Goal: Complete application form: Complete application form

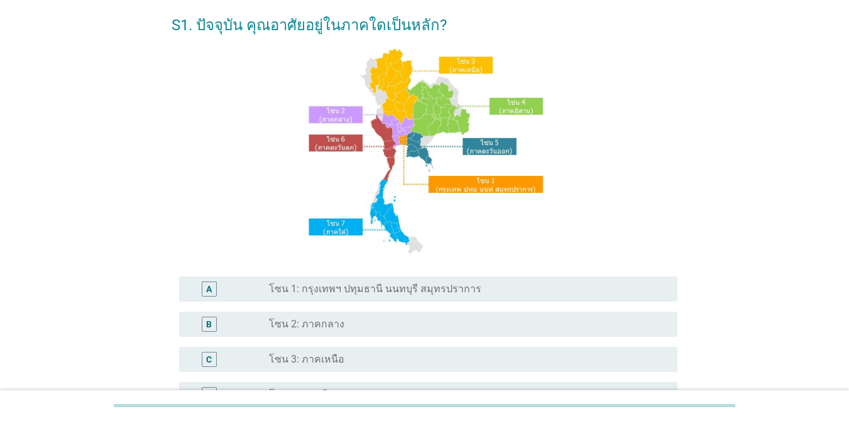
scroll to position [126, 0]
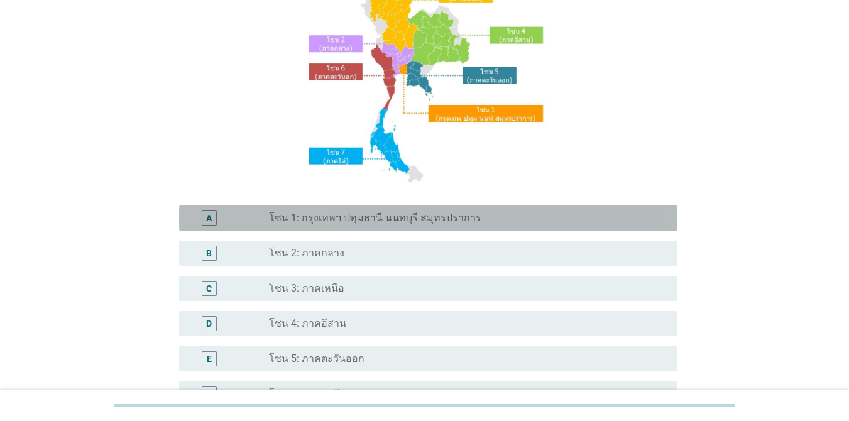
click at [356, 226] on div "radio_button_unchecked โซน 1: กรุงเทพฯ ปทุมธานี นนทบุรี สมุทรปราการ" at bounding box center [468, 217] width 398 height 15
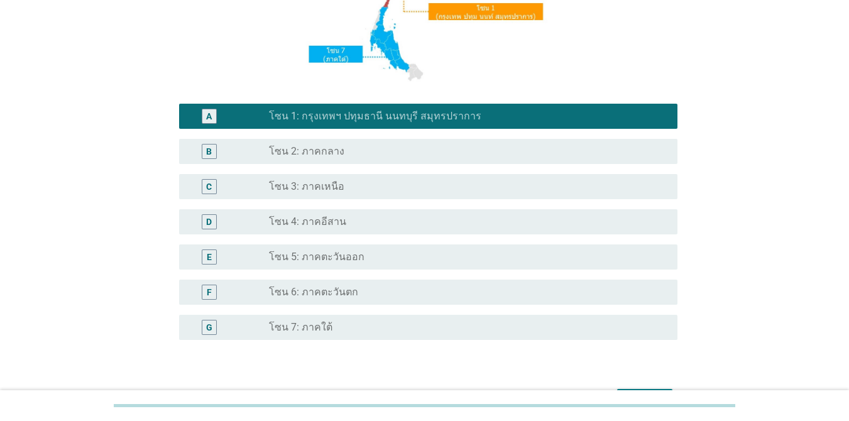
scroll to position [308, 0]
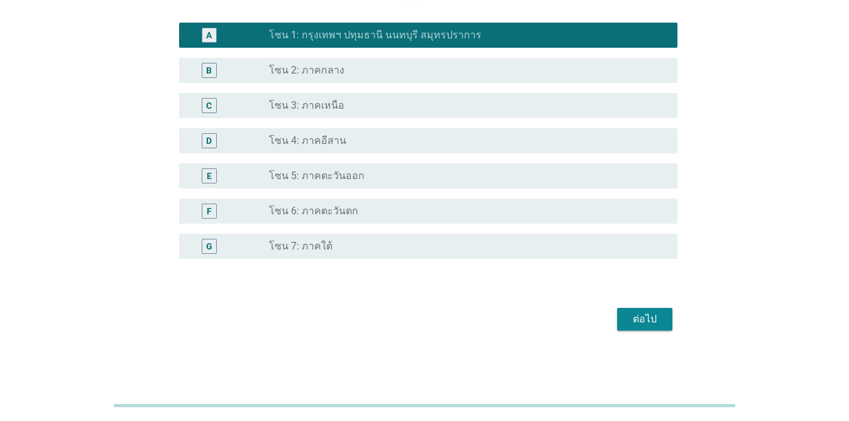
click at [618, 318] on div "ต่อไป" at bounding box center [644, 319] width 35 height 15
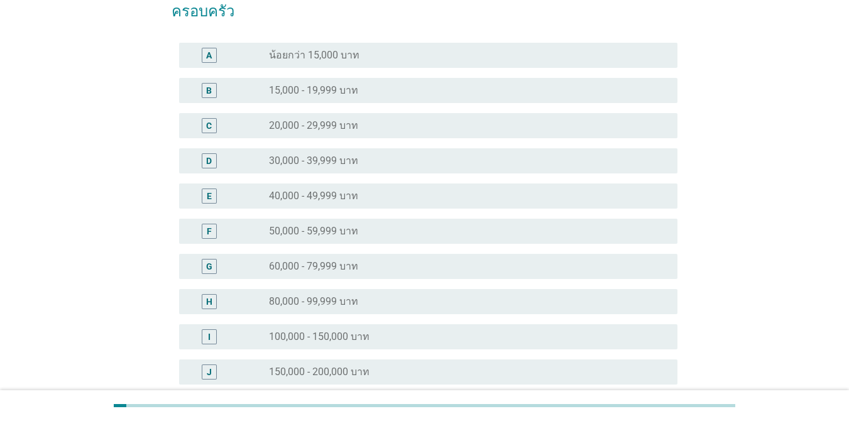
scroll to position [188, 0]
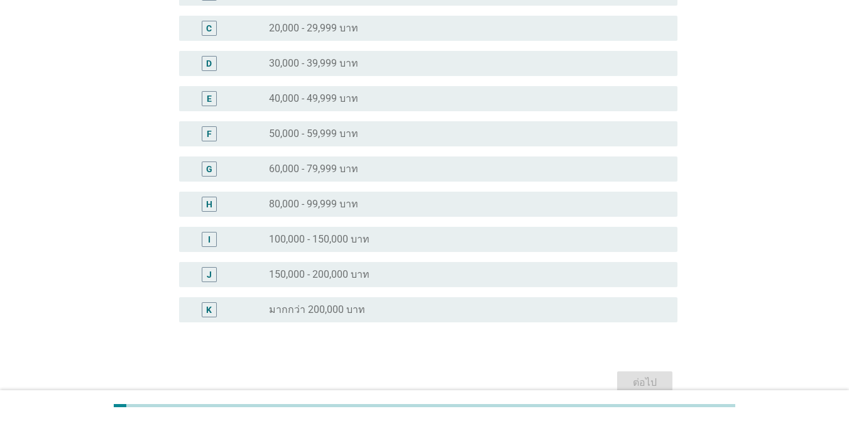
click at [376, 243] on div "radio_button_unchecked 100,000 - 150,000 บาท" at bounding box center [463, 239] width 388 height 13
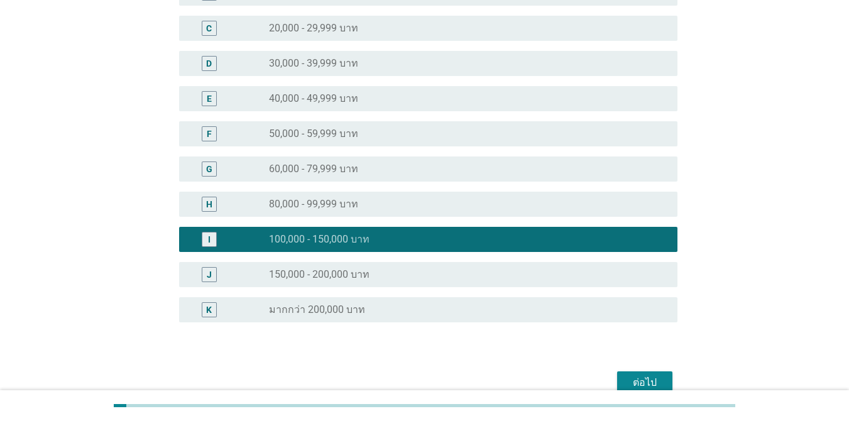
click at [618, 379] on div "ต่อไป" at bounding box center [644, 382] width 35 height 15
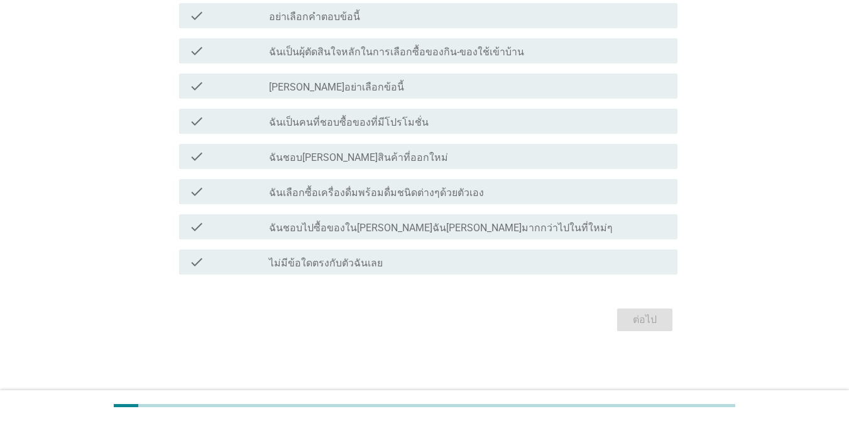
scroll to position [0, 0]
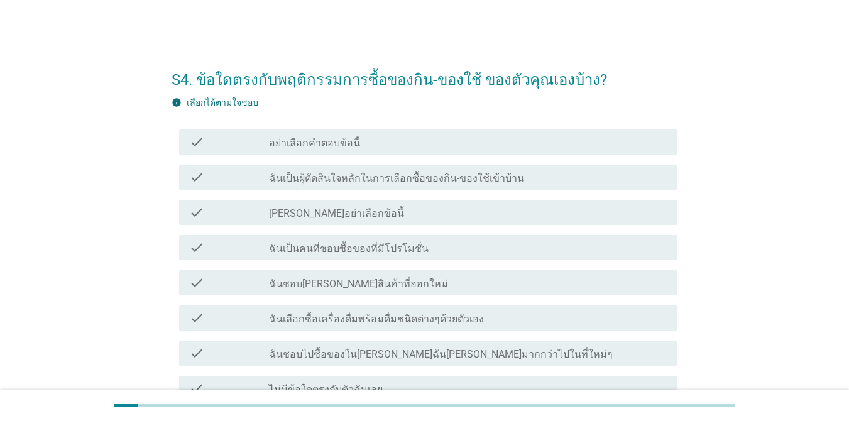
click at [444, 177] on label "ฉันเป็นผุ้ตัดสินใจหลักในการเลือกซื้อของกิน-ของใช้เข้าบ้าน" at bounding box center [396, 178] width 255 height 13
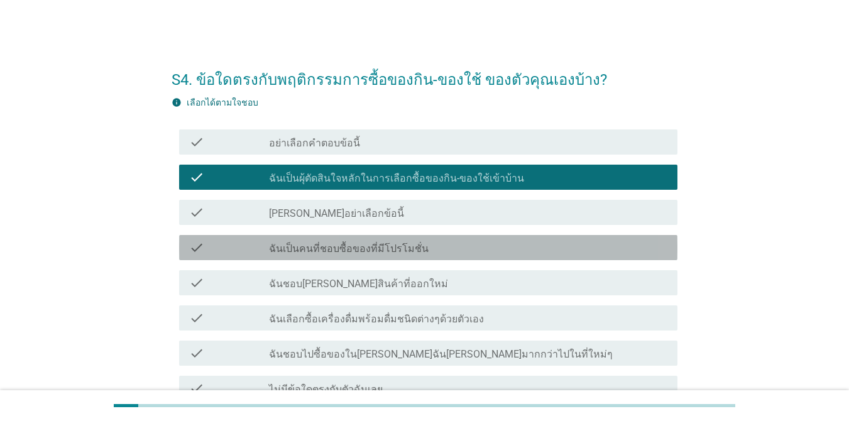
click at [432, 246] on div "check_box_outline_blank ฉันเป็นคนที่ชอบซื้อของที่มีโปรโมชั่น" at bounding box center [468, 247] width 398 height 15
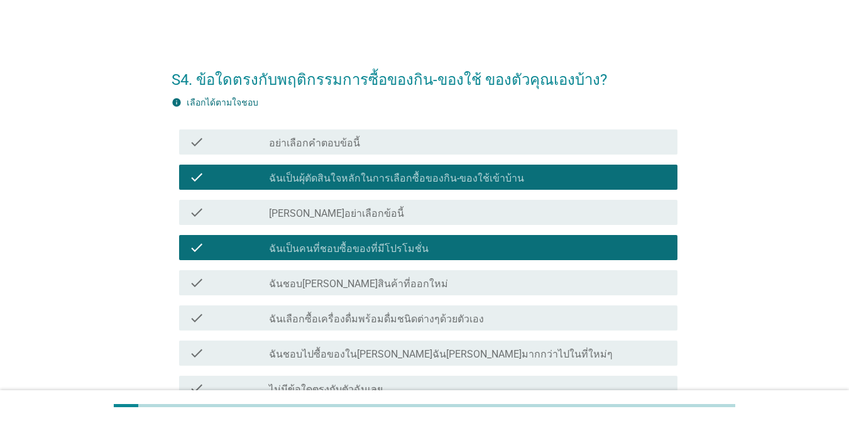
click at [430, 281] on div "check_box_outline_blank ฉันชอบ[PERSON_NAME]สินค้าที่ออกใหม่" at bounding box center [468, 282] width 398 height 15
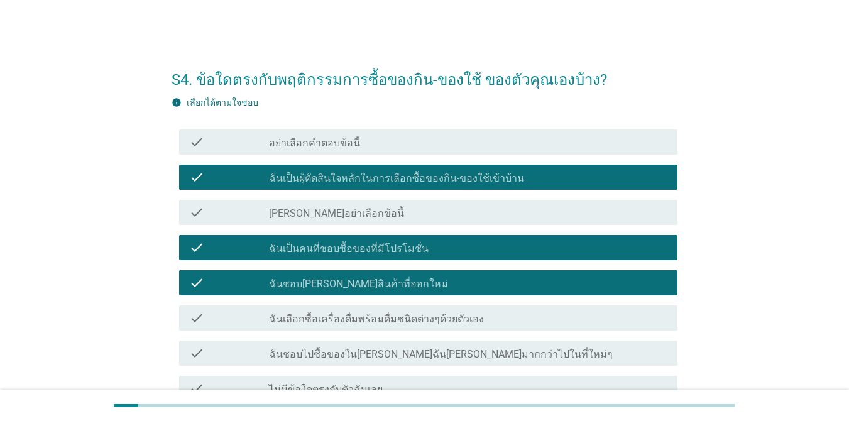
click at [432, 313] on label "ฉันเลือกซื้อเครื่องดื่มพร้อมดื่มชนิดต่างๆด้วยตัวเอง" at bounding box center [376, 319] width 215 height 13
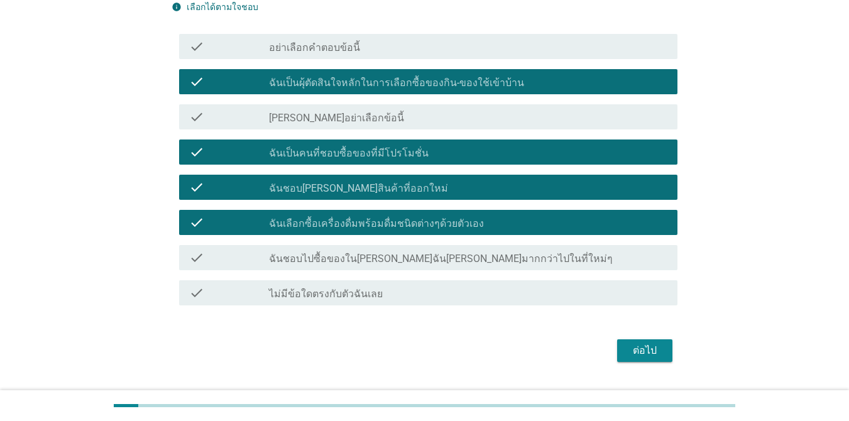
scroll to position [126, 0]
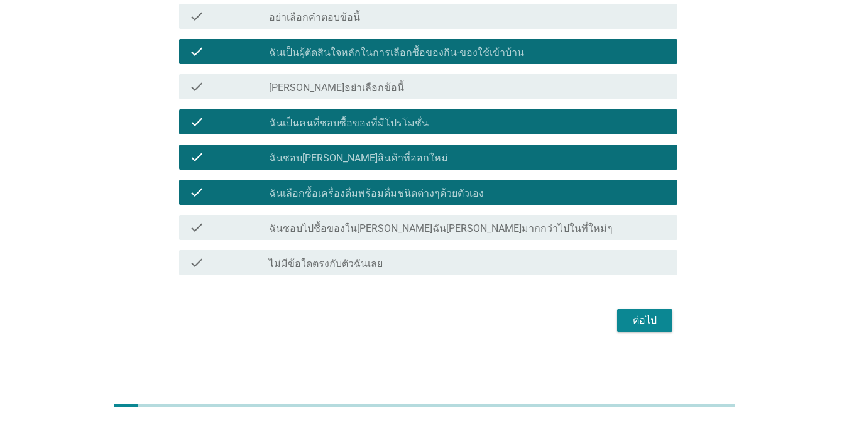
click at [432, 226] on label "ฉันชอบไปซื้อของใน[PERSON_NAME]ฉัน[PERSON_NAME]มากกว่าไปในที่ใหม่ๆ" at bounding box center [441, 228] width 344 height 13
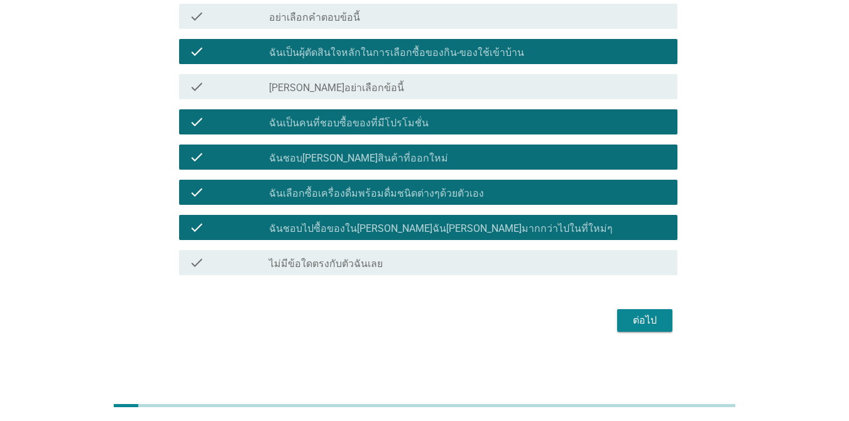
click at [618, 316] on div "ต่อไป" at bounding box center [644, 320] width 35 height 15
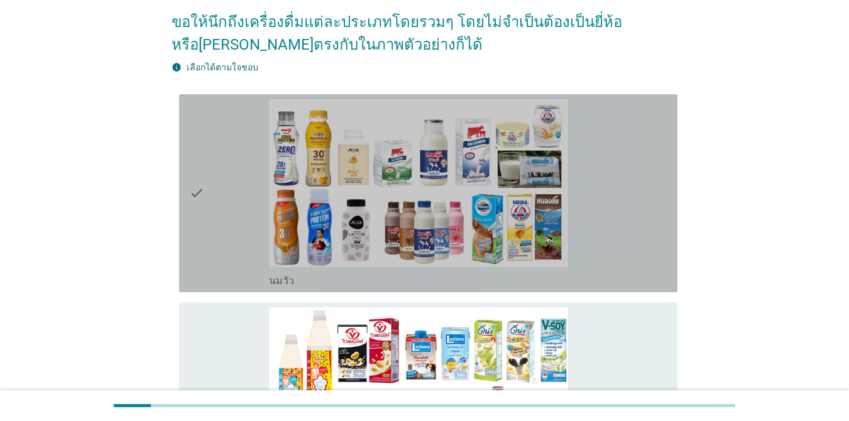
click at [618, 205] on div "check_box_outline_blank [PERSON_NAME]" at bounding box center [468, 193] width 398 height 188
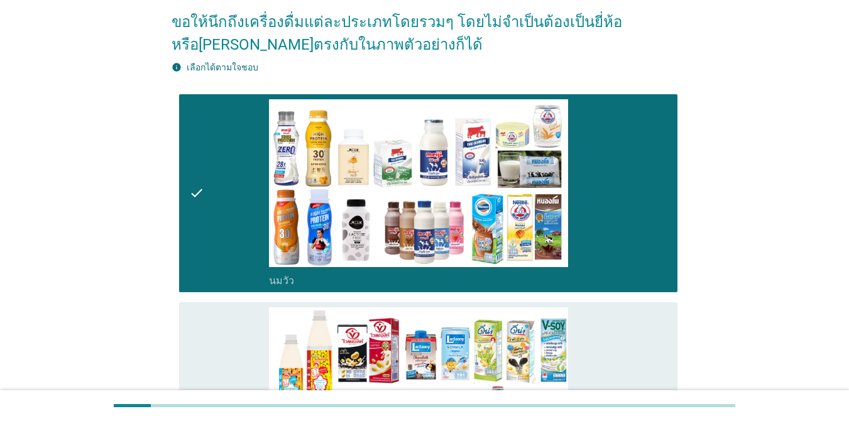
click at [618, 307] on div "check_box_outline_blank นมถั่วเหลือง-น้ำเต้าหู้พร้อมดื่ม" at bounding box center [468, 401] width 398 height 188
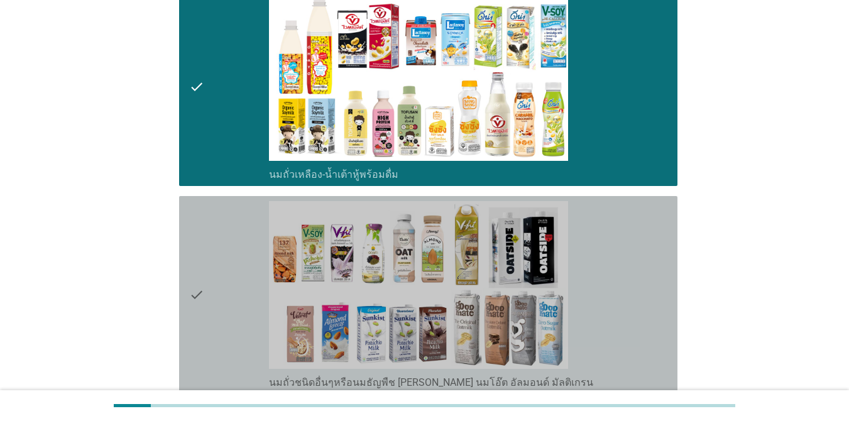
click at [618, 231] on div "check_box_outline_blank นมถั่วชนิดอื่นๆหรือนมธัญพืช [PERSON_NAME] นมโอ๊ต อัลมอน…" at bounding box center [468, 295] width 398 height 188
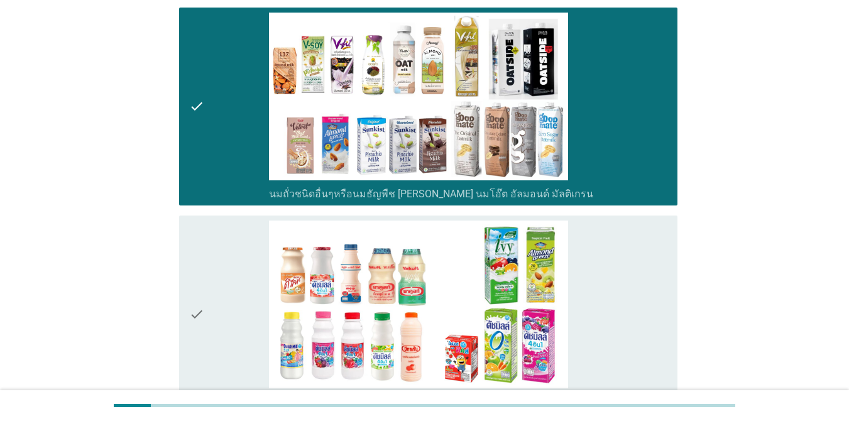
scroll to position [817, 0]
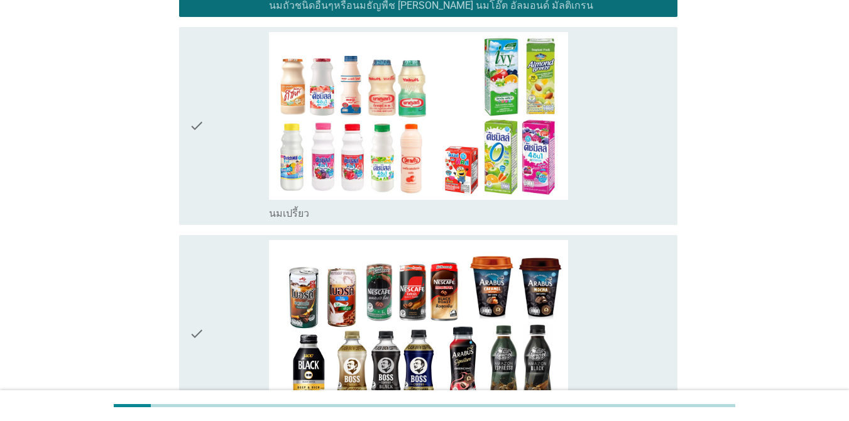
click at [618, 166] on div "check_box_outline_blank นมเปรี้ยว" at bounding box center [468, 126] width 398 height 188
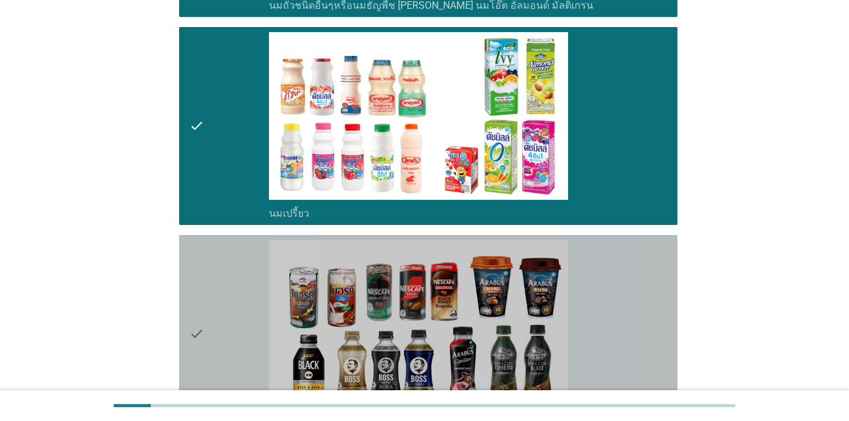
click at [618, 257] on div "check_box_outline_blank กาแฟพร้อมดื่ม" at bounding box center [468, 334] width 398 height 188
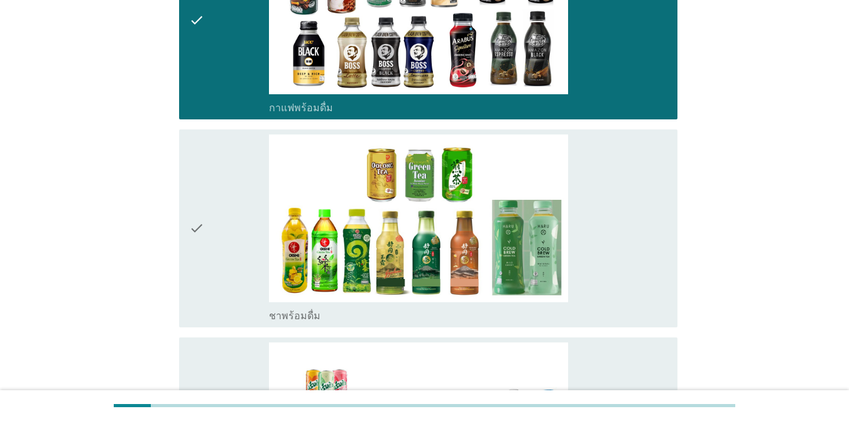
scroll to position [1257, 0]
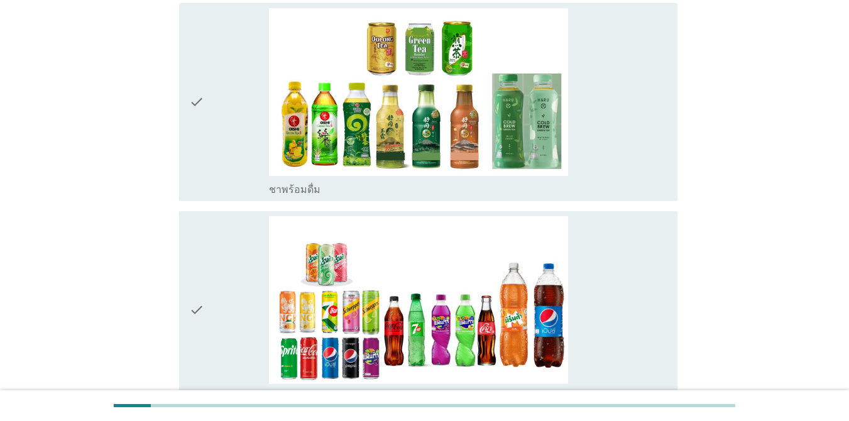
click at [618, 140] on div "check_box_outline_blank ชาพร้อมดื่ม" at bounding box center [468, 102] width 398 height 188
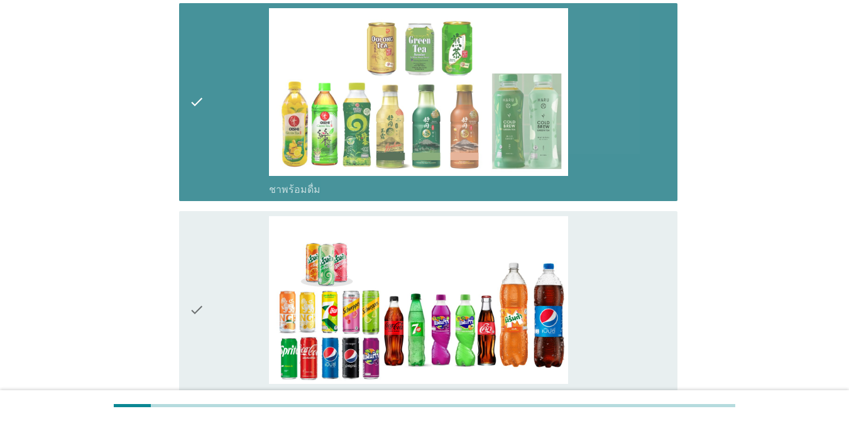
click at [618, 246] on div "check_box_outline_blank น้ำอัดลม" at bounding box center [468, 310] width 398 height 188
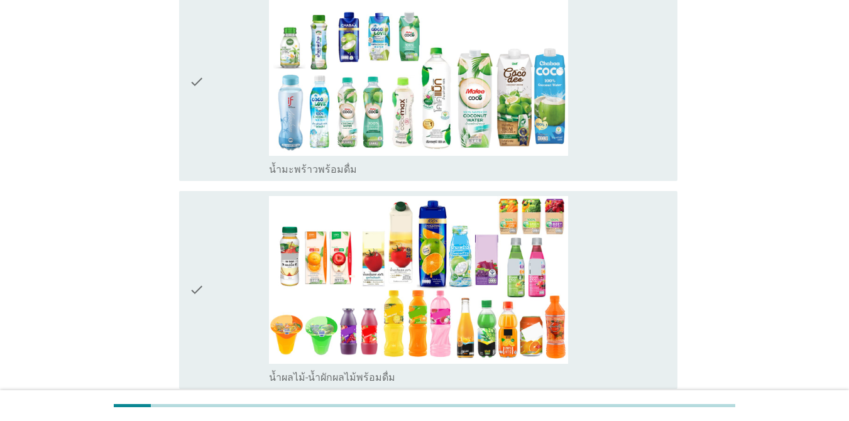
scroll to position [1696, 0]
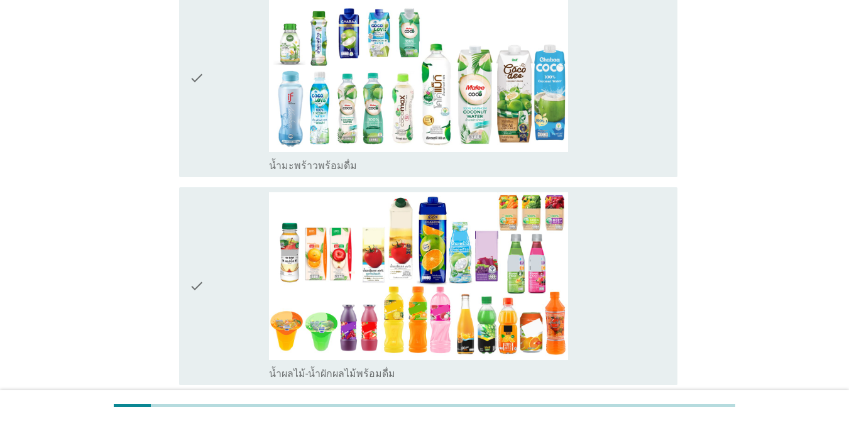
click at [618, 119] on div "check_box_outline_blank น้ำมะพร้าวพร้อมดื่ม" at bounding box center [468, 78] width 398 height 188
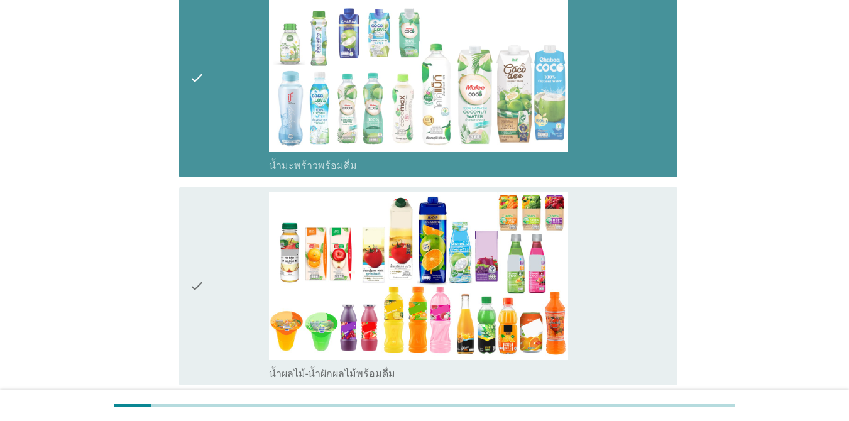
click at [618, 219] on div "check_box_outline_blank น้ำผลไม้-น้ำผักผลไม้พร้อมดื่ม" at bounding box center [468, 286] width 398 height 188
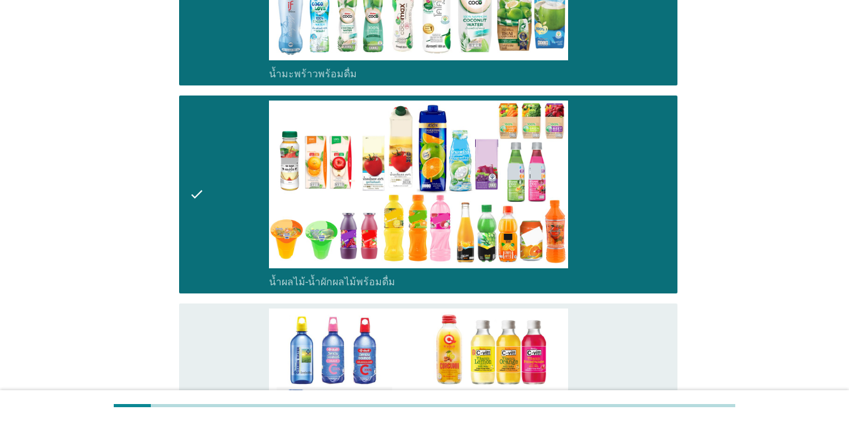
scroll to position [2010, 0]
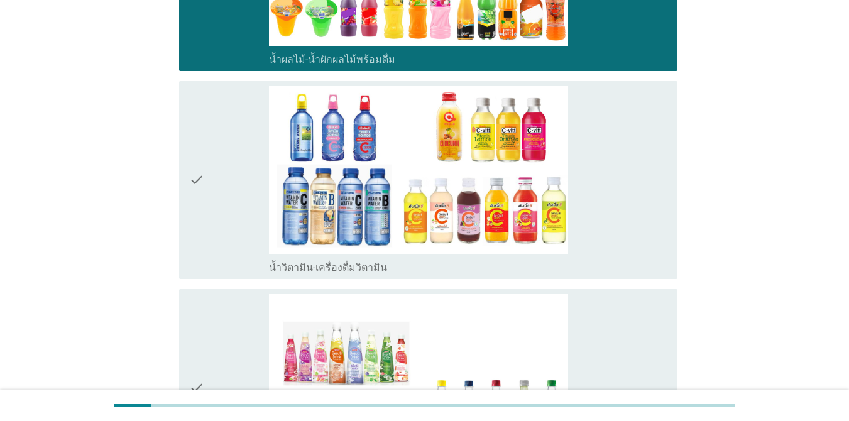
click at [612, 157] on div "check_box_outline_blank น้ำวิตามิน-เครื่องดื่มวิตามิน" at bounding box center [468, 180] width 398 height 188
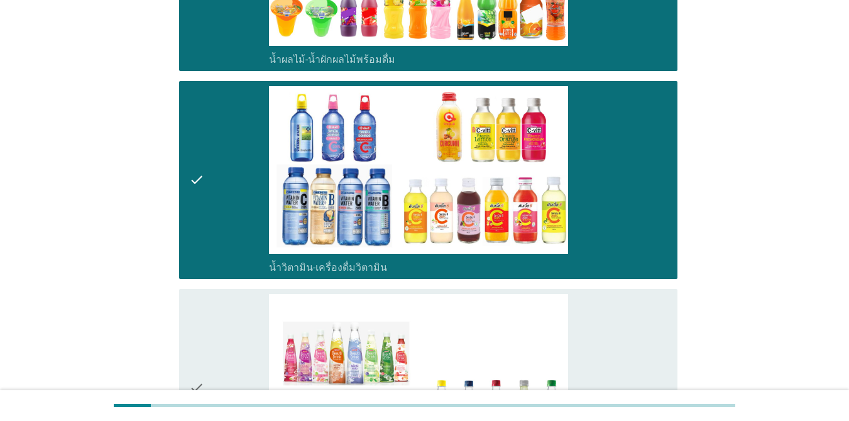
click at [599, 294] on div "check_box_outline_blank เครื่องดื่มเพื่อสุขภาพและความงาม [PERSON_NAME] เซ็ปเป้ …" at bounding box center [468, 388] width 398 height 188
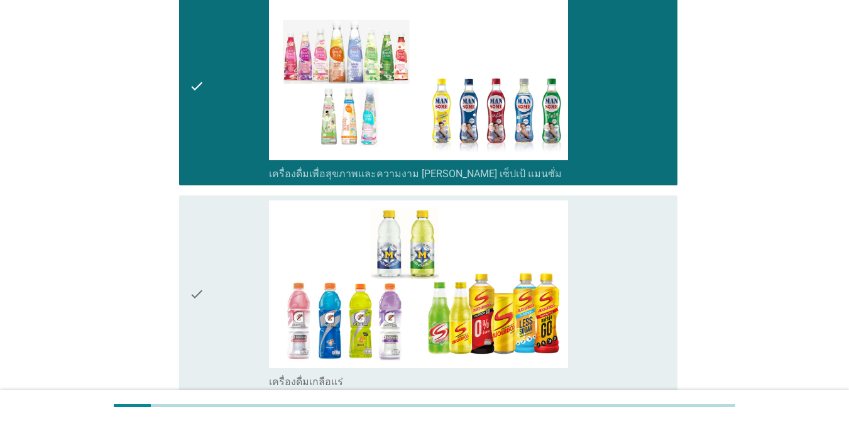
scroll to position [2387, 0]
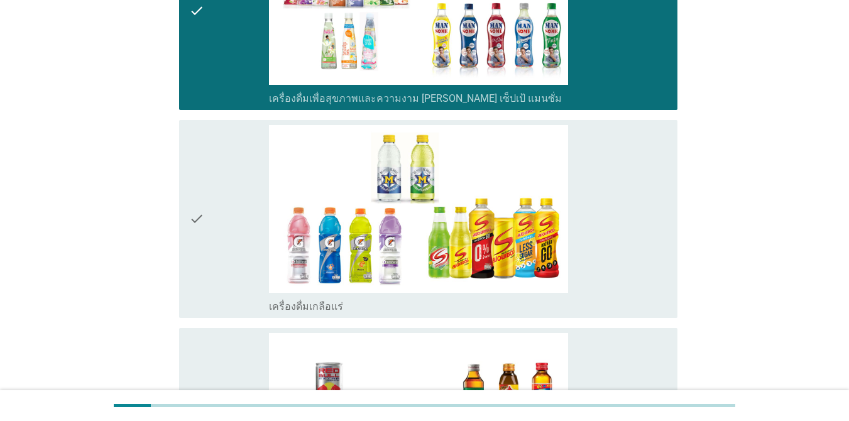
click at [606, 206] on div "check_box_outline_blank เครื่องดื่มเกลือแร่" at bounding box center [468, 219] width 398 height 188
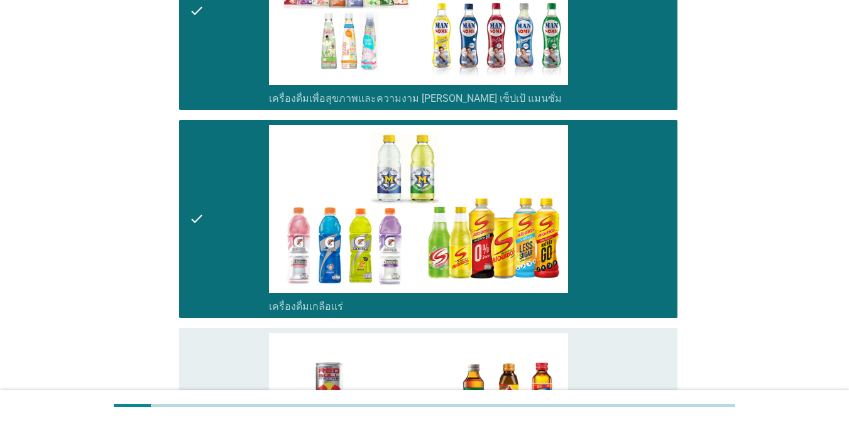
click at [607, 299] on div "check check_box_outline_blank เครื่องดื่มเกลือแร่" at bounding box center [425, 219] width 506 height 208
click at [612, 333] on div "check_box_outline_blank เครื่องดื่ม[PERSON_NAME]กำลัง" at bounding box center [468, 427] width 398 height 188
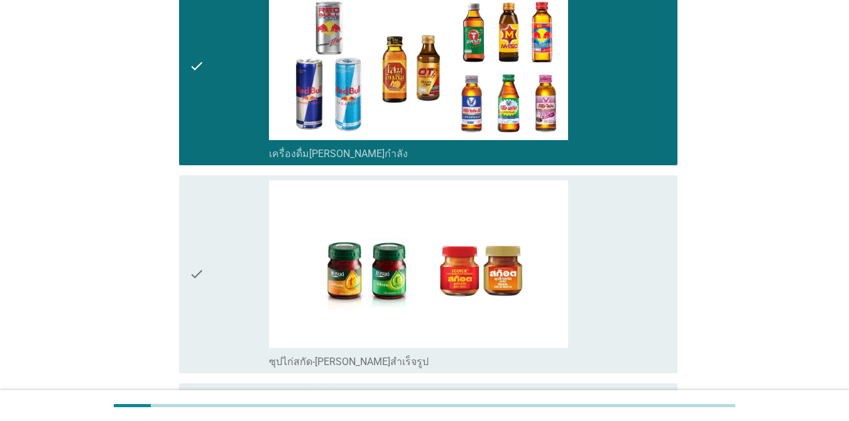
scroll to position [2827, 0]
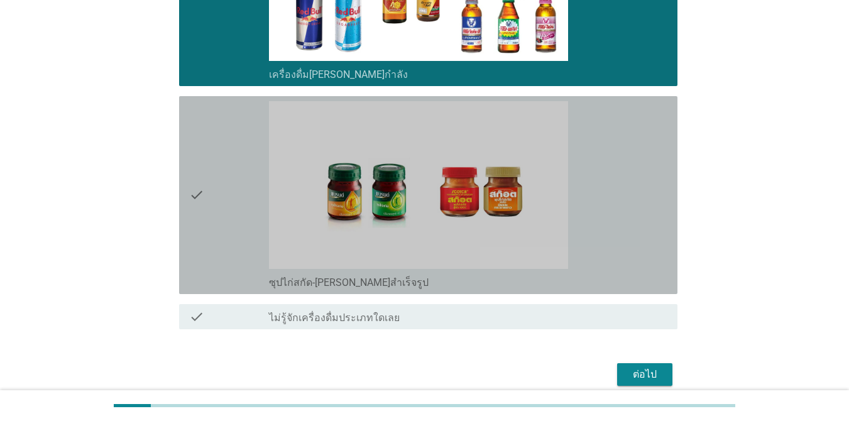
click at [618, 173] on div "check_box_outline_blank ซุปไก่สกัด-[PERSON_NAME]สำเร็จรูป" at bounding box center [468, 195] width 398 height 188
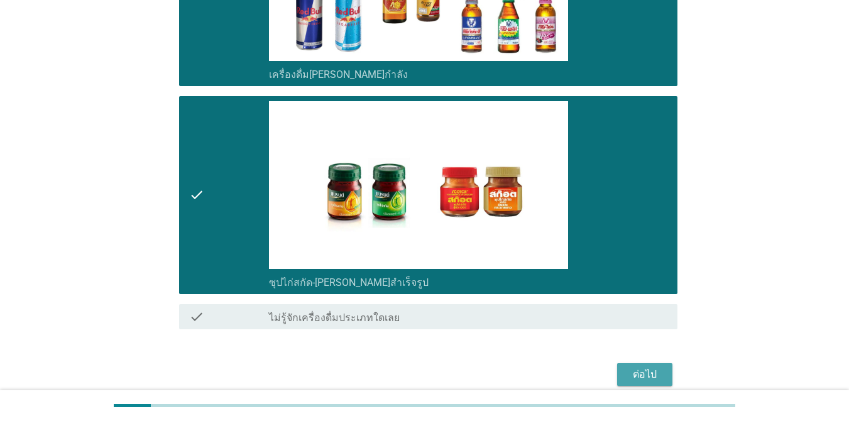
click at [618, 367] on div "ต่อไป" at bounding box center [644, 374] width 35 height 15
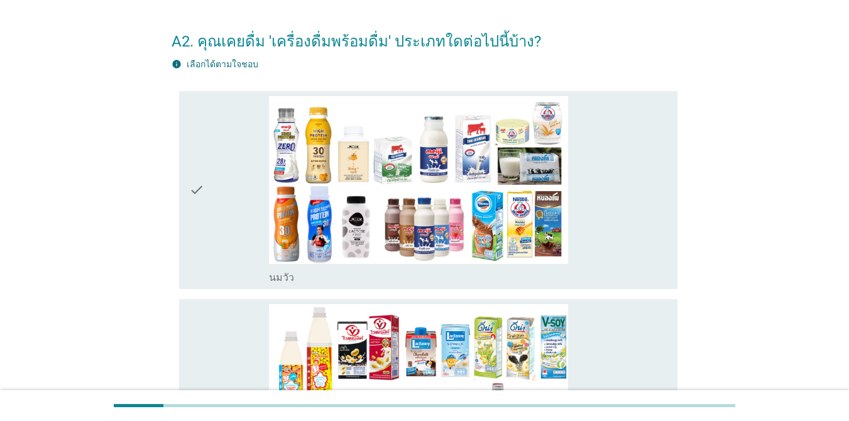
scroll to position [63, 0]
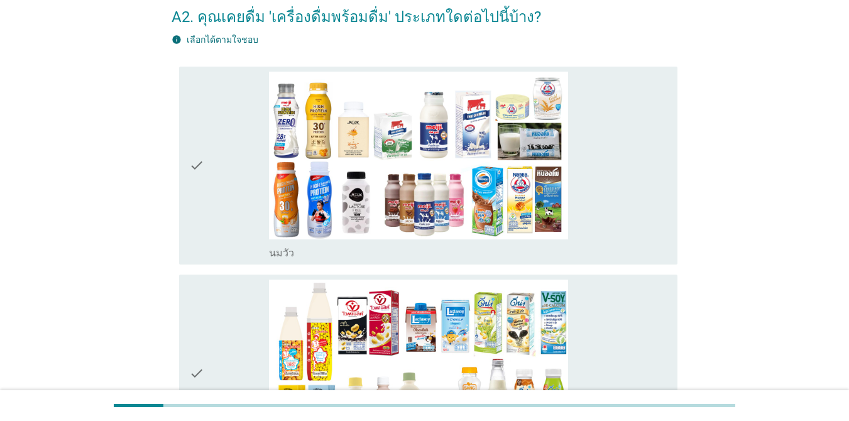
click at [599, 166] on div "check_box_outline_blank [PERSON_NAME]" at bounding box center [468, 166] width 398 height 188
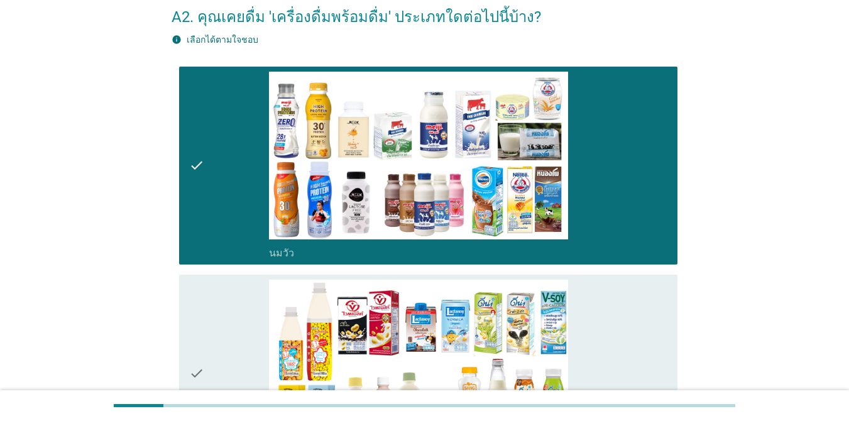
click at [593, 285] on div "check_box_outline_blank นมถั่วเหลือง-น้ำเต้าหู้พร้อมดื่ม" at bounding box center [468, 374] width 398 height 188
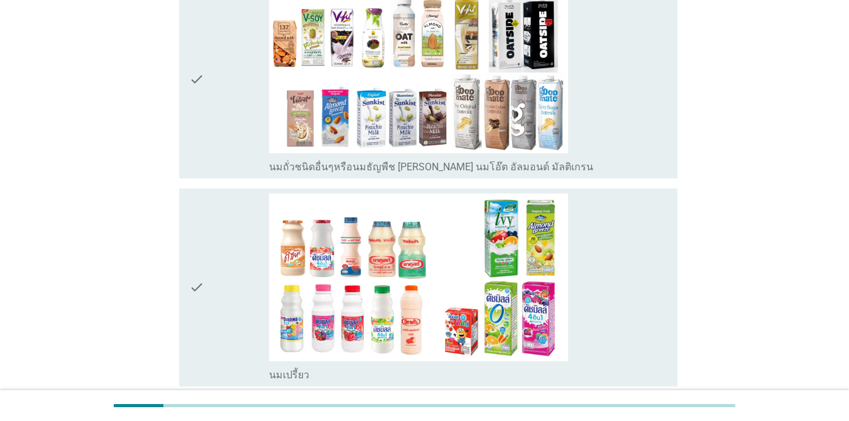
scroll to position [565, 0]
click at [618, 128] on div "check_box_outline_blank นมถั่วชนิดอื่นๆหรือนมธัญพืช [PERSON_NAME] นมโอ๊ต อัลมอน…" at bounding box center [468, 79] width 398 height 188
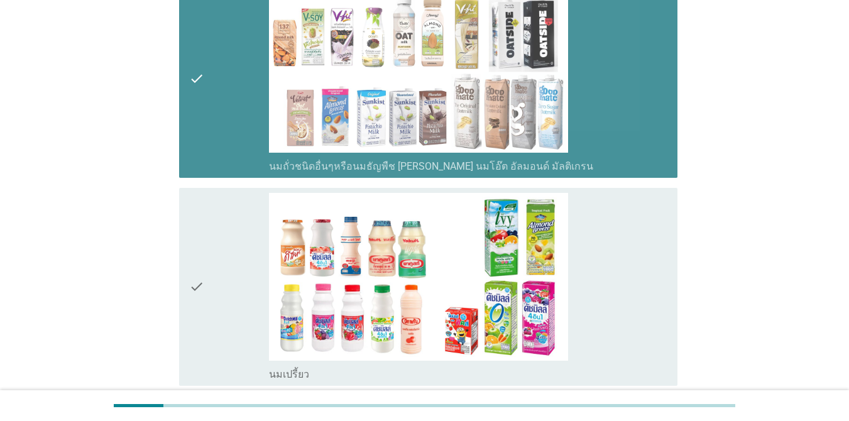
click at [618, 308] on div "check_box_outline_blank นมเปรี้ยว" at bounding box center [468, 287] width 398 height 188
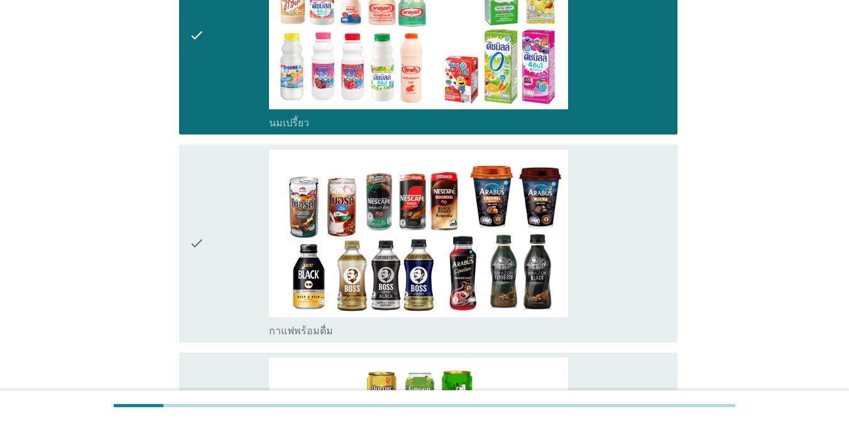
click at [618, 232] on div "check_box_outline_blank กาแฟพร้อมดื่ม" at bounding box center [468, 244] width 398 height 188
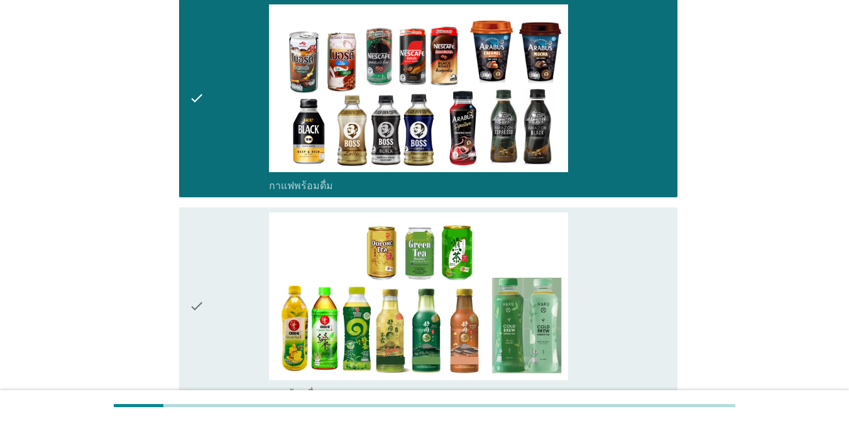
scroll to position [1068, 0]
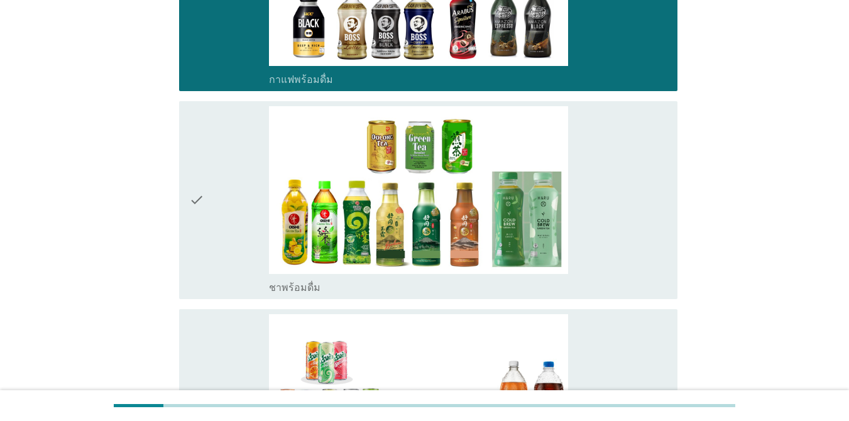
click at [618, 221] on div "check_box_outline_blank ชาพร้อมดื่ม" at bounding box center [468, 200] width 398 height 188
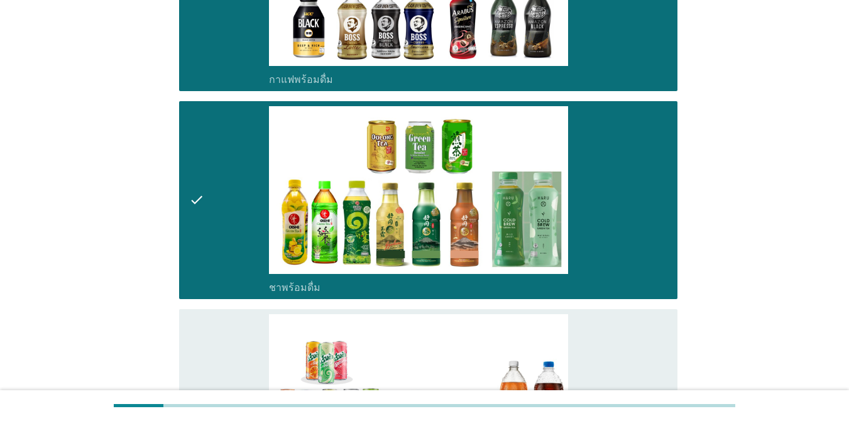
click at [618, 336] on div "check_box_outline_blank น้ำอัดลม" at bounding box center [468, 408] width 398 height 188
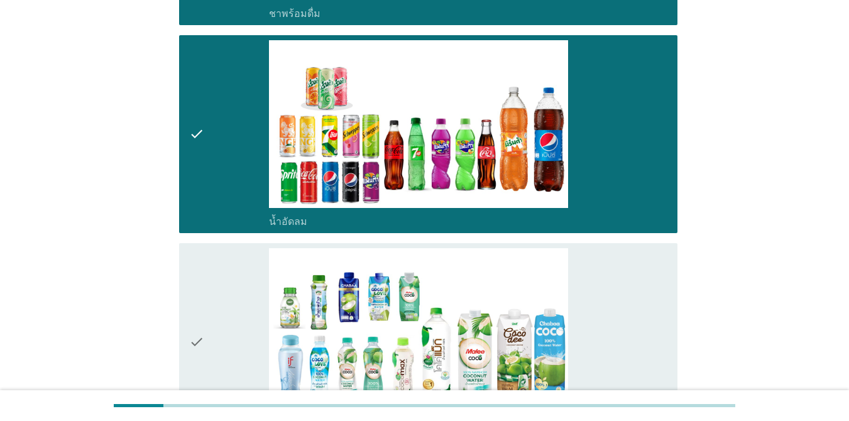
scroll to position [1508, 0]
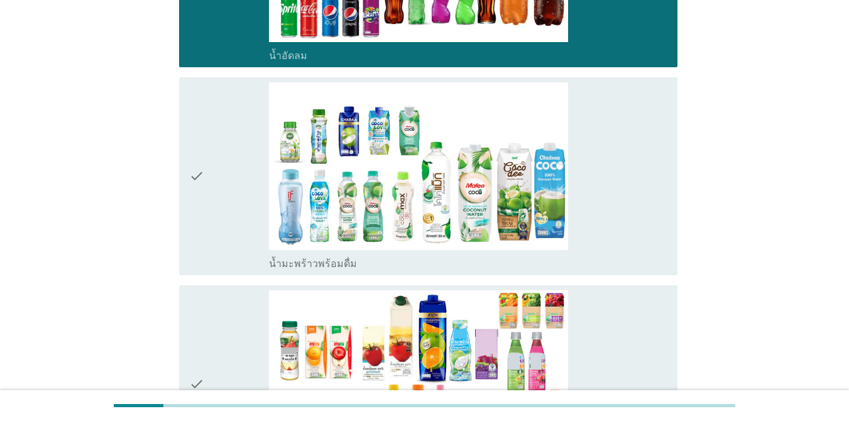
click at [618, 188] on div "check_box_outline_blank น้ำมะพร้าวพร้อมดื่ม" at bounding box center [468, 176] width 398 height 188
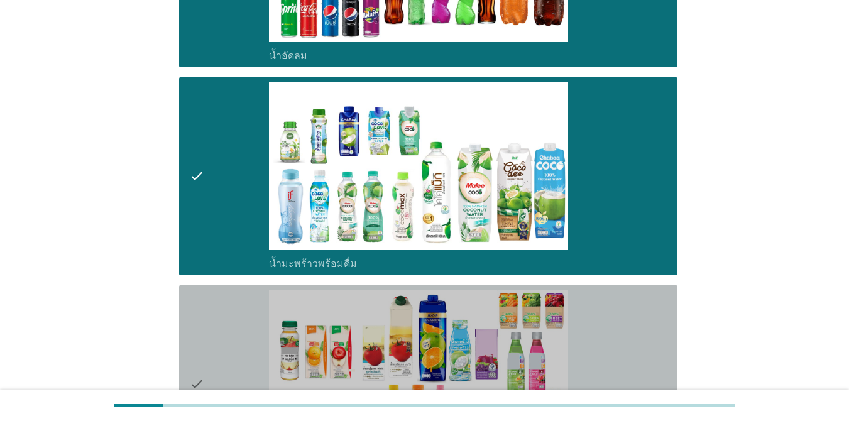
click at [618, 320] on div "check_box_outline_blank น้ำผลไม้-น้ำผักผลไม้พร้อมดื่ม" at bounding box center [468, 384] width 398 height 188
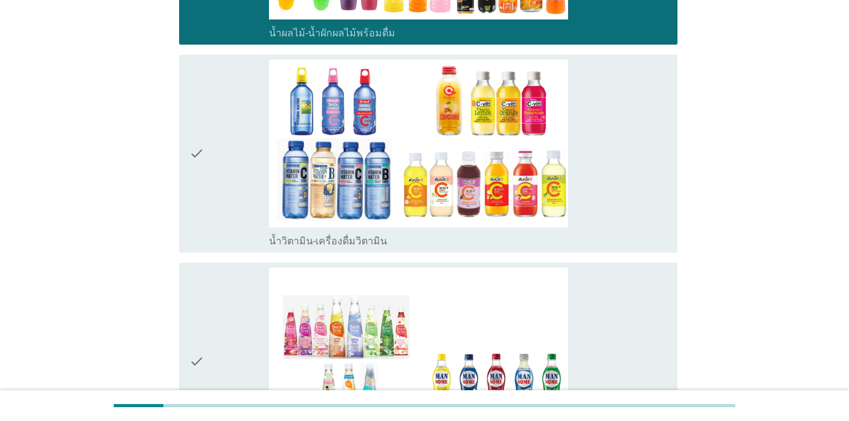
scroll to position [1948, 0]
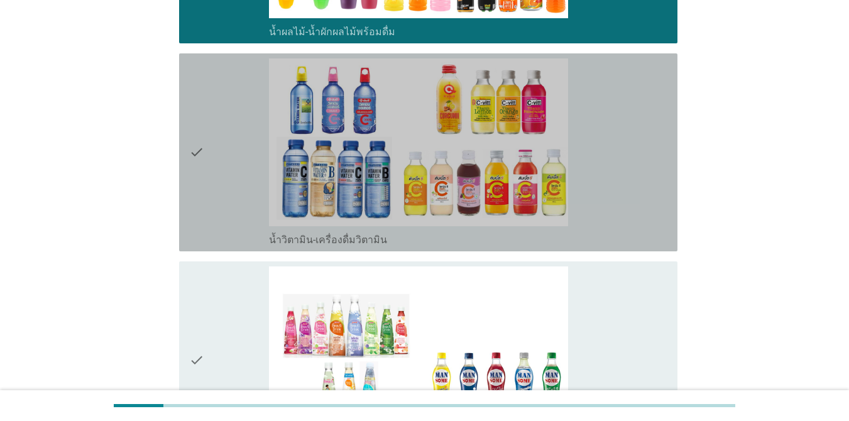
click at [618, 173] on div "check_box_outline_blank น้ำวิตามิน-เครื่องดื่มวิตามิน" at bounding box center [468, 152] width 398 height 188
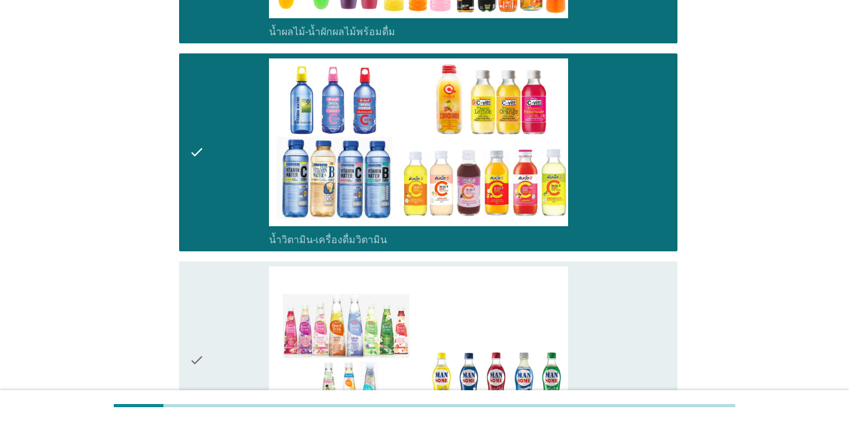
click at [618, 297] on div "check_box_outline_blank เครื่องดื่มเพื่อสุขภาพและความงาม [PERSON_NAME] เซ็ปเป้ …" at bounding box center [468, 360] width 398 height 188
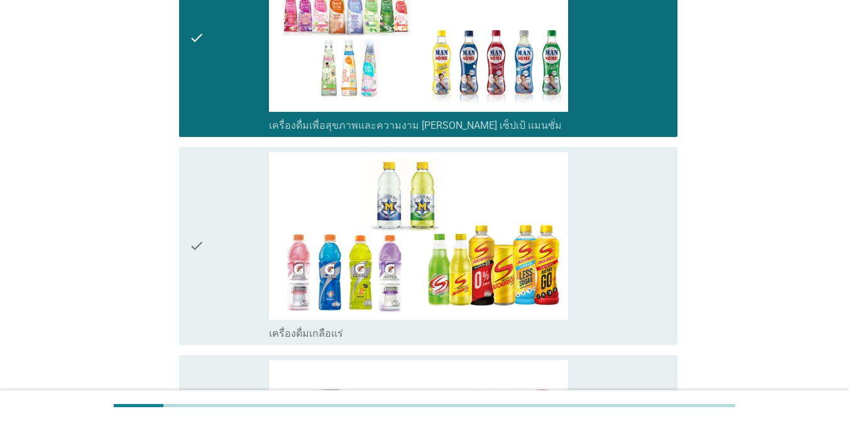
scroll to position [2387, 0]
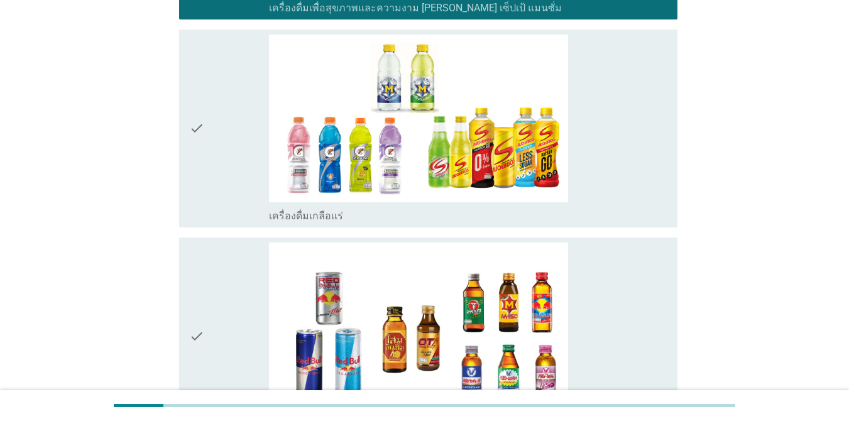
click at [618, 215] on div "check_box_outline_blank เครื่องดื่มเกลือแร่" at bounding box center [468, 214] width 398 height 15
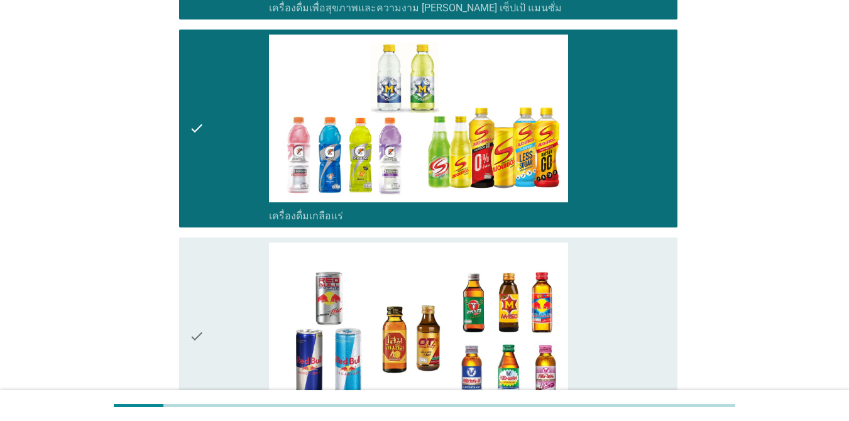
click at [618, 283] on div "check_box_outline_blank เครื่องดื่ม[PERSON_NAME]กำลัง" at bounding box center [468, 337] width 398 height 188
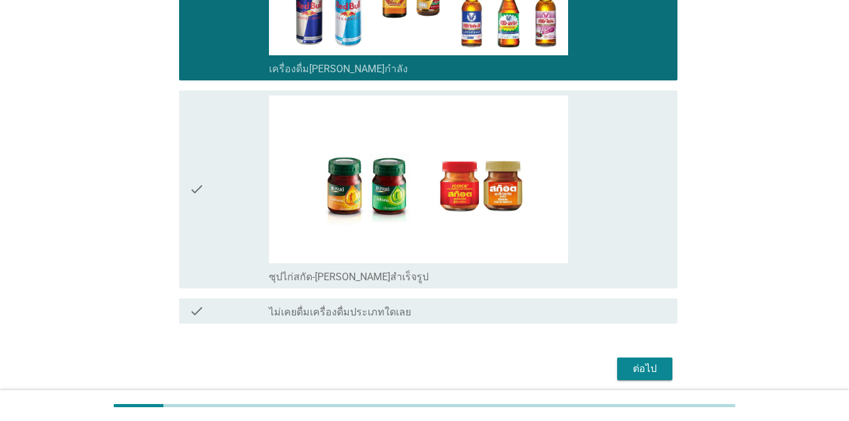
scroll to position [2791, 0]
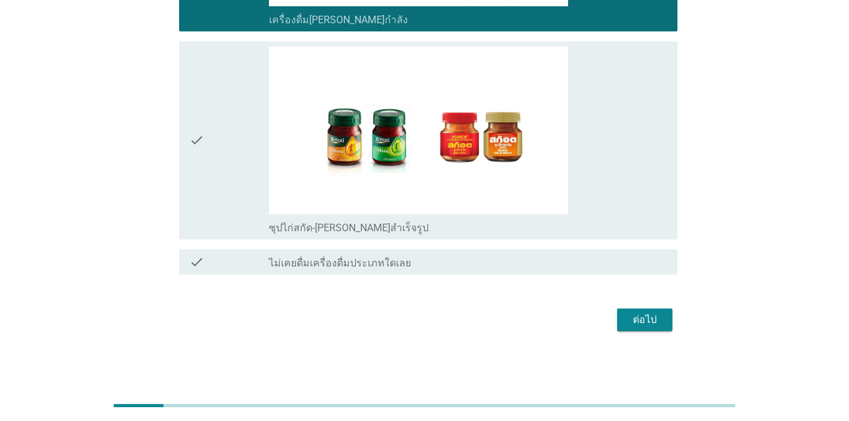
click at [618, 149] on div "check_box_outline_blank ซุปไก่สกัด-[PERSON_NAME]สำเร็จรูป" at bounding box center [468, 140] width 398 height 188
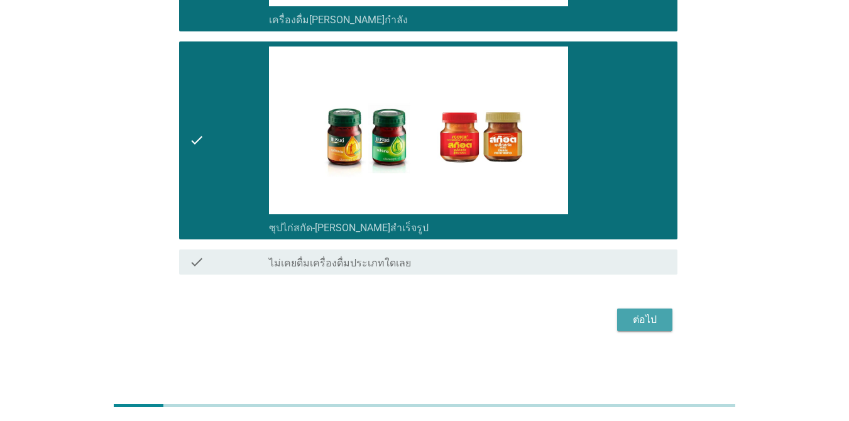
click at [618, 308] on button "ต่อไป" at bounding box center [644, 319] width 55 height 23
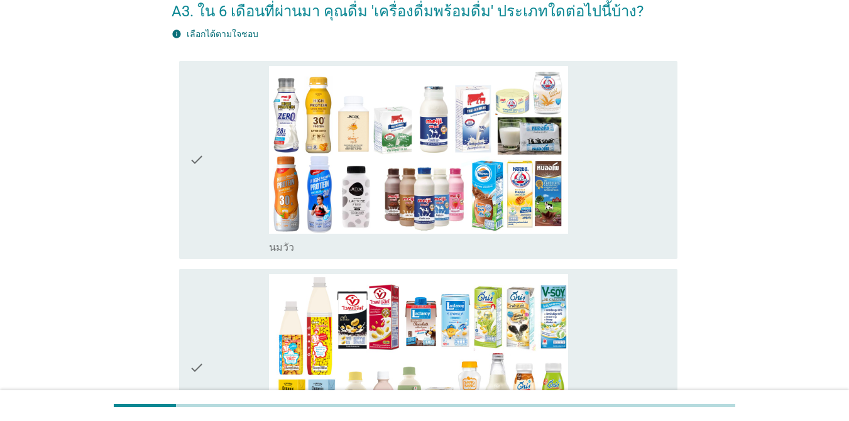
scroll to position [188, 0]
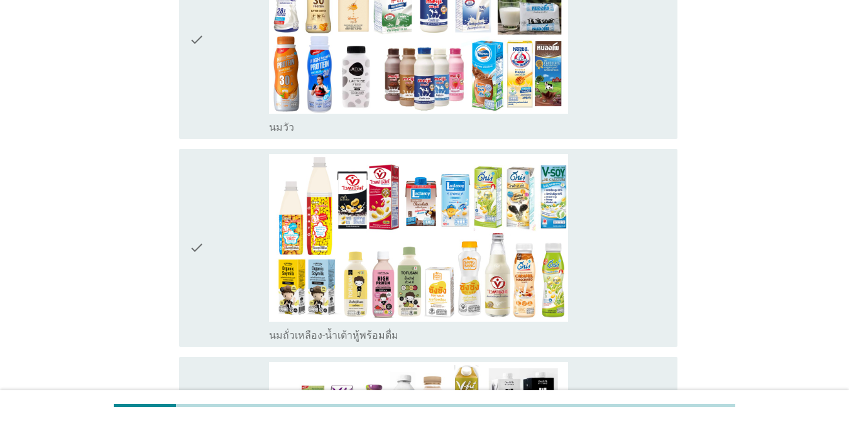
click at [613, 109] on div "check_box_outline_blank [PERSON_NAME]" at bounding box center [468, 40] width 398 height 188
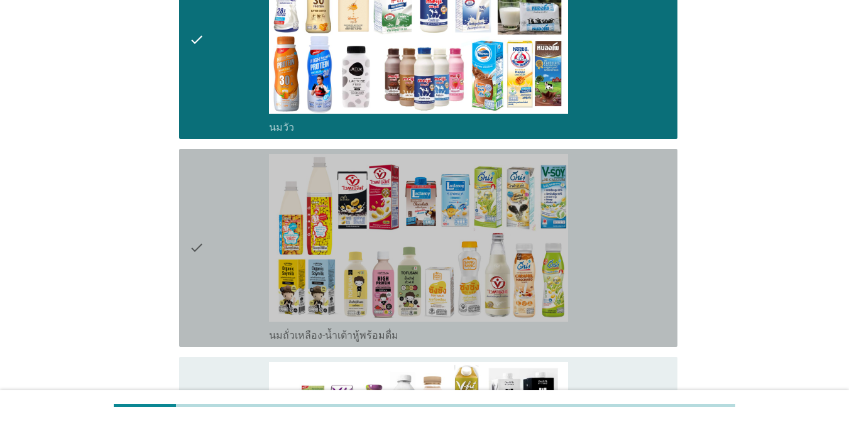
click at [609, 177] on div "check_box_outline_blank นมถั่วเหลือง-น้ำเต้าหู้พร้อมดื่ม" at bounding box center [468, 248] width 398 height 188
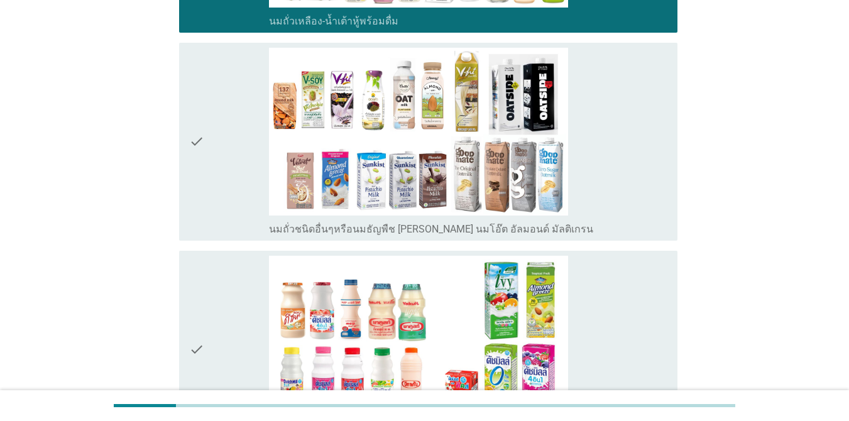
scroll to position [565, 0]
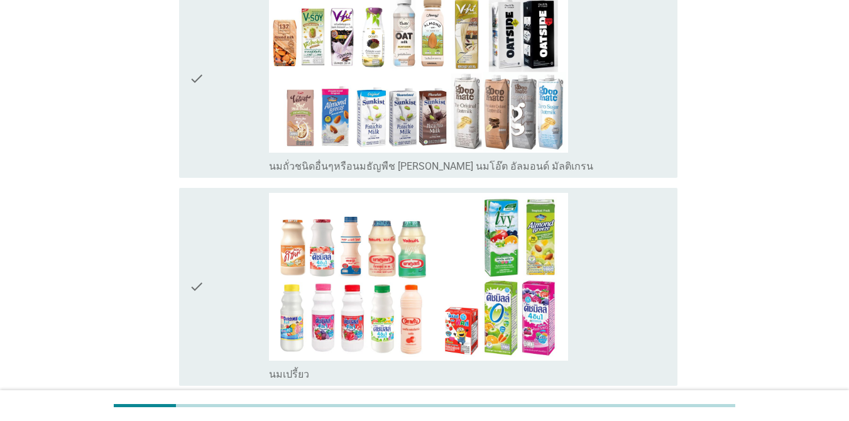
click at [603, 148] on div "check_box_outline_blank นมถั่วชนิดอื่นๆหรือนมธัญพืช [PERSON_NAME] นมโอ๊ต อัลมอน…" at bounding box center [468, 79] width 398 height 188
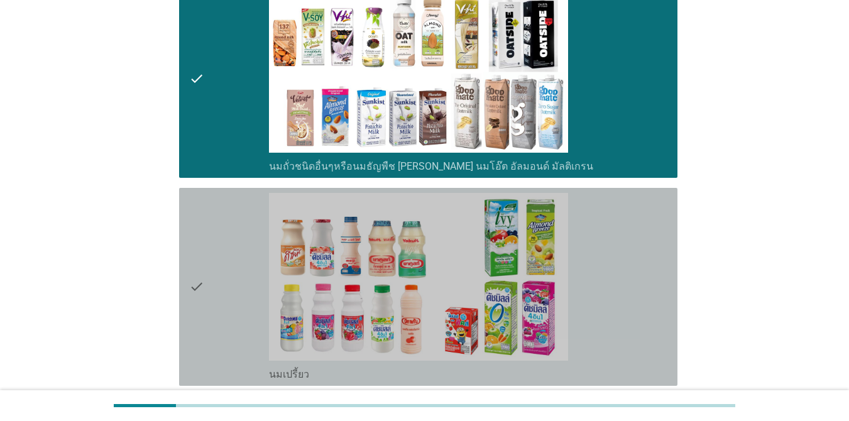
click at [595, 238] on div "check_box_outline_blank นมเปรี้ยว" at bounding box center [468, 287] width 398 height 188
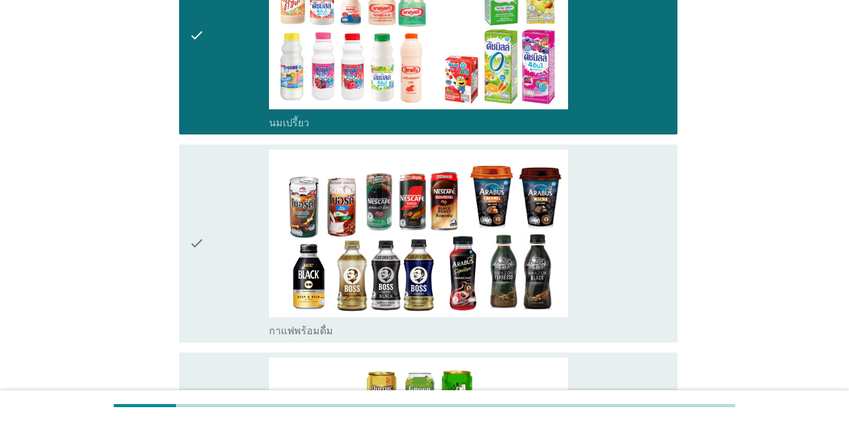
scroll to position [942, 0]
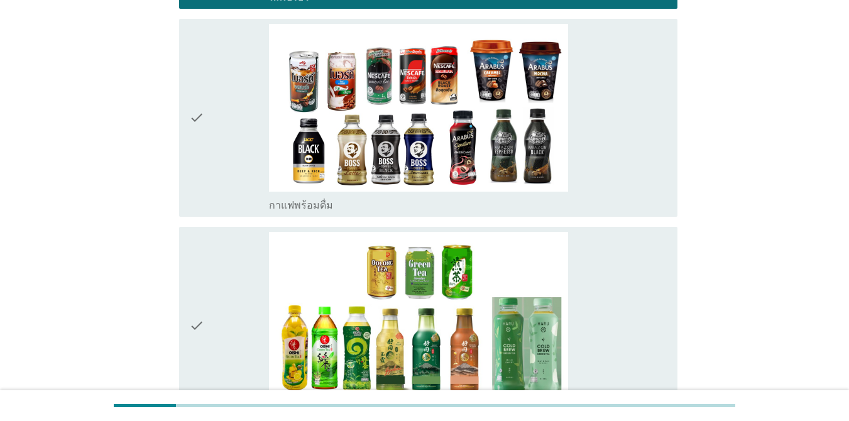
click at [592, 165] on div "check_box_outline_blank กาแฟพร้อมดื่ม" at bounding box center [468, 118] width 398 height 188
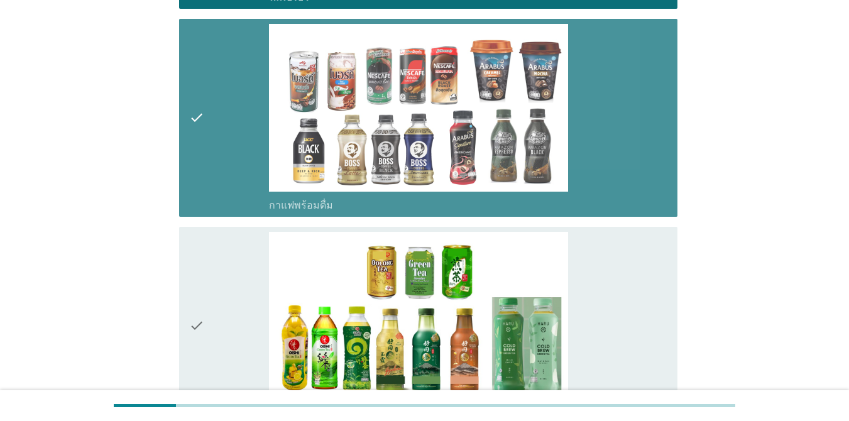
click at [595, 245] on div "check_box_outline_blank ชาพร้อมดื่ม" at bounding box center [468, 326] width 398 height 188
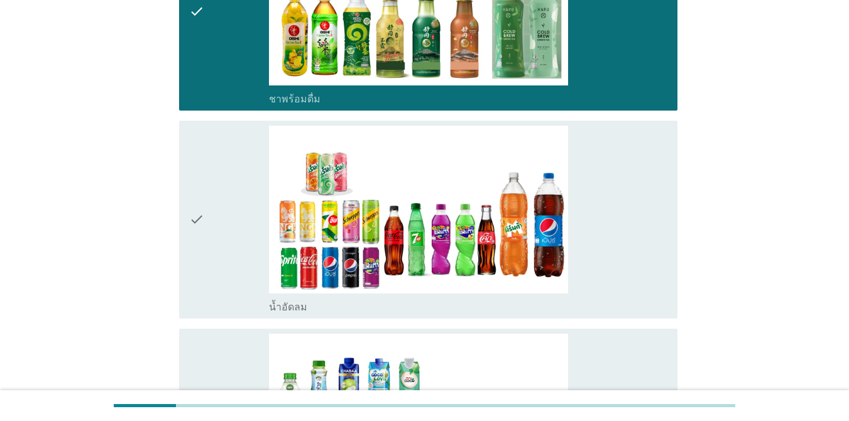
scroll to position [1319, 0]
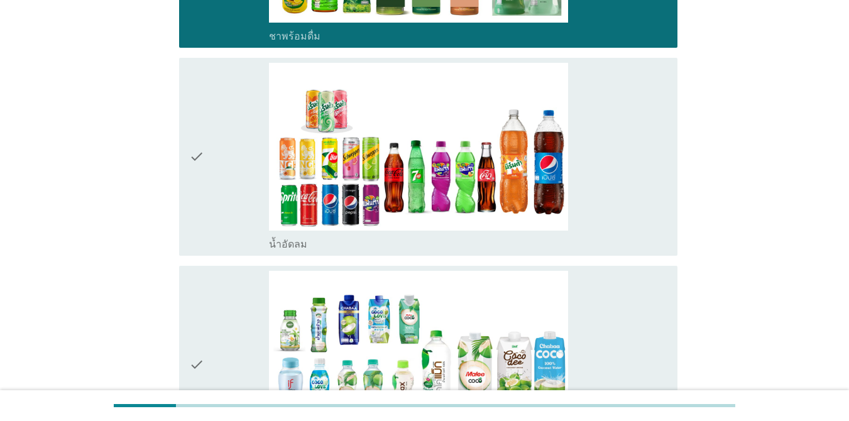
click at [618, 195] on div "check_box_outline_blank น้ำอัดลม" at bounding box center [468, 157] width 398 height 188
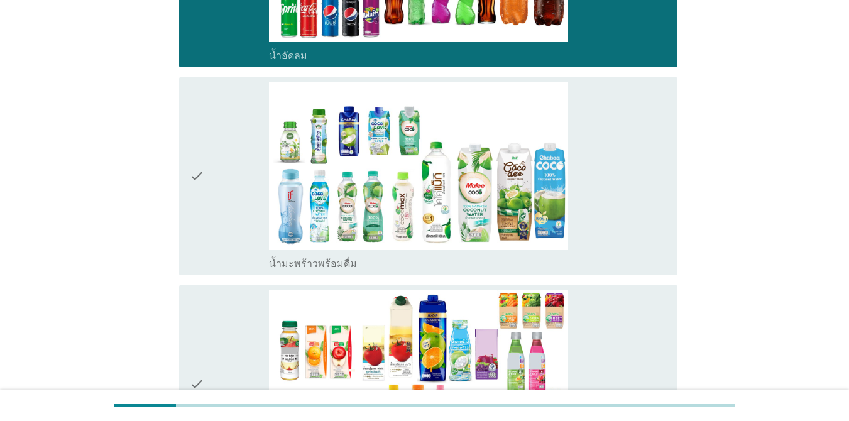
click at [618, 195] on div "check_box_outline_blank น้ำมะพร้าวพร้อมดื่ม" at bounding box center [468, 176] width 398 height 188
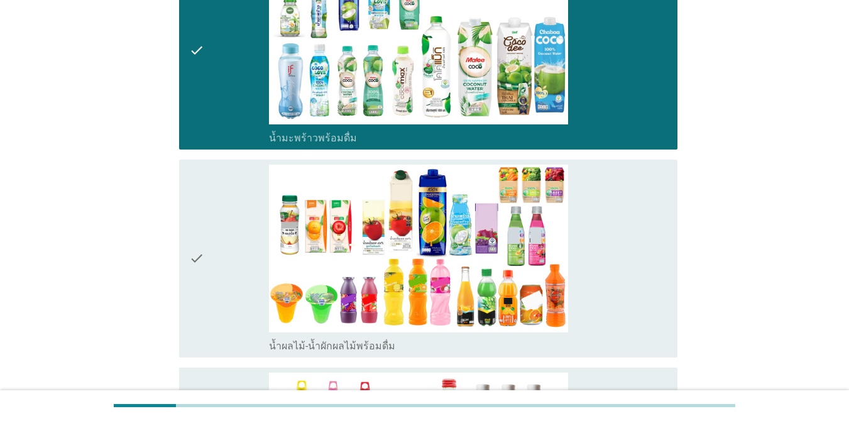
click at [618, 195] on div "check_box_outline_blank น้ำผลไม้-น้ำผักผลไม้พร้อมดื่ม" at bounding box center [468, 259] width 398 height 188
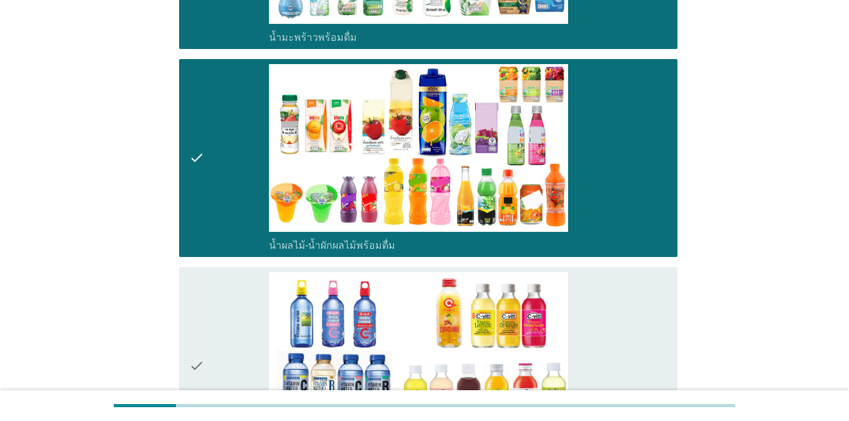
scroll to position [1885, 0]
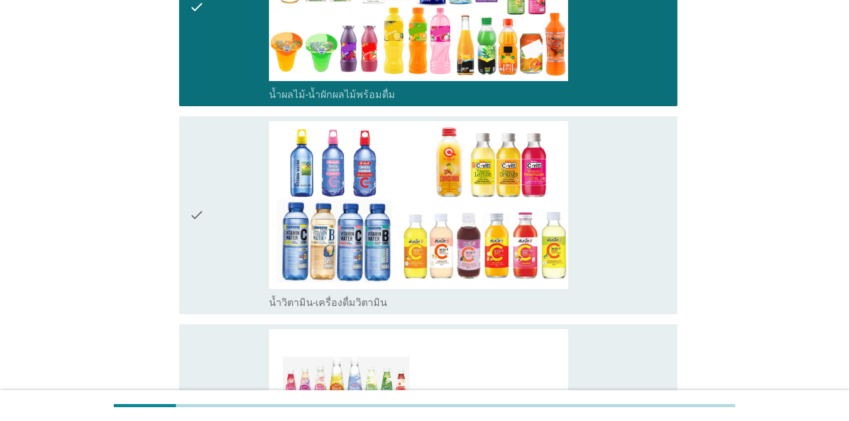
click at [618, 195] on div "check_box_outline_blank น้ำวิตามิน-เครื่องดื่มวิตามิน" at bounding box center [468, 215] width 398 height 188
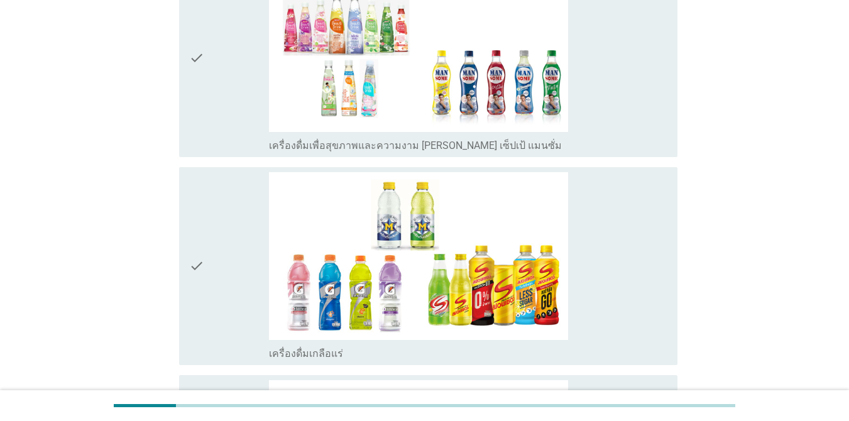
scroll to position [2262, 0]
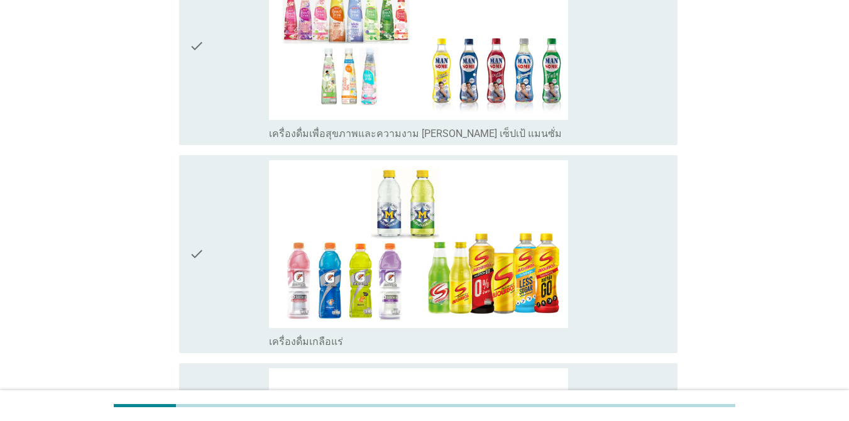
click at [618, 195] on div "check_box_outline_blank เครื่องดื่มเกลือแร่" at bounding box center [468, 254] width 398 height 188
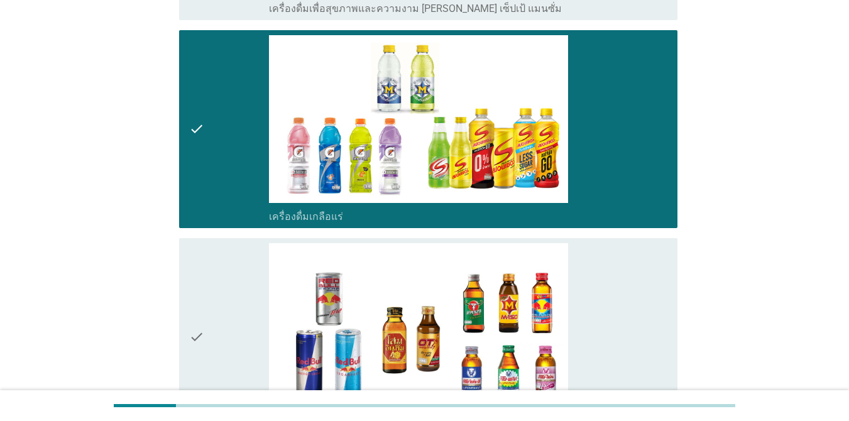
scroll to position [2576, 0]
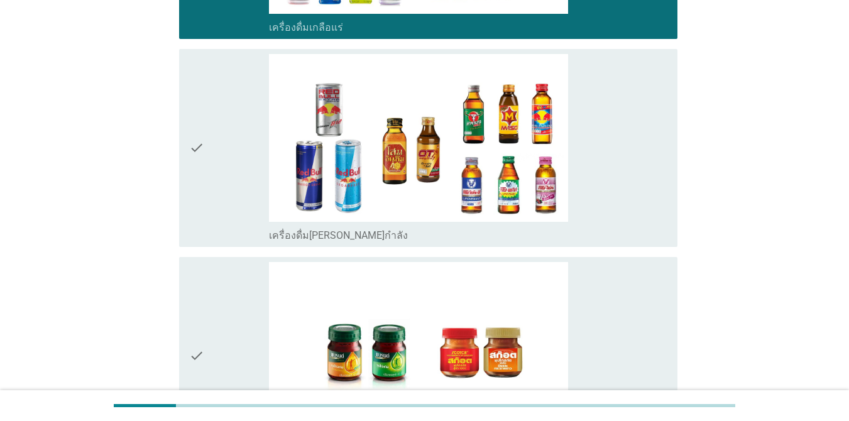
click at [618, 195] on div "check_box_outline_blank เครื่องดื่ม[PERSON_NAME]กำลัง" at bounding box center [468, 148] width 398 height 188
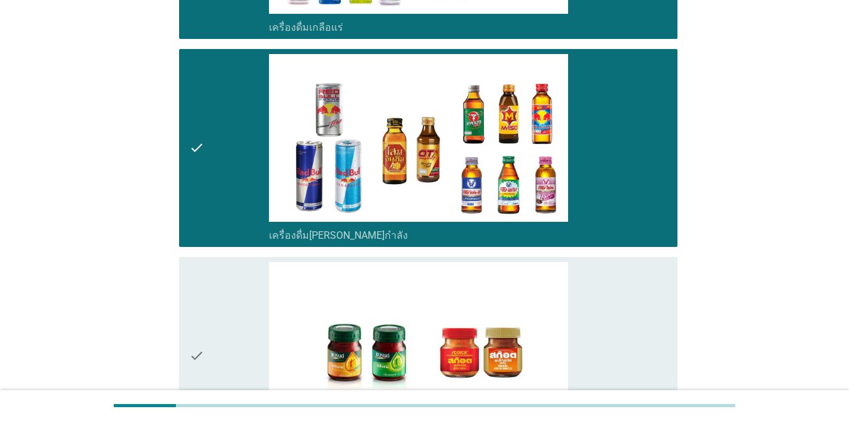
click at [615, 266] on div "check_box_outline_blank ซุปไก่สกัด-[PERSON_NAME]สำเร็จรูป" at bounding box center [468, 356] width 398 height 188
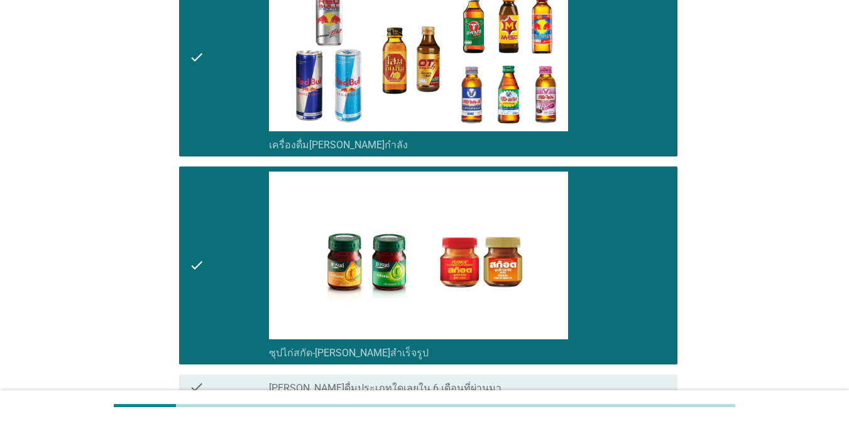
scroll to position [2764, 0]
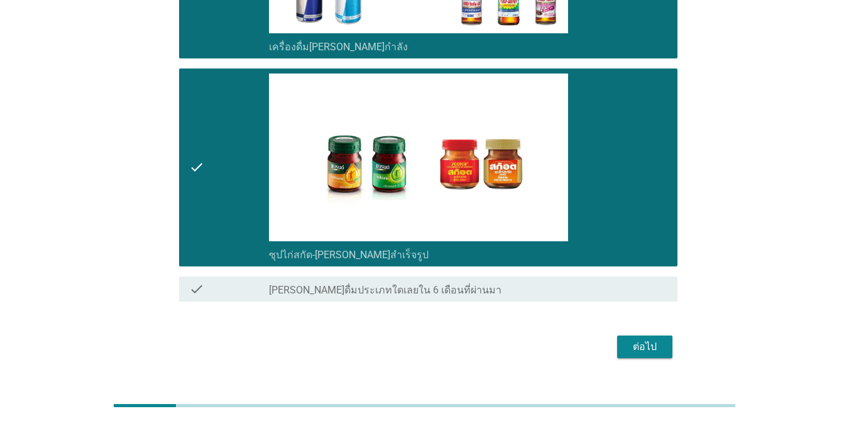
click at [618, 339] on div "ต่อไป" at bounding box center [644, 346] width 35 height 15
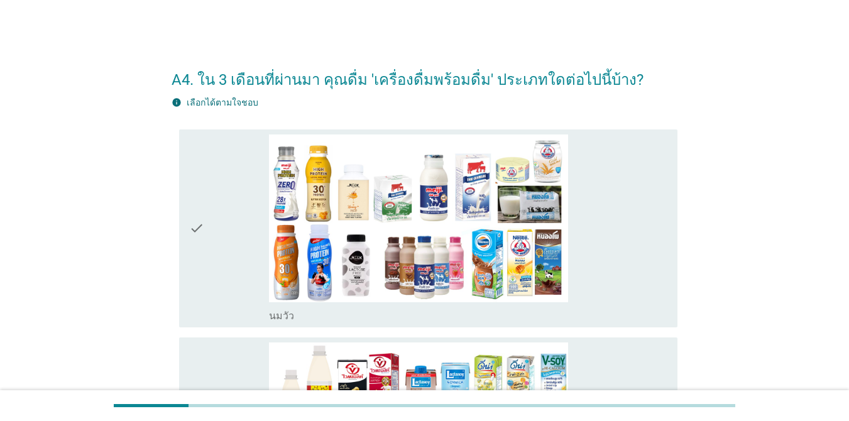
scroll to position [63, 0]
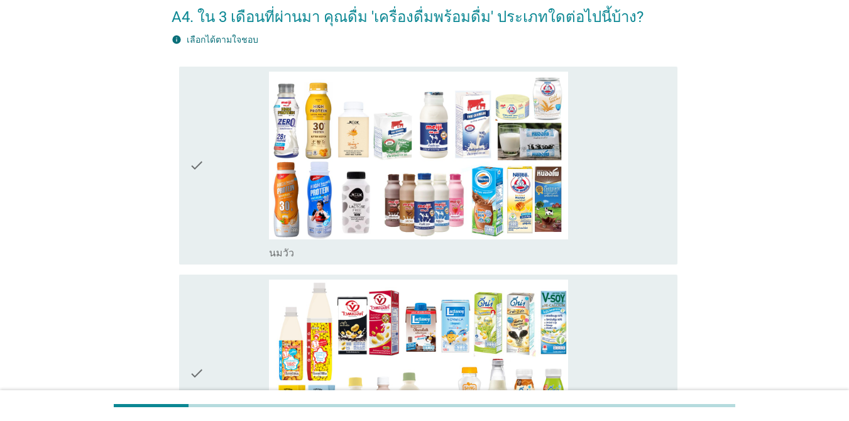
click at [614, 227] on div "check_box_outline_blank [PERSON_NAME]" at bounding box center [468, 166] width 398 height 188
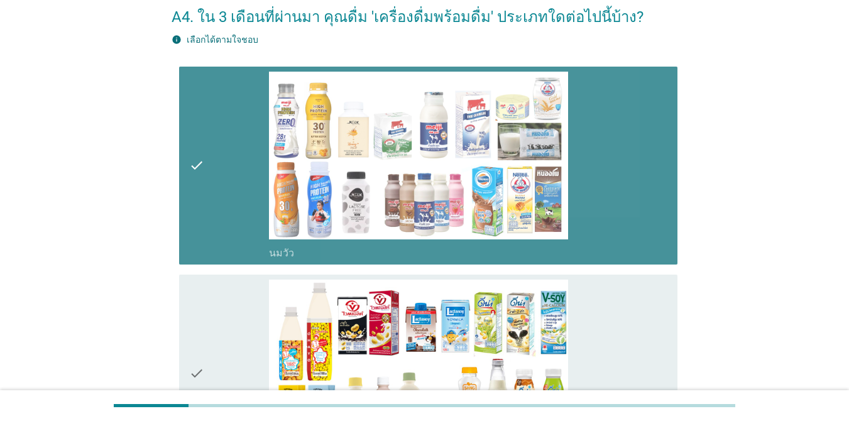
click at [615, 308] on div "check_box_outline_blank นมถั่วเหลือง-น้ำเต้าหู้พร้อมดื่ม" at bounding box center [468, 374] width 398 height 188
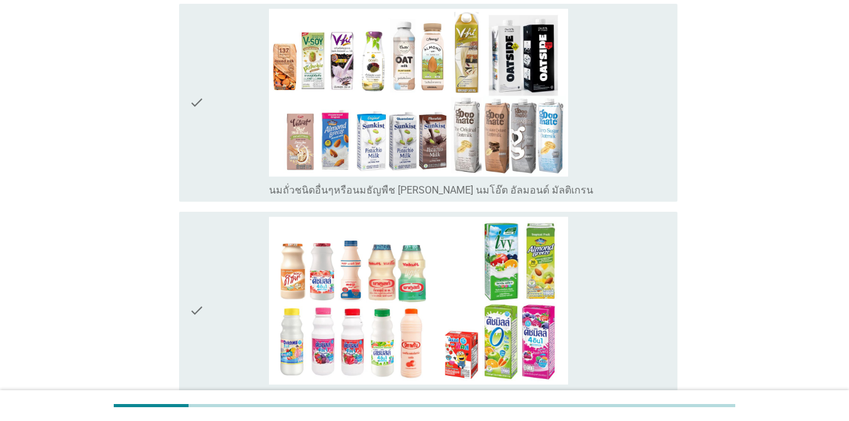
scroll to position [565, 0]
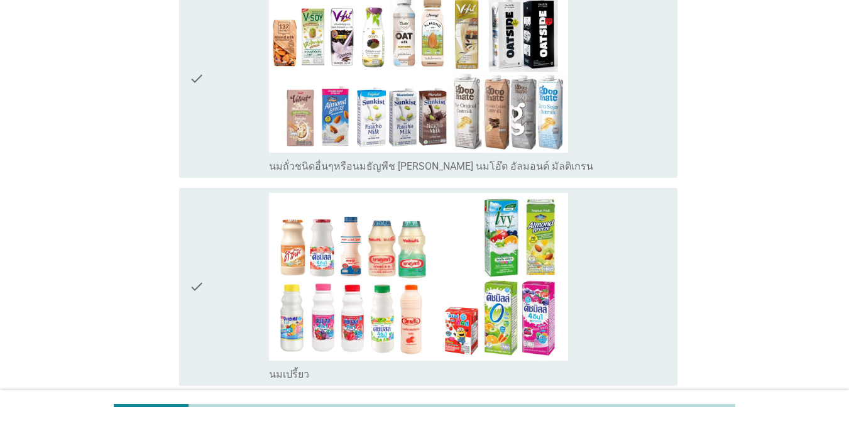
click at [613, 151] on div "check_box_outline_blank นมถั่วชนิดอื่นๆหรือนมธัญพืช [PERSON_NAME] นมโอ๊ต อัลมอน…" at bounding box center [468, 79] width 398 height 188
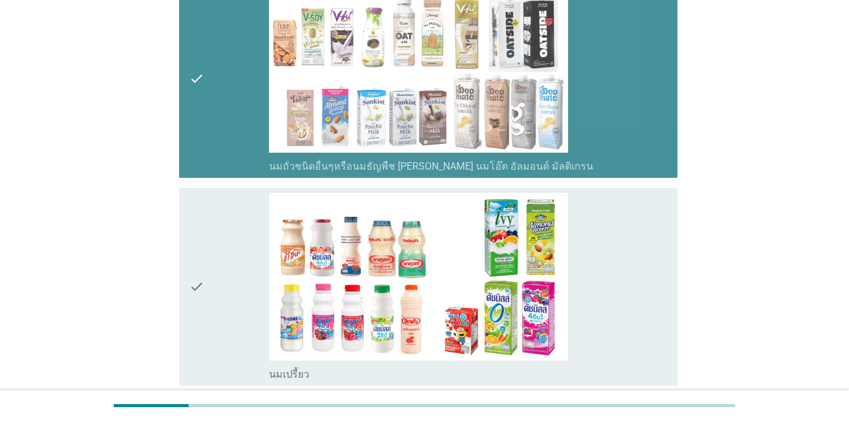
click at [613, 232] on div "check_box_outline_blank นมเปรี้ยว" at bounding box center [468, 287] width 398 height 188
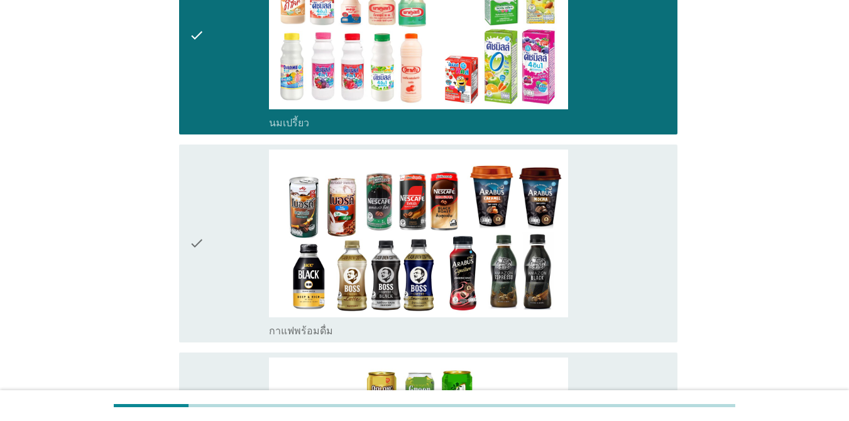
scroll to position [942, 0]
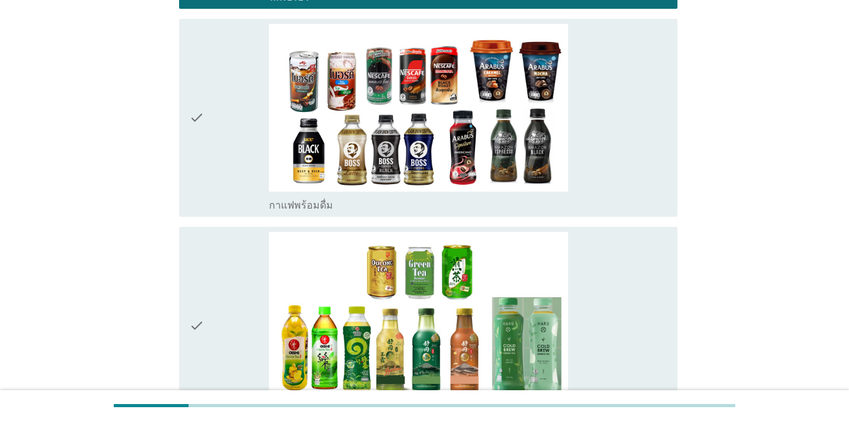
click at [618, 177] on div "check_box_outline_blank กาแฟพร้อมดื่ม" at bounding box center [468, 118] width 398 height 188
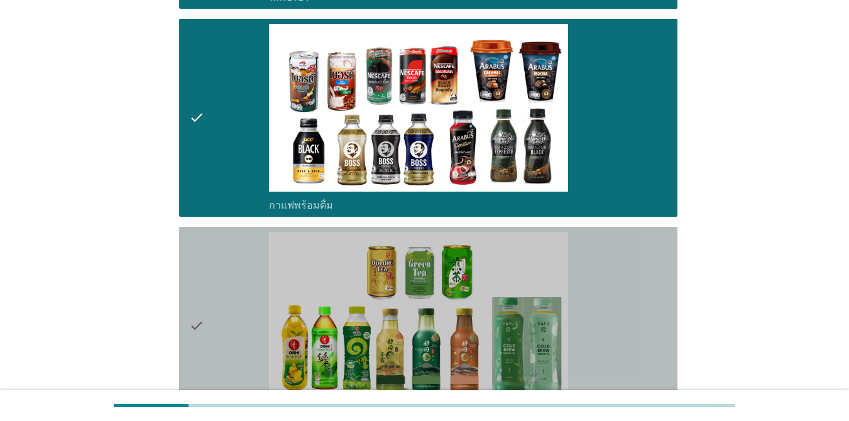
click at [614, 270] on div "check_box_outline_blank ชาพร้อมดื่ม" at bounding box center [468, 326] width 398 height 188
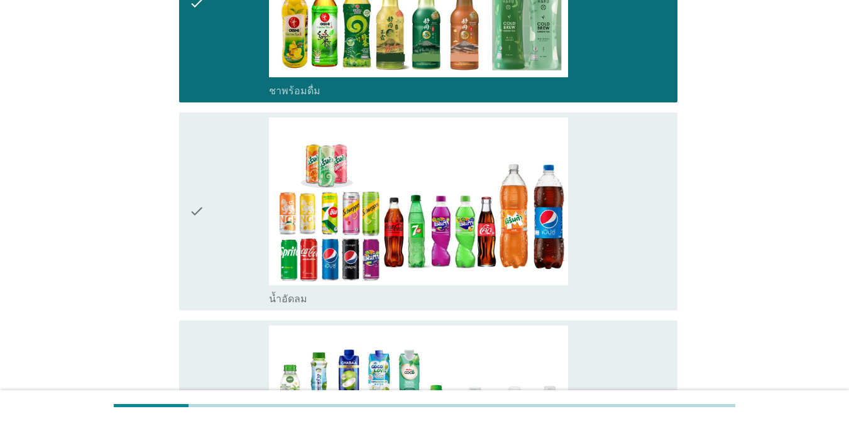
scroll to position [1382, 0]
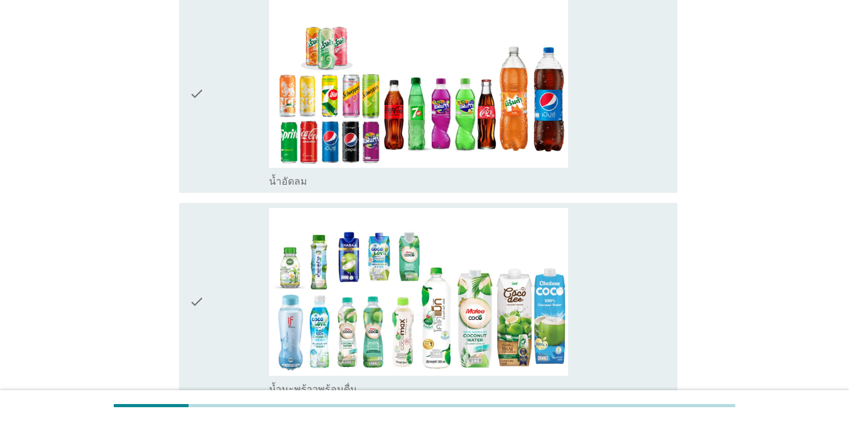
click at [618, 164] on div "check_box_outline_blank น้ำอัดลม" at bounding box center [468, 94] width 398 height 188
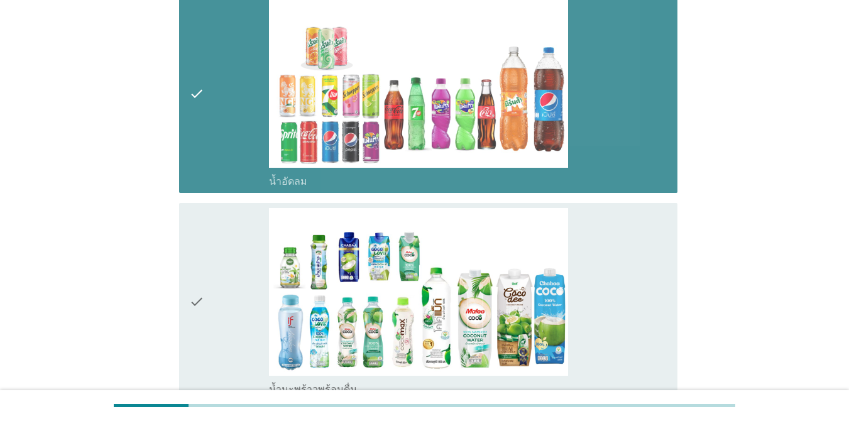
click at [618, 261] on div "check_box_outline_blank น้ำมะพร้าวพร้อมดื่ม" at bounding box center [468, 302] width 398 height 188
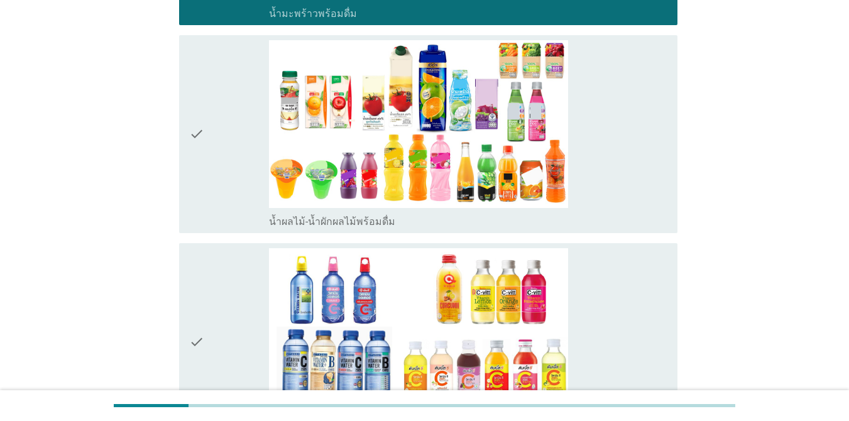
scroll to position [1759, 0]
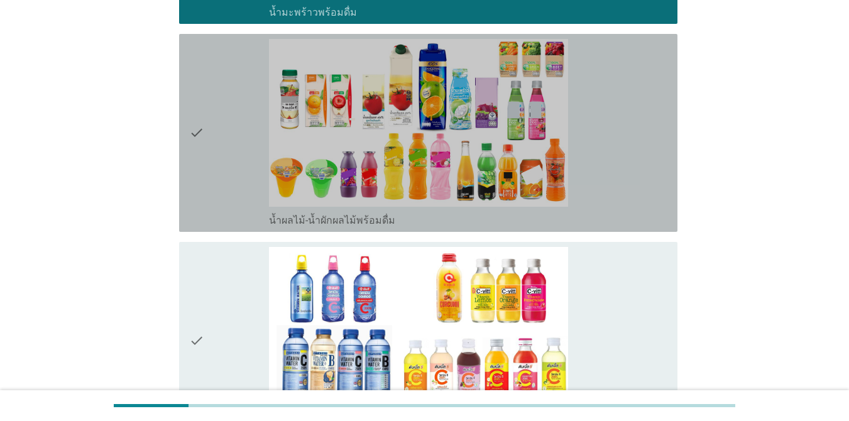
click at [618, 182] on div "check_box_outline_blank น้ำผลไม้-น้ำผักผลไม้พร้อมดื่ม" at bounding box center [468, 133] width 398 height 188
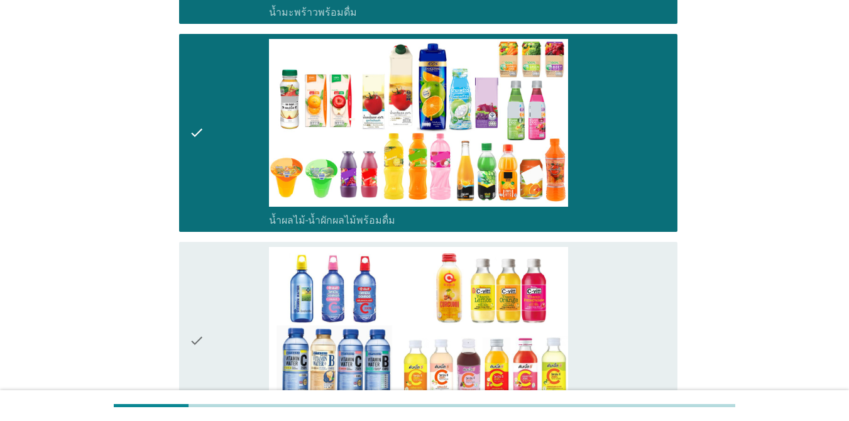
click at [618, 290] on div "check_box_outline_blank น้ำวิตามิน-เครื่องดื่มวิตามิน" at bounding box center [468, 341] width 398 height 188
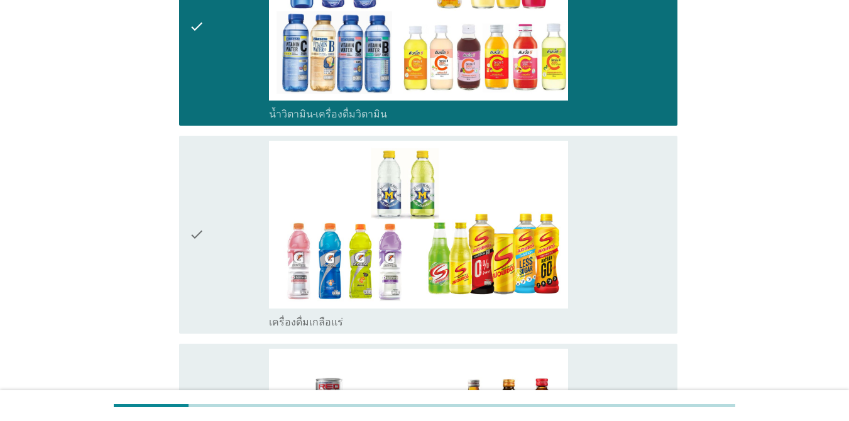
click at [601, 261] on div "check_box เครื่องดื่มเกลือแร่" at bounding box center [468, 235] width 398 height 188
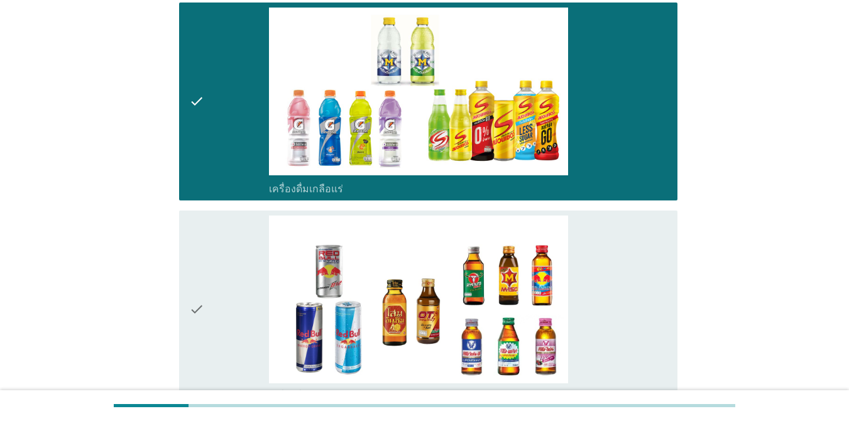
scroll to position [2325, 0]
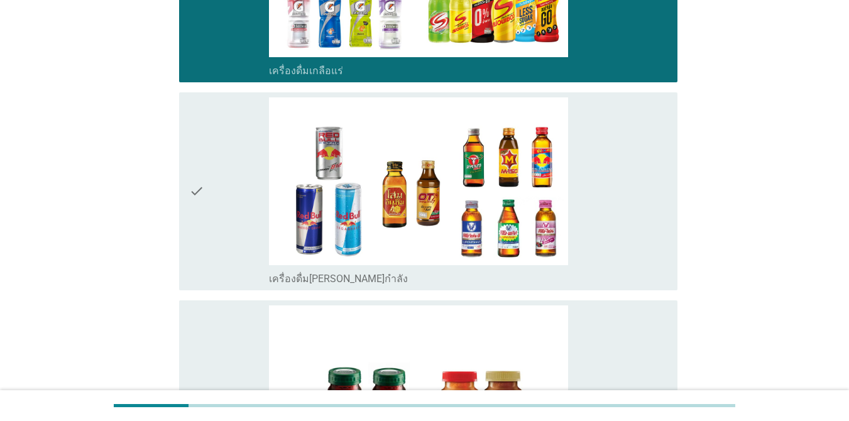
click at [601, 259] on div "check_box เครื่องดื่ม[PERSON_NAME]กำลัง" at bounding box center [468, 191] width 398 height 188
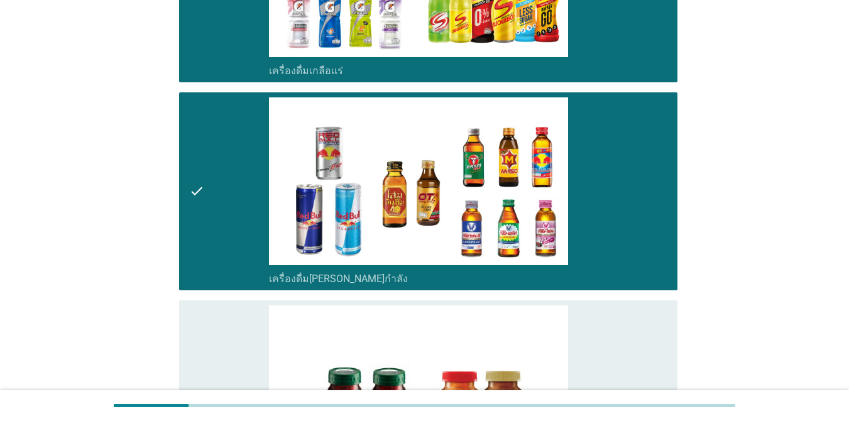
click at [606, 325] on div "check_box ซุปไก่สกัด-[PERSON_NAME]สำเร็จรูป" at bounding box center [468, 399] width 398 height 188
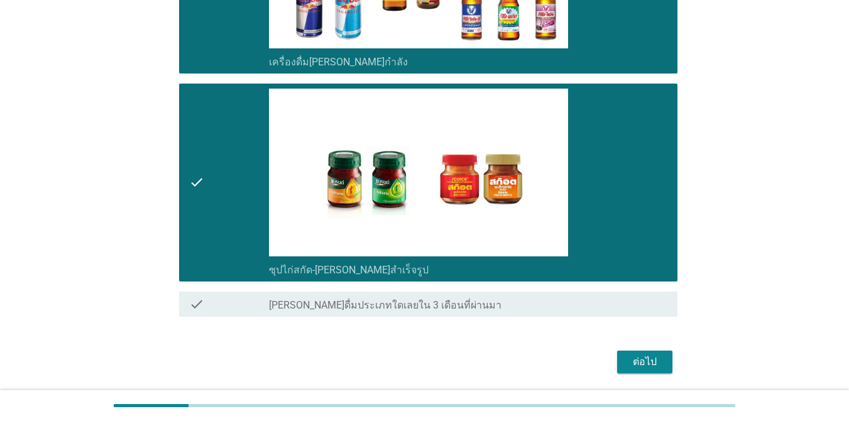
scroll to position [2583, 0]
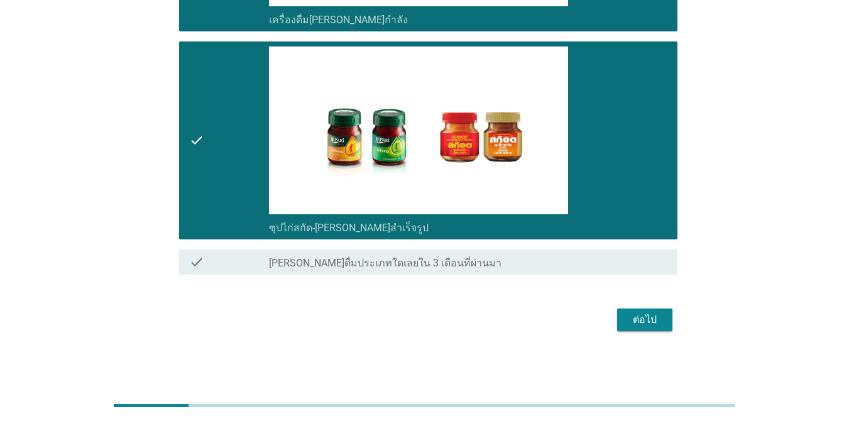
click at [618, 318] on div "ต่อไป" at bounding box center [644, 319] width 35 height 15
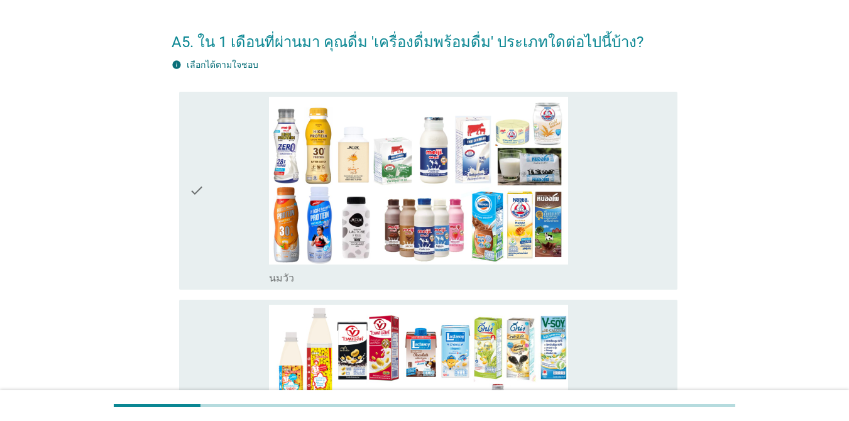
scroll to position [63, 0]
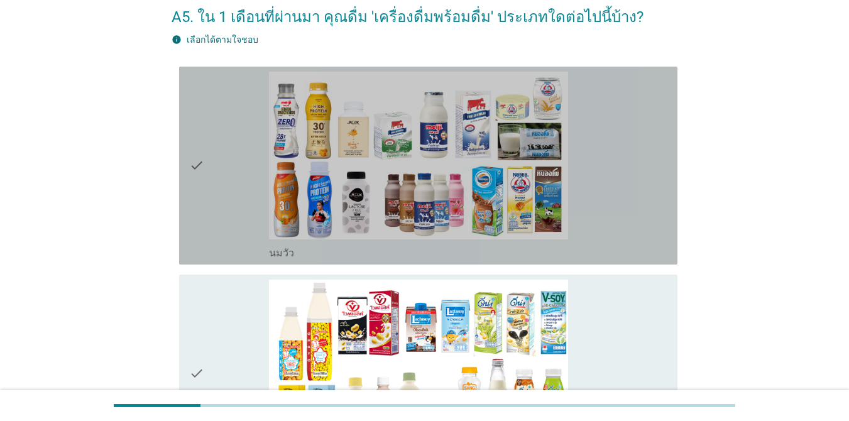
click at [615, 221] on div "check_box_outline_blank [PERSON_NAME]" at bounding box center [468, 166] width 398 height 188
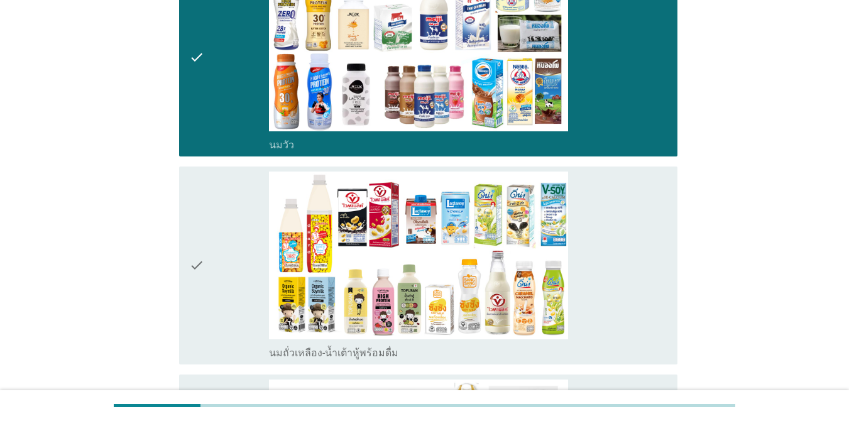
scroll to position [314, 0]
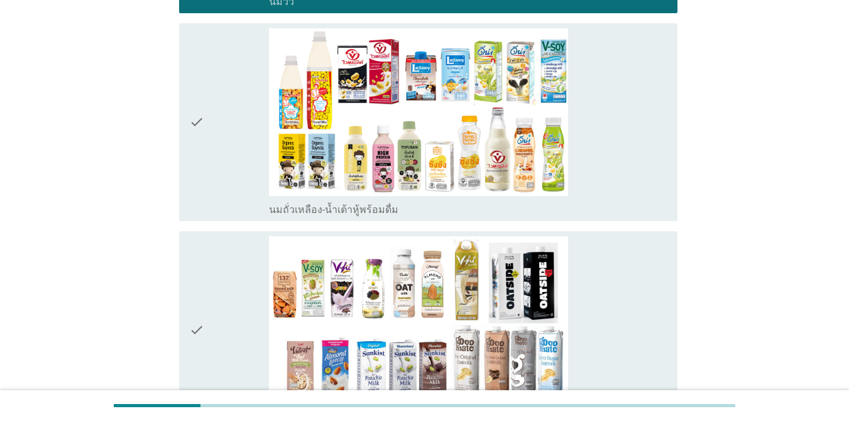
click at [603, 179] on div "check_box_outline_blank นมถั่วเหลือง-น้ำเต้าหู้พร้อมดื่ม" at bounding box center [468, 122] width 398 height 188
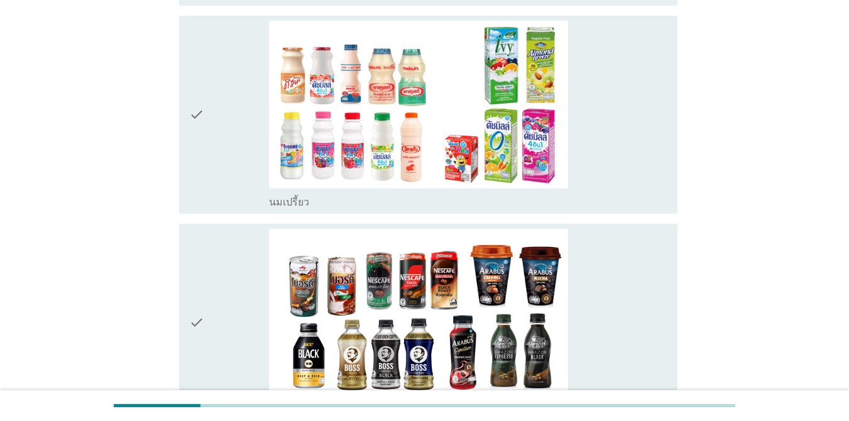
scroll to position [754, 0]
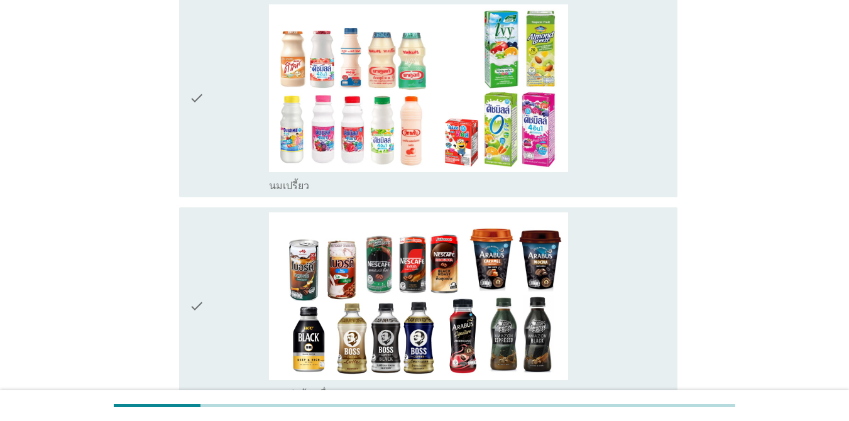
click at [601, 171] on div "check_box_outline_blank นมเปรี้ยว" at bounding box center [468, 98] width 398 height 188
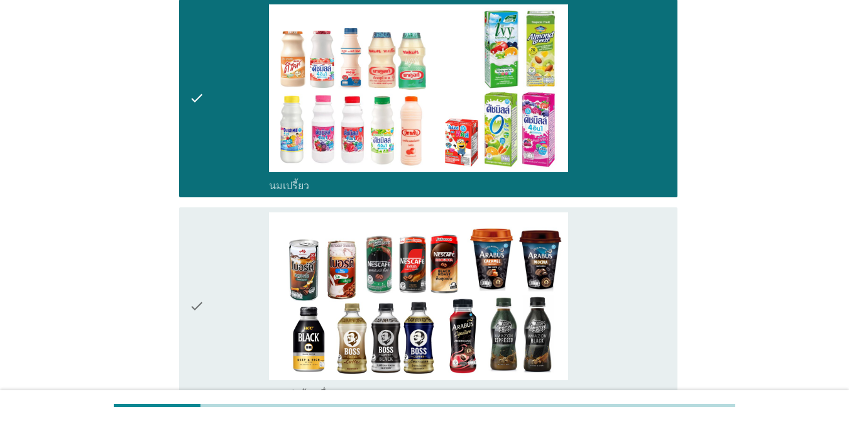
click at [595, 225] on div "check_box_outline_blank กาแฟพร้อมดื่ม" at bounding box center [468, 306] width 398 height 188
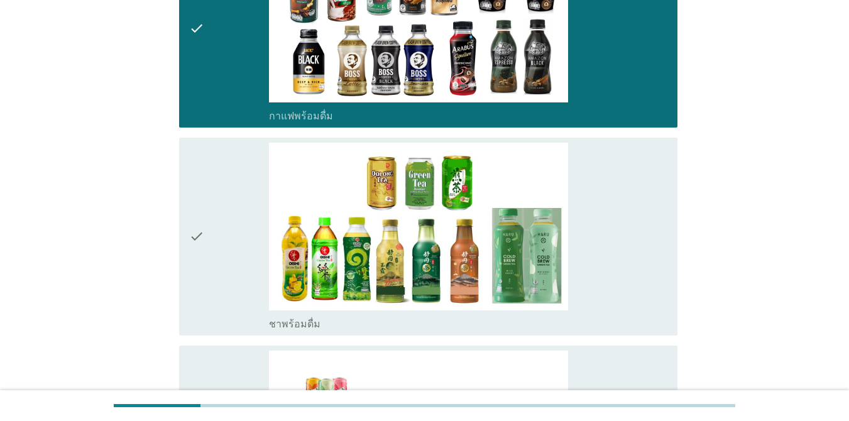
scroll to position [1131, 0]
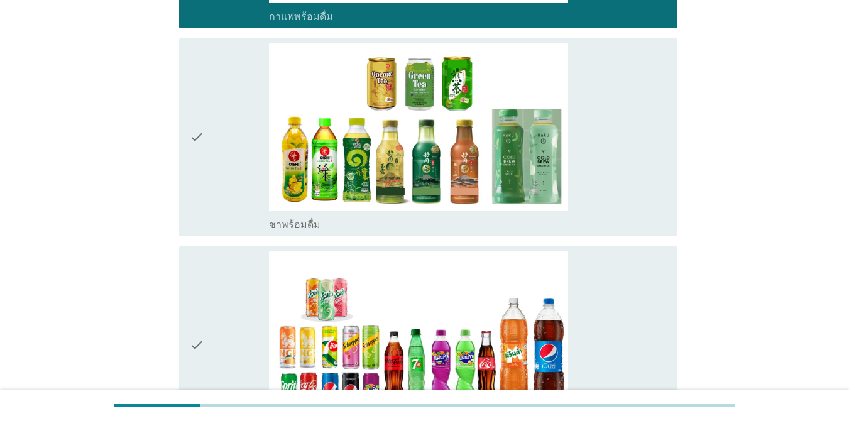
click at [582, 207] on div "check_box_outline_blank ชาพร้อมดื่ม" at bounding box center [468, 137] width 398 height 188
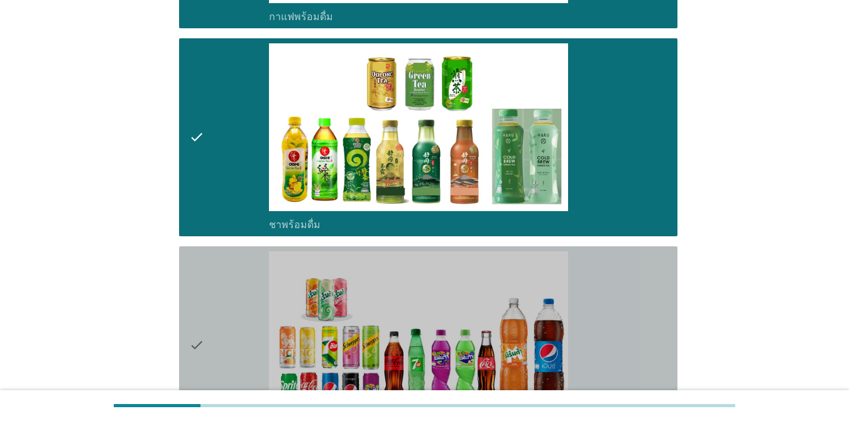
click at [582, 297] on div "check_box_outline_blank น้ำอัดลม" at bounding box center [468, 345] width 398 height 188
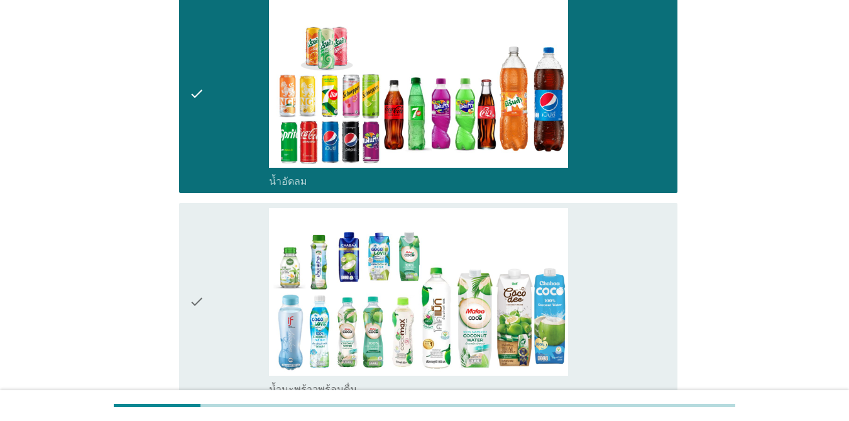
scroll to position [1571, 0]
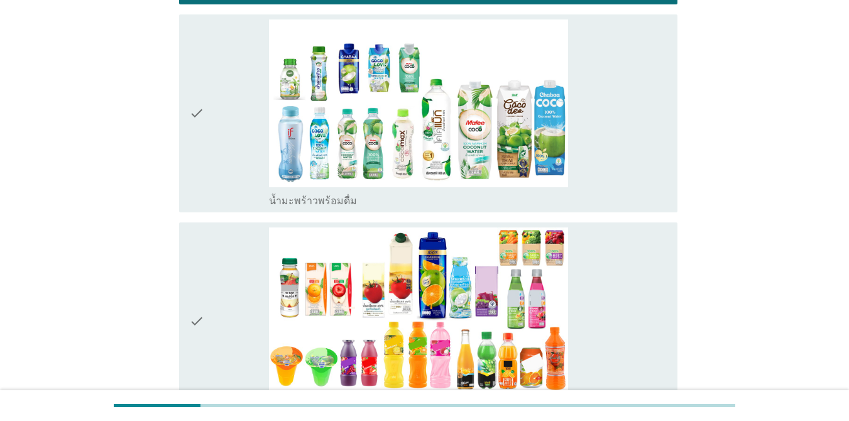
click at [591, 202] on div "check_box_outline_blank น้ำมะพร้าวพร้อมดื่ม" at bounding box center [468, 199] width 398 height 15
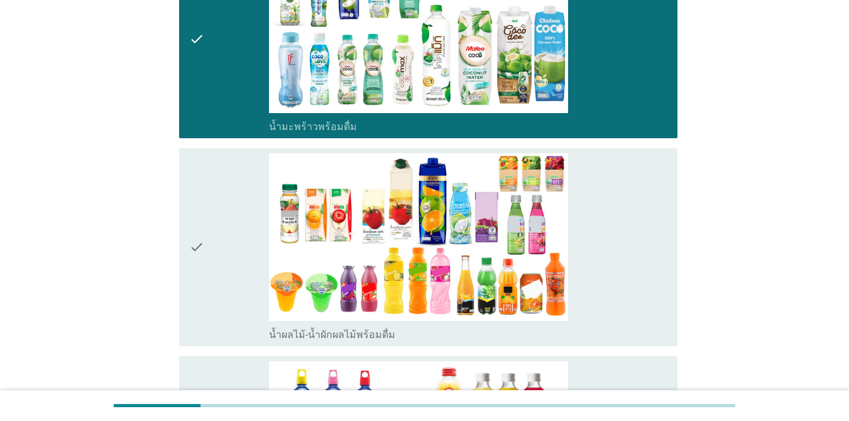
scroll to position [1759, 0]
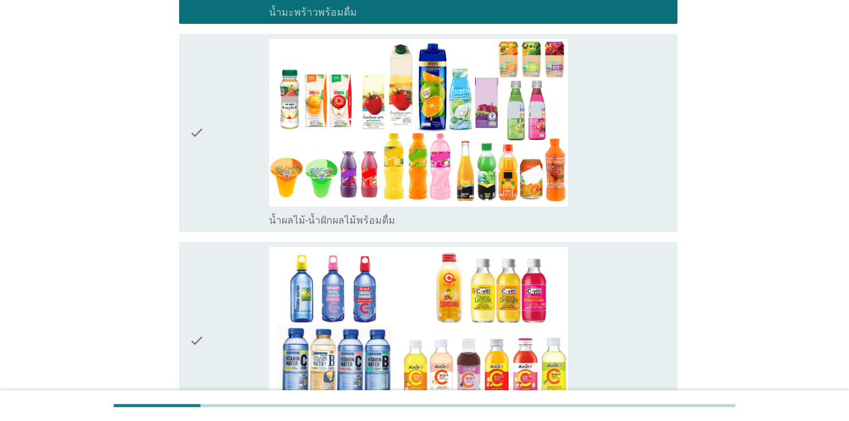
click at [604, 201] on div "check_box_outline_blank น้ำผลไม้-น้ำผักผลไม้พร้อมดื่ม" at bounding box center [468, 133] width 398 height 188
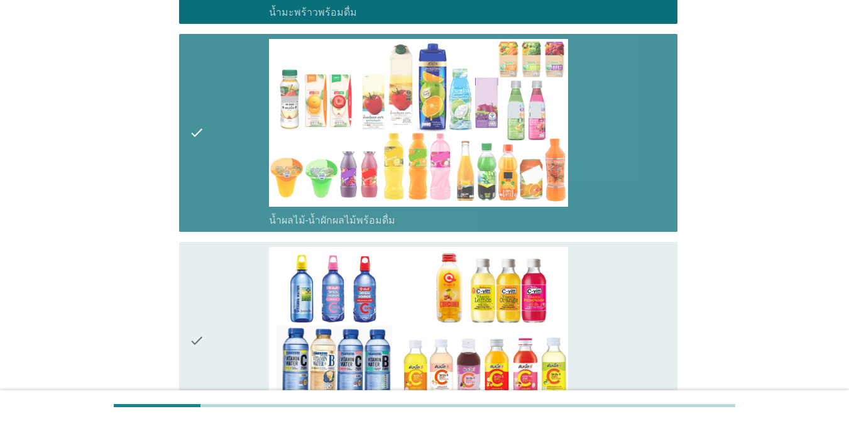
click at [586, 307] on div "check_box_outline_blank น้ำวิตามิน-เครื่องดื่มวิตามิน" at bounding box center [468, 341] width 398 height 188
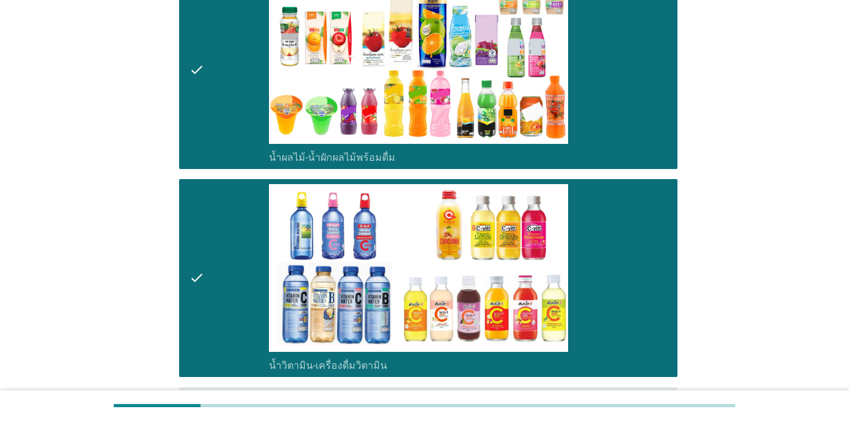
scroll to position [2199, 0]
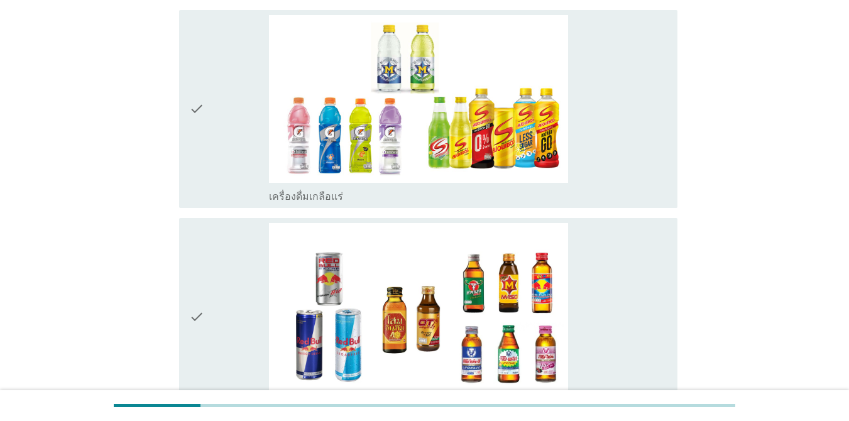
click at [599, 198] on div "check_box เครื่องดื่มเกลือแร่" at bounding box center [468, 195] width 398 height 15
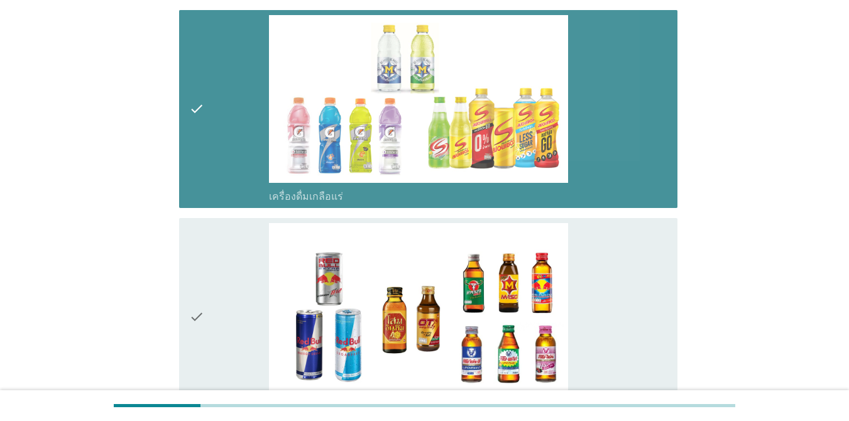
click at [598, 264] on div "check_box เครื่องดื่ม[PERSON_NAME]กำลัง" at bounding box center [468, 317] width 398 height 188
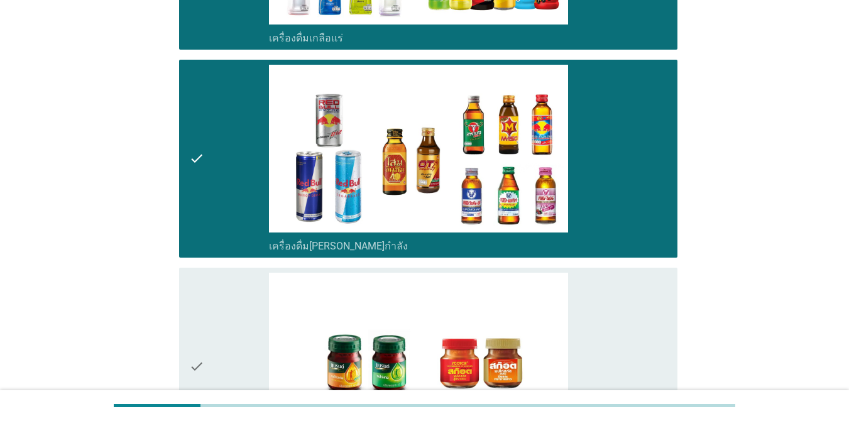
scroll to position [2450, 0]
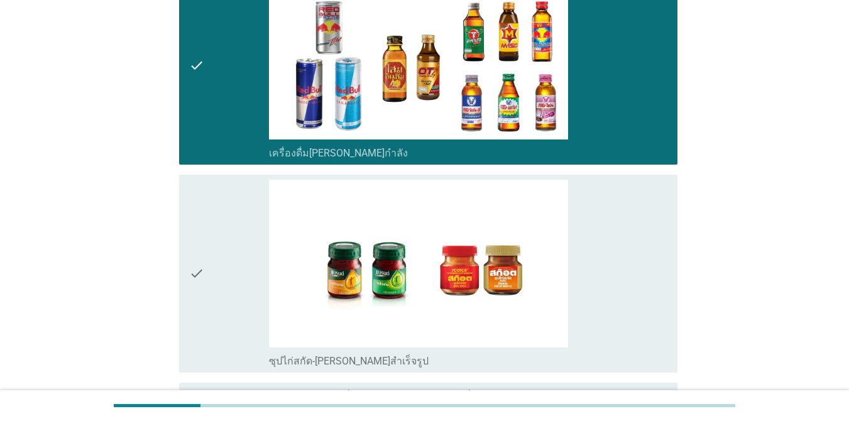
click at [594, 300] on div "check_box ซุปไก่สกัด-[PERSON_NAME]สำเร็จรูป" at bounding box center [468, 274] width 398 height 188
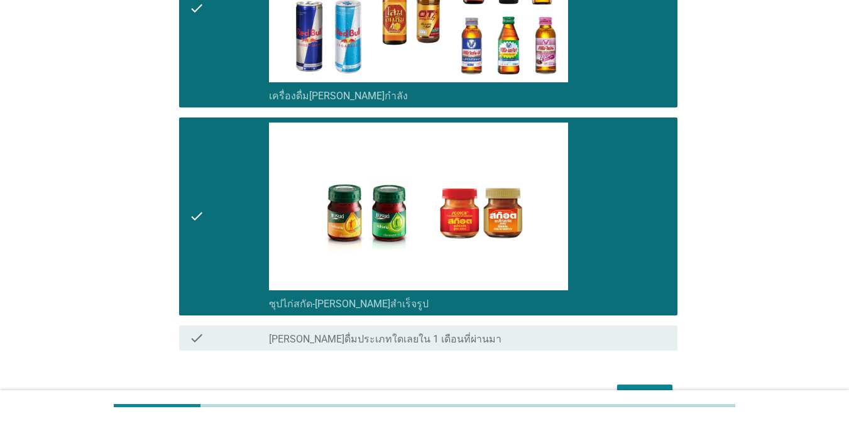
scroll to position [2583, 0]
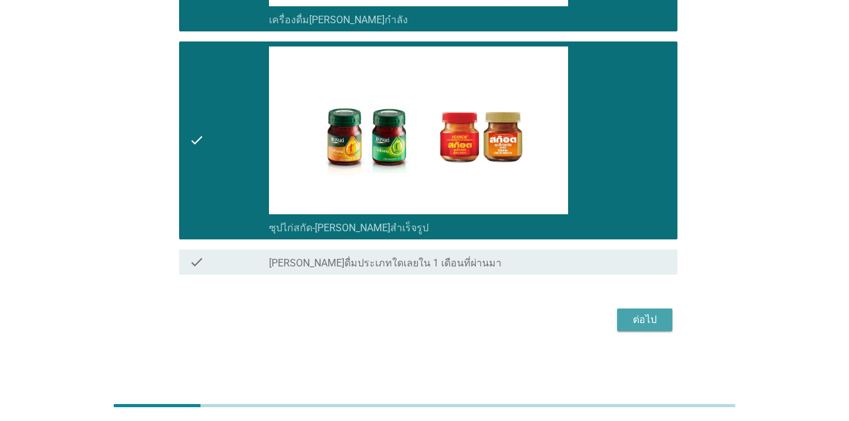
click at [618, 310] on button "ต่อไป" at bounding box center [644, 319] width 55 height 23
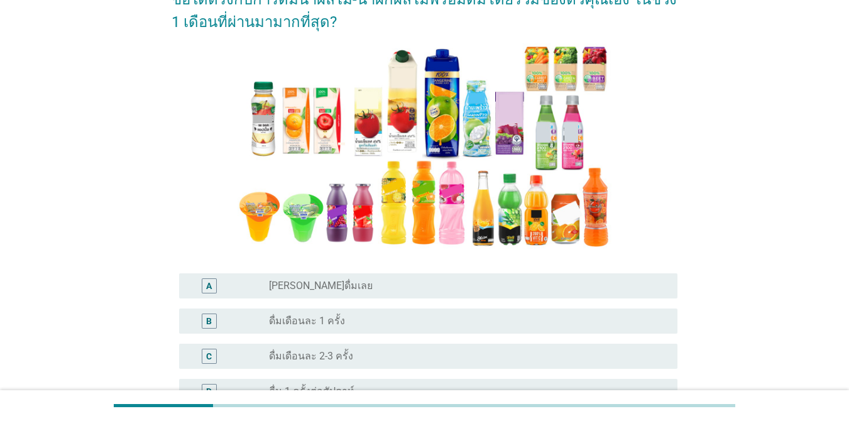
scroll to position [188, 0]
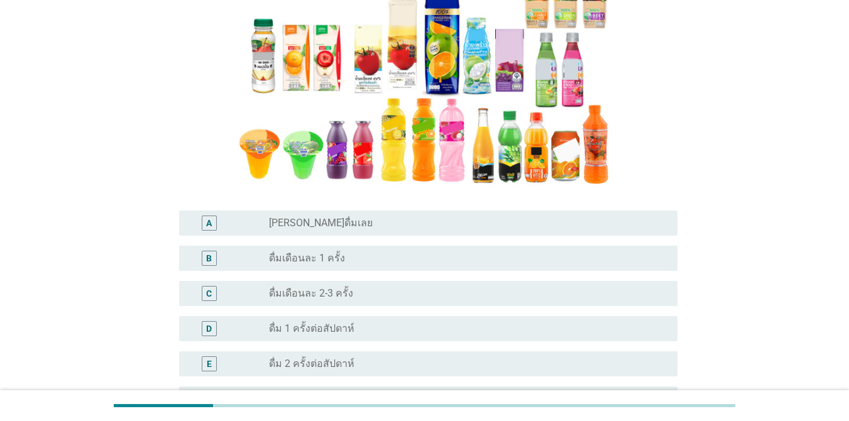
click at [369, 291] on div "radio_button_unchecked ดื่มเดือนละ 2-3 ครั้ง" at bounding box center [463, 293] width 388 height 13
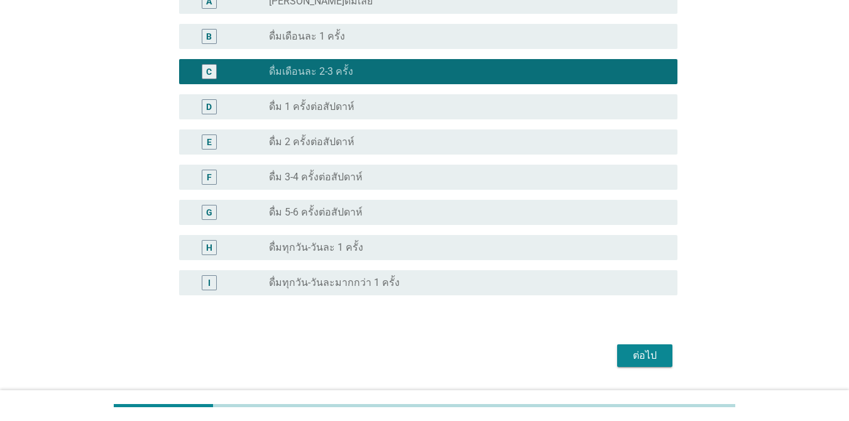
scroll to position [447, 0]
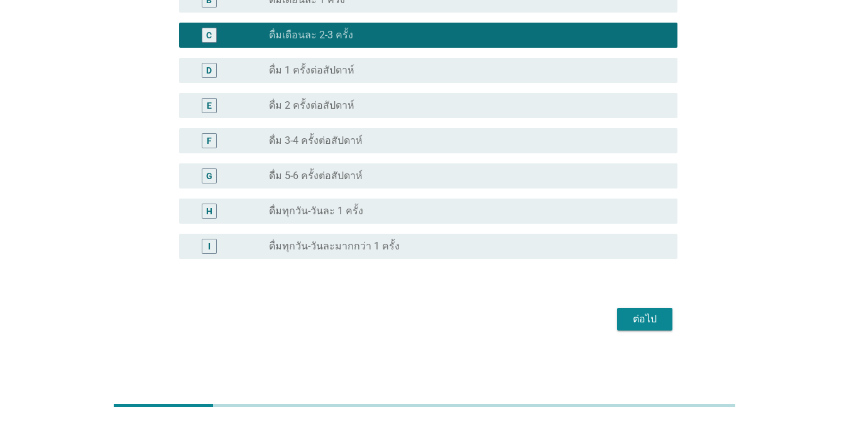
click at [618, 322] on div "ต่อไป" at bounding box center [425, 319] width 506 height 30
click at [618, 323] on div "ต่อไป" at bounding box center [644, 319] width 35 height 15
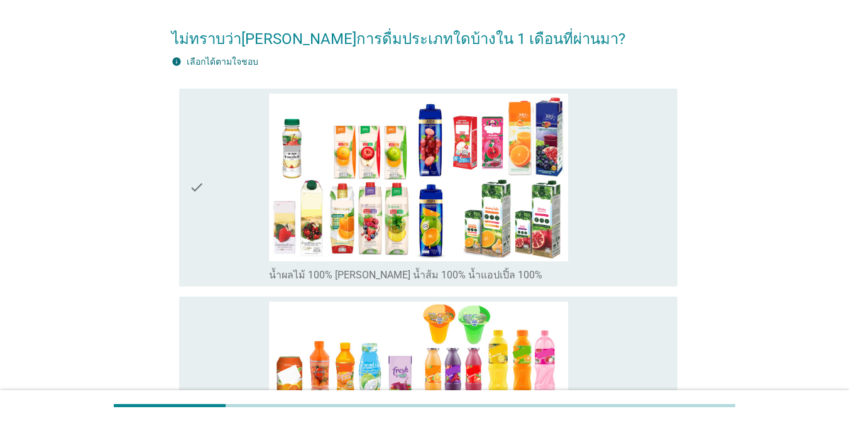
scroll to position [126, 0]
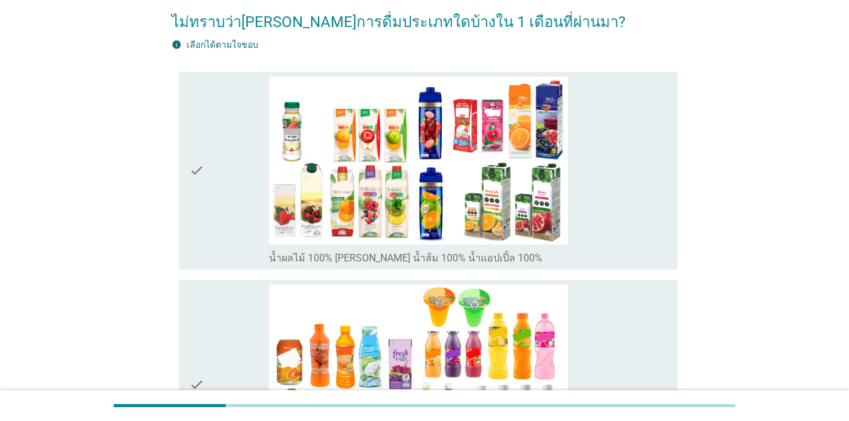
click at [611, 155] on div "check_box_outline_blank น้ำผลไม้ 100% [PERSON_NAME] น้ำส้ม 100% น้ำแอปเปิ้ล 100%" at bounding box center [468, 171] width 398 height 188
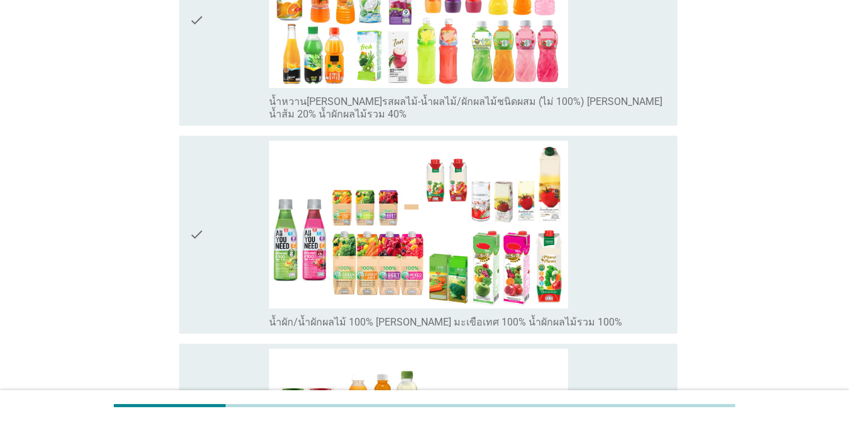
scroll to position [503, 0]
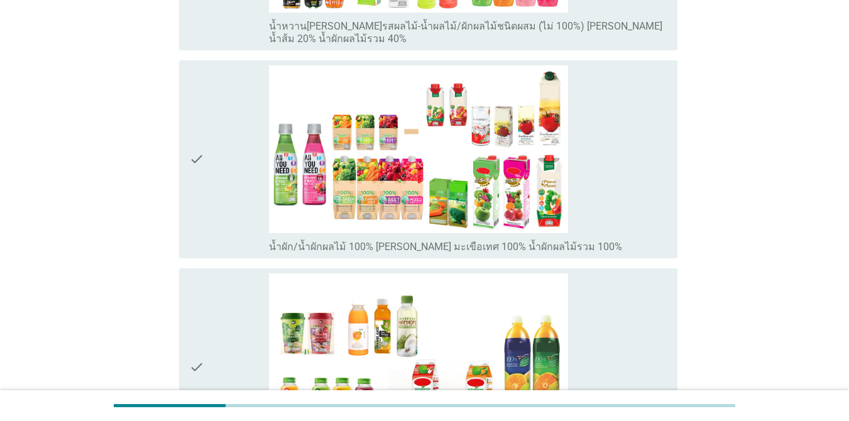
click at [617, 167] on div "check_box_outline_blank น้ำผัก/น้ำผักผลไม้ 100% [PERSON_NAME] มะเขือเทศ 100% น้…" at bounding box center [468, 159] width 398 height 188
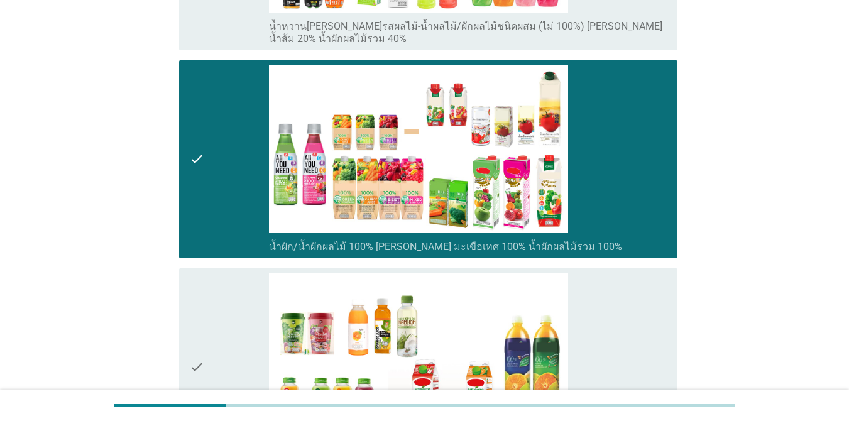
scroll to position [754, 0]
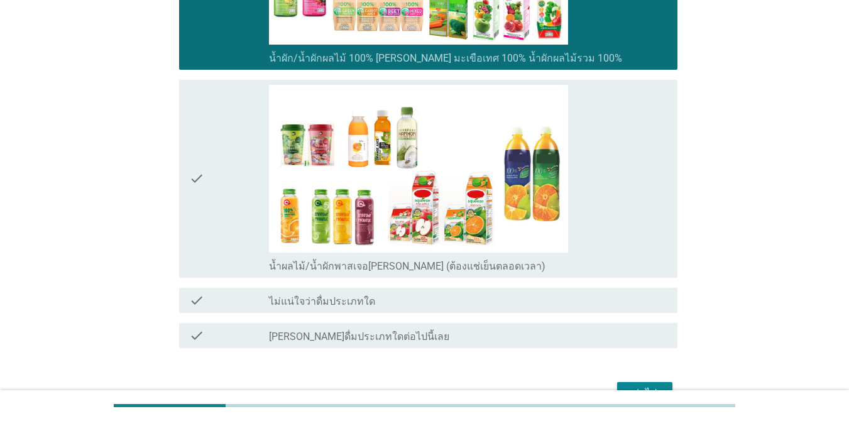
click at [616, 167] on div "check_box_outline_blank น้ำผลไม้/น้ำผักพาสเจอ[PERSON_NAME] (ต้องแช่เย็นตลอดเวลา)" at bounding box center [468, 179] width 398 height 188
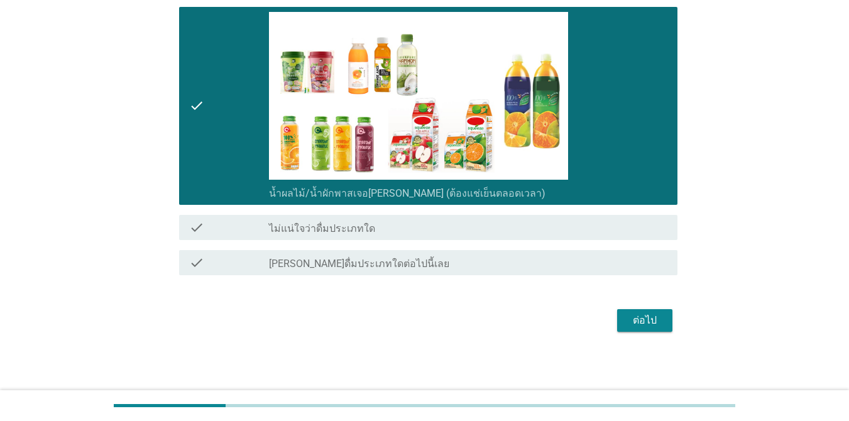
scroll to position [827, 0]
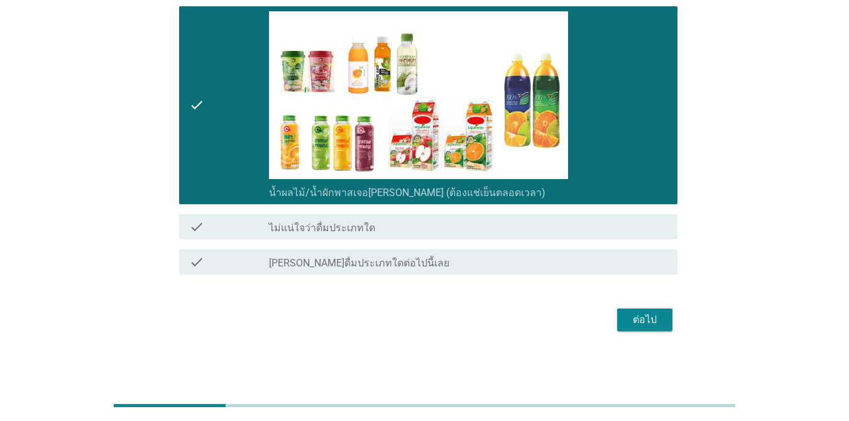
click at [618, 319] on div "ต่อไป" at bounding box center [644, 319] width 35 height 15
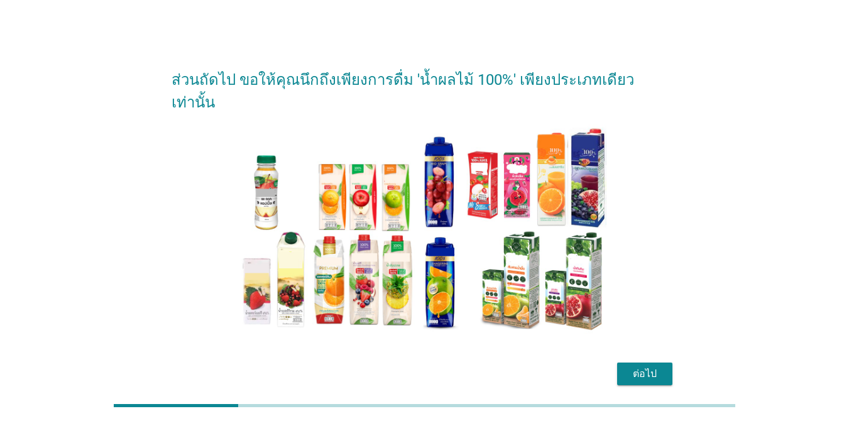
scroll to position [32, 0]
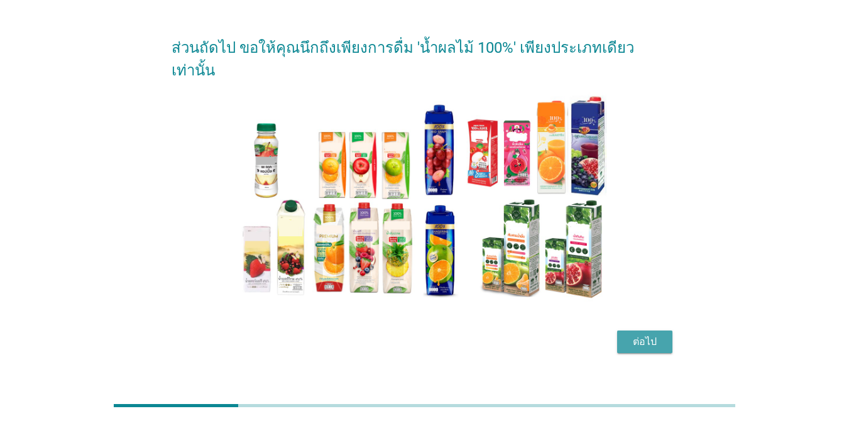
click at [618, 330] on button "ต่อไป" at bounding box center [644, 341] width 55 height 23
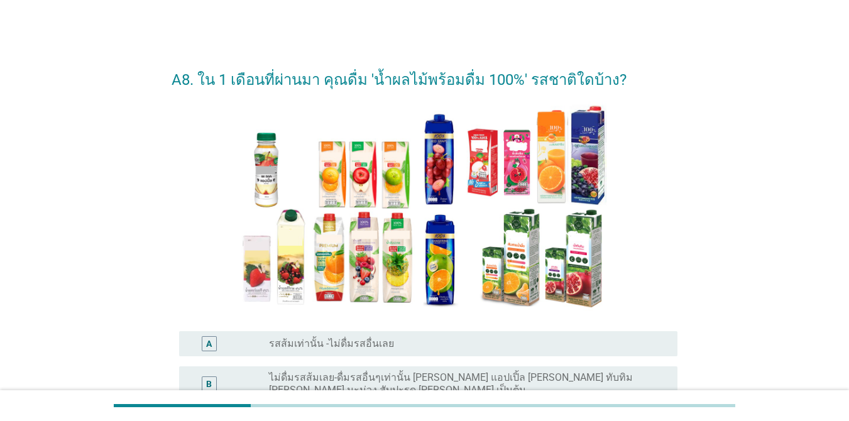
scroll to position [63, 0]
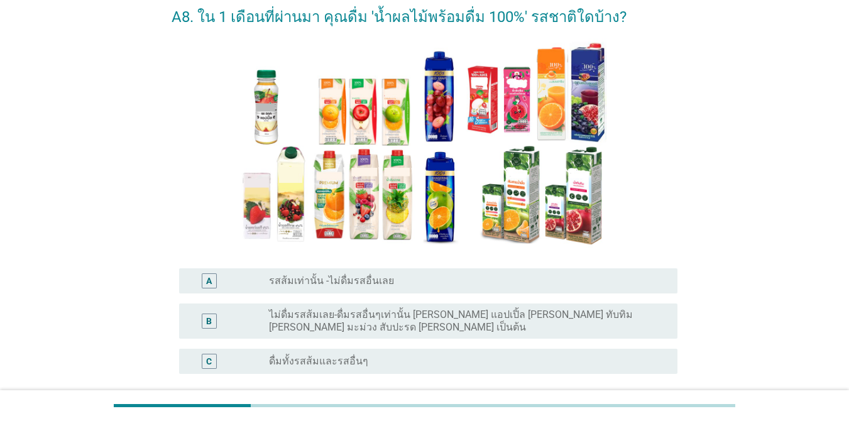
click at [467, 355] on div "radio_button_unchecked ดื่มทั้งรสส้มและรสอื่นๆ" at bounding box center [463, 361] width 388 height 13
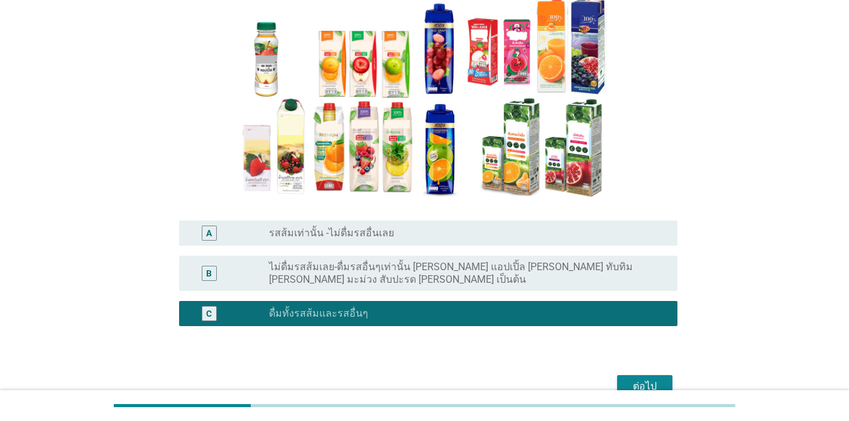
scroll to position [168, 0]
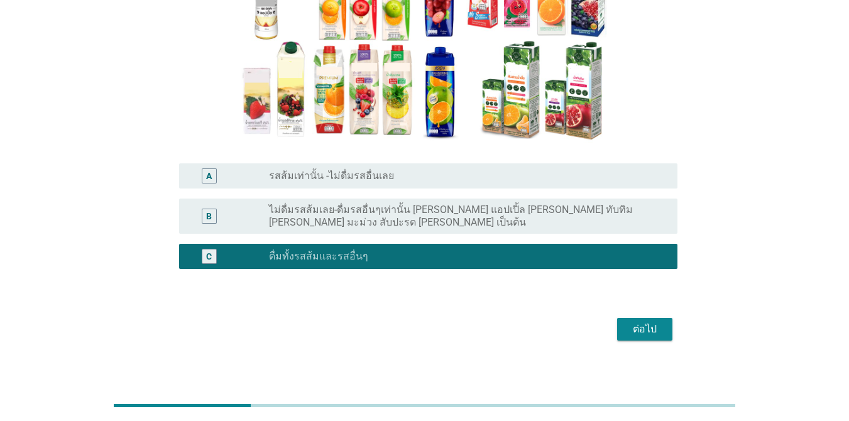
click at [618, 322] on div "ต่อไป" at bounding box center [644, 329] width 35 height 15
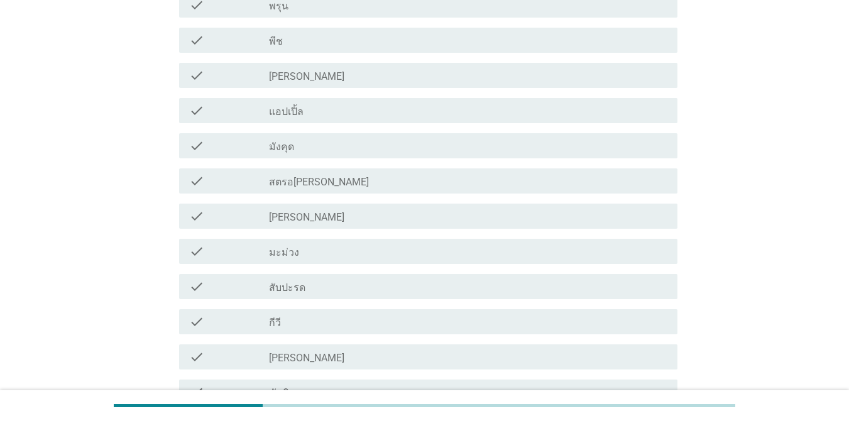
scroll to position [440, 0]
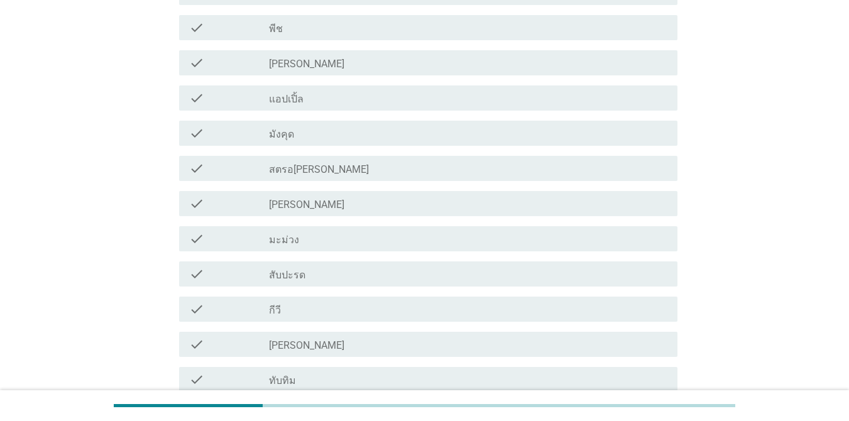
click at [396, 271] on div "check_box_outline_blank สับปะรด" at bounding box center [468, 273] width 398 height 15
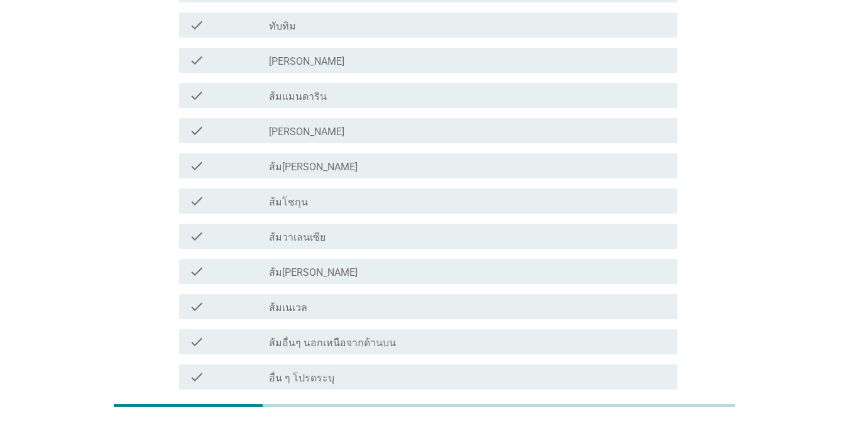
scroll to position [784, 0]
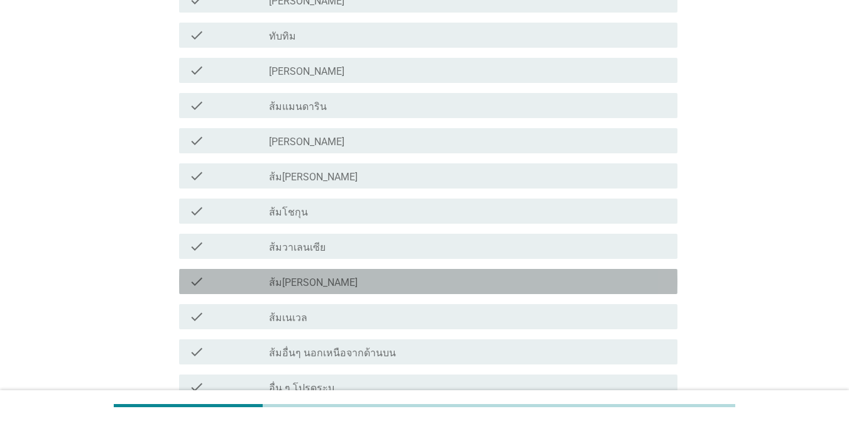
click at [318, 273] on div "check check_box_outline_blank ส้ม[PERSON_NAME]" at bounding box center [428, 281] width 498 height 25
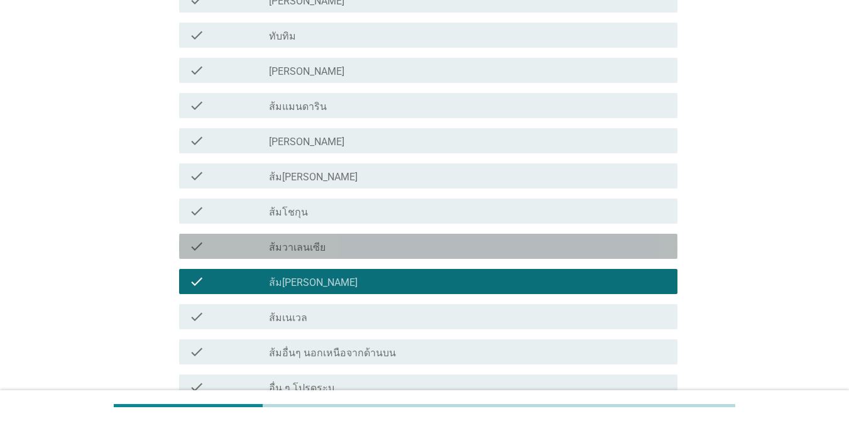
click at [327, 248] on div "check_box_outline_blank ส้มวาเลนเซีย" at bounding box center [468, 246] width 398 height 15
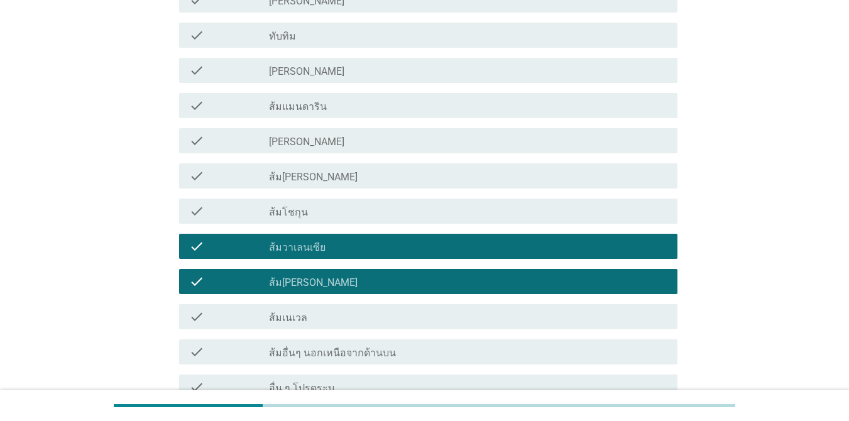
click at [327, 172] on div "check_box_outline_blank ส้ม[PERSON_NAME]" at bounding box center [468, 175] width 398 height 15
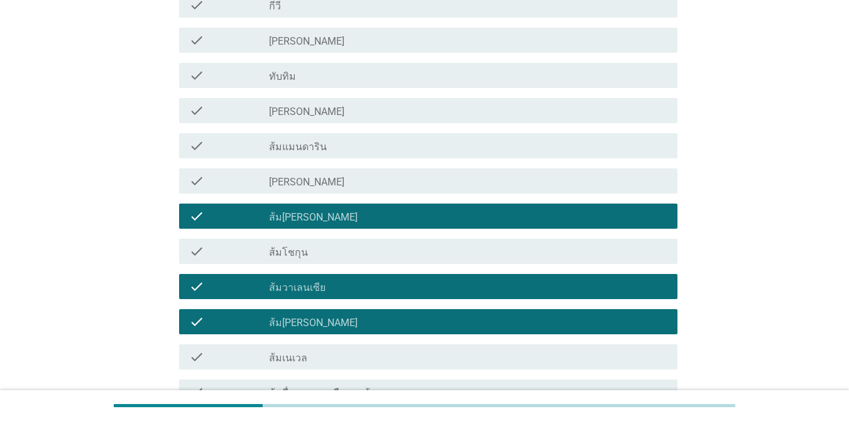
scroll to position [721, 0]
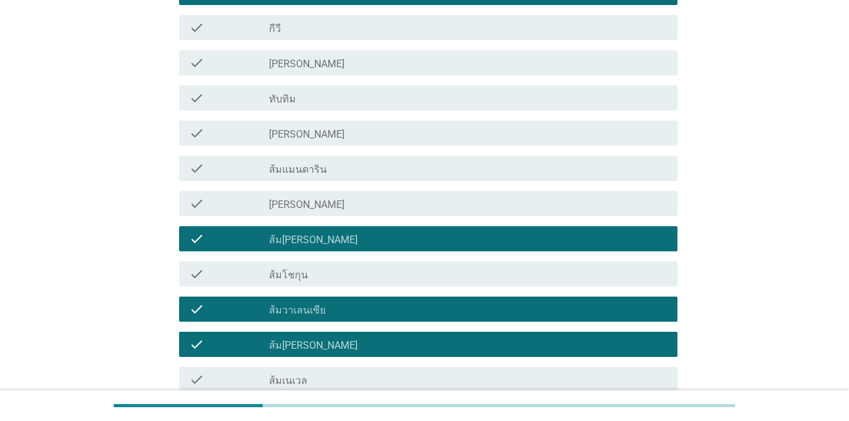
click at [326, 174] on div "check_box_outline_blank ส้มแมนดาริน" at bounding box center [468, 168] width 398 height 15
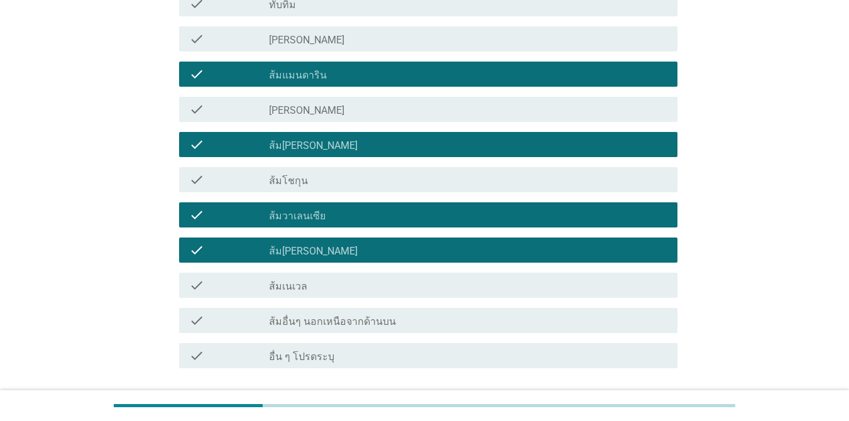
scroll to position [817, 0]
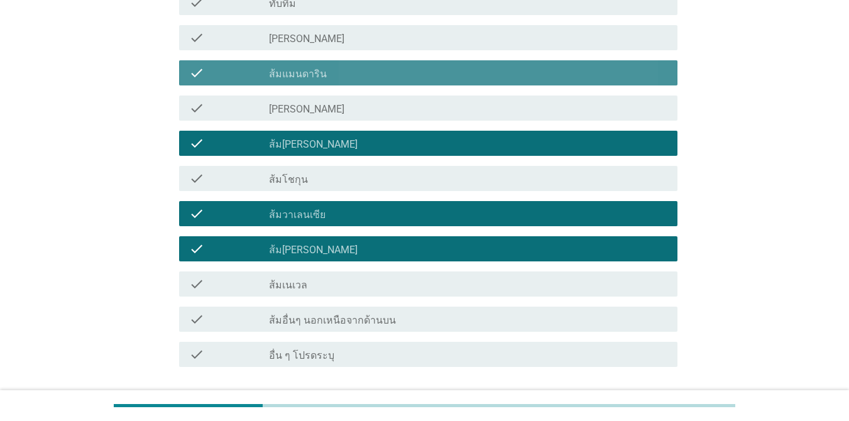
click at [330, 75] on div "check_box_outline_blank ส้มแมนดาริน" at bounding box center [468, 72] width 398 height 15
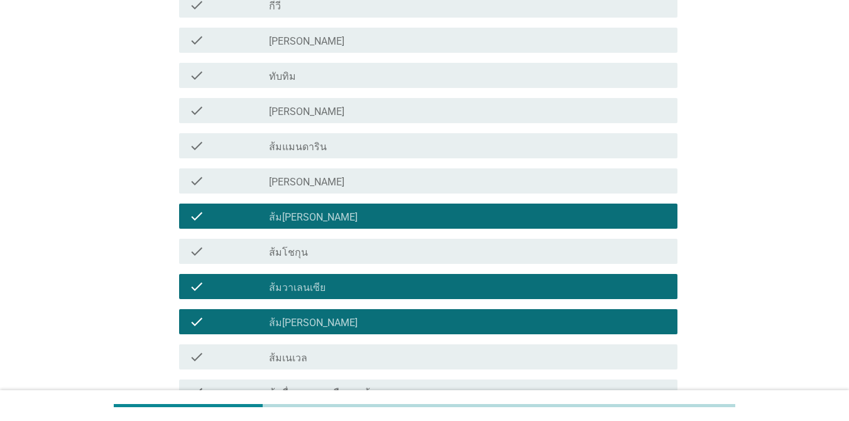
scroll to position [628, 0]
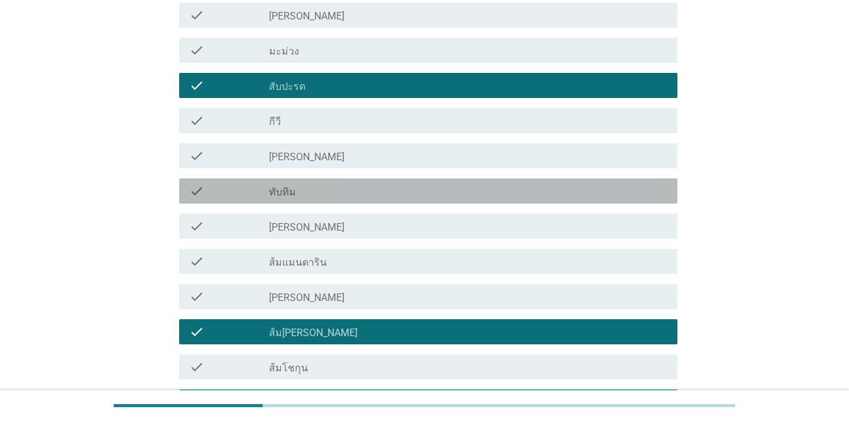
click at [339, 196] on div "check_box_outline_blank ทับทิม" at bounding box center [468, 190] width 398 height 15
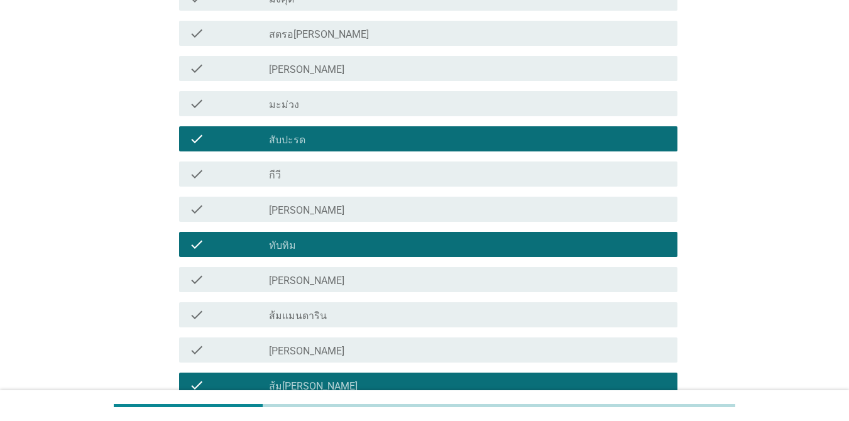
scroll to position [503, 0]
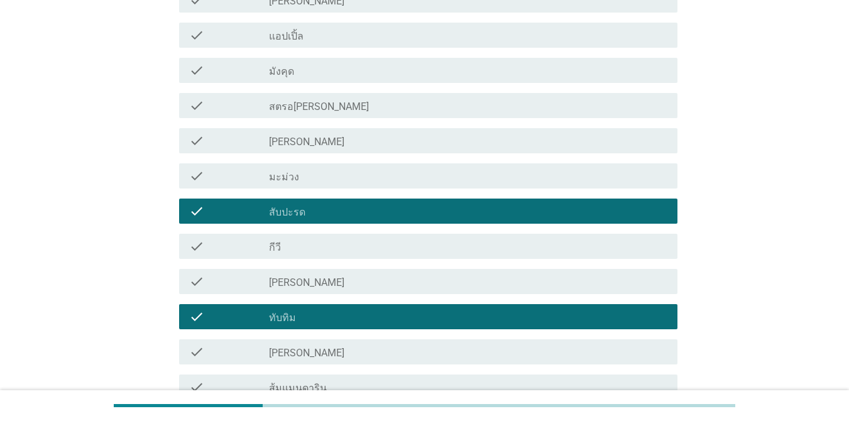
click at [336, 146] on div "check_box_outline_blank [PERSON_NAME]" at bounding box center [468, 140] width 398 height 15
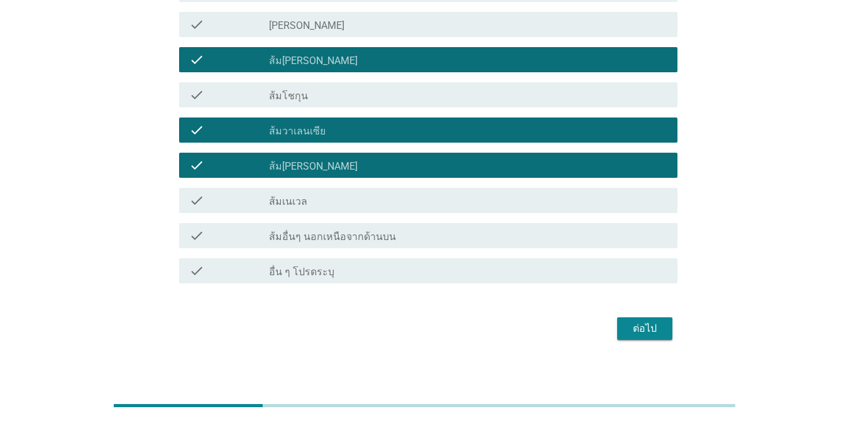
scroll to position [910, 0]
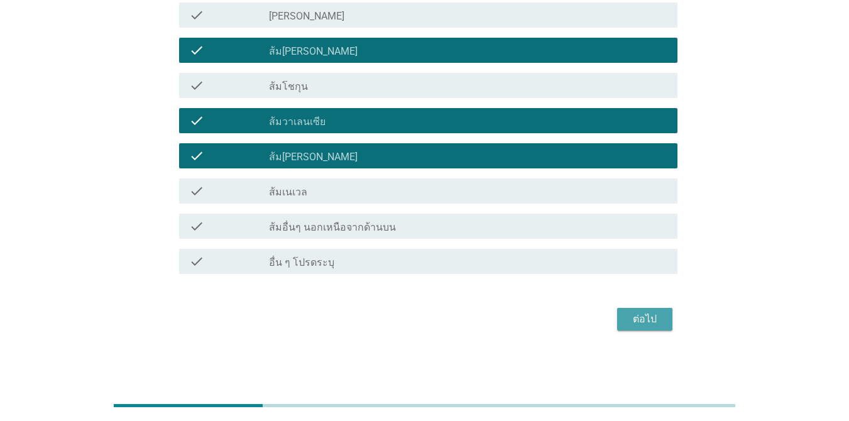
click at [618, 314] on div "ต่อไป" at bounding box center [644, 319] width 35 height 15
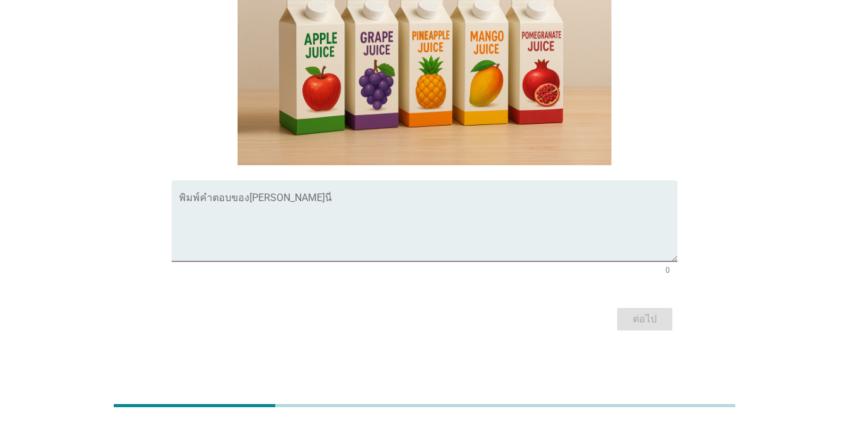
scroll to position [241, 0]
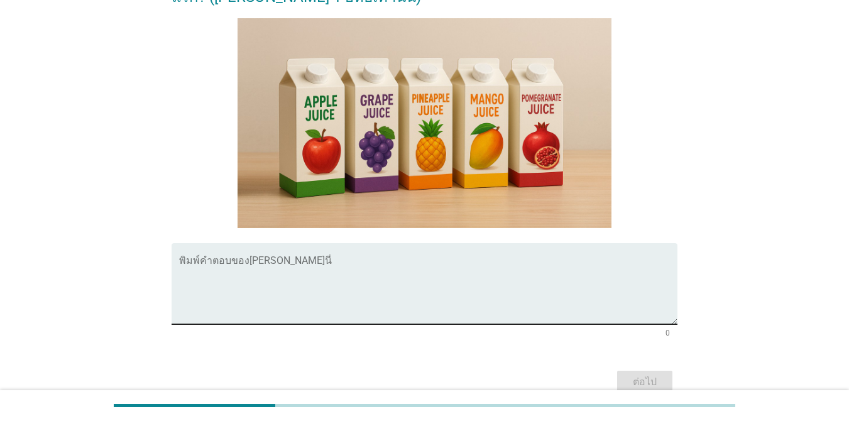
click at [223, 268] on textarea "พิมพ์คำตอบของคุณ ที่นี่" at bounding box center [428, 291] width 498 height 66
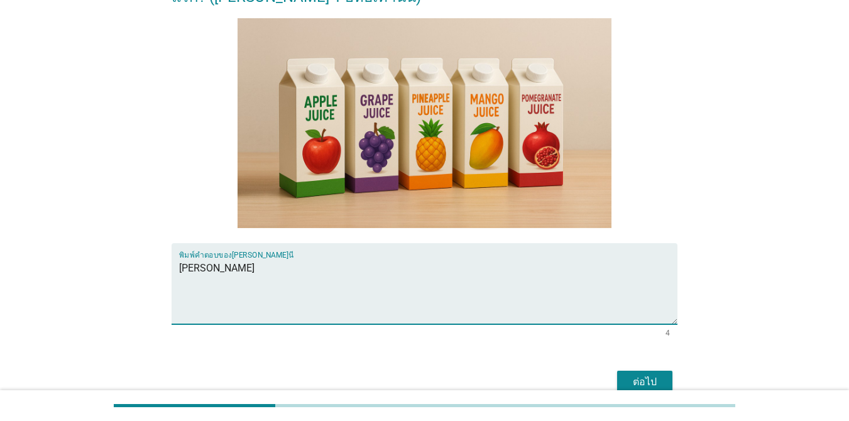
type textarea "[PERSON_NAME]"
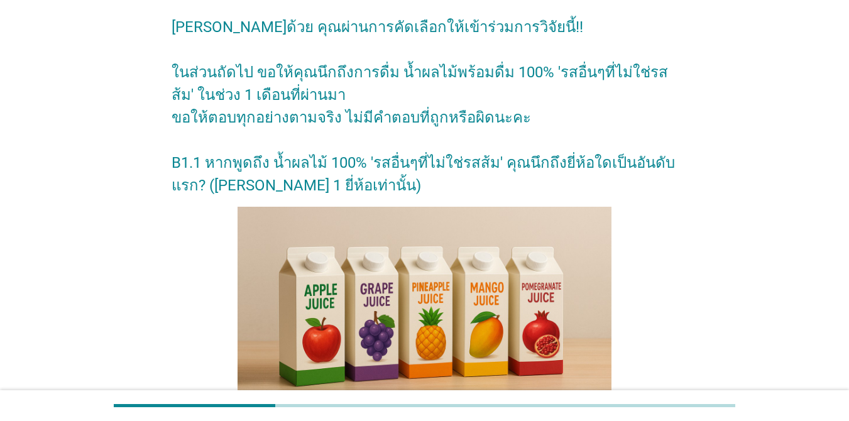
scroll to position [304, 0]
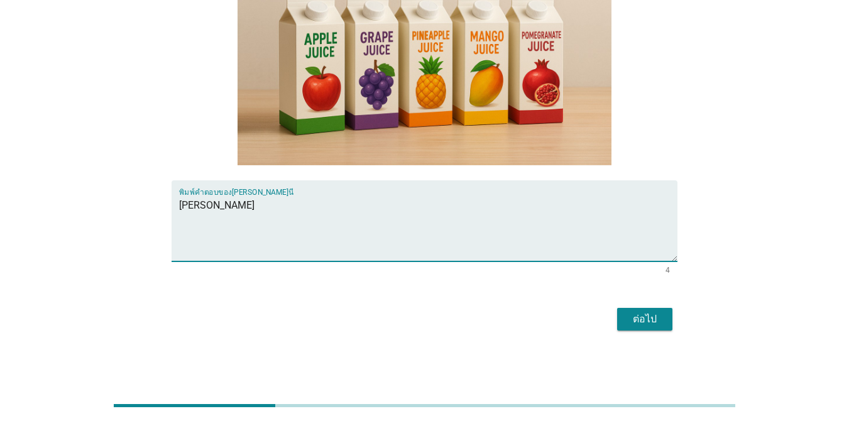
click at [618, 316] on div "ต่อไป" at bounding box center [644, 319] width 35 height 15
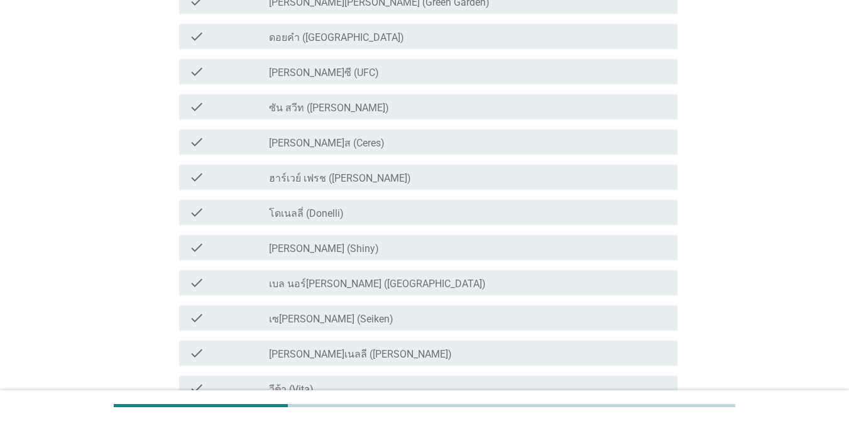
scroll to position [0, 0]
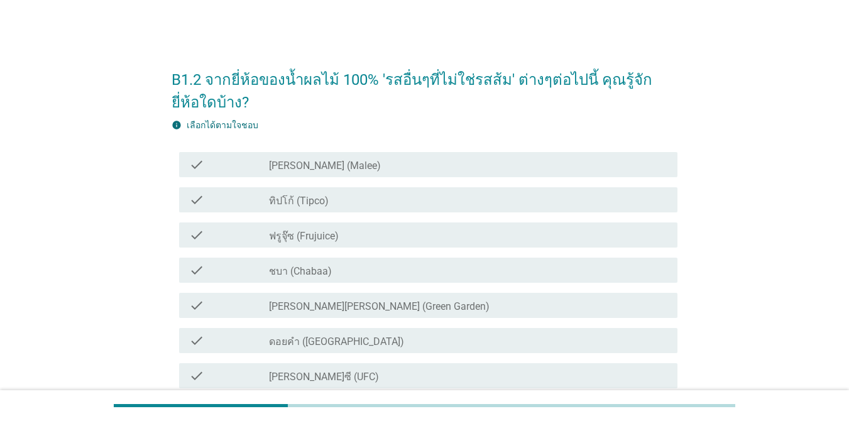
click at [341, 167] on div "check_box_outline_blank [PERSON_NAME] (Malee)" at bounding box center [468, 164] width 398 height 15
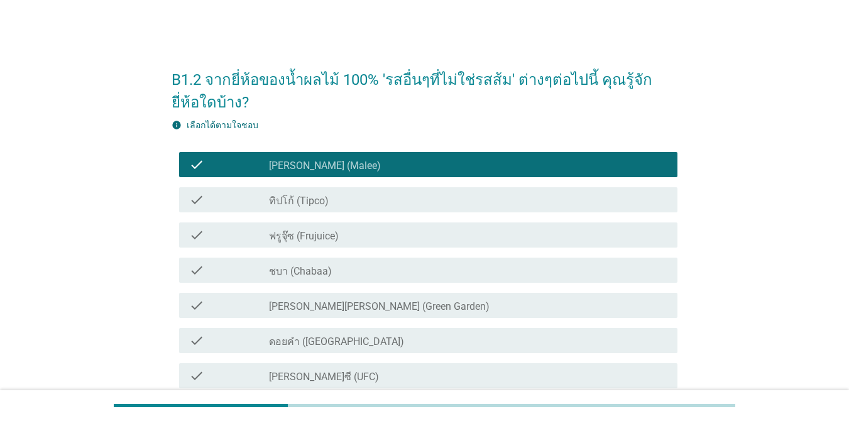
click at [335, 196] on div "check_box_outline_blank ทิปโก้ (Tipco)" at bounding box center [468, 199] width 398 height 15
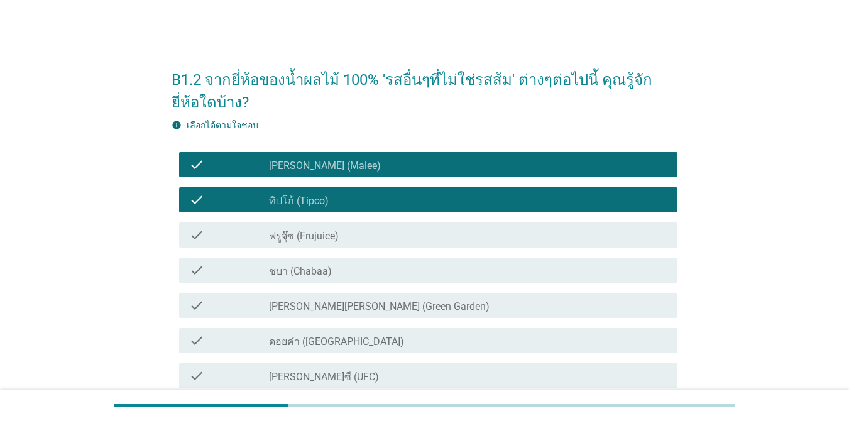
click at [344, 267] on div "check_box_outline_blank ชบา (Chabaa)" at bounding box center [468, 270] width 398 height 15
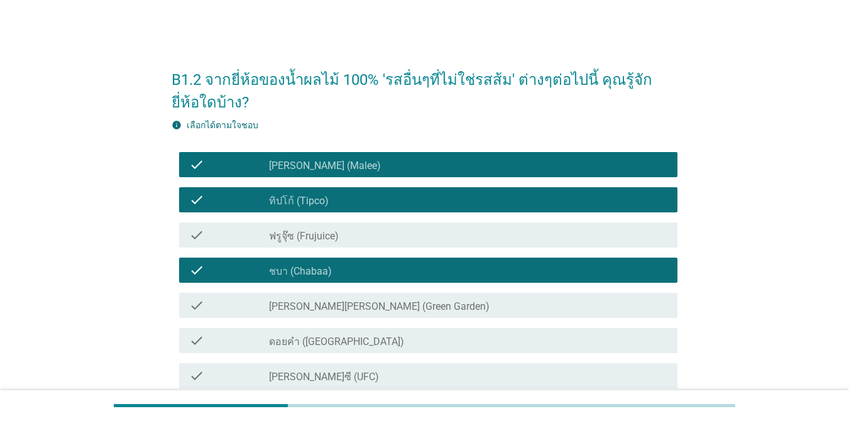
click at [337, 337] on label "ดอยคำ ([GEOGRAPHIC_DATA])" at bounding box center [336, 342] width 135 height 13
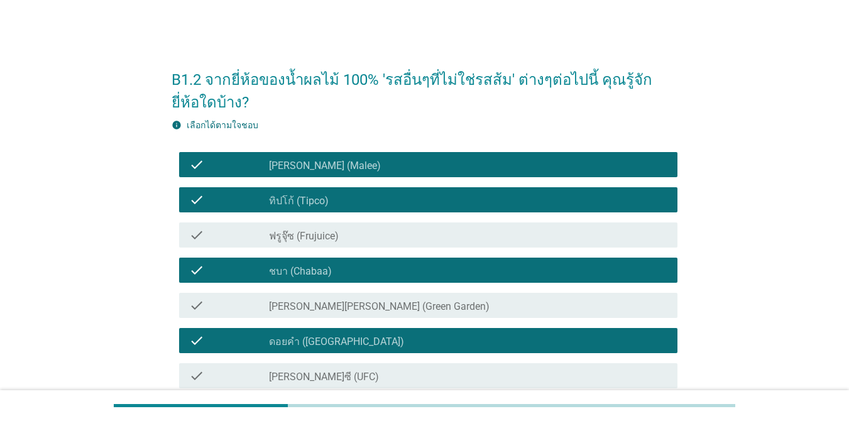
click at [336, 369] on div "check_box_outline_blank [PERSON_NAME]ซี (UFC)" at bounding box center [468, 375] width 398 height 15
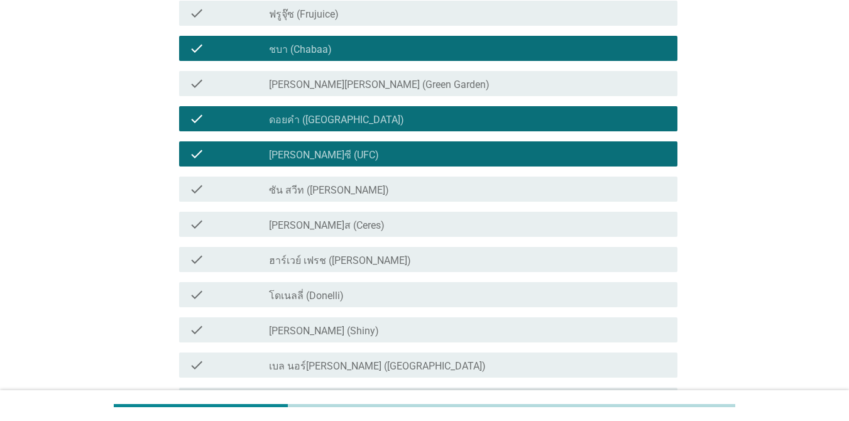
scroll to position [251, 0]
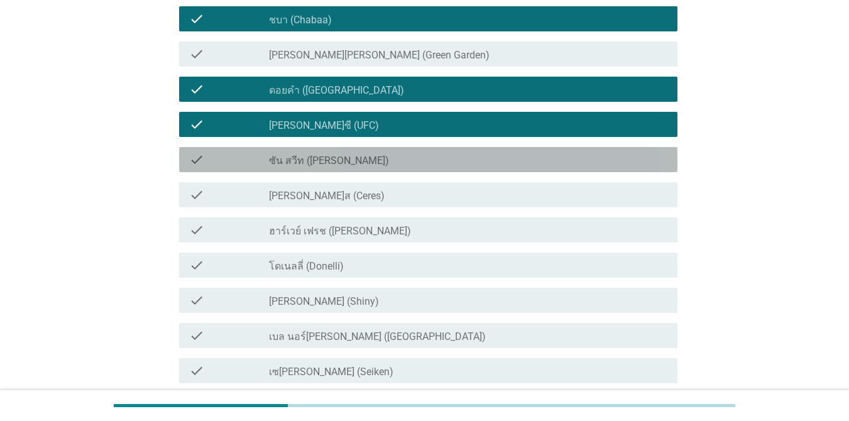
click at [314, 159] on label "ซัน สวีท ([PERSON_NAME])" at bounding box center [329, 161] width 120 height 13
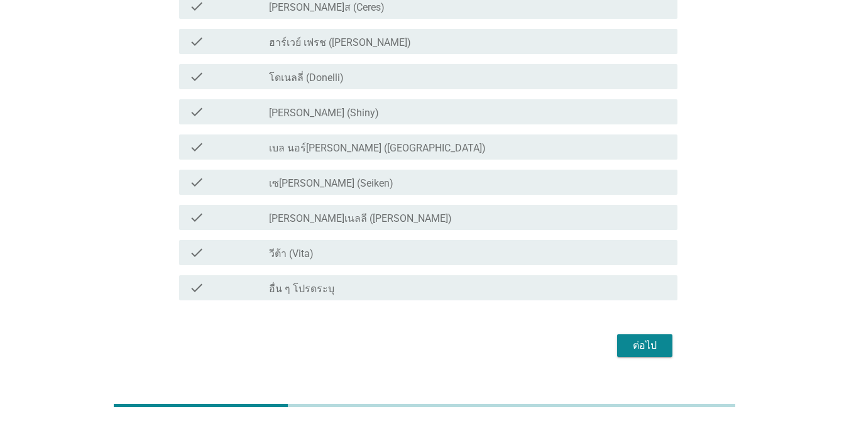
scroll to position [377, 0]
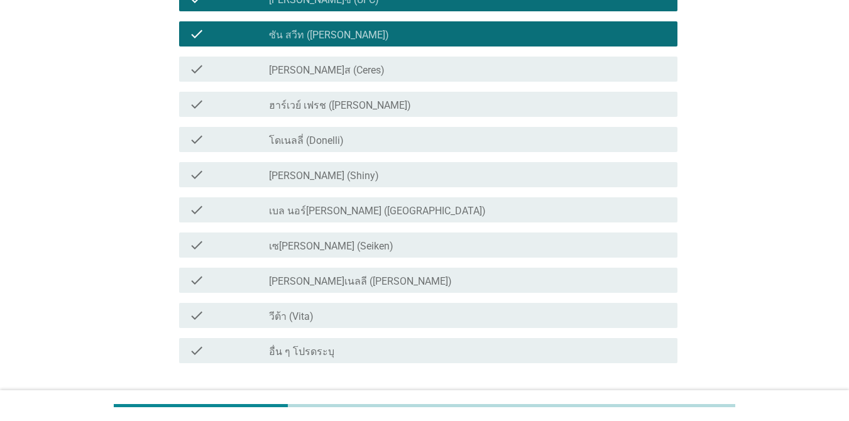
click at [287, 314] on label "วีต้า (Vita)" at bounding box center [291, 316] width 45 height 13
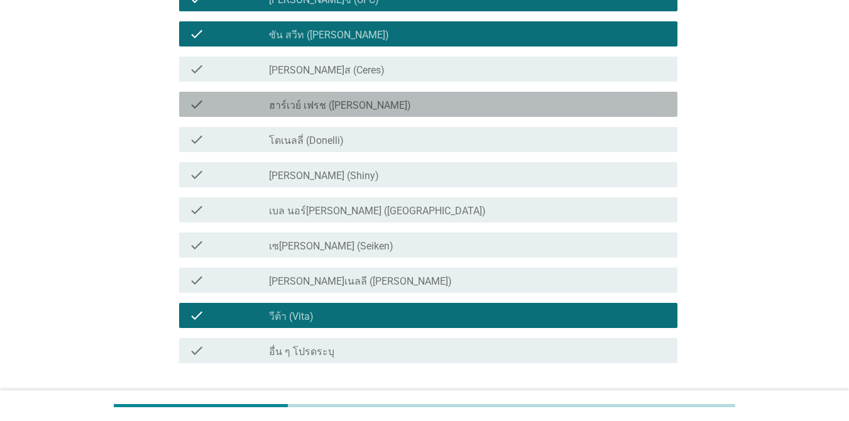
click at [428, 99] on div "check_box_outline_blank ฮาร์เวย์ เฟรช ([PERSON_NAME])" at bounding box center [468, 104] width 398 height 15
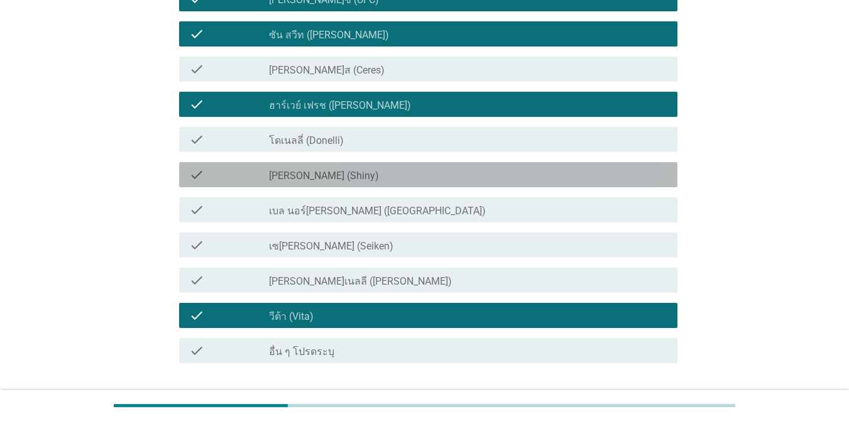
click at [440, 177] on div "check_box_outline_blank [PERSON_NAME] (Shiny)" at bounding box center [468, 174] width 398 height 15
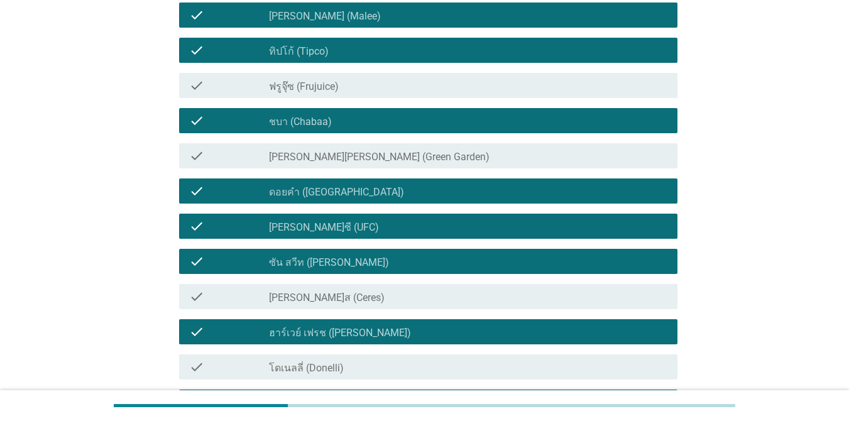
scroll to position [126, 0]
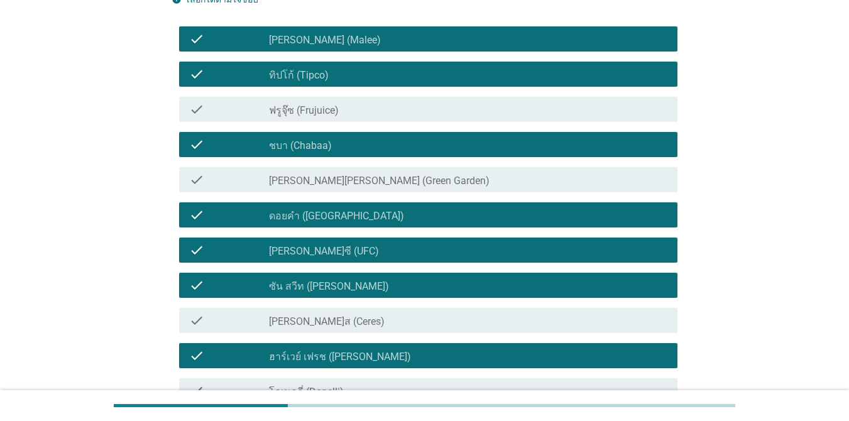
click at [440, 178] on div "check_box_outline_blank [PERSON_NAME][PERSON_NAME] (Green Garden)" at bounding box center [468, 179] width 398 height 15
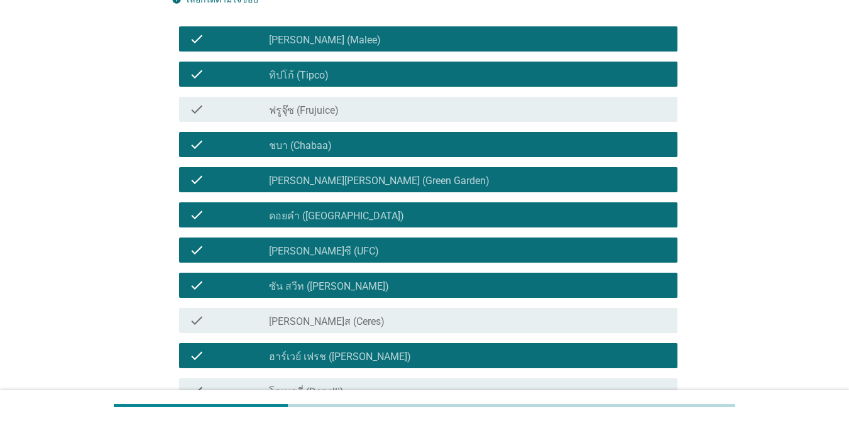
click at [437, 113] on div "check_box_outline_blank ฟรูจุ๊ซ (Frujuice)" at bounding box center [468, 109] width 398 height 15
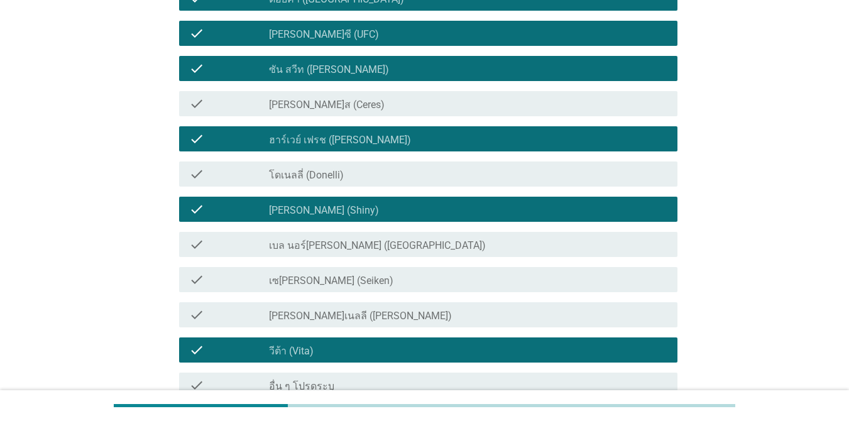
scroll to position [466, 0]
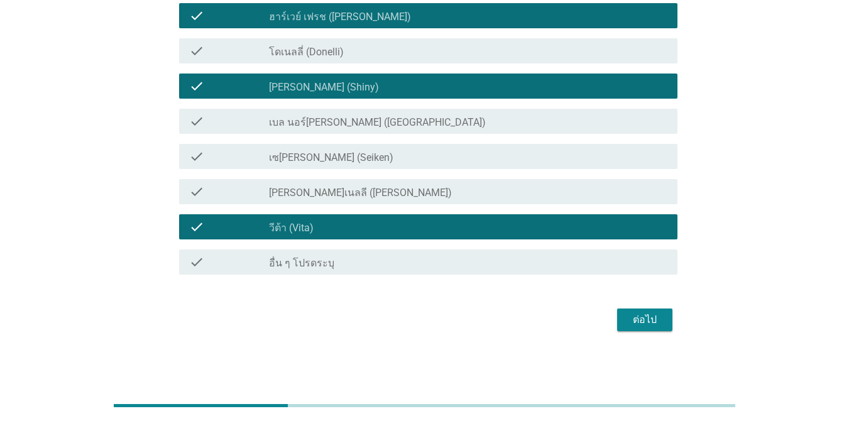
click at [618, 319] on button "ต่อไป" at bounding box center [644, 319] width 55 height 23
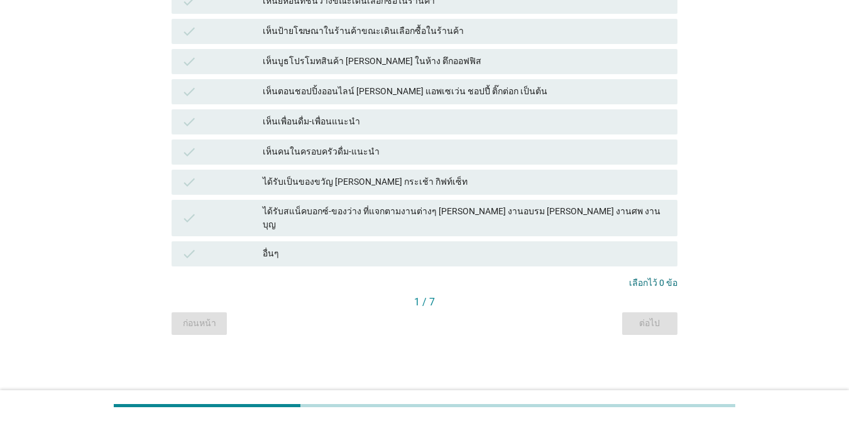
scroll to position [0, 0]
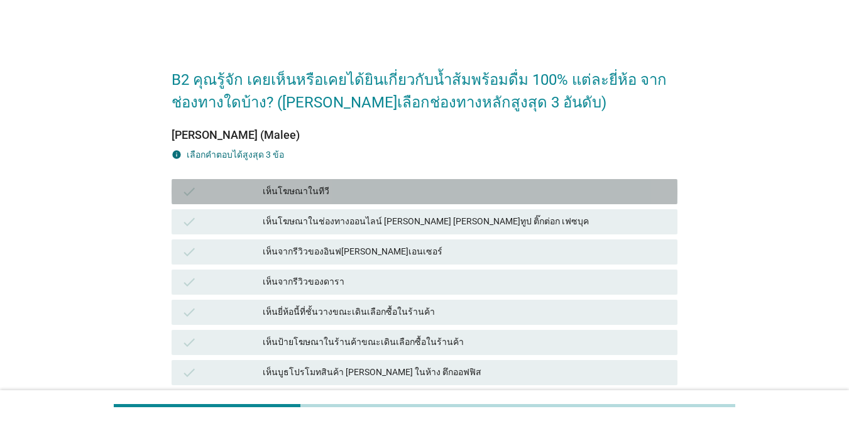
click at [357, 182] on div "check เห็นโฆษณาในทีวี" at bounding box center [425, 191] width 506 height 25
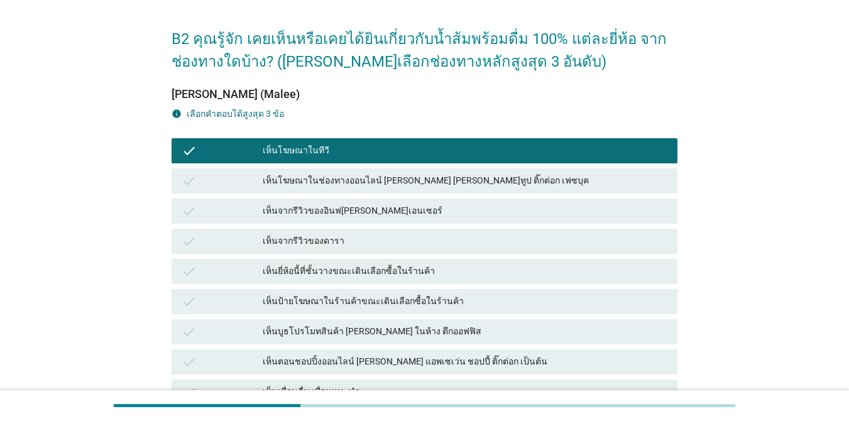
scroll to position [63, 0]
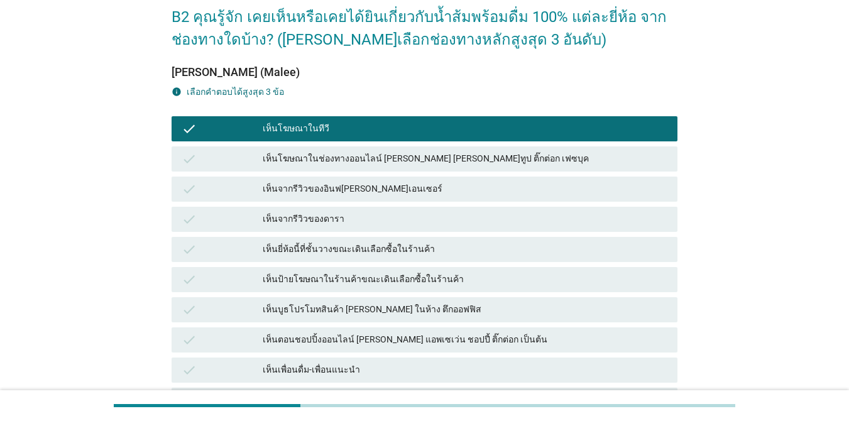
click at [508, 244] on div "เห็นยี่ห้อนี้ที่ชั้นวางขณะเดินเลือกซื้อในร้านค้า" at bounding box center [465, 249] width 405 height 15
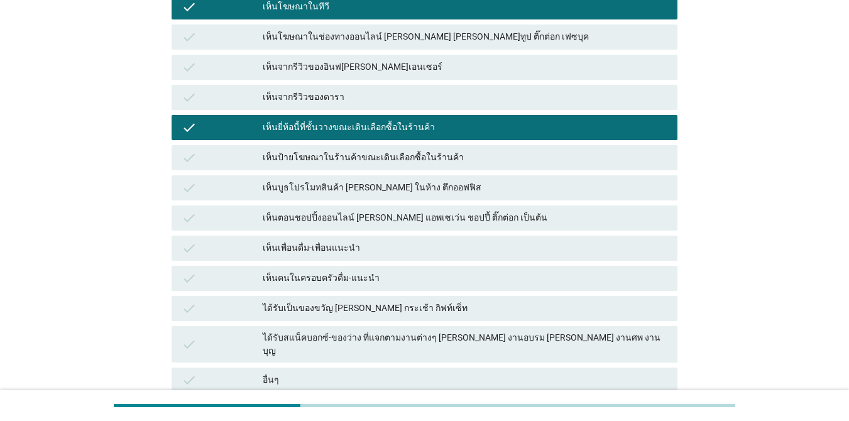
scroll to position [188, 0]
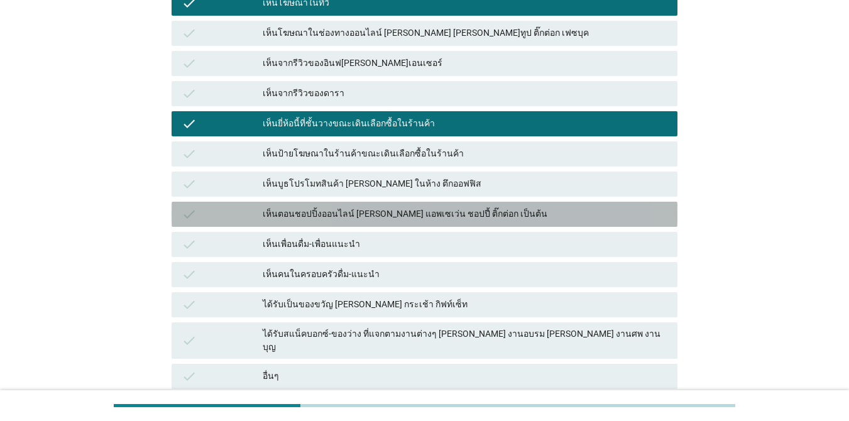
click at [376, 215] on div "เห็นตอนชอปปิ้งออนไลน์ [PERSON_NAME] แอพเซเว่น ชอปปี้ ติ๊กต่อก เป็นต้น" at bounding box center [465, 214] width 405 height 15
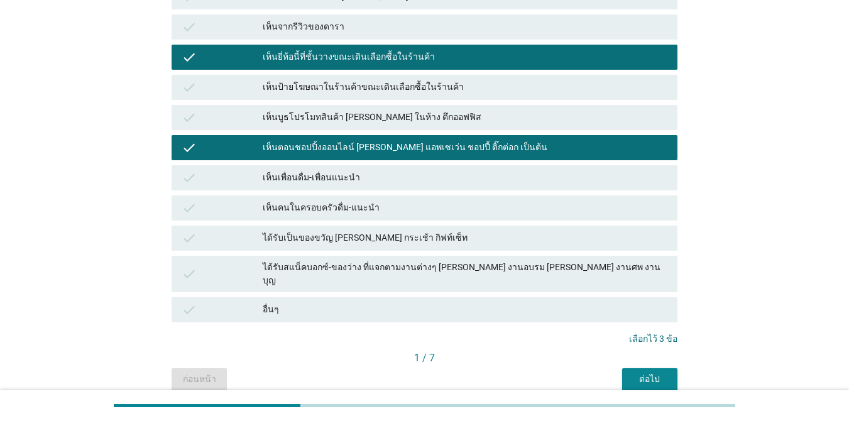
scroll to position [300, 0]
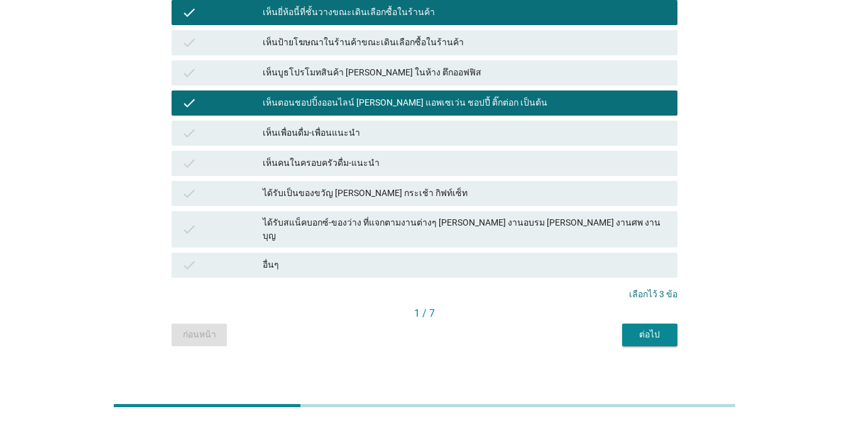
click at [618, 328] on div "ต่อไป" at bounding box center [649, 334] width 35 height 13
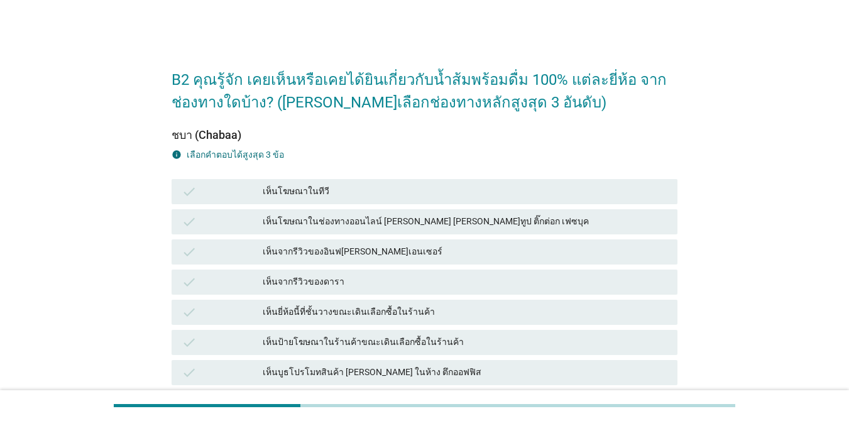
click at [315, 194] on div "เห็นโฆษณาในทีวี" at bounding box center [465, 191] width 405 height 15
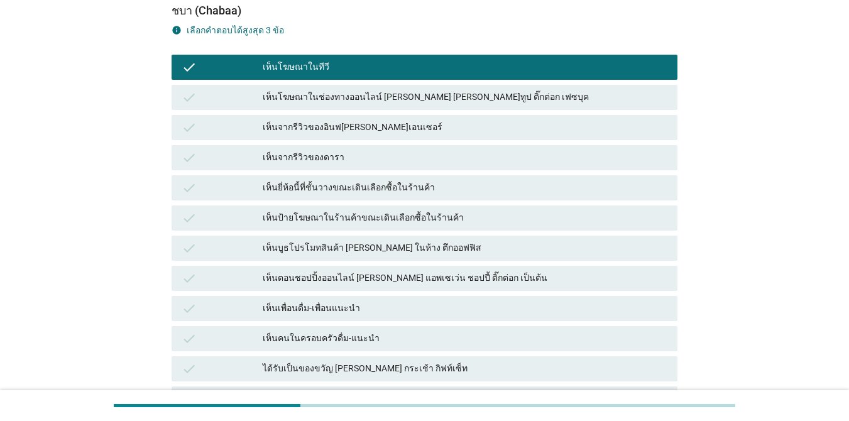
scroll to position [126, 0]
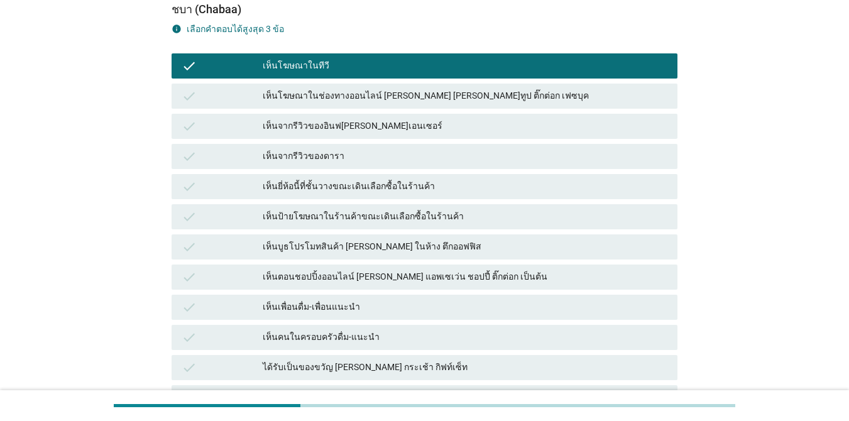
click at [377, 187] on div "เห็นยี่ห้อนี้ที่ชั้นวางขณะเดินเลือกซื้อในร้านค้า" at bounding box center [465, 186] width 405 height 15
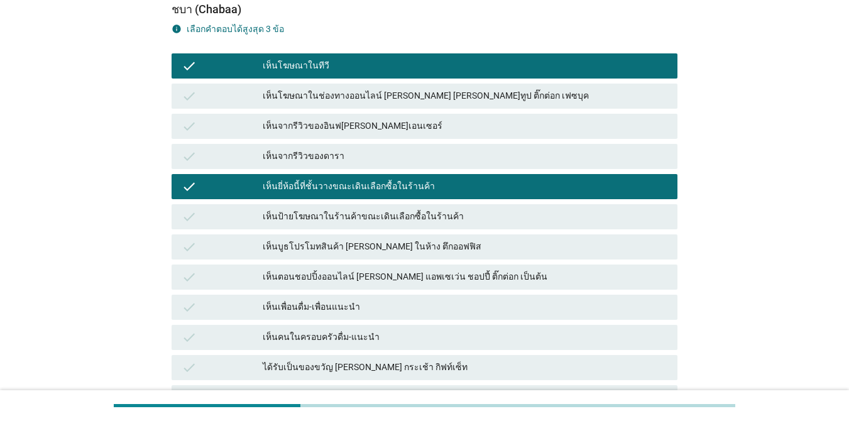
click at [437, 285] on div "check เห็นตอนชอปปิ้งออนไลน์ [PERSON_NAME] แอพเซเว่น ชอปปี้ ติ๊กต่อก เป็นต้น" at bounding box center [425, 277] width 506 height 25
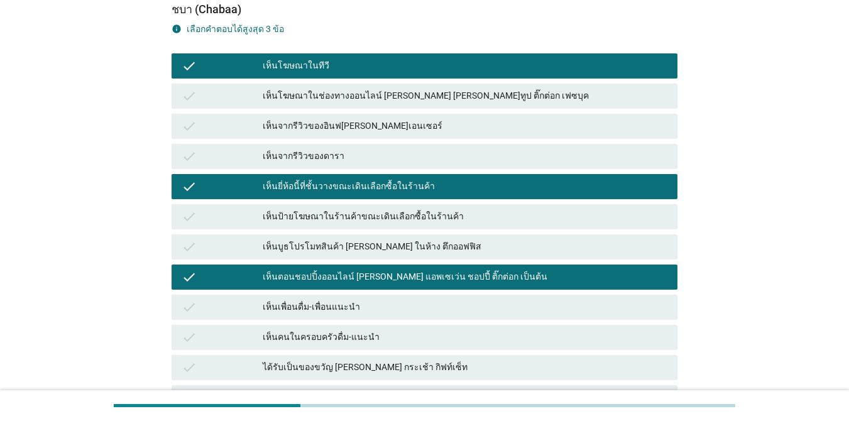
scroll to position [251, 0]
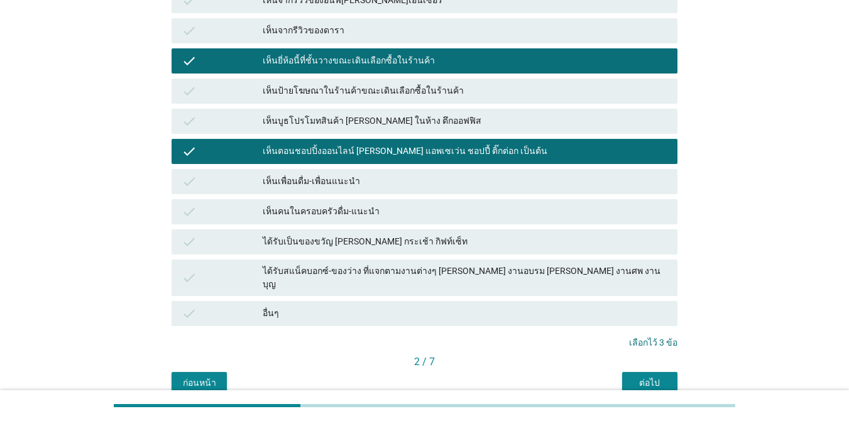
click at [618, 372] on button "ต่อไป" at bounding box center [649, 383] width 55 height 23
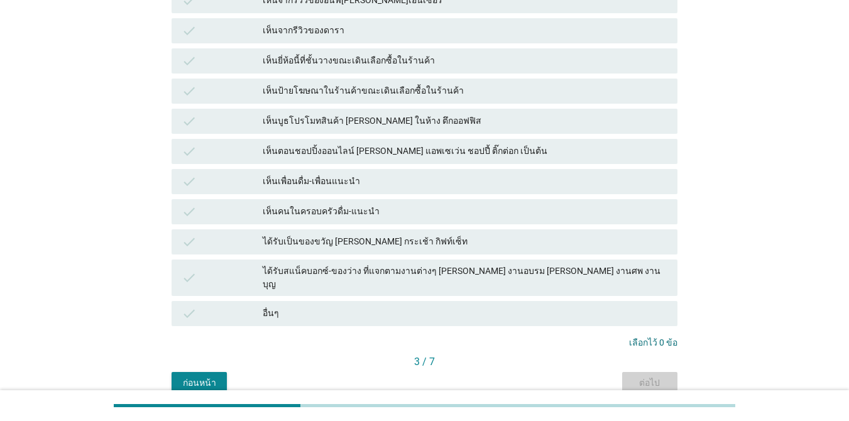
scroll to position [0, 0]
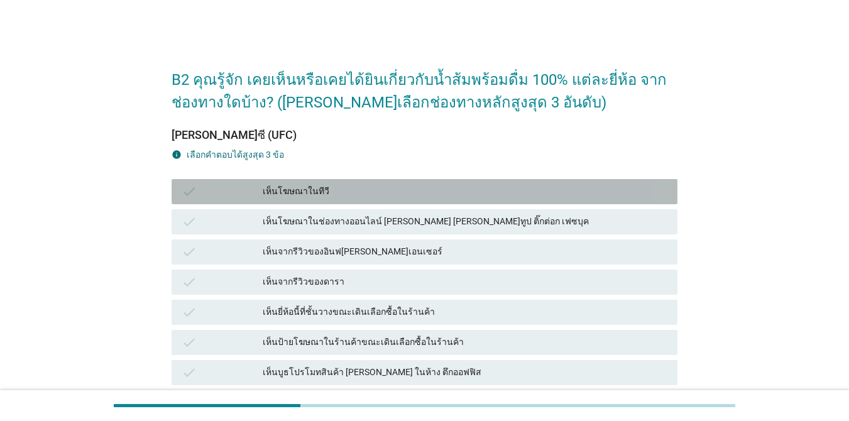
click at [359, 195] on div "เห็นโฆษณาในทีวี" at bounding box center [465, 191] width 405 height 15
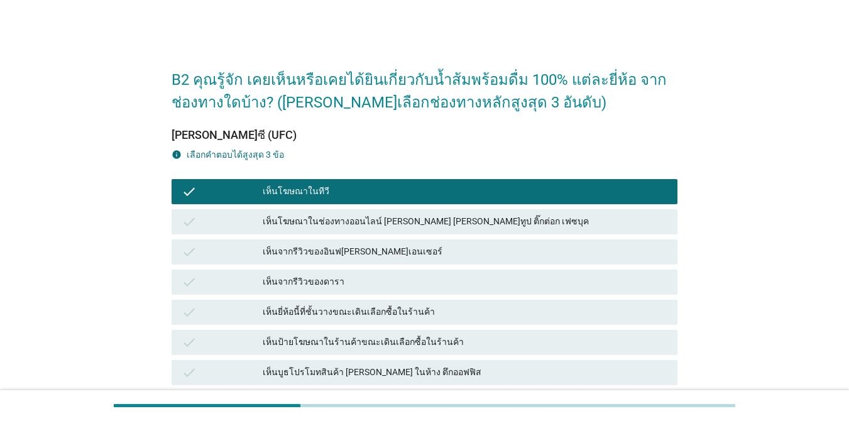
click at [427, 318] on div "เห็นยี่ห้อนี้ที่ชั้นวางขณะเดินเลือกซื้อในร้านค้า" at bounding box center [465, 312] width 405 height 15
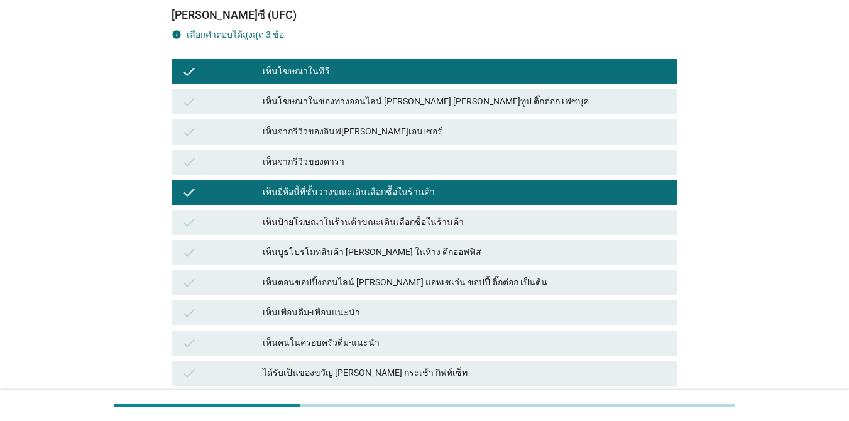
scroll to position [188, 0]
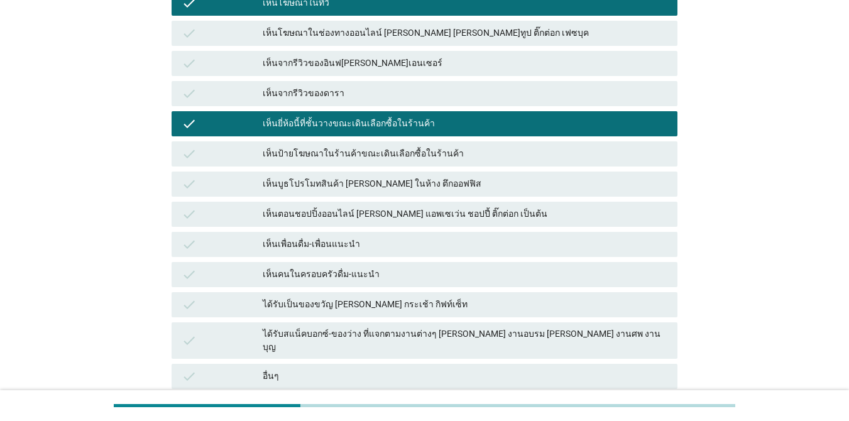
click at [428, 210] on div "เห็นตอนชอปปิ้งออนไลน์ [PERSON_NAME] แอพเซเว่น ชอปปี้ ติ๊กต่อก เป็นต้น" at bounding box center [465, 214] width 405 height 15
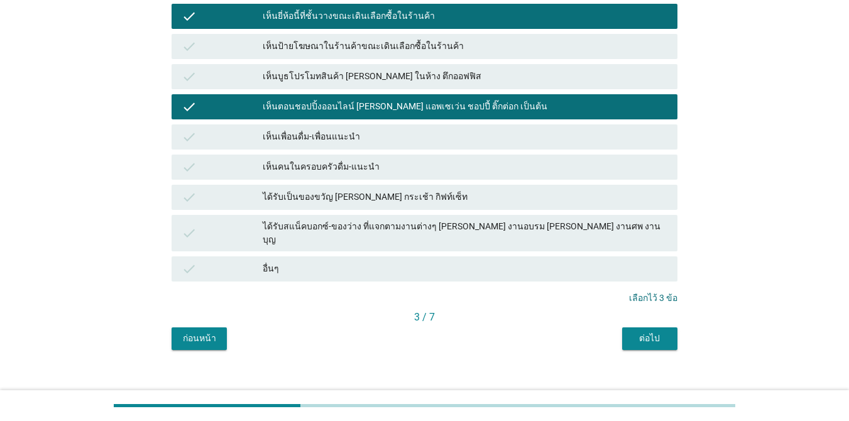
scroll to position [300, 0]
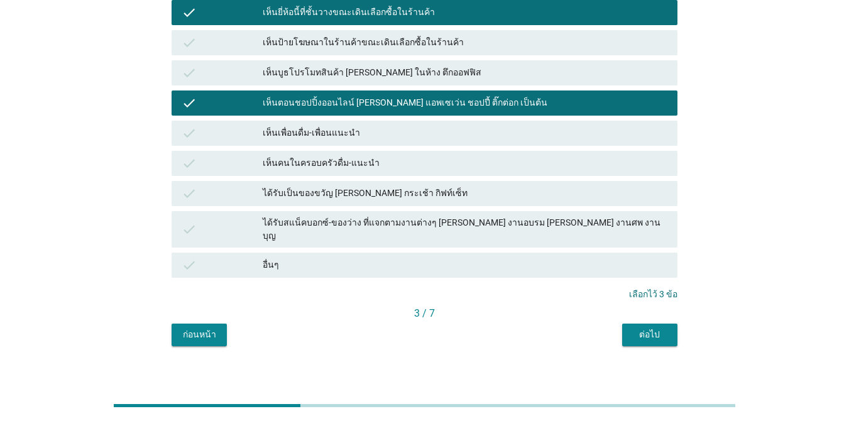
click at [618, 328] on div "ต่อไป" at bounding box center [649, 334] width 35 height 13
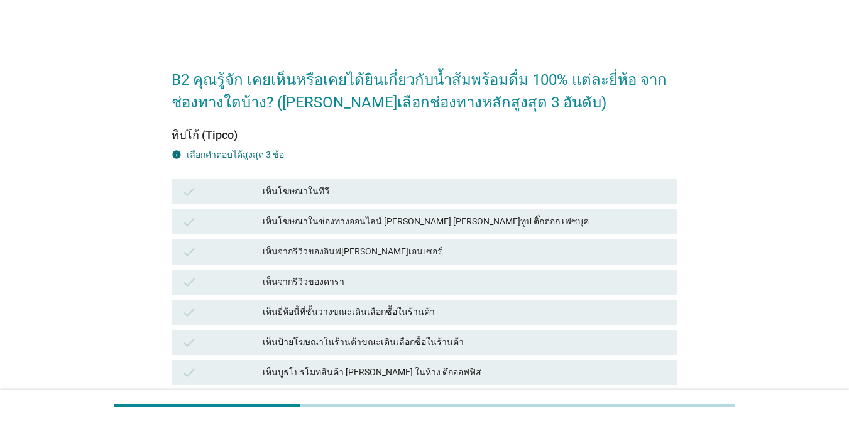
click at [357, 189] on div "เห็นโฆษณาในทีวี" at bounding box center [465, 191] width 405 height 15
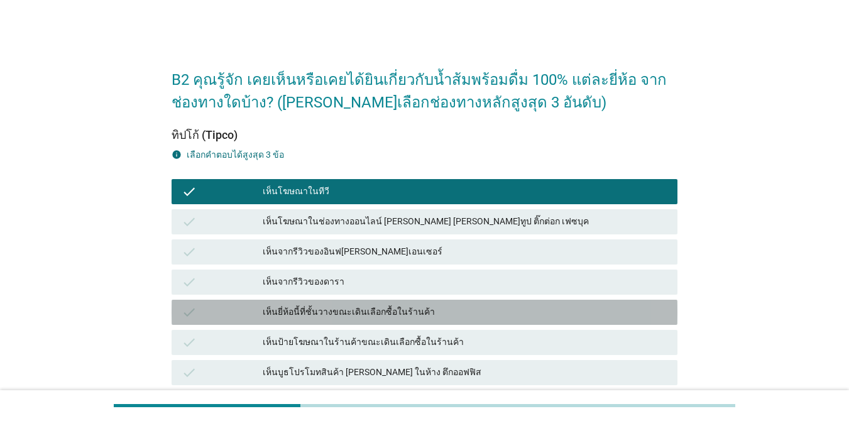
click at [438, 313] on div "เห็นยี่ห้อนี้ที่ชั้นวางขณะเดินเลือกซื้อในร้านค้า" at bounding box center [465, 312] width 405 height 15
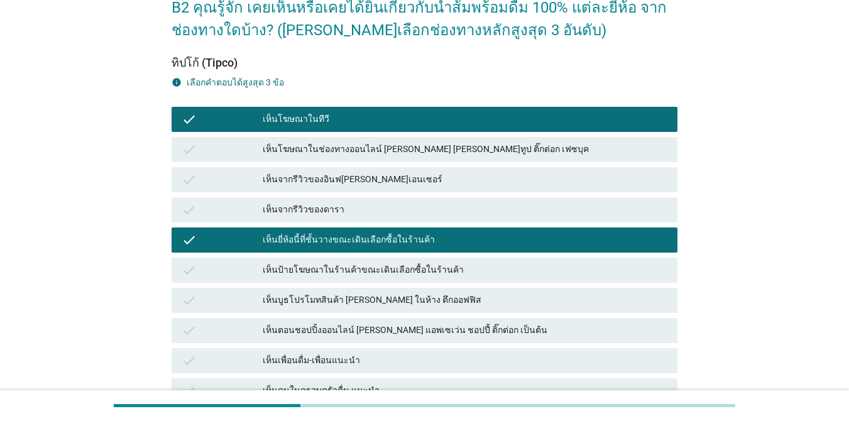
scroll to position [188, 0]
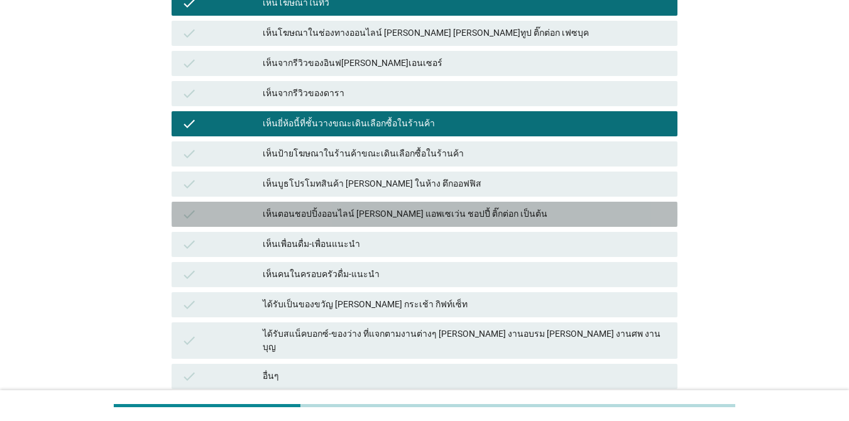
click at [449, 217] on div "เห็นตอนชอปปิ้งออนไลน์ [PERSON_NAME] แอพเซเว่น ชอปปี้ ติ๊กต่อก เป็นต้น" at bounding box center [465, 214] width 405 height 15
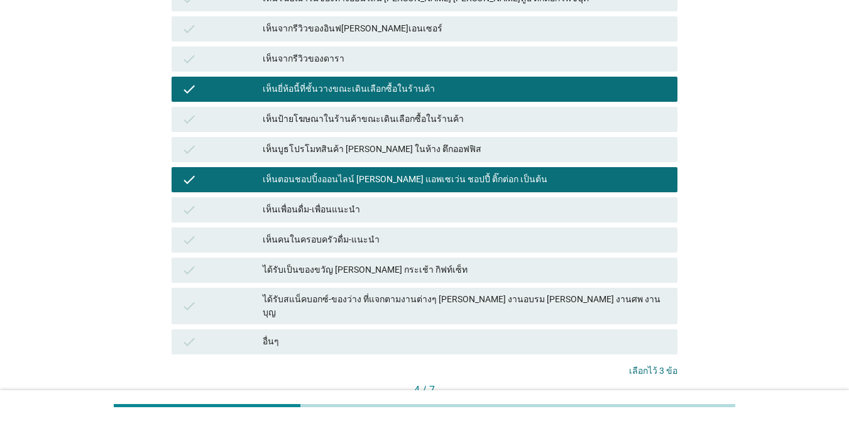
scroll to position [300, 0]
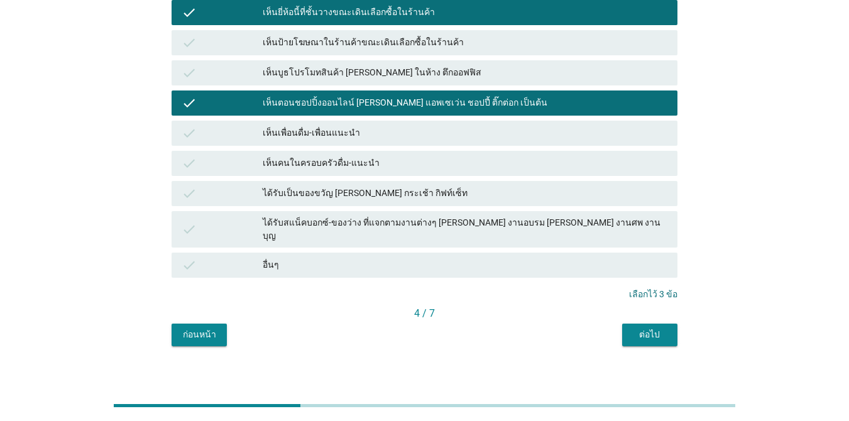
click at [618, 328] on div "ต่อไป" at bounding box center [649, 334] width 35 height 13
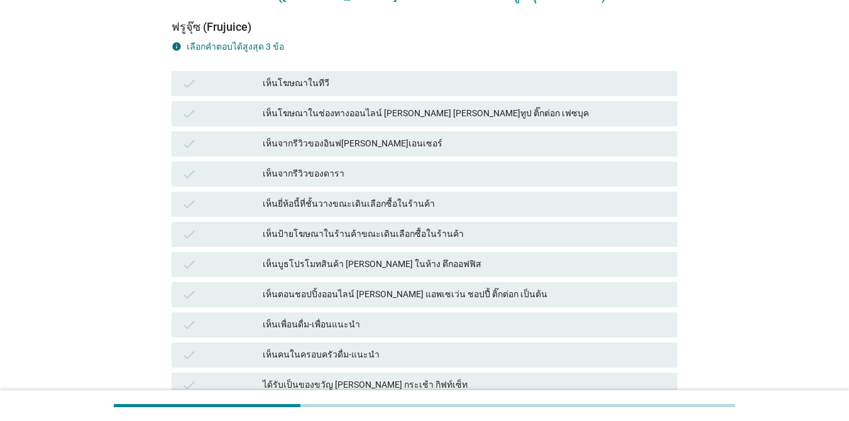
scroll to position [126, 0]
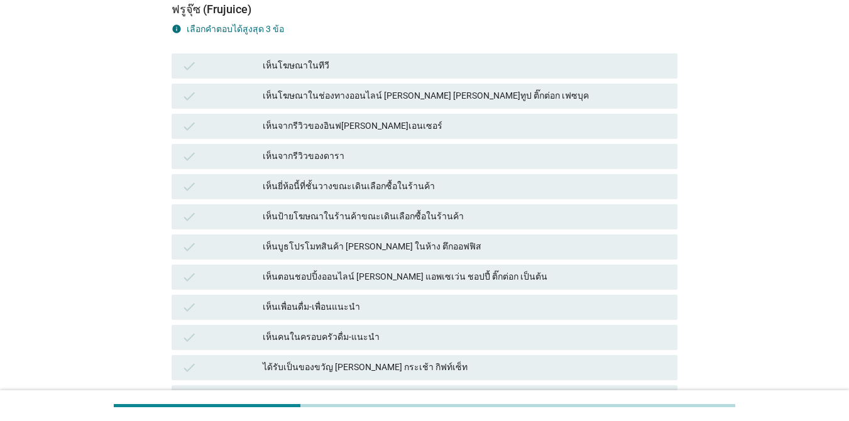
click at [447, 186] on div "เห็นยี่ห้อนี้ที่ชั้นวางขณะเดินเลือกซื้อในร้านค้า" at bounding box center [465, 186] width 405 height 15
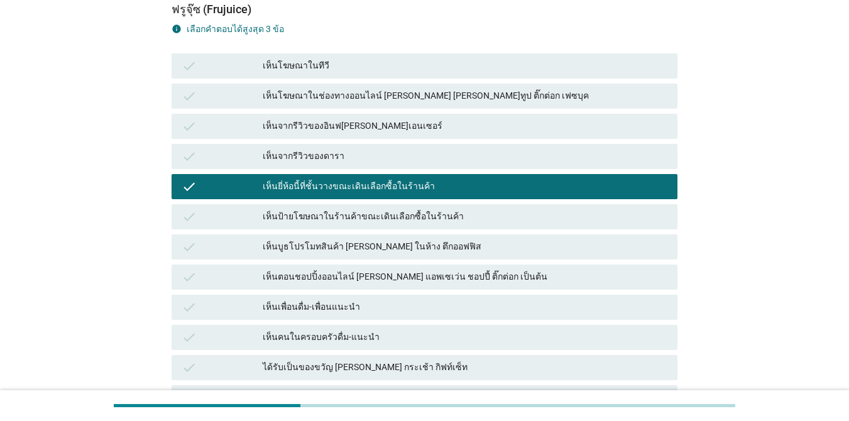
click at [480, 273] on div "เห็นตอนชอปปิ้งออนไลน์ [PERSON_NAME] แอพเซเว่น ชอปปี้ ติ๊กต่อก เป็นต้น" at bounding box center [465, 277] width 405 height 15
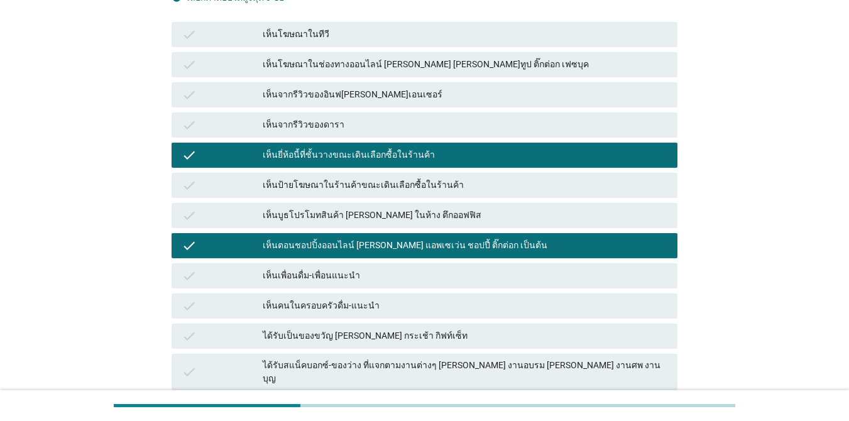
scroll to position [188, 0]
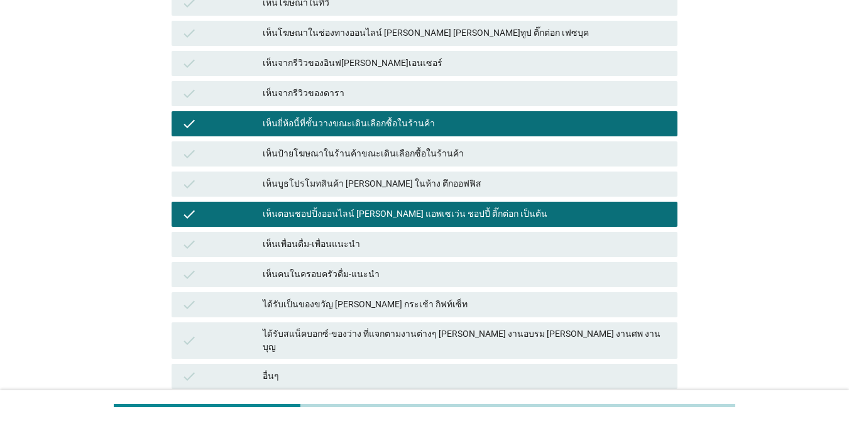
click at [473, 369] on div "อื่นๆ" at bounding box center [465, 376] width 405 height 15
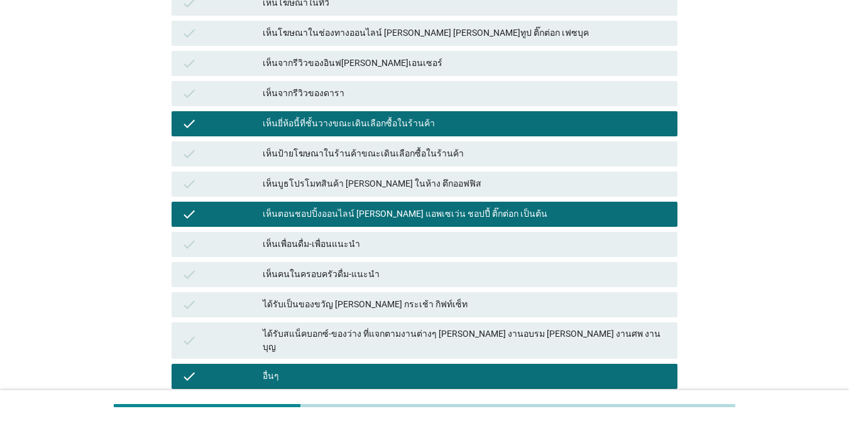
scroll to position [300, 0]
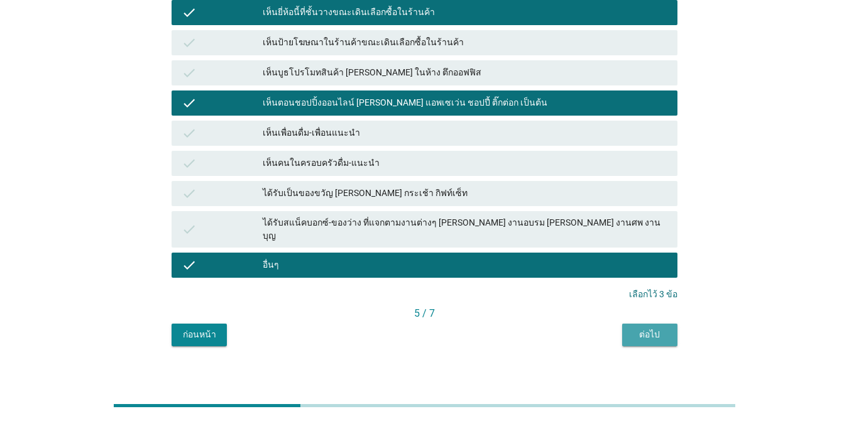
click at [618, 328] on div "ต่อไป" at bounding box center [649, 334] width 35 height 13
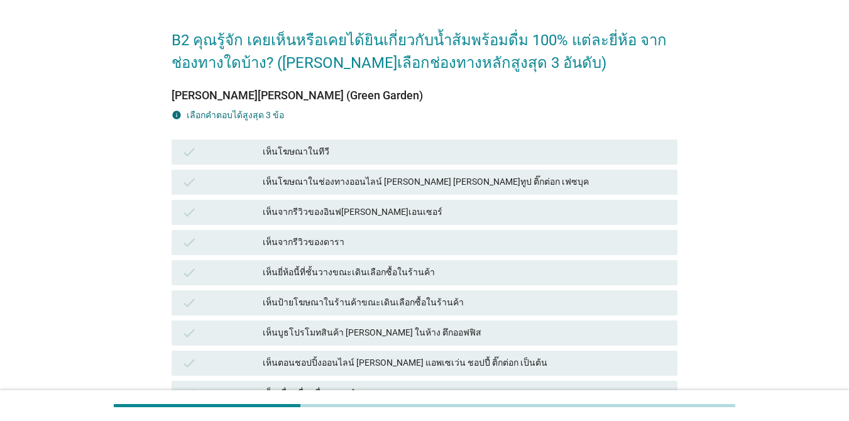
scroll to position [63, 0]
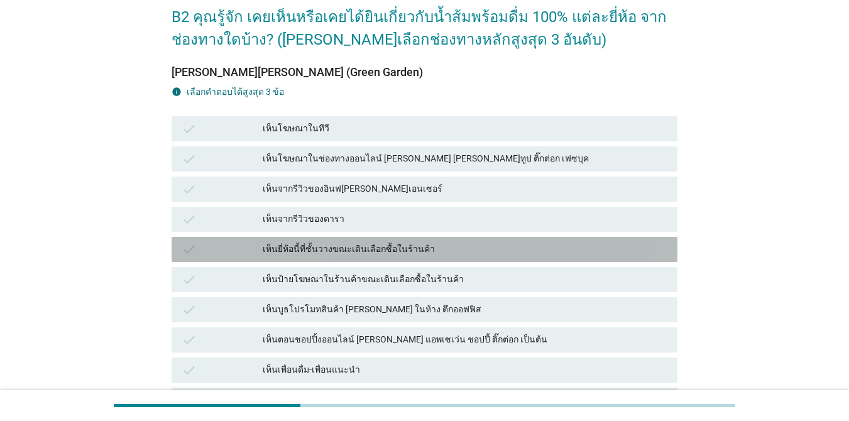
click at [415, 243] on div "เห็นยี่ห้อนี้ที่ชั้นวางขณะเดินเลือกซื้อในร้านค้า" at bounding box center [465, 249] width 405 height 15
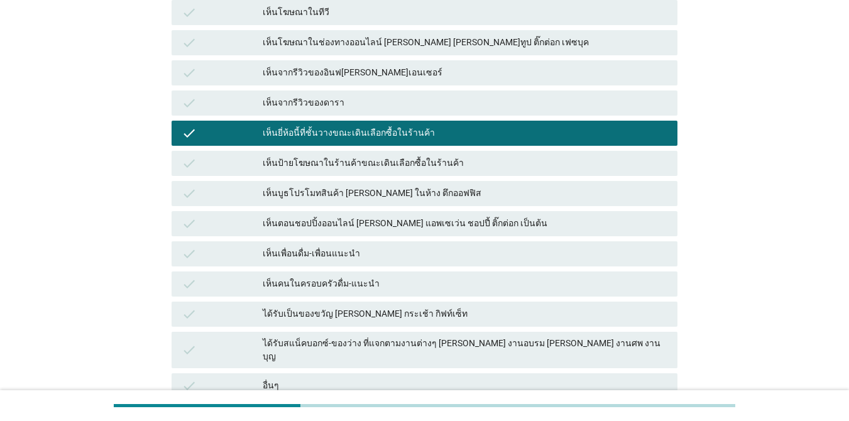
scroll to position [188, 0]
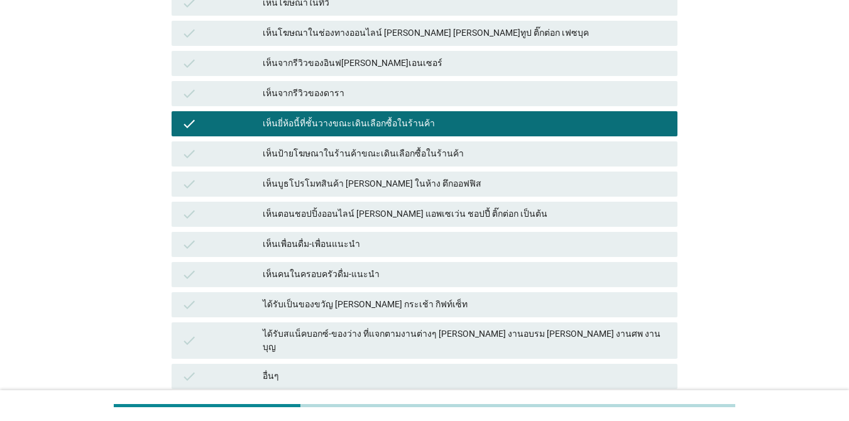
click at [413, 219] on div "เห็นตอนชอปปิ้งออนไลน์ [PERSON_NAME] แอพเซเว่น ชอปปี้ ติ๊กต่อก เป็นต้น" at bounding box center [465, 214] width 405 height 15
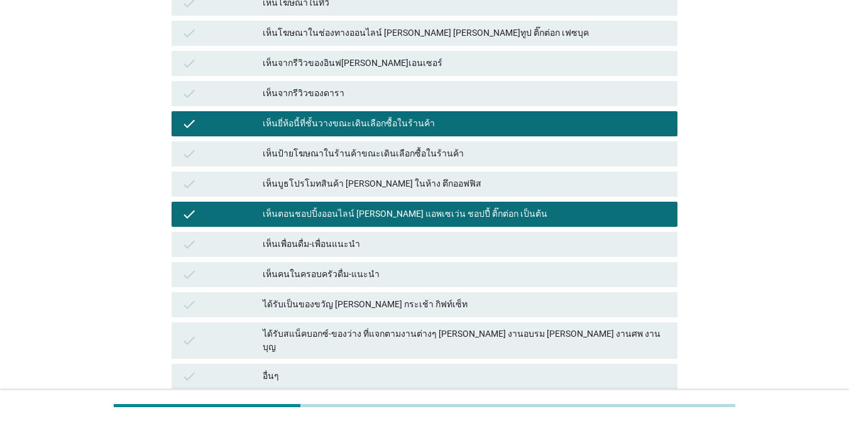
scroll to position [300, 0]
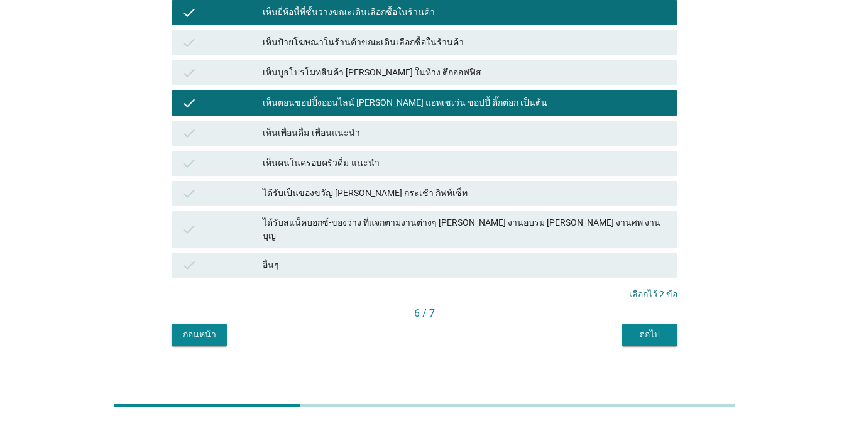
click at [415, 258] on div "อื่นๆ" at bounding box center [465, 265] width 405 height 15
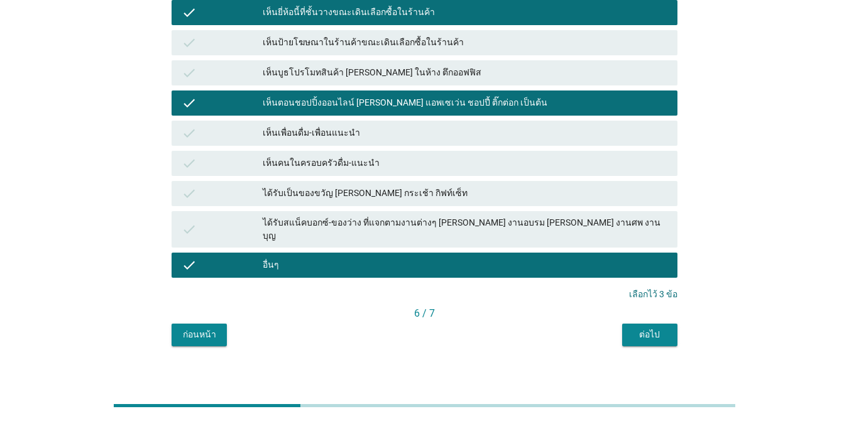
click at [618, 328] on div "ต่อไป" at bounding box center [649, 334] width 35 height 13
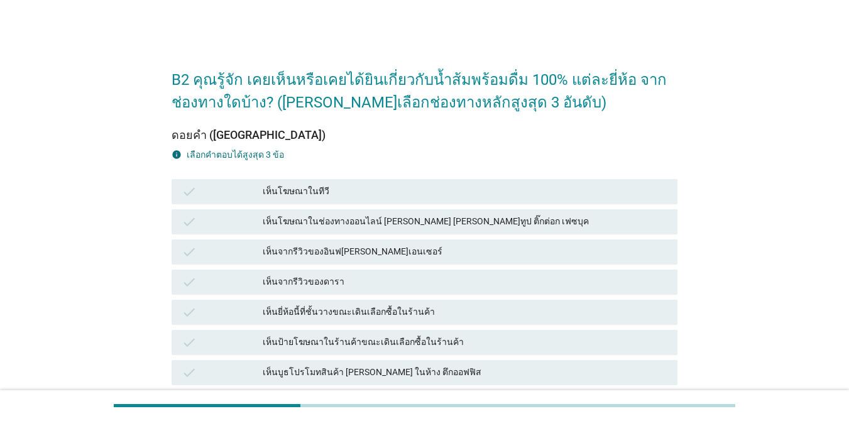
click at [381, 192] on div "เห็นโฆษณาในทีวี" at bounding box center [465, 191] width 405 height 15
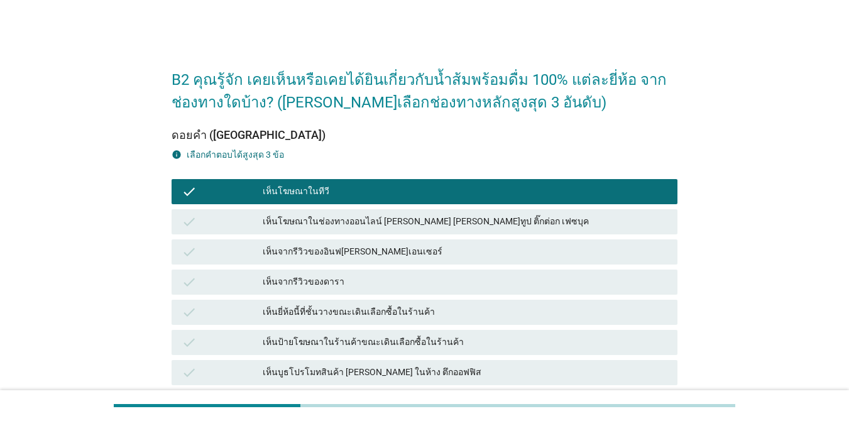
click at [465, 310] on div "เห็นยี่ห้อนี้ที่ชั้นวางขณะเดินเลือกซื้อในร้านค้า" at bounding box center [465, 312] width 405 height 15
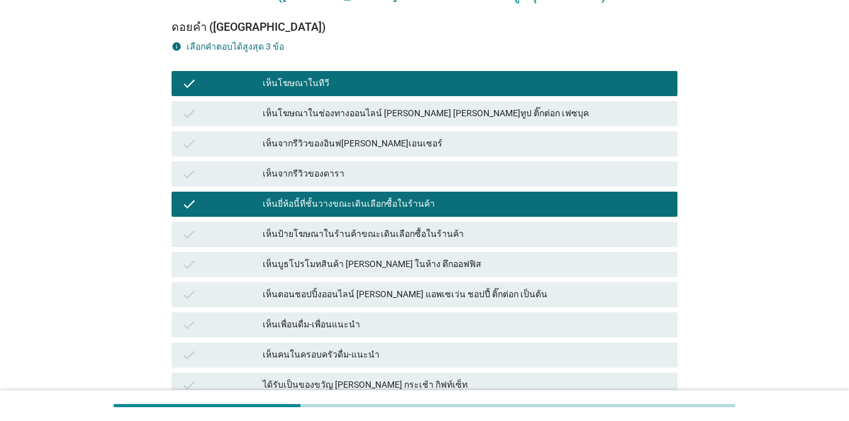
scroll to position [251, 0]
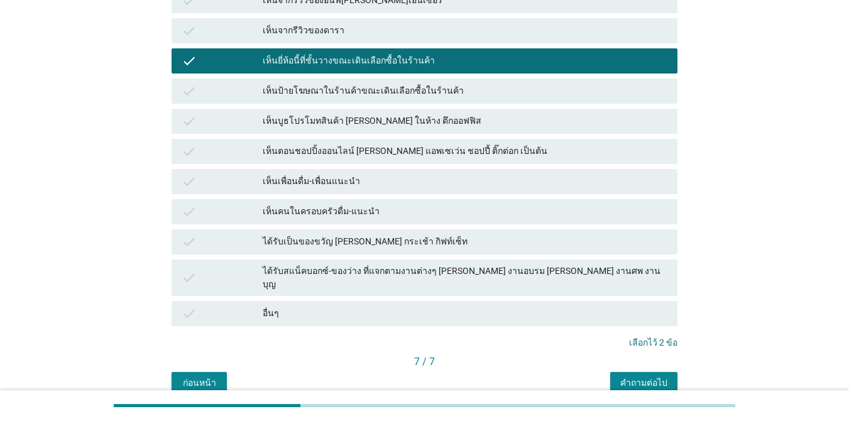
click at [447, 157] on div "เห็นตอนชอปปิ้งออนไลน์ [PERSON_NAME] แอพเซเว่น ชอปปี้ ติ๊กต่อก เป็นต้น" at bounding box center [465, 151] width 405 height 15
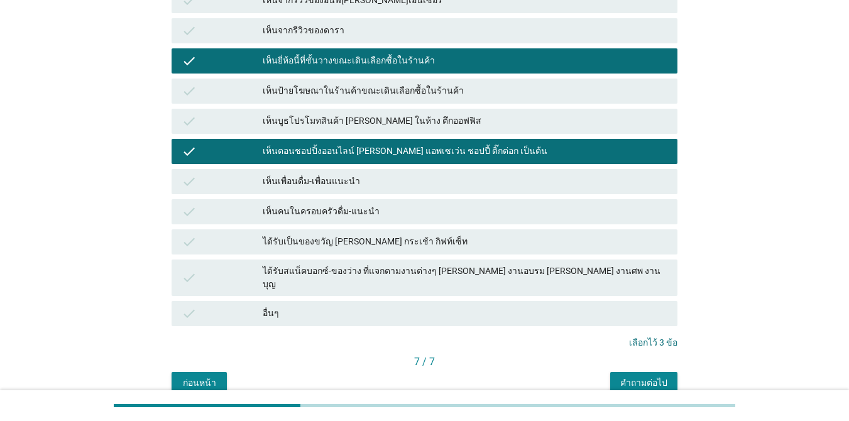
click at [618, 358] on div "7 / 7" at bounding box center [425, 363] width 506 height 18
click at [618, 372] on button "คำถามต่อไป" at bounding box center [643, 383] width 67 height 23
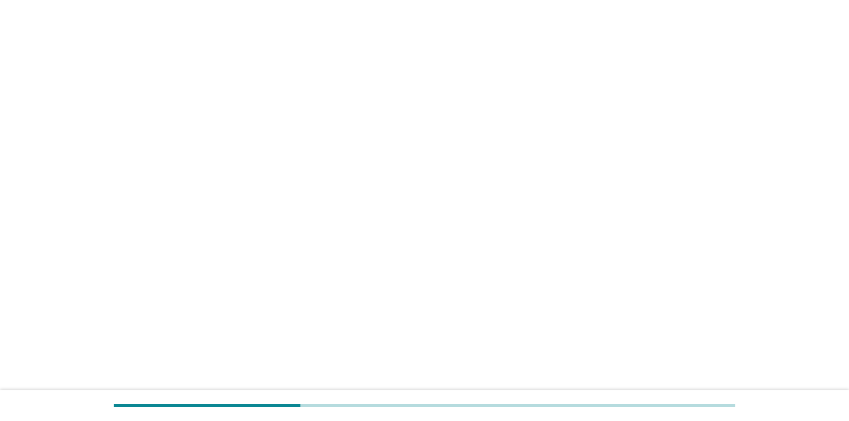
scroll to position [0, 0]
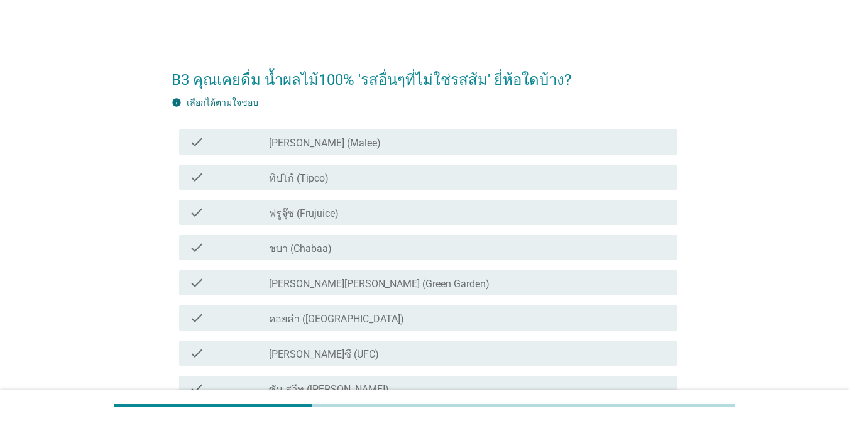
click at [368, 137] on div "check_box_outline_blank [PERSON_NAME] (Malee)" at bounding box center [468, 141] width 398 height 15
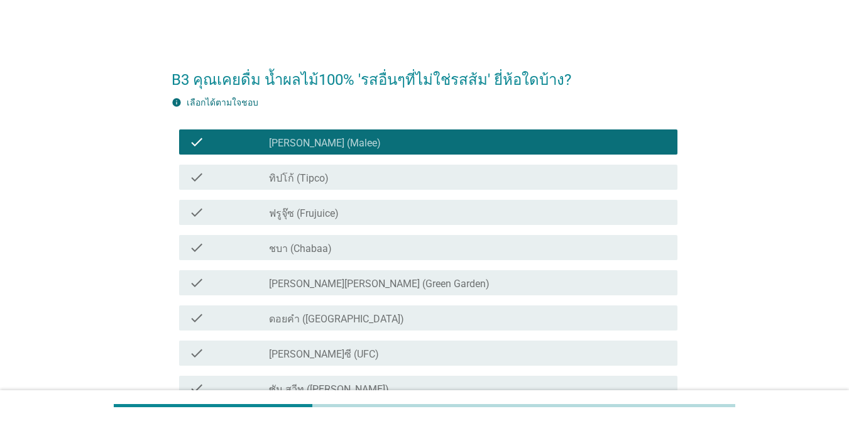
click at [366, 173] on div "check_box_outline_blank ทิปโก้ (Tipco)" at bounding box center [468, 177] width 398 height 15
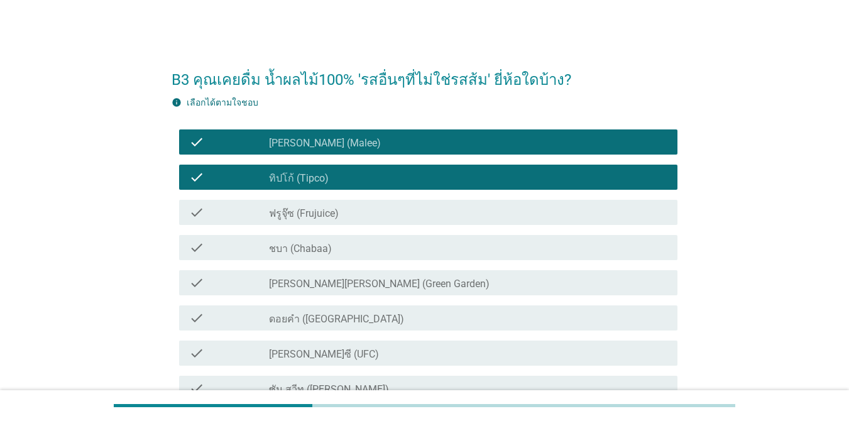
click at [373, 247] on div "check_box_outline_blank ชบา (Chabaa)" at bounding box center [468, 247] width 398 height 15
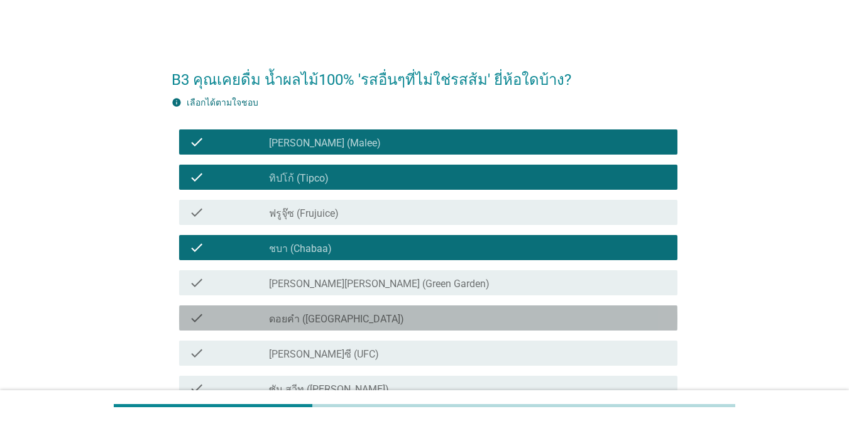
click at [375, 315] on div "check_box_outline_blank ดอยคำ (Doi-Khham)" at bounding box center [468, 317] width 398 height 15
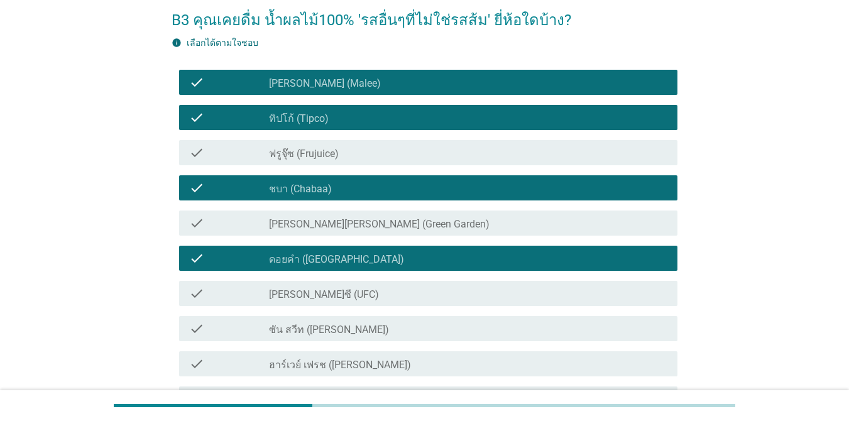
scroll to position [126, 0]
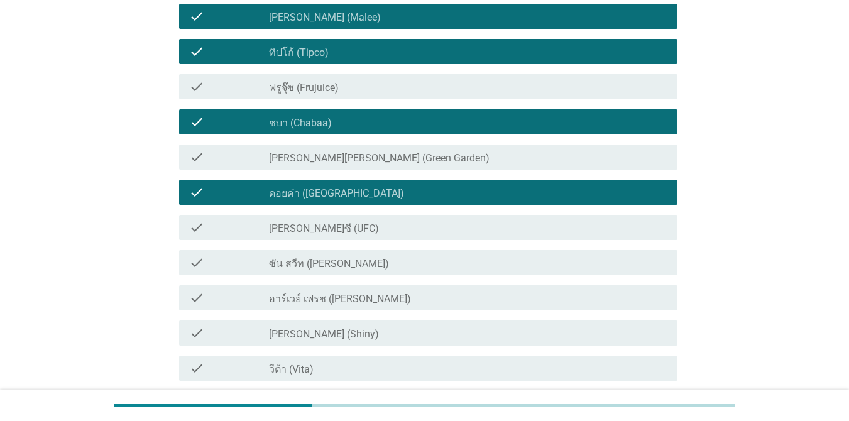
click at [349, 231] on div "check_box_outline_blank [PERSON_NAME]ซี (UFC)" at bounding box center [468, 227] width 398 height 15
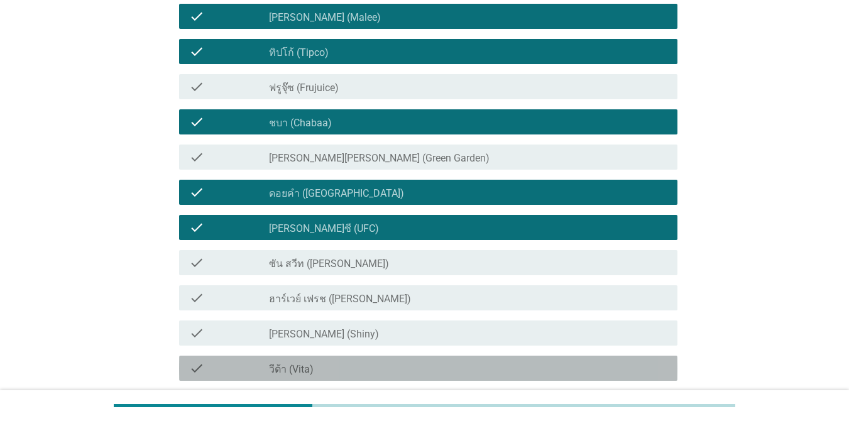
click at [371, 364] on div "check_box_outline_blank วีต้า (Vita)" at bounding box center [468, 368] width 398 height 15
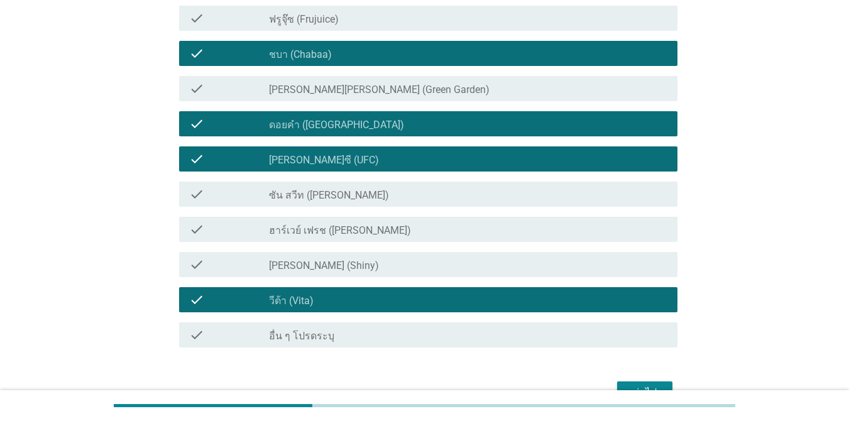
scroll to position [267, 0]
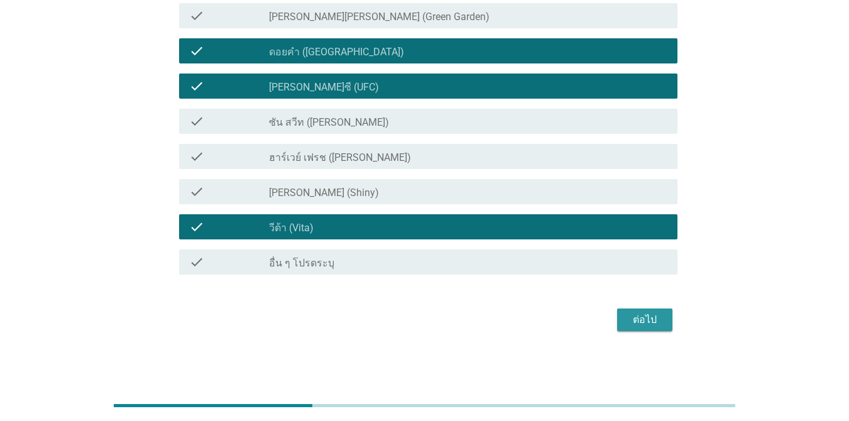
click at [618, 322] on div "ต่อไป" at bounding box center [644, 319] width 35 height 15
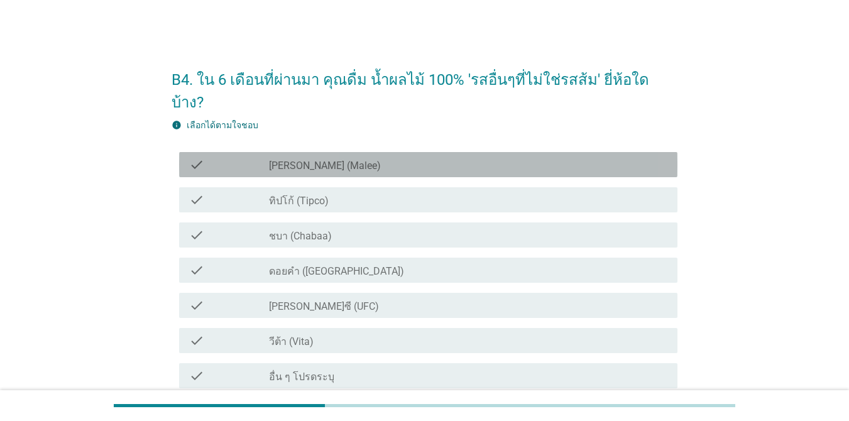
click at [342, 157] on div "check_box_outline_blank [PERSON_NAME] (Malee)" at bounding box center [468, 164] width 398 height 15
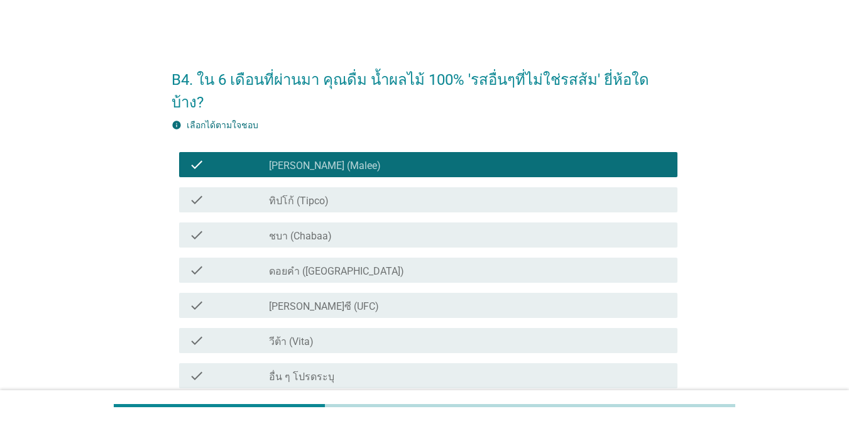
click at [342, 192] on div "check_box_outline_blank ทิปโก้ (Tipco)" at bounding box center [468, 199] width 398 height 15
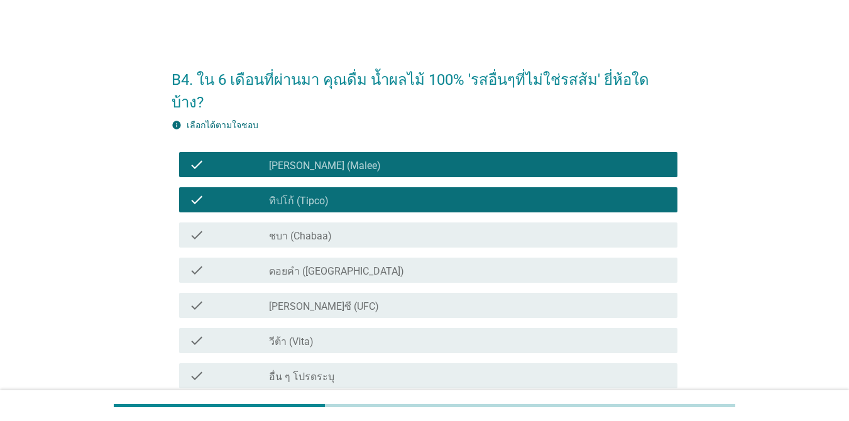
click at [339, 222] on div "check check_box ชบา (Chabaa)" at bounding box center [428, 234] width 498 height 25
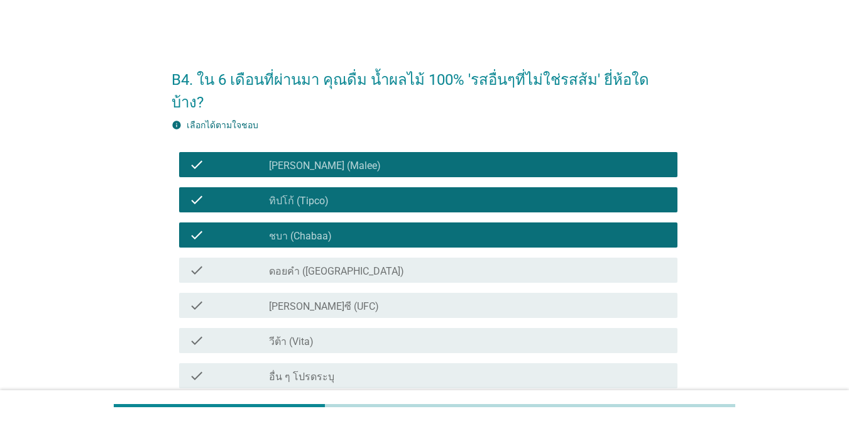
click at [339, 265] on label "ดอยคำ ([GEOGRAPHIC_DATA])" at bounding box center [336, 271] width 135 height 13
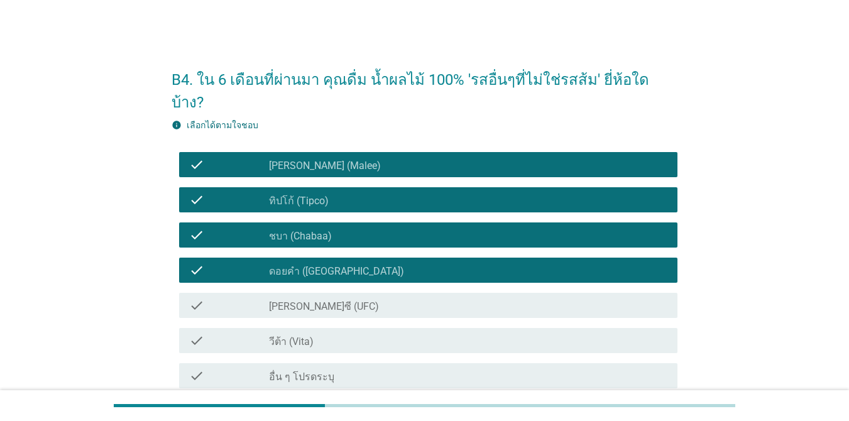
click at [341, 298] on div "check_box [PERSON_NAME]ซี (UFC)" at bounding box center [468, 305] width 398 height 15
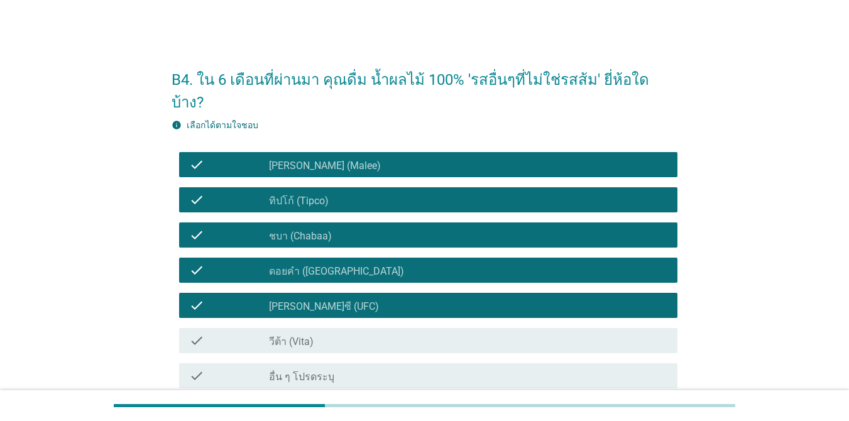
click at [340, 333] on div "check_box วีต้า (Vita)" at bounding box center [468, 340] width 398 height 15
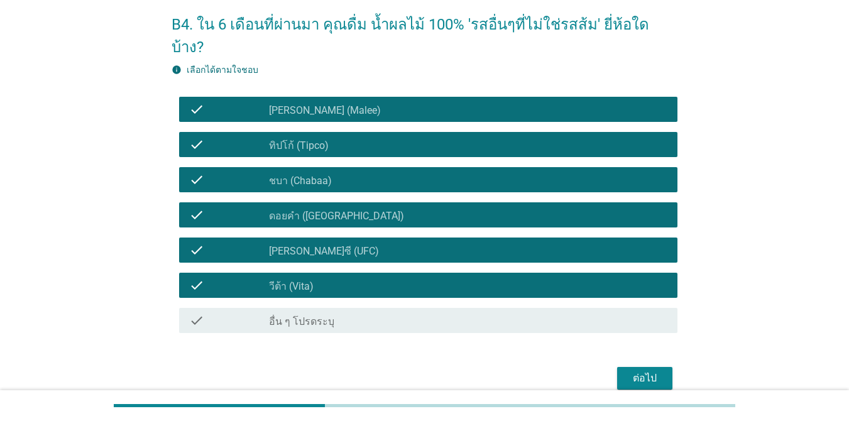
scroll to position [91, 0]
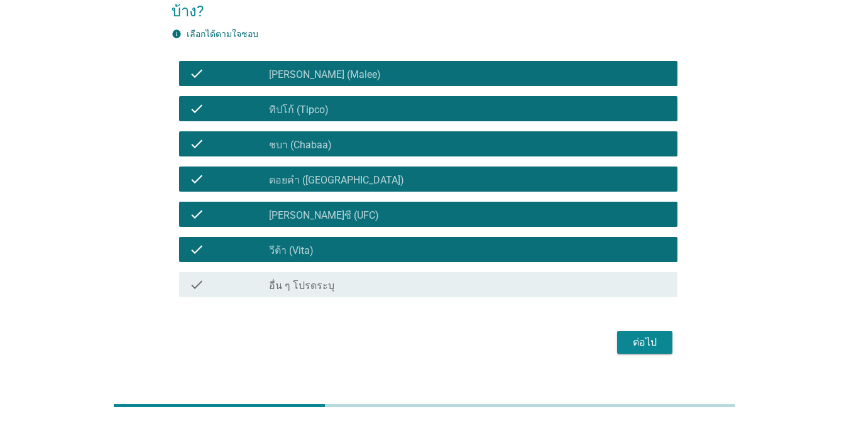
click at [618, 335] on div "ต่อไป" at bounding box center [644, 342] width 35 height 15
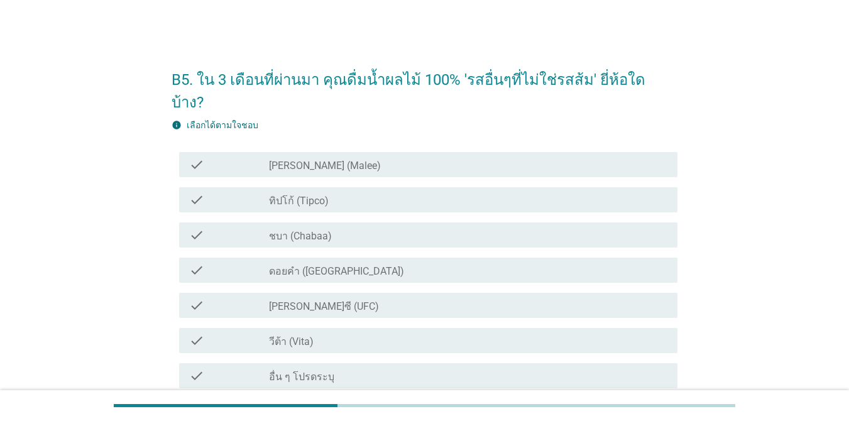
click at [360, 157] on div "check_box_outline_blank [PERSON_NAME] (Malee)" at bounding box center [468, 164] width 398 height 15
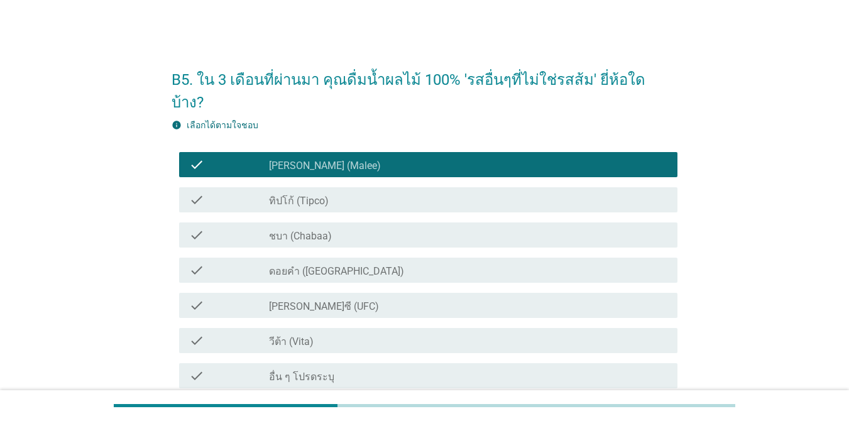
click at [352, 187] on div "check check_box_outline_blank ทิปโก้ (Tipco)" at bounding box center [428, 199] width 498 height 25
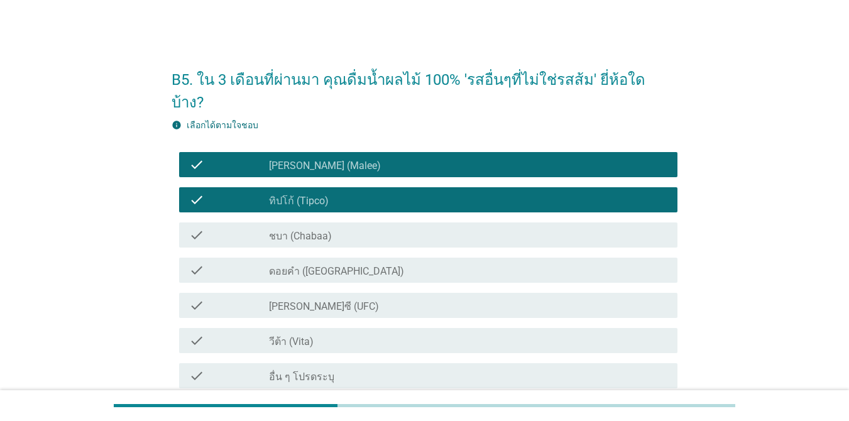
drag, startPoint x: 347, startPoint y: 211, endPoint x: 343, endPoint y: 236, distance: 25.5
click at [347, 227] on div "check_box ชบา (Chabaa)" at bounding box center [468, 234] width 398 height 15
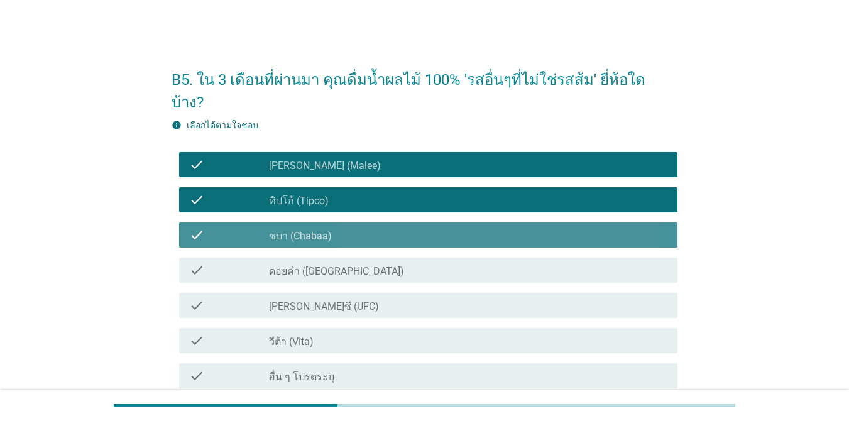
click at [341, 265] on label "ดอยคำ ([GEOGRAPHIC_DATA])" at bounding box center [336, 271] width 135 height 13
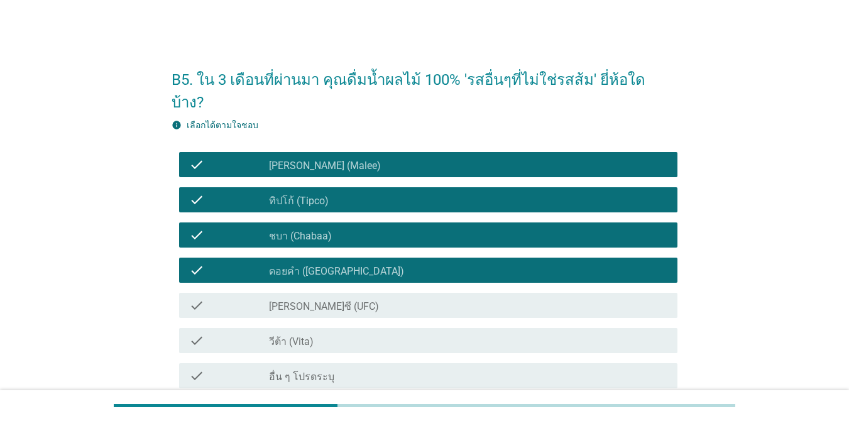
click at [410, 298] on div "check_box [PERSON_NAME]ซี (UFC)" at bounding box center [468, 305] width 398 height 15
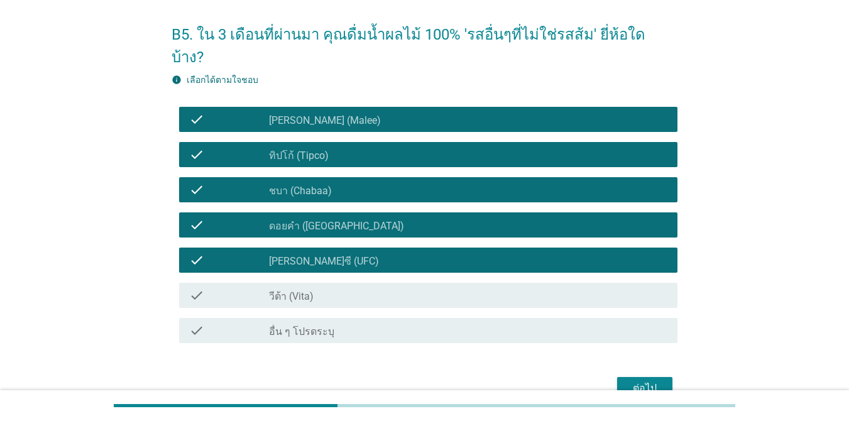
scroll to position [91, 0]
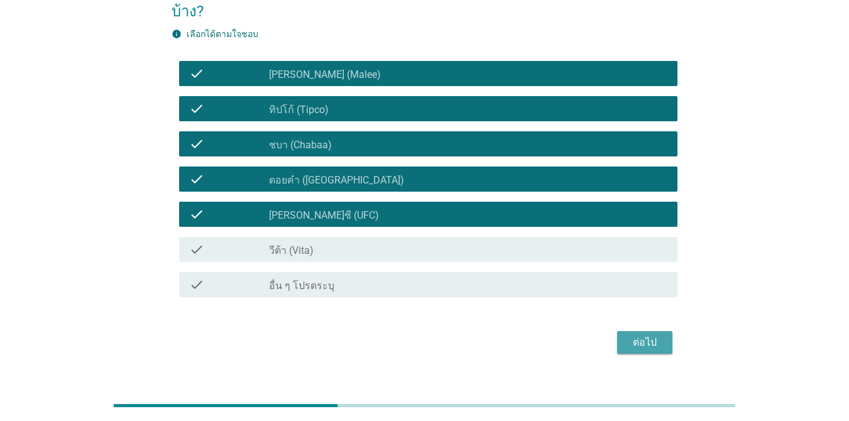
click at [618, 335] on div "ต่อไป" at bounding box center [644, 342] width 35 height 15
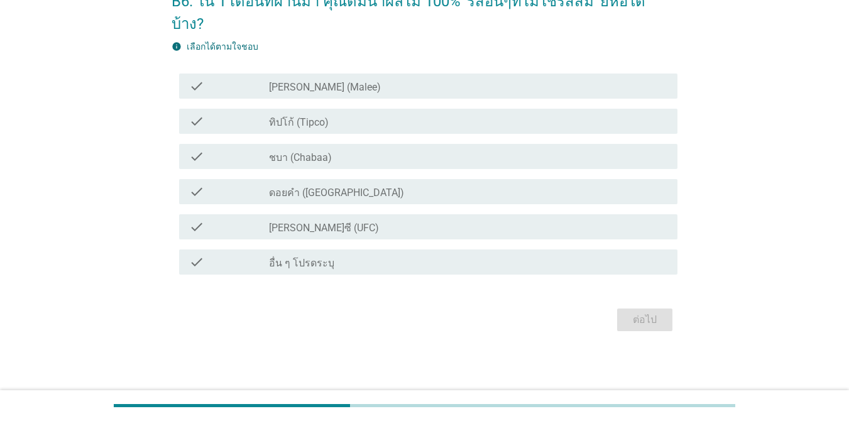
scroll to position [0, 0]
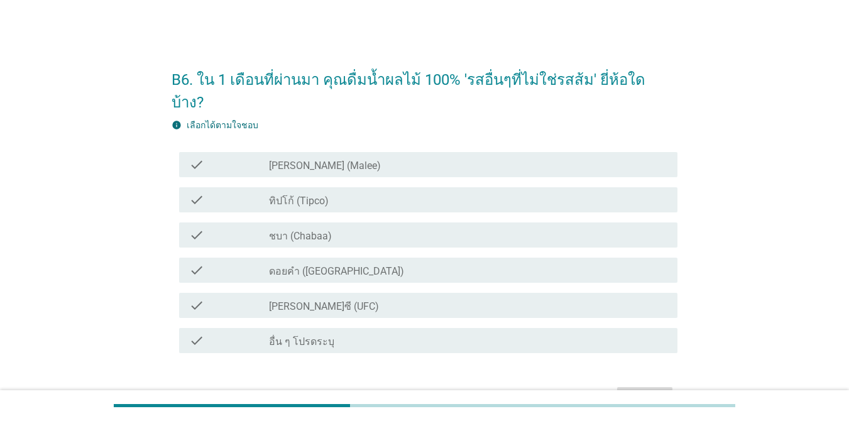
click at [343, 192] on div "check_box_outline_blank ทิปโก้ (Tipco)" at bounding box center [468, 199] width 398 height 15
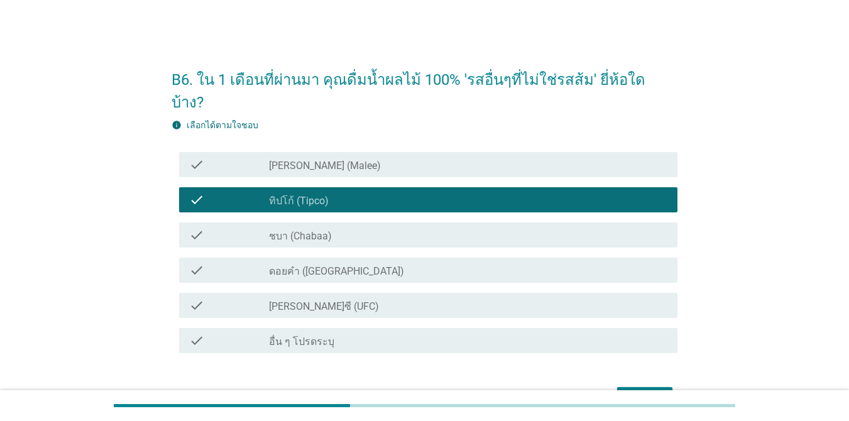
click at [342, 152] on div "check check_box_outline_blank [PERSON_NAME] (Malee)" at bounding box center [428, 164] width 498 height 25
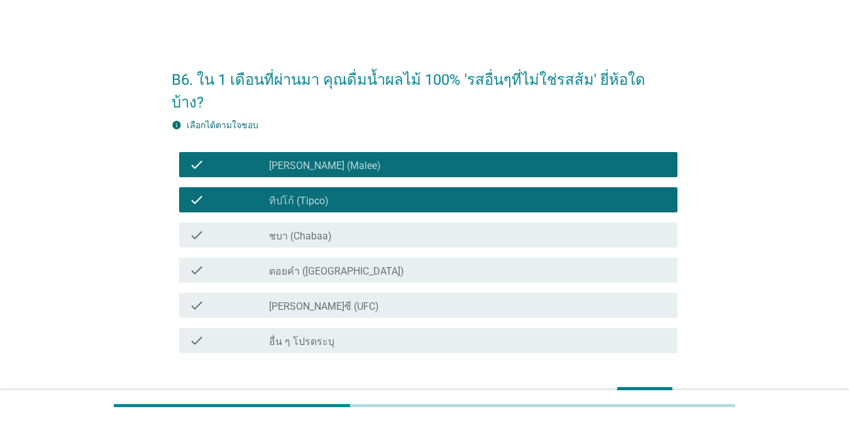
click at [331, 265] on label "ดอยคำ ([GEOGRAPHIC_DATA])" at bounding box center [336, 271] width 135 height 13
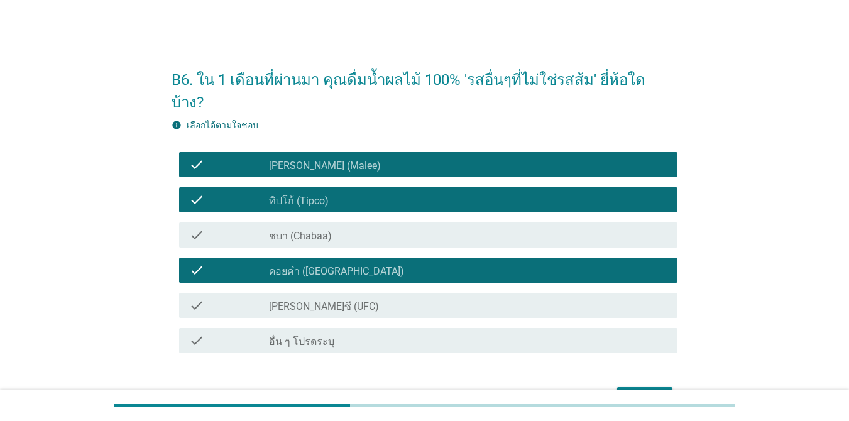
click at [618, 391] on div "ต่อไป" at bounding box center [644, 398] width 35 height 15
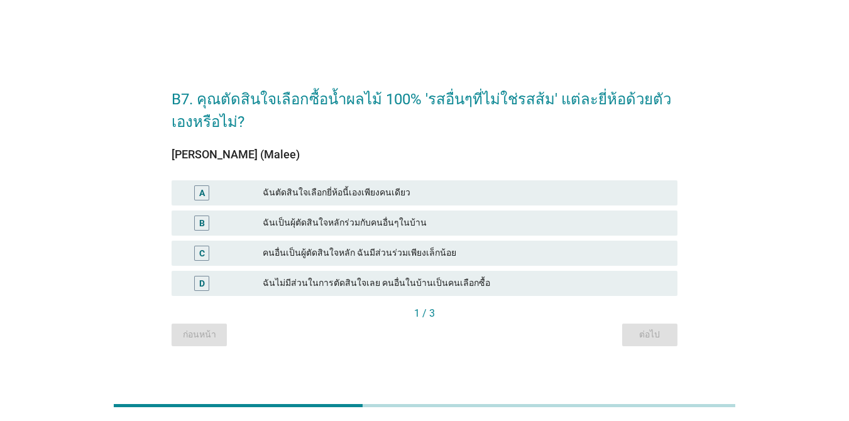
click at [405, 217] on div "ฉันเป็นผุ้ตัดสินใจหลักร่วมกับคนอื่นๆในบ้าน" at bounding box center [465, 222] width 405 height 15
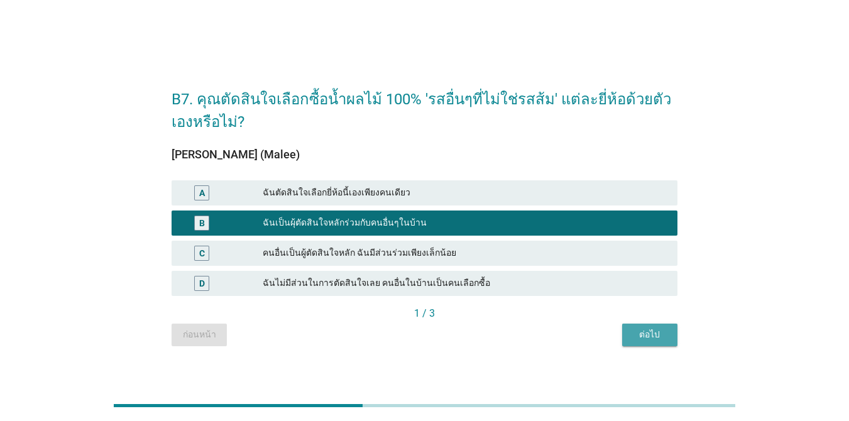
click at [618, 337] on div "ต่อไป" at bounding box center [649, 334] width 35 height 13
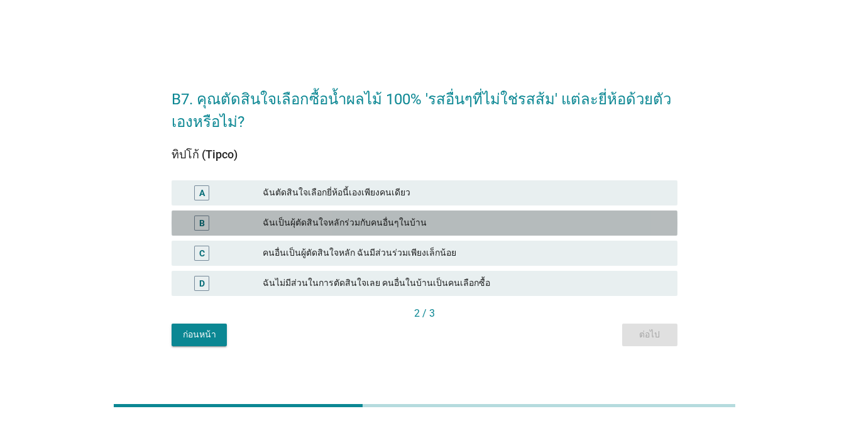
click at [446, 222] on div "ฉันเป็นผุ้ตัดสินใจหลักร่วมกับคนอื่นๆในบ้าน" at bounding box center [465, 222] width 405 height 15
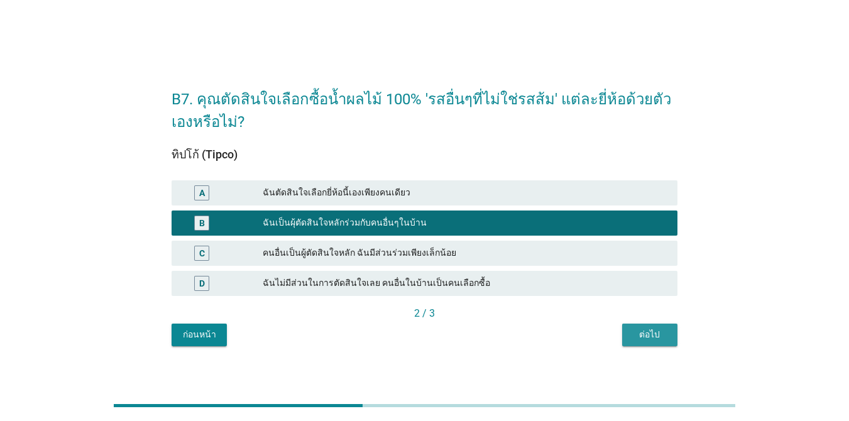
click at [618, 334] on button "ต่อไป" at bounding box center [649, 335] width 55 height 23
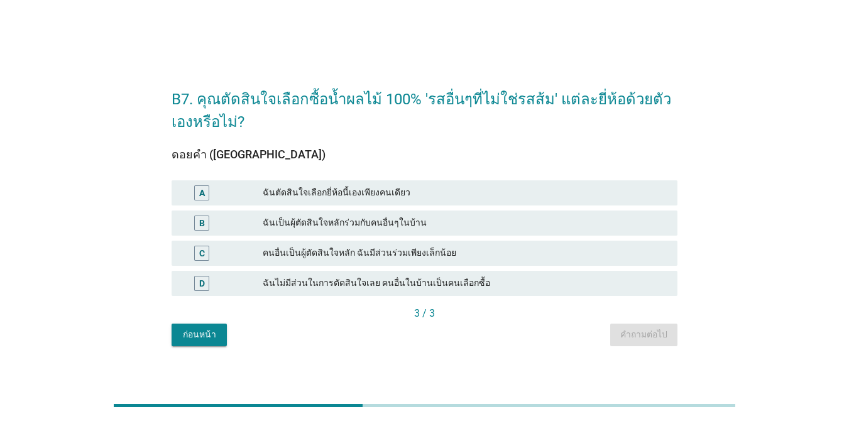
click at [412, 224] on div "ฉันเป็นผุ้ตัดสินใจหลักร่วมกับคนอื่นๆในบ้าน" at bounding box center [465, 222] width 405 height 15
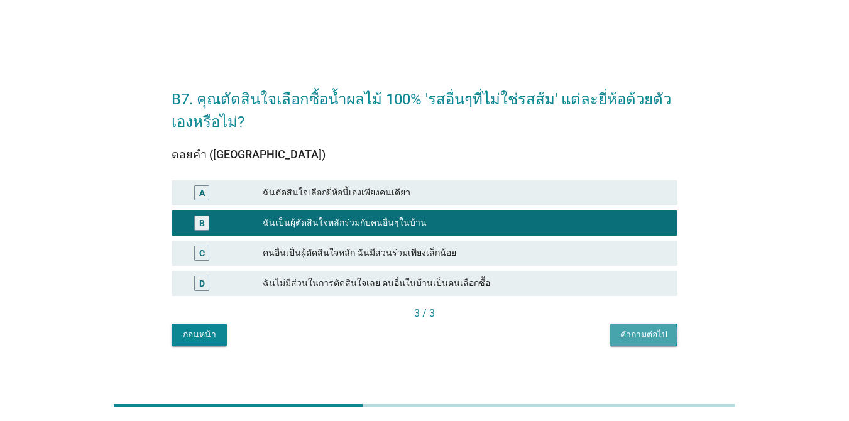
click at [618, 335] on button "คำถามต่อไป" at bounding box center [643, 335] width 67 height 23
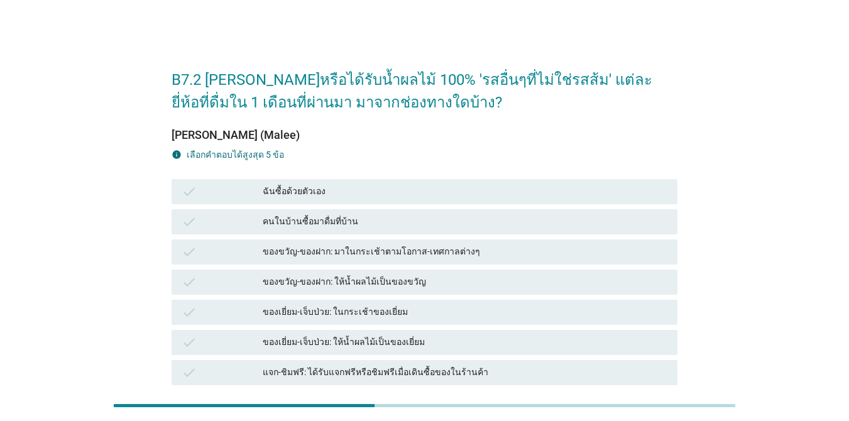
click at [368, 185] on div "ฉันซื้อด้วยตัวเอง" at bounding box center [465, 191] width 405 height 15
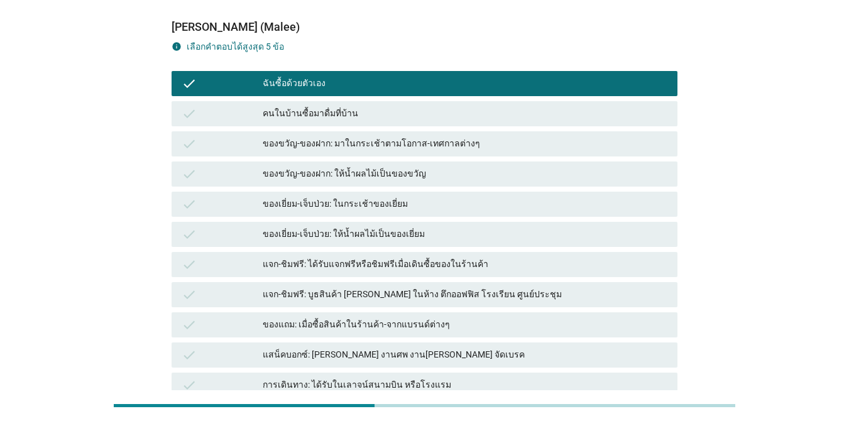
scroll to position [300, 0]
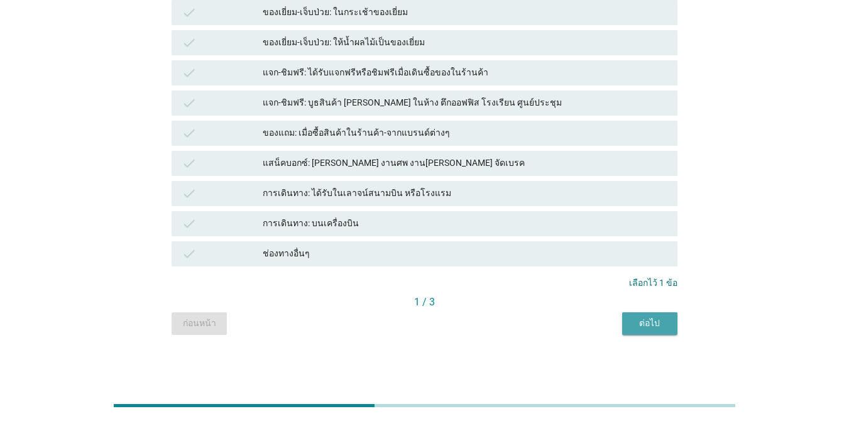
click at [618, 321] on div "ต่อไป" at bounding box center [649, 323] width 35 height 13
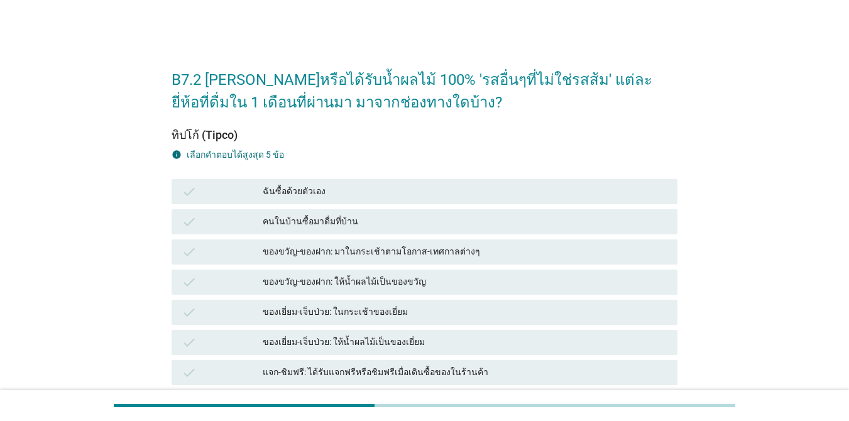
click at [355, 190] on div "ฉันซื้อด้วยตัวเอง" at bounding box center [465, 191] width 405 height 15
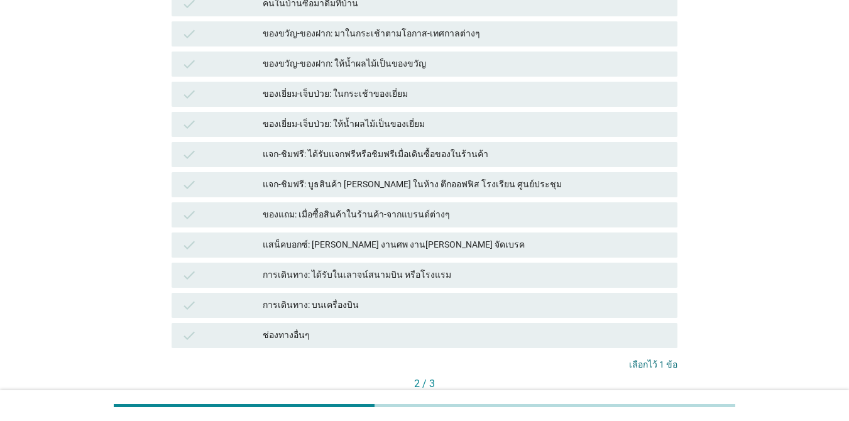
scroll to position [300, 0]
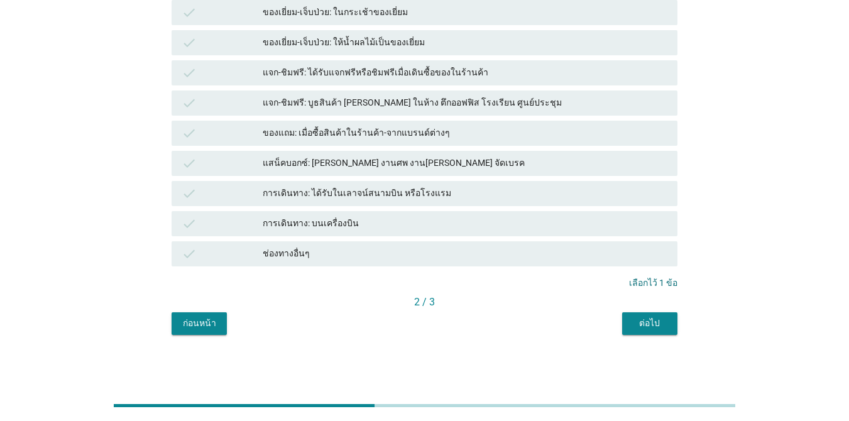
click at [618, 328] on div "ต่อไป" at bounding box center [649, 323] width 35 height 13
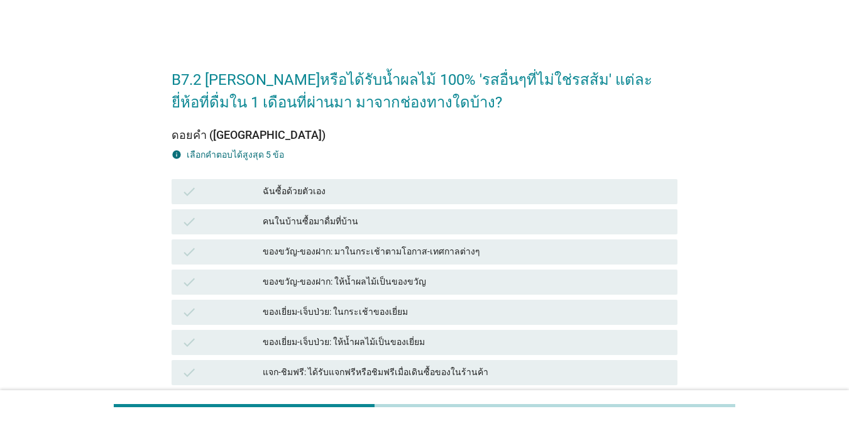
click at [382, 187] on div "ฉันซื้อด้วยตัวเอง" at bounding box center [465, 191] width 405 height 15
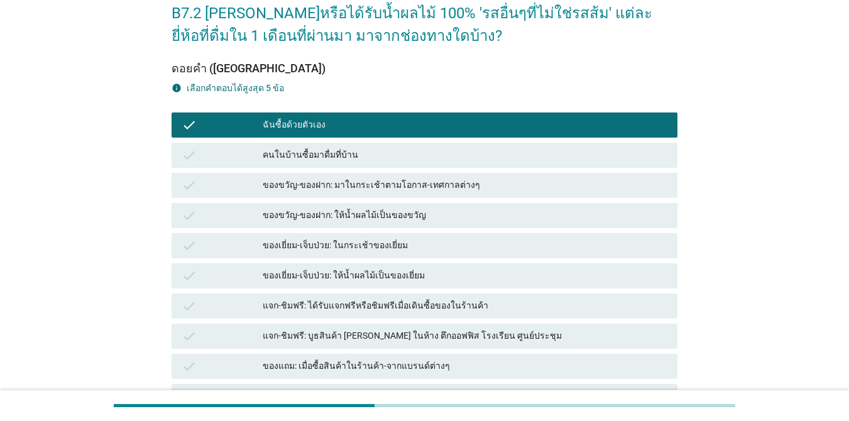
scroll to position [300, 0]
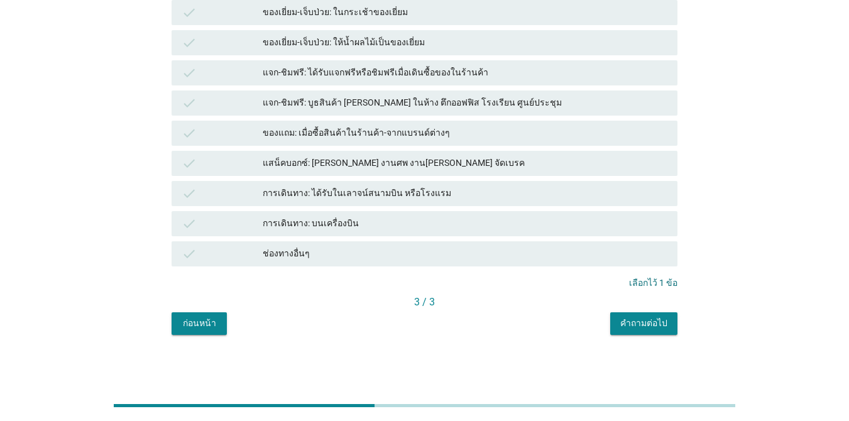
click at [618, 329] on div "คำถามต่อไป" at bounding box center [643, 323] width 47 height 13
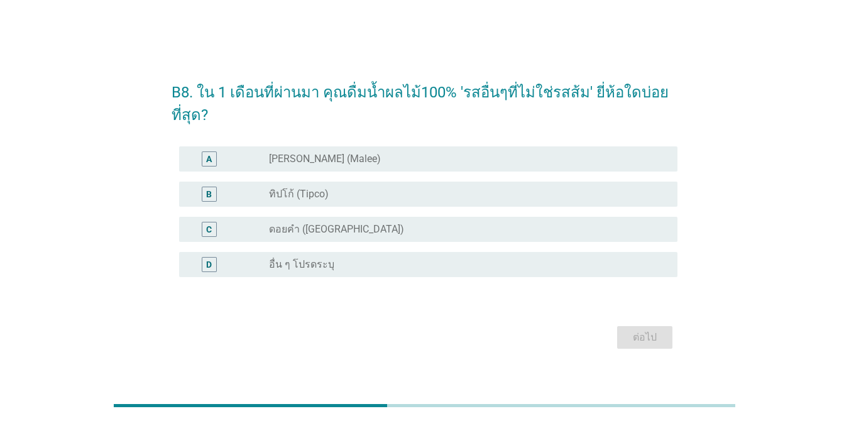
click at [286, 190] on label "ทิปโก้ (Tipco)" at bounding box center [299, 194] width 60 height 13
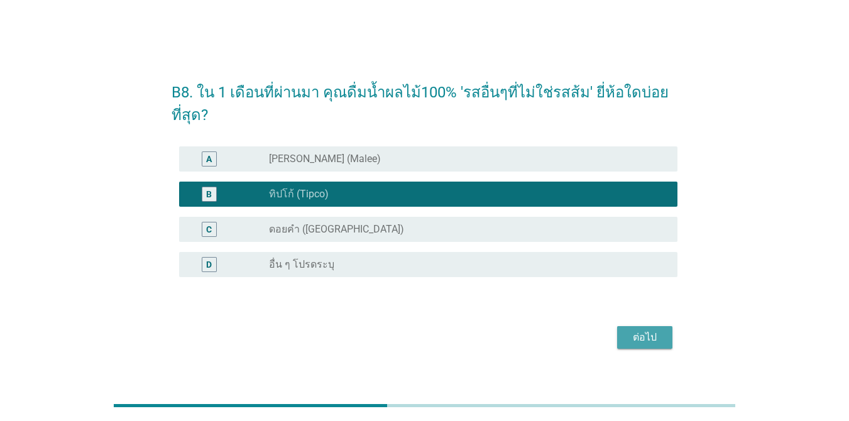
click at [618, 344] on div "ต่อไป" at bounding box center [644, 337] width 35 height 15
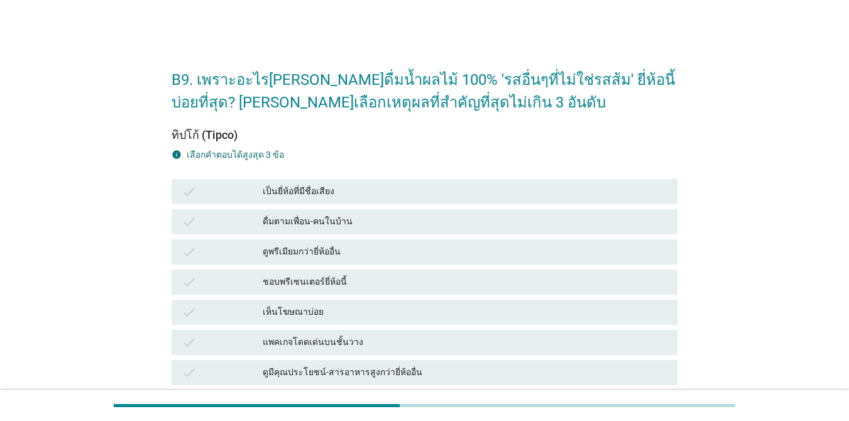
click at [393, 191] on div "เป็นยี่ห้อที่มีชื่อเสียง" at bounding box center [465, 191] width 405 height 15
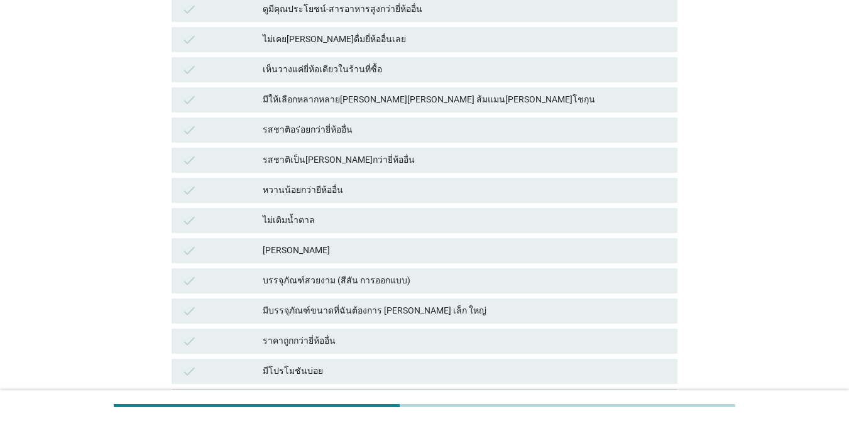
scroll to position [440, 0]
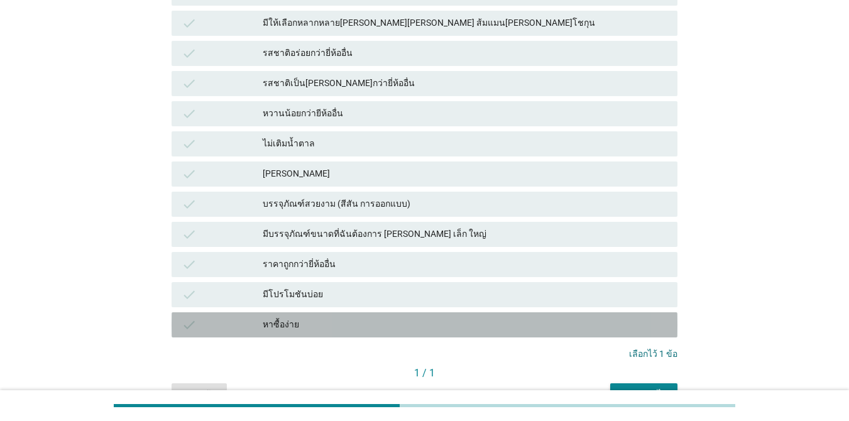
click at [377, 331] on div "หาซื้อง่าย" at bounding box center [465, 324] width 405 height 15
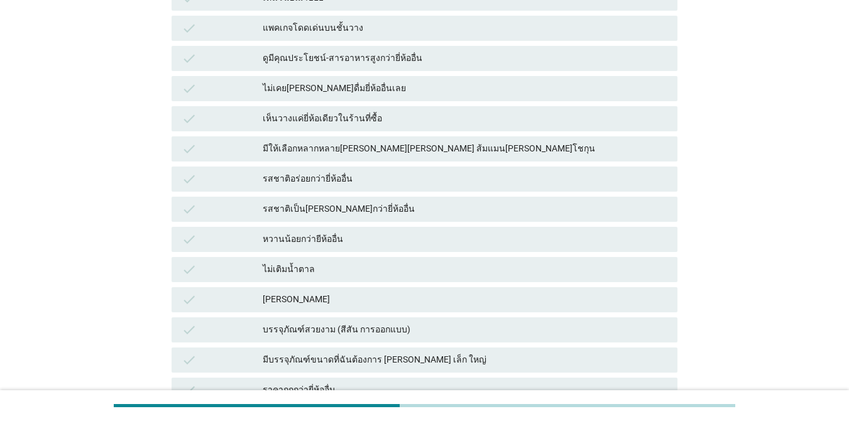
scroll to position [251, 0]
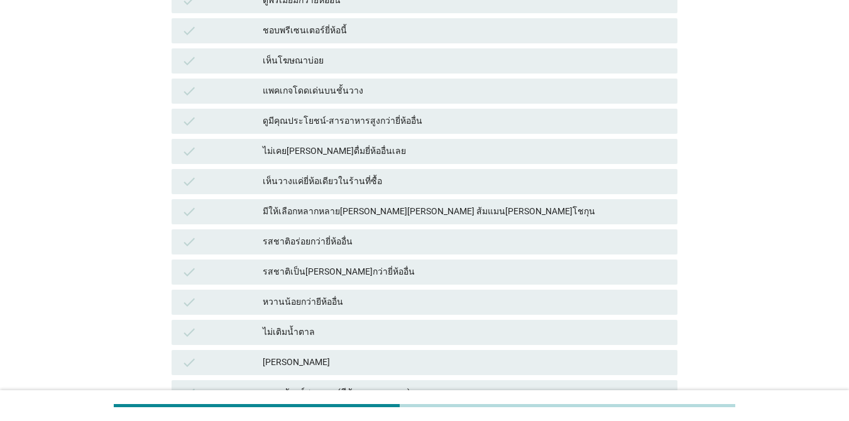
click at [360, 217] on div "มีให้เลือกหลากหลาย[PERSON_NAME][PERSON_NAME] ส้มแมน[PERSON_NAME]โชกุน" at bounding box center [465, 211] width 405 height 15
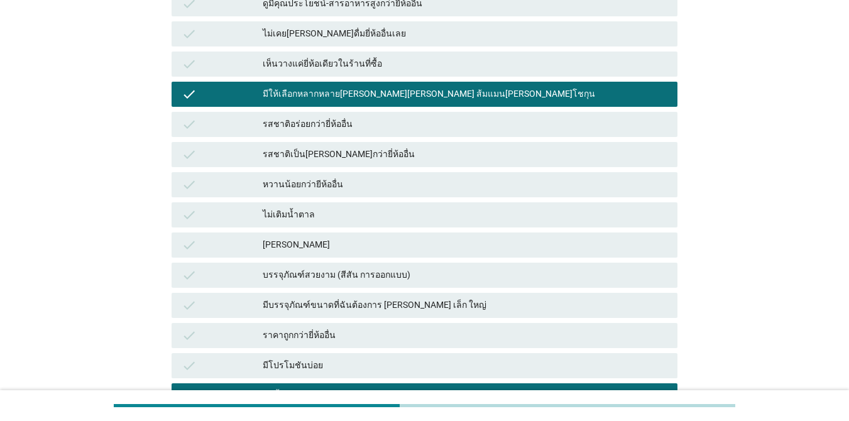
scroll to position [511, 0]
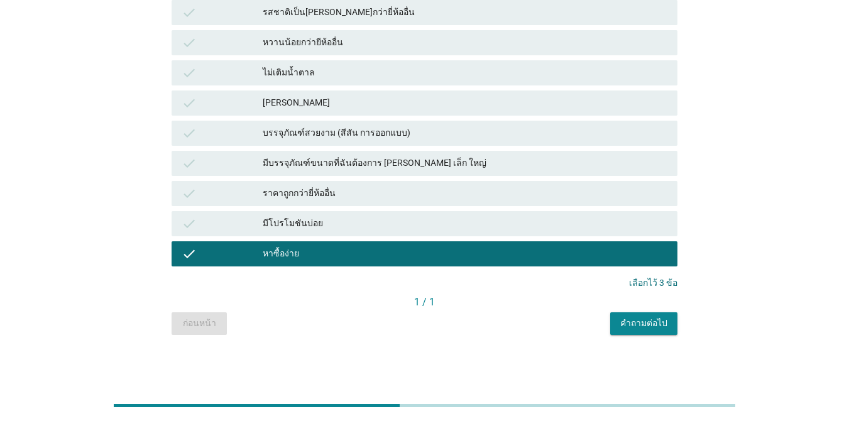
click at [618, 325] on div "คำถามต่อไป" at bounding box center [643, 323] width 47 height 13
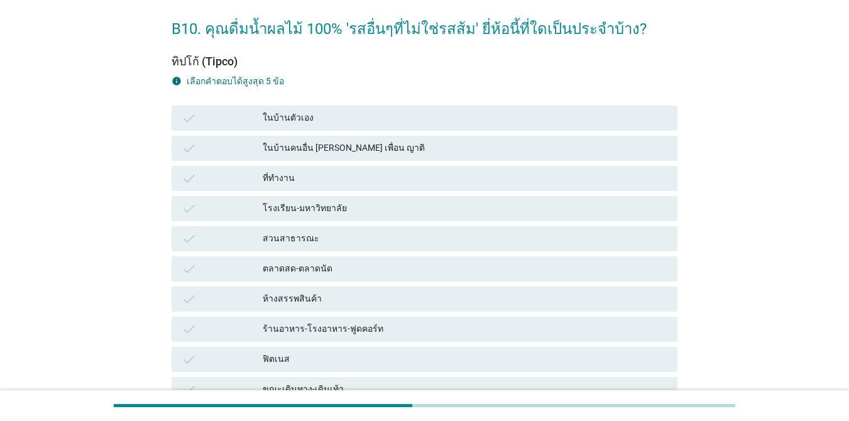
scroll to position [126, 0]
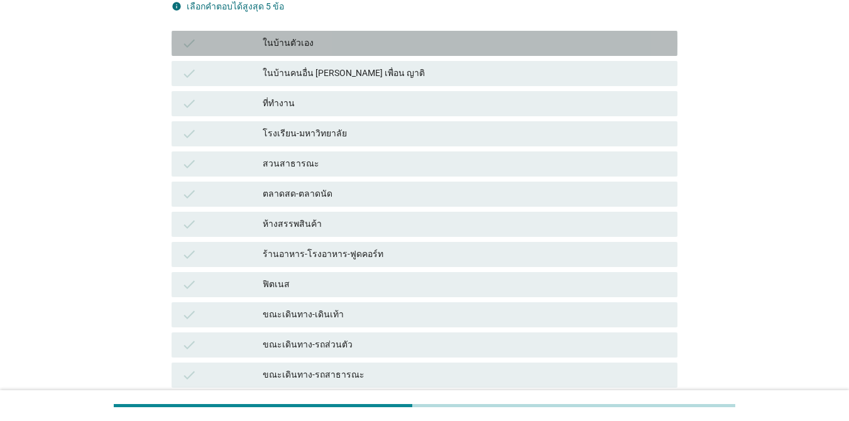
click at [375, 42] on div "ในบ้านตัวเอง" at bounding box center [465, 43] width 405 height 15
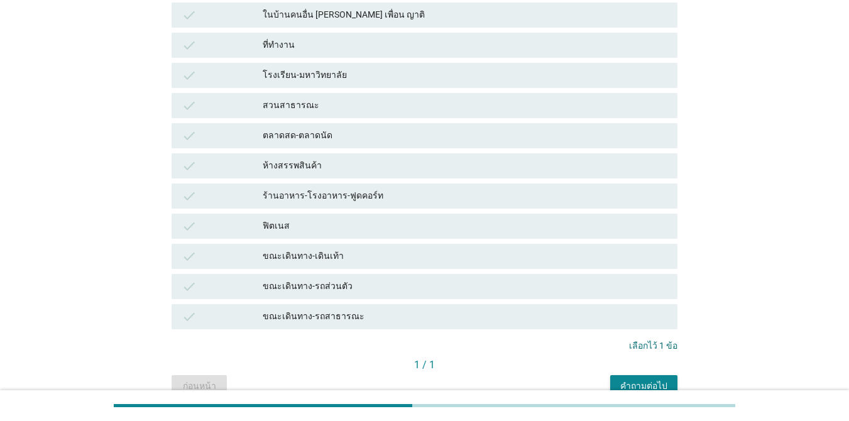
scroll to position [121, 0]
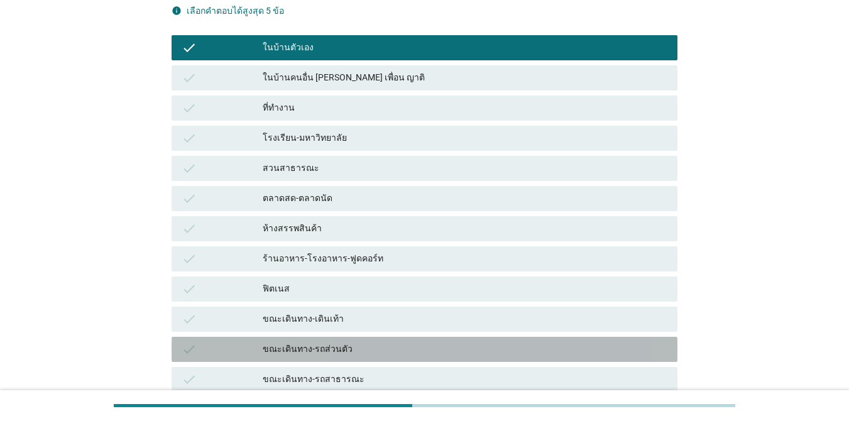
click at [373, 352] on div "ขณะเดินทาง-รถส่วนตัว" at bounding box center [465, 349] width 405 height 15
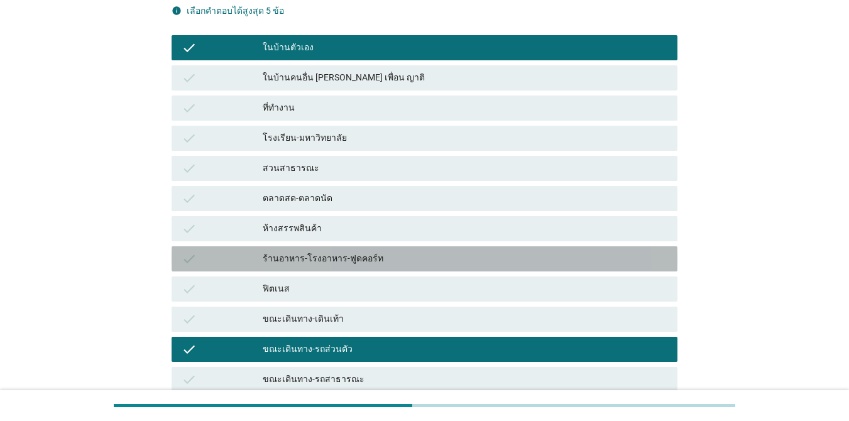
click at [358, 261] on div "ร้านอาหาร-โรงอาหาร-ฟูดคอร์ท" at bounding box center [465, 258] width 405 height 15
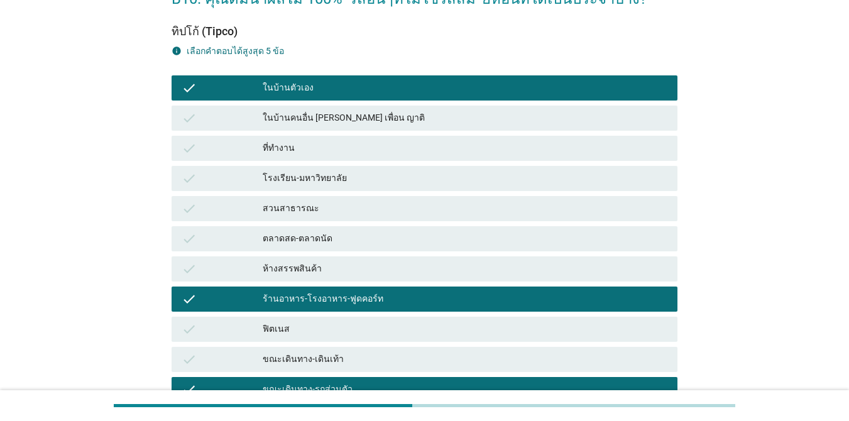
scroll to position [58, 0]
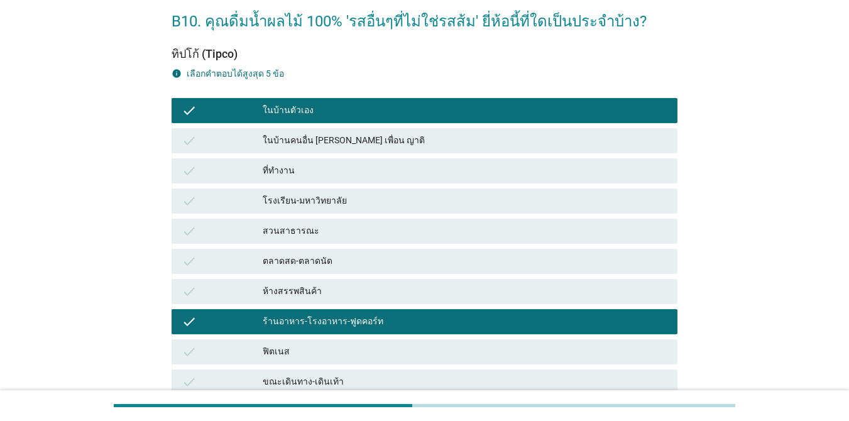
click at [344, 163] on div "ที่ทำงาน" at bounding box center [465, 170] width 405 height 15
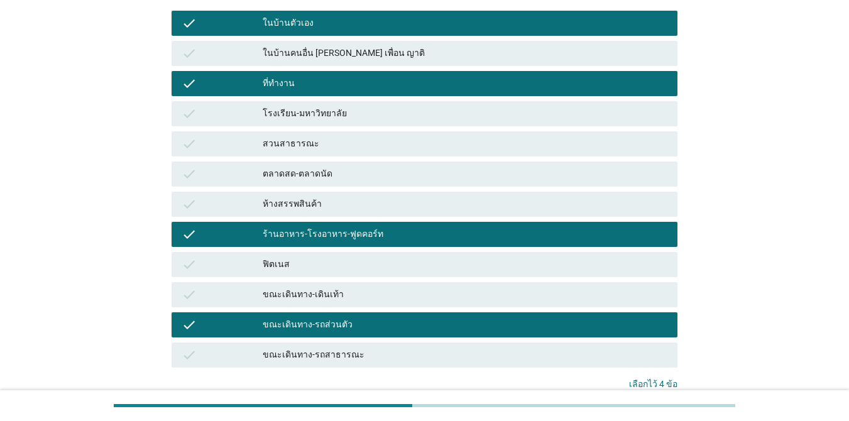
scroll to position [121, 0]
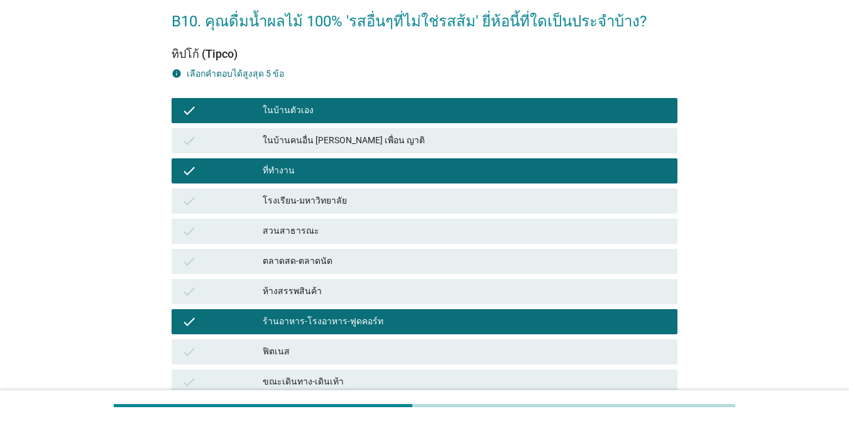
click at [334, 140] on div "ในบ้านคนอื่น [PERSON_NAME] เพื่อน ญาติ" at bounding box center [465, 140] width 405 height 15
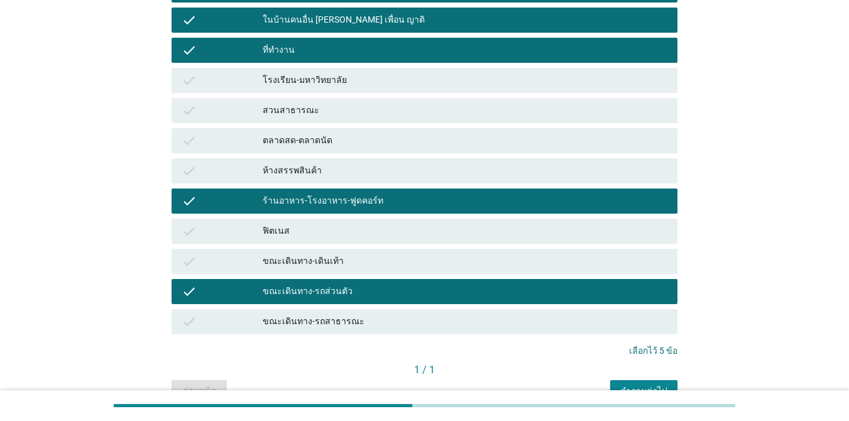
scroll to position [247, 0]
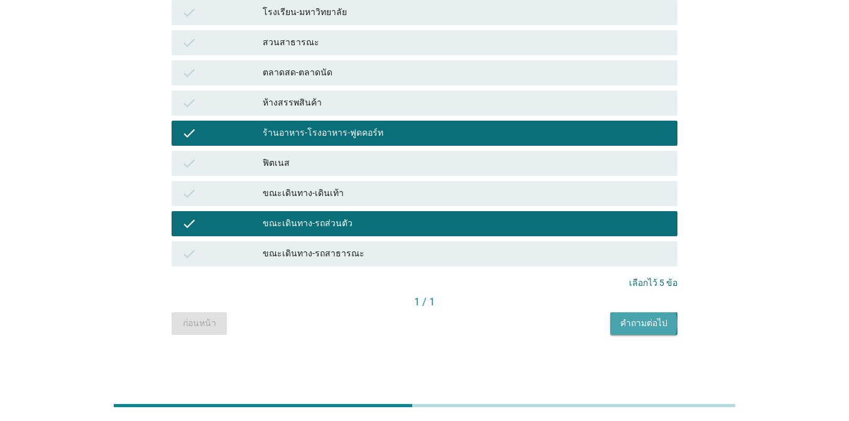
click at [618, 320] on div "คำถามต่อไป" at bounding box center [643, 323] width 47 height 13
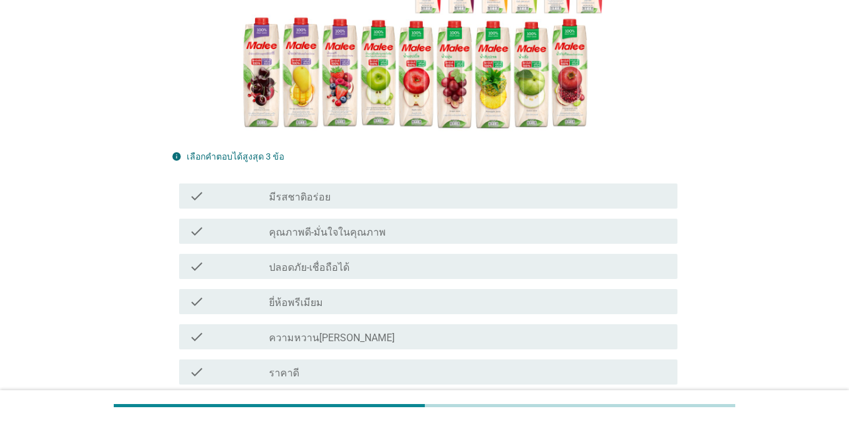
scroll to position [314, 0]
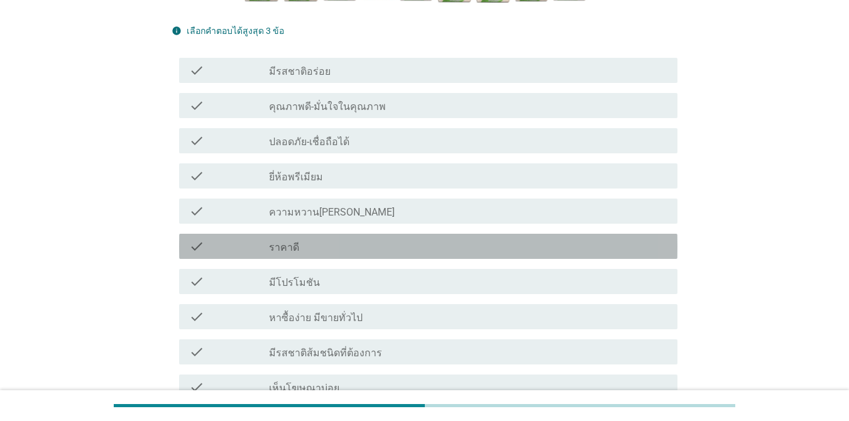
click at [368, 244] on div "check_box_outline_blank ราคาดี" at bounding box center [468, 246] width 398 height 15
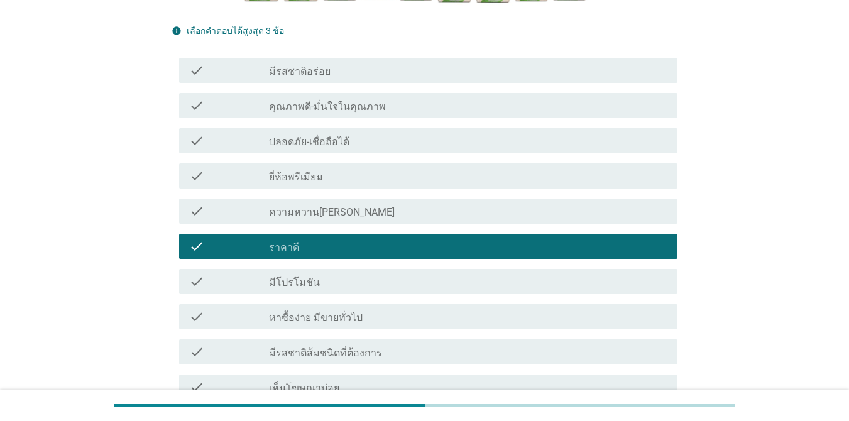
click at [373, 313] on div "check_box_outline_blank หาซื้อง่าย มีขายทั่วไป" at bounding box center [468, 316] width 398 height 15
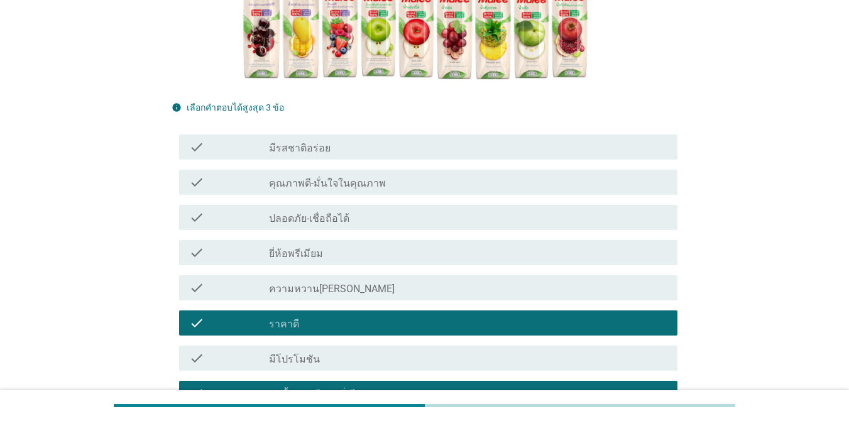
scroll to position [214, 0]
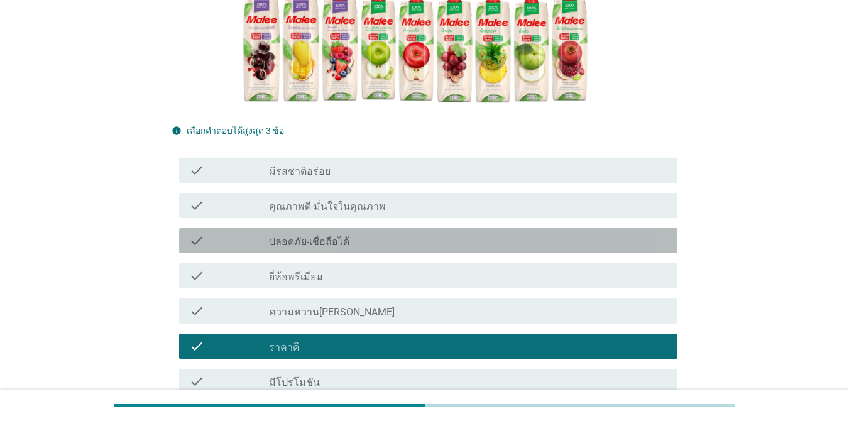
click at [433, 237] on div "check_box_outline_blank ปลอดภัย-เชื่อถือได้" at bounding box center [468, 240] width 398 height 15
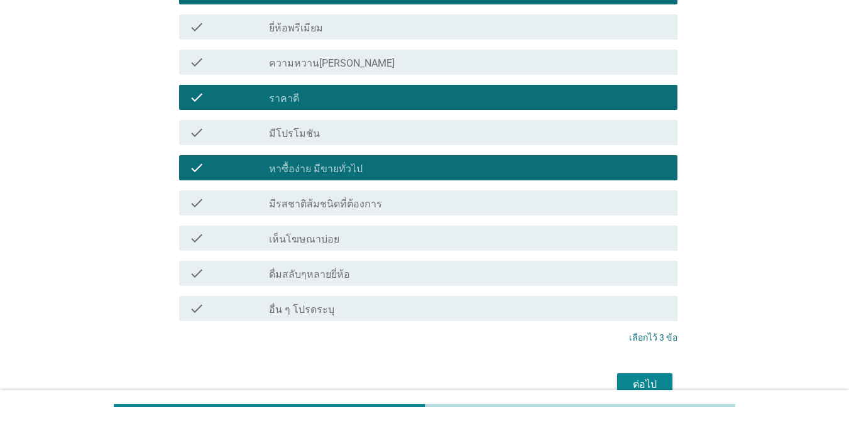
scroll to position [466, 0]
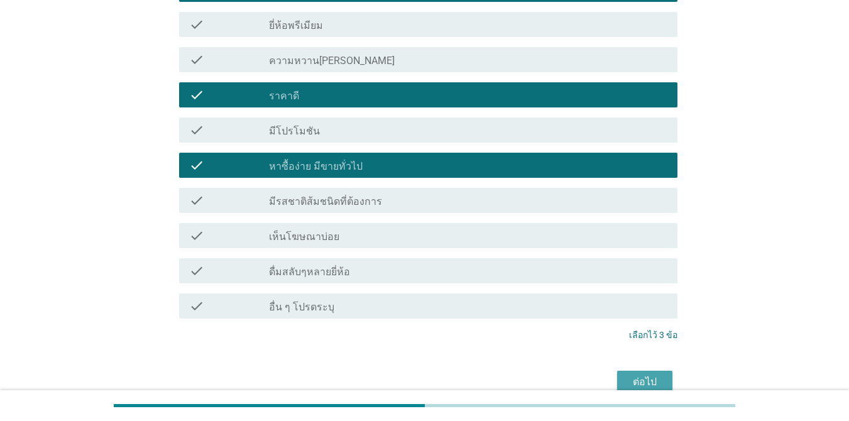
click at [618, 379] on div "ต่อไป" at bounding box center [644, 381] width 35 height 15
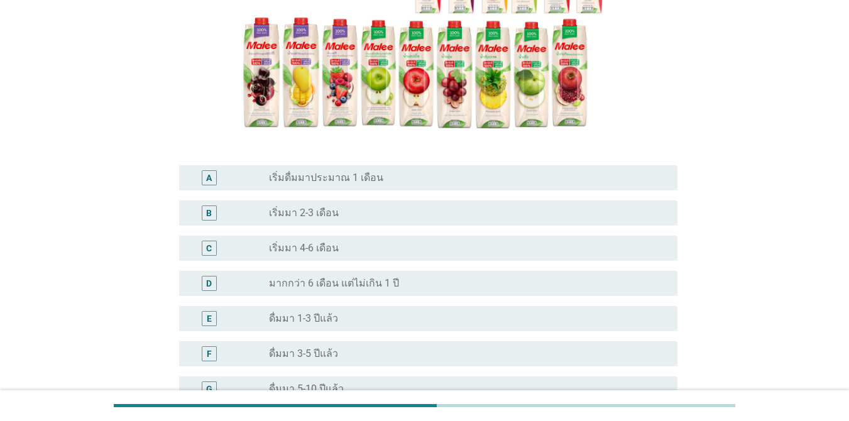
scroll to position [366, 0]
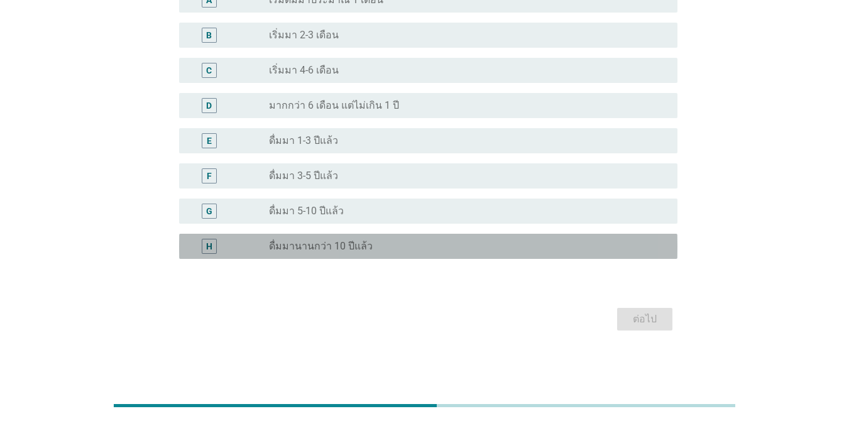
click at [412, 247] on div "radio_button_unchecked ดื่มมานานกว่า 10 ปีแล้ว" at bounding box center [463, 246] width 388 height 13
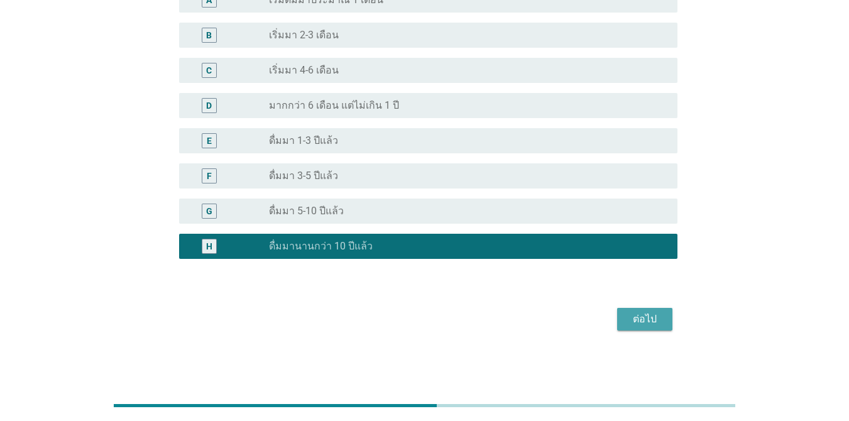
click at [618, 318] on div "ต่อไป" at bounding box center [644, 319] width 35 height 15
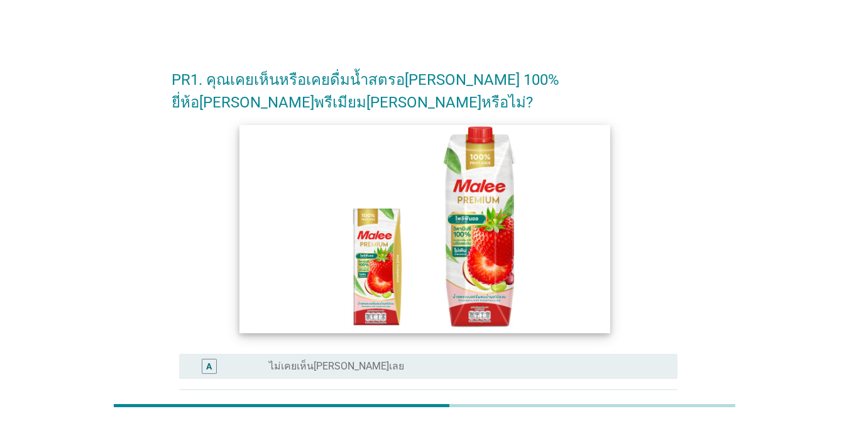
scroll to position [63, 0]
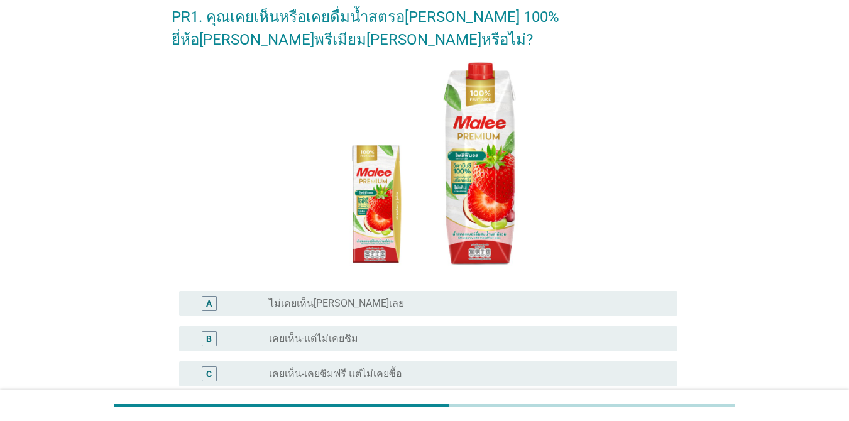
click at [444, 297] on div "radio_button_unchecked ไม่เคยเห็น[PERSON_NAME]เลย" at bounding box center [463, 303] width 388 height 13
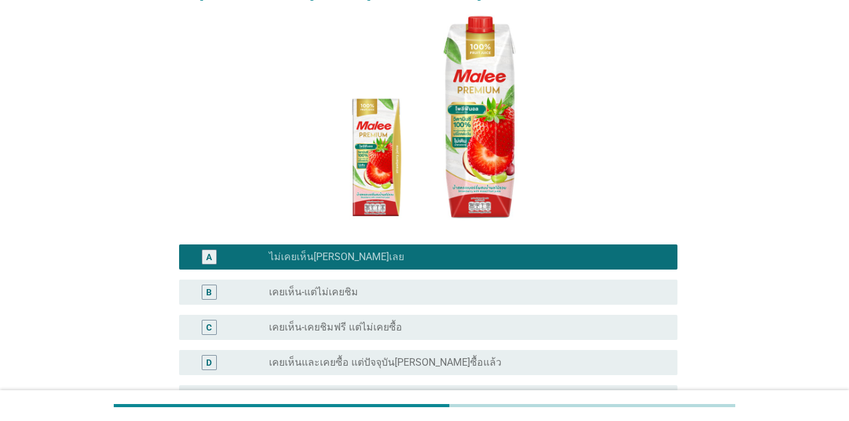
scroll to position [175, 0]
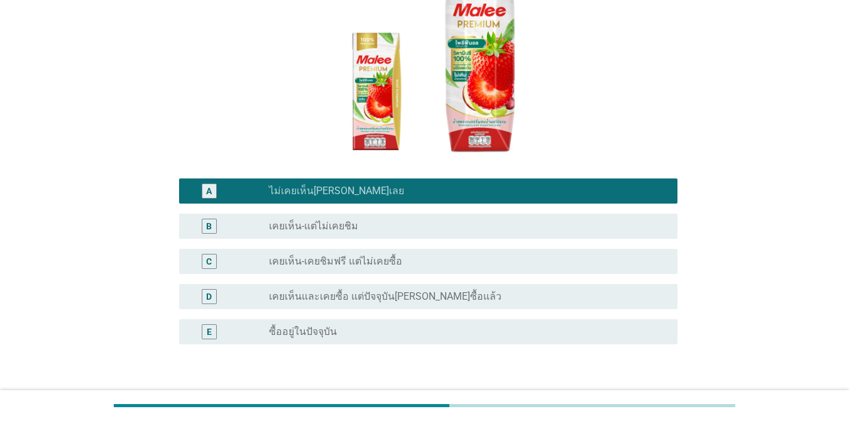
click at [618, 397] on div "ต่อไป" at bounding box center [644, 404] width 35 height 15
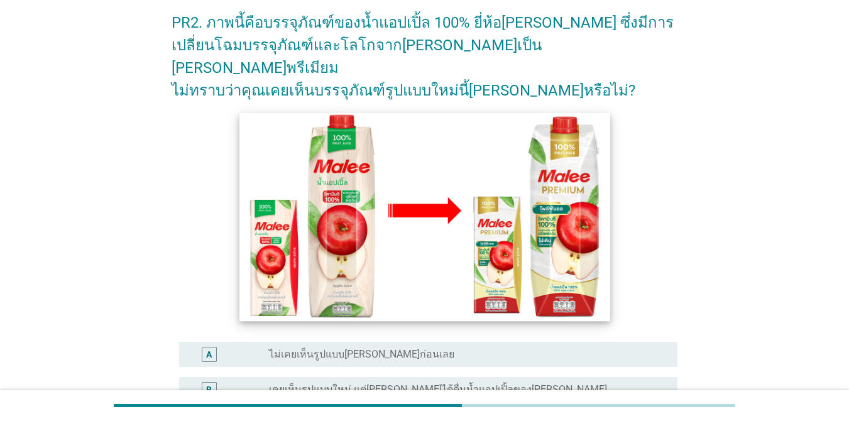
scroll to position [188, 0]
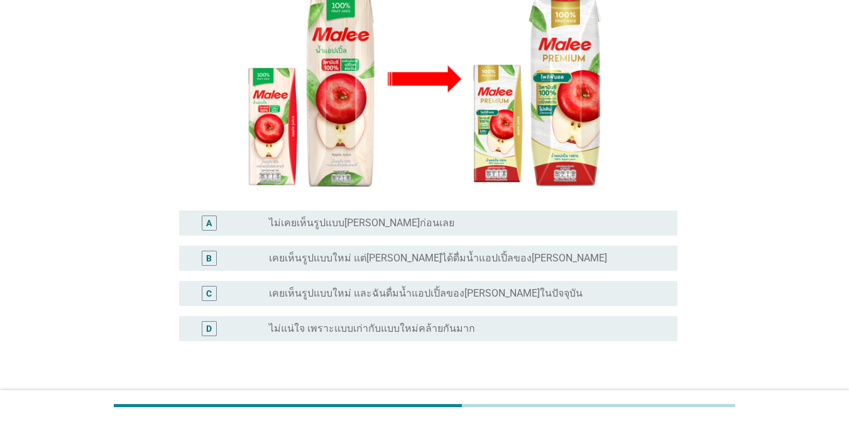
click at [451, 217] on div "radio_button_unchecked ไม่เคยเห็นรูปแบบ[PERSON_NAME]ก่อนเลย" at bounding box center [463, 223] width 388 height 13
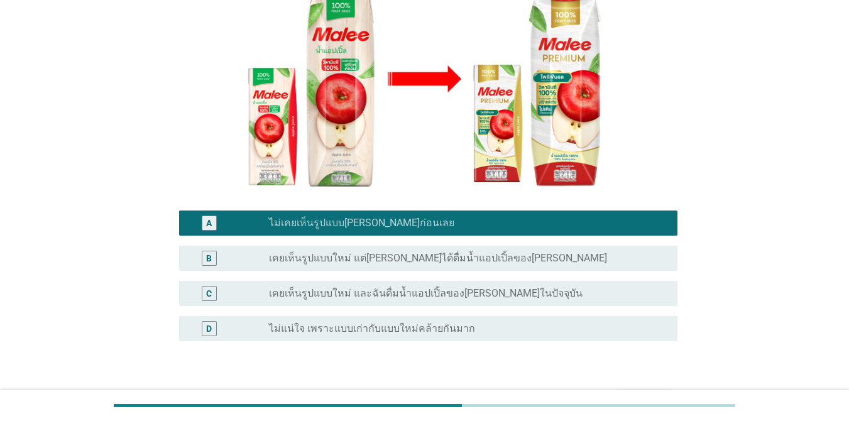
click at [618, 390] on button "ต่อไป" at bounding box center [644, 401] width 55 height 23
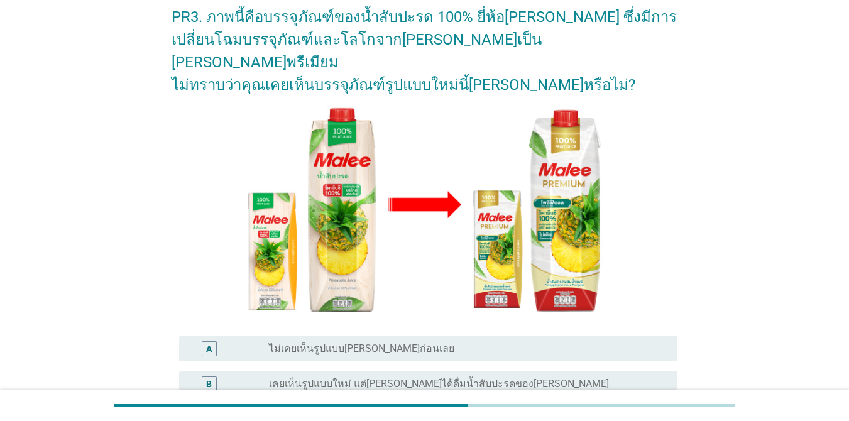
scroll to position [126, 0]
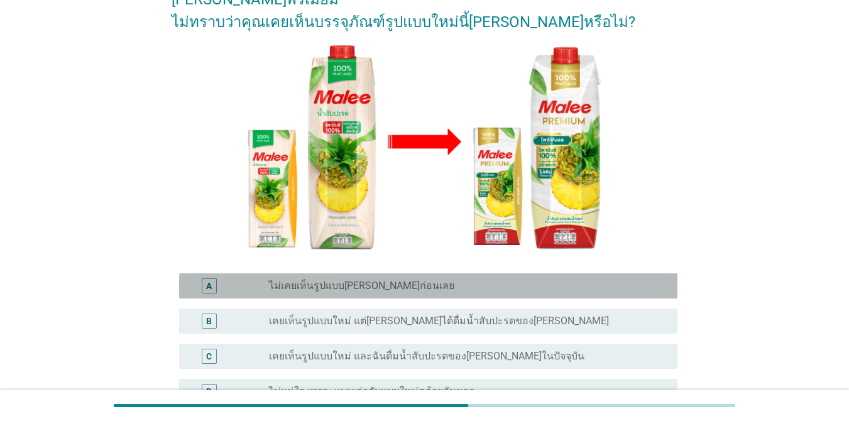
click at [530, 280] on div "radio_button_unchecked ไม่เคยเห็นรูปแบบ[PERSON_NAME]ก่อนเลย" at bounding box center [463, 286] width 388 height 13
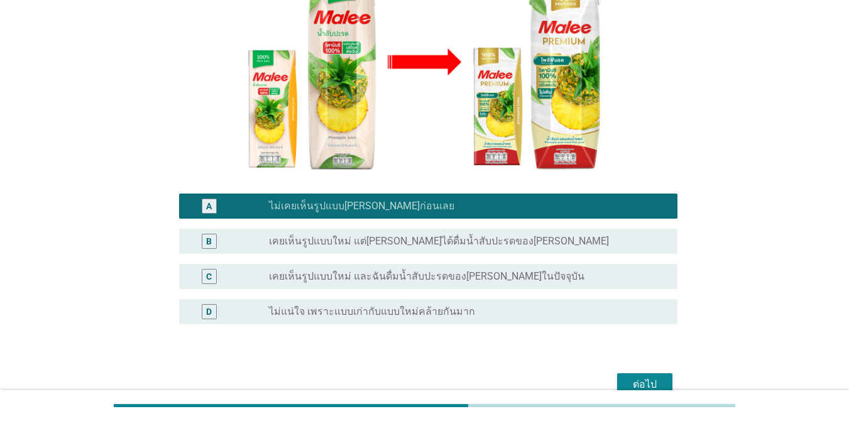
scroll to position [248, 0]
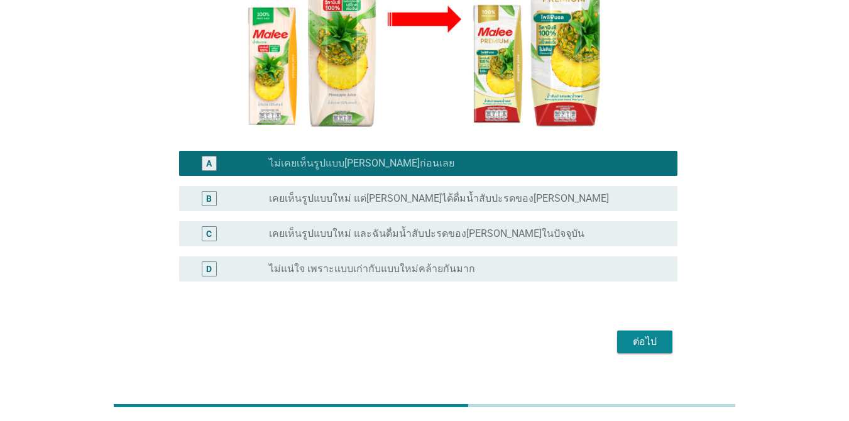
click at [618, 334] on div "ต่อไป" at bounding box center [644, 341] width 35 height 15
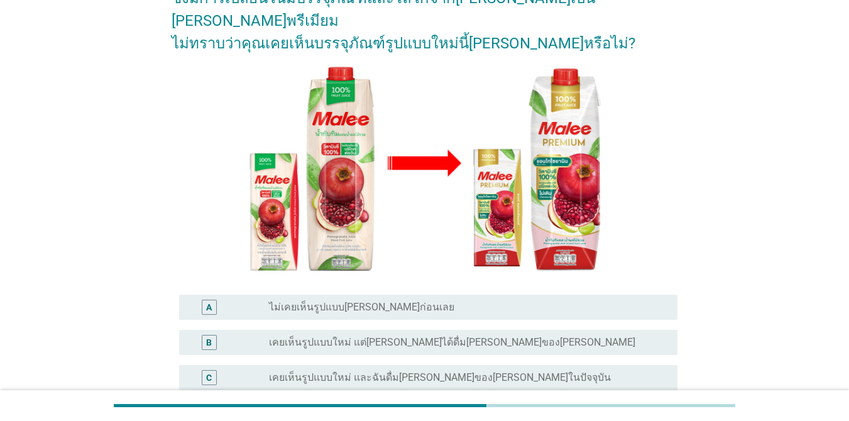
scroll to position [188, 0]
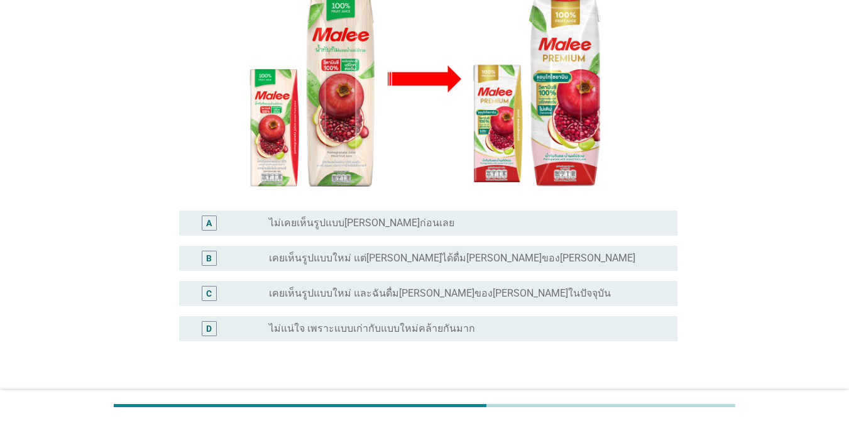
click at [459, 217] on div "radio_button_unchecked ไม่เคยเห็นรูปแบบ[PERSON_NAME]ก่อนเลย" at bounding box center [463, 223] width 388 height 13
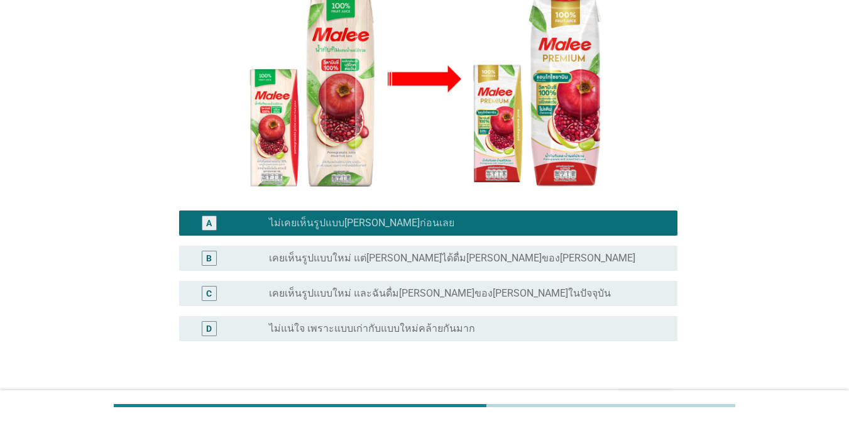
click at [618, 394] on div "ต่อไป" at bounding box center [644, 401] width 35 height 15
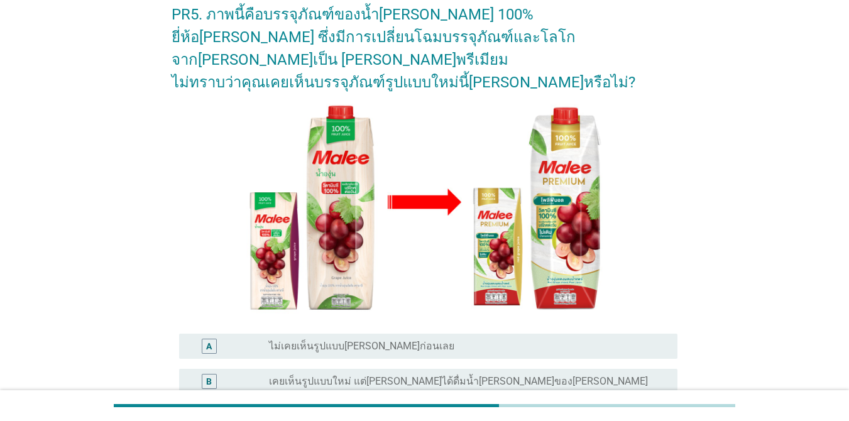
scroll to position [126, 0]
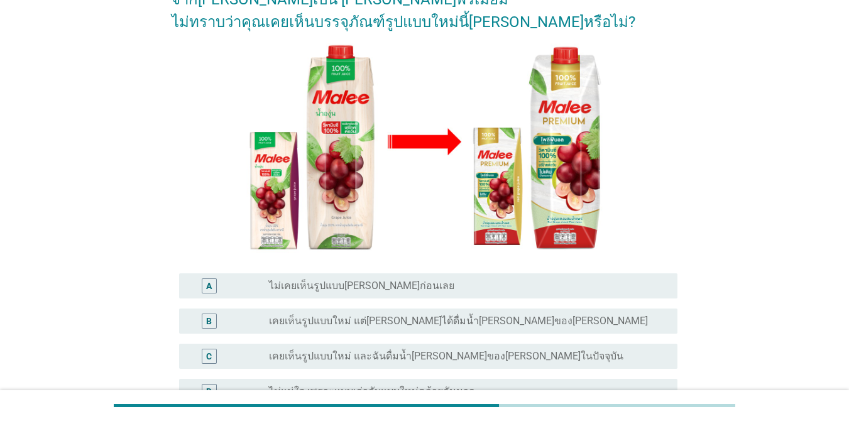
click at [472, 280] on div "radio_button_unchecked ไม่เคยเห็นรูปแบบ[PERSON_NAME]ก่อนเลย" at bounding box center [463, 286] width 388 height 13
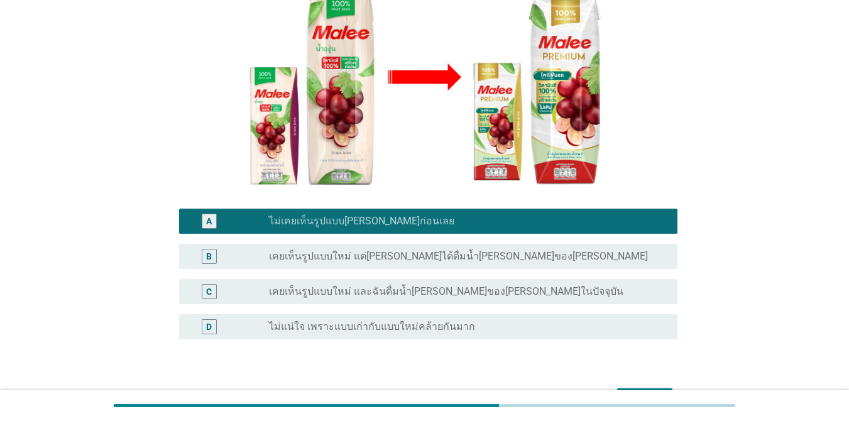
scroll to position [248, 0]
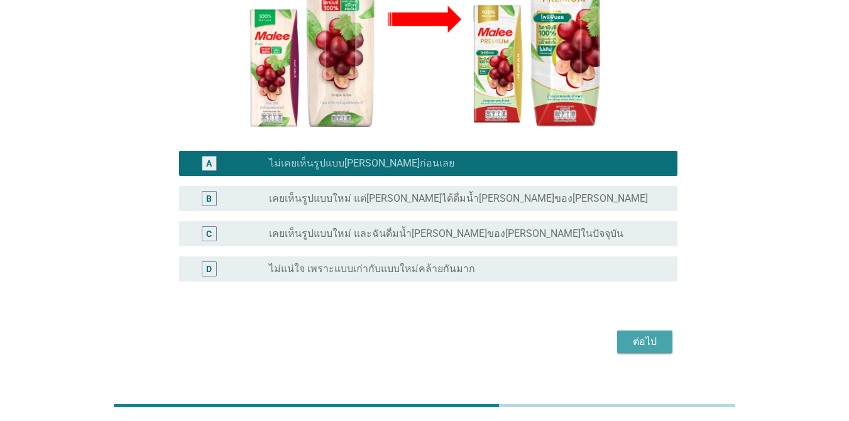
click at [618, 334] on div "ต่อไป" at bounding box center [644, 341] width 35 height 15
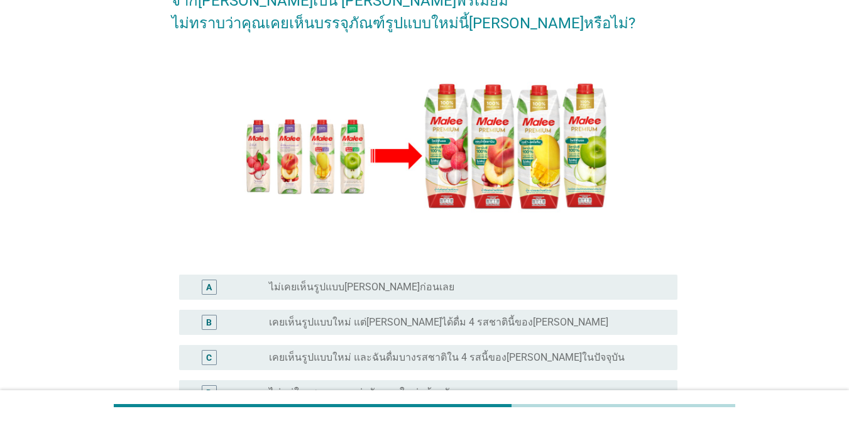
scroll to position [126, 0]
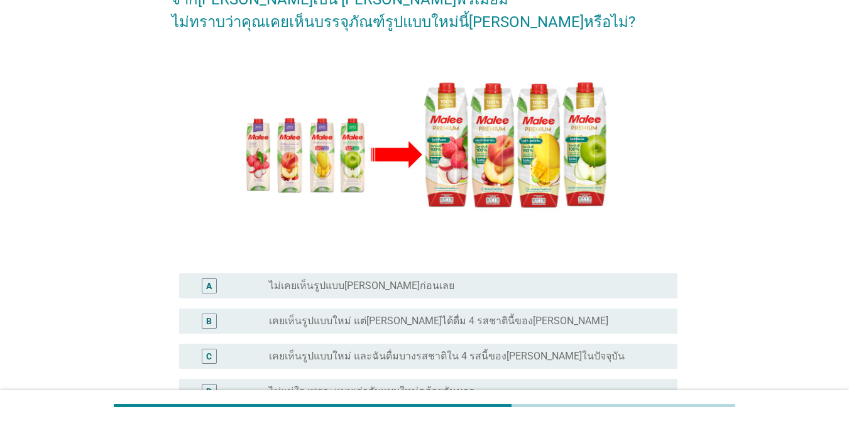
click at [406, 280] on div "radio_button_unchecked ไม่เคยเห็นรูปแบบ[PERSON_NAME]ก่อนเลย" at bounding box center [463, 286] width 388 height 13
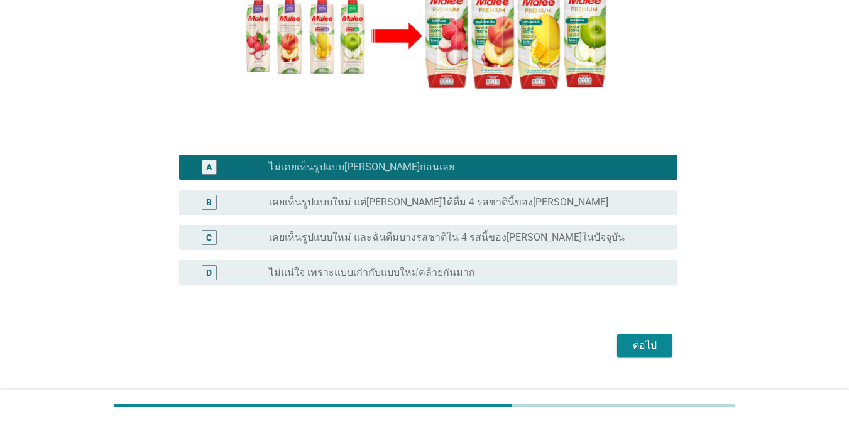
scroll to position [248, 0]
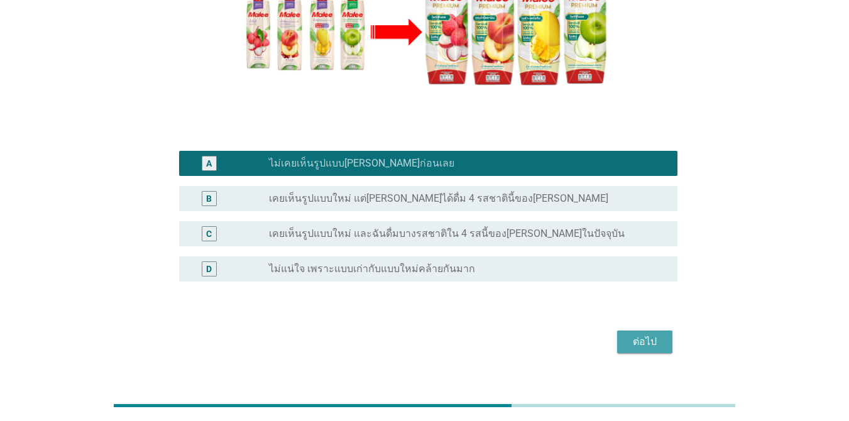
click at [618, 334] on div "ต่อไป" at bounding box center [644, 341] width 35 height 15
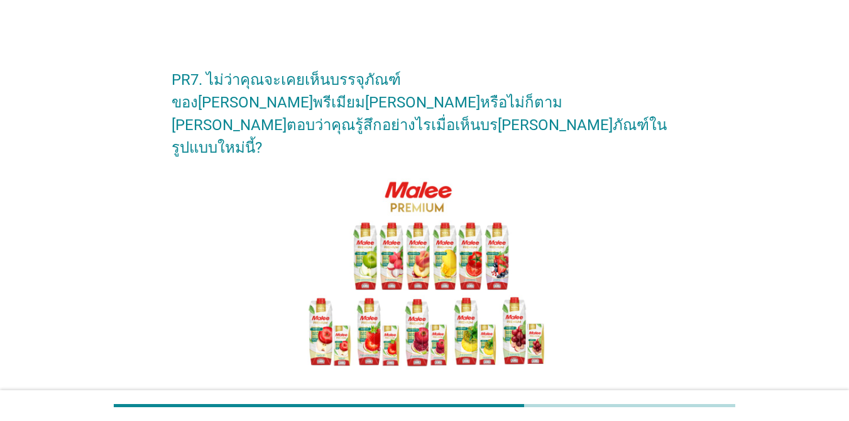
scroll to position [126, 0]
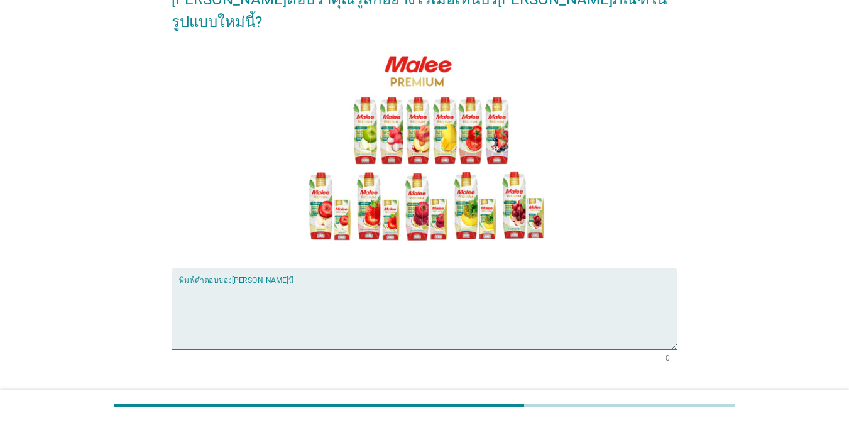
click at [264, 283] on textarea "พิมพ์คำตอบของคุณ ที่นี่" at bounding box center [428, 316] width 498 height 66
type textarea "ดูสดใสดูโดดเด่นกว่าเดิมตรงมีสีแดง"
click at [618, 400] on div "ต่อไป" at bounding box center [644, 407] width 35 height 15
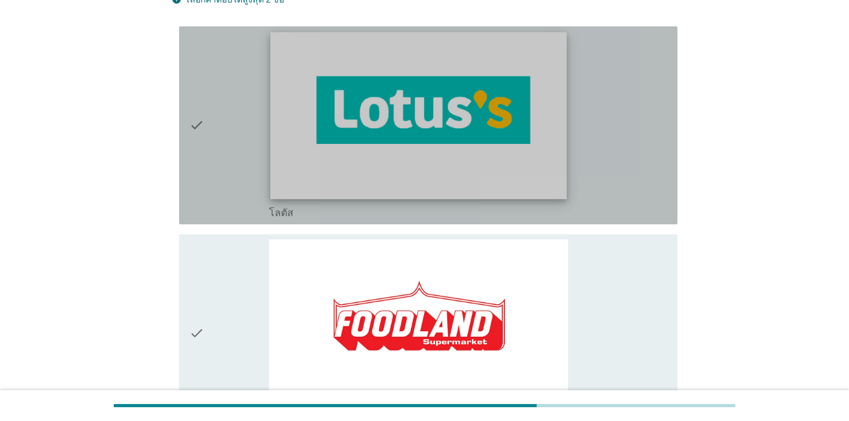
click at [440, 166] on img at bounding box center [418, 115] width 297 height 166
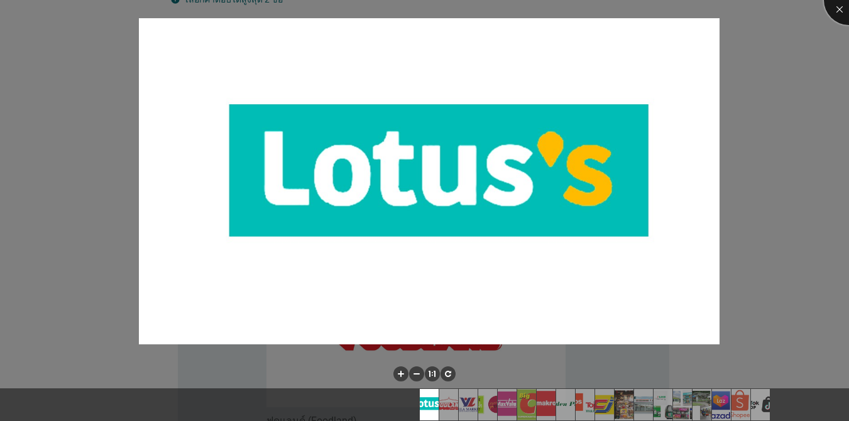
click at [618, 15] on div at bounding box center [849, 0] width 50 height 50
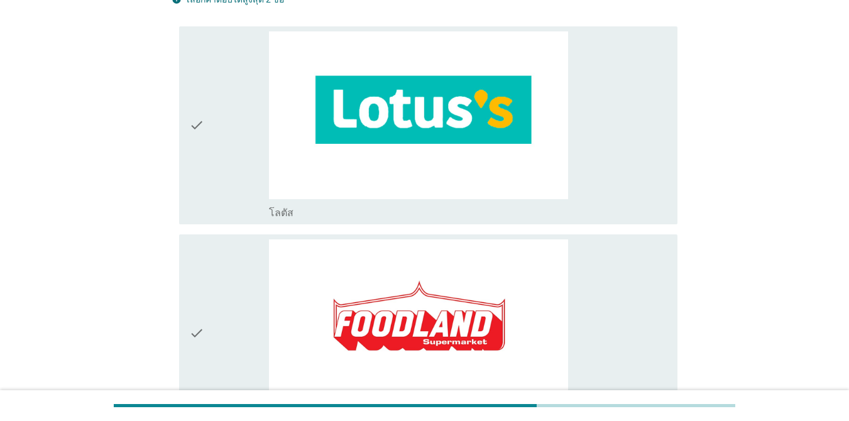
scroll to position [63, 0]
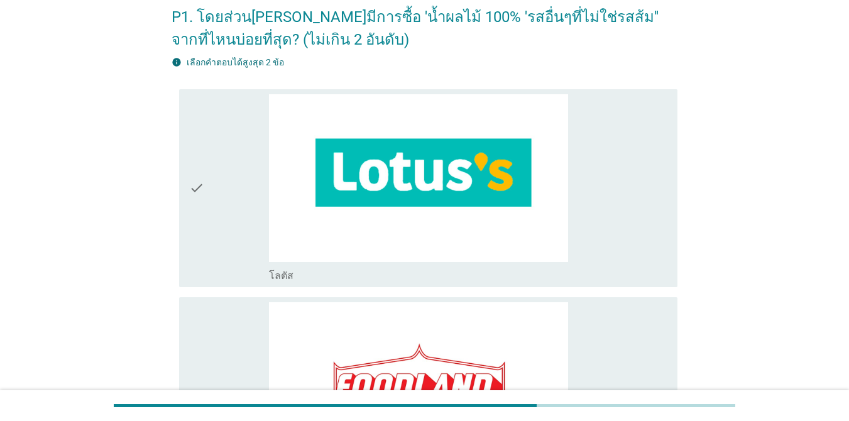
click at [250, 129] on div "check" at bounding box center [229, 188] width 80 height 188
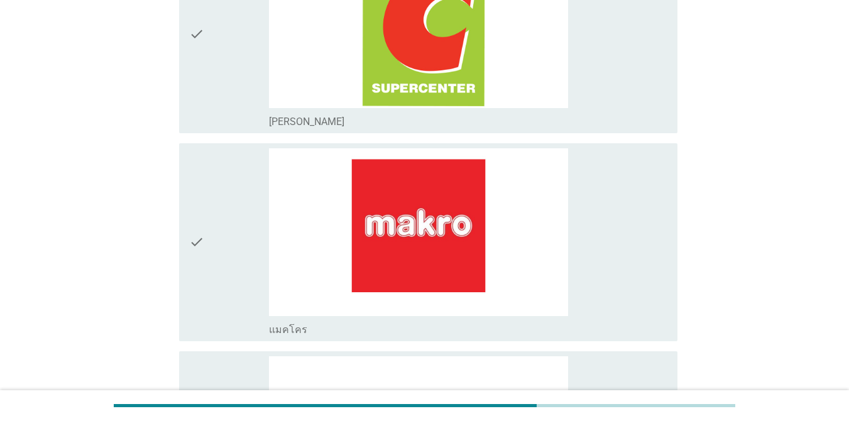
scroll to position [1005, 0]
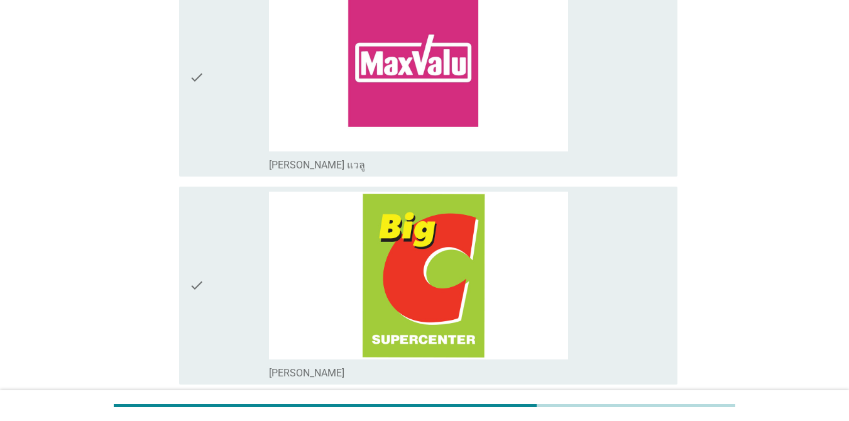
click at [236, 218] on div "check" at bounding box center [229, 286] width 80 height 188
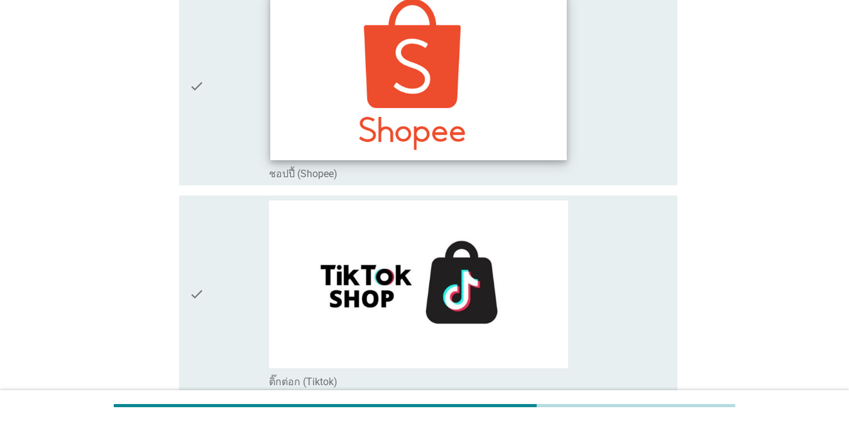
scroll to position [3677, 0]
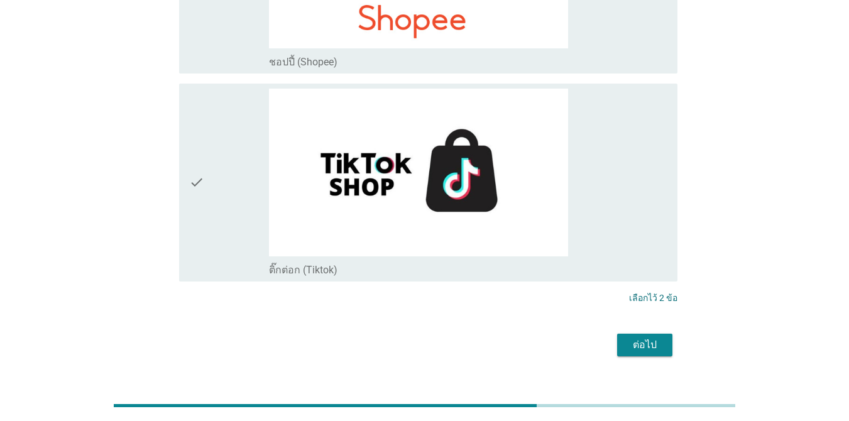
click at [618, 337] on div "ต่อไป" at bounding box center [644, 344] width 35 height 15
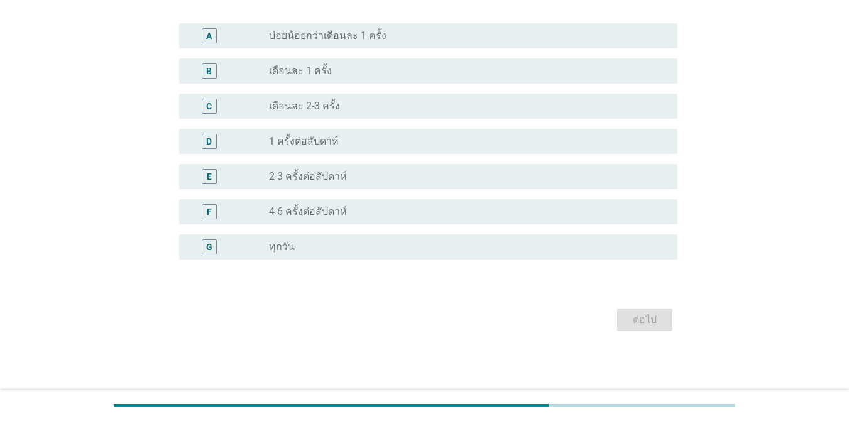
scroll to position [0, 0]
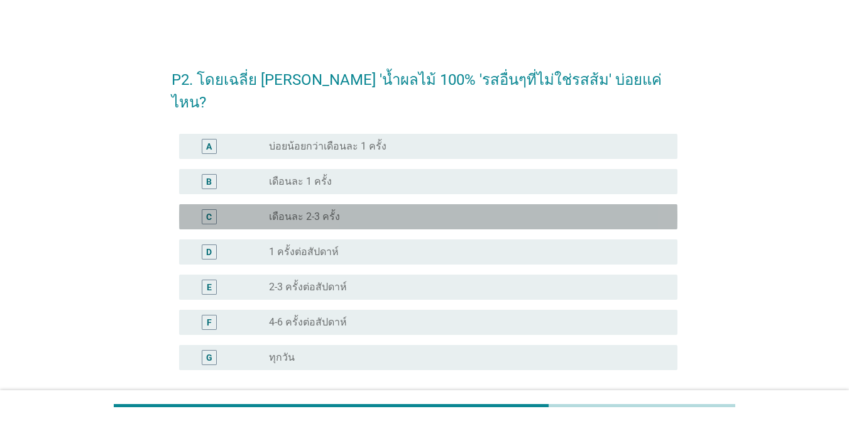
click at [322, 210] on label "เดือนละ 2-3 ครั้ง" at bounding box center [304, 216] width 71 height 13
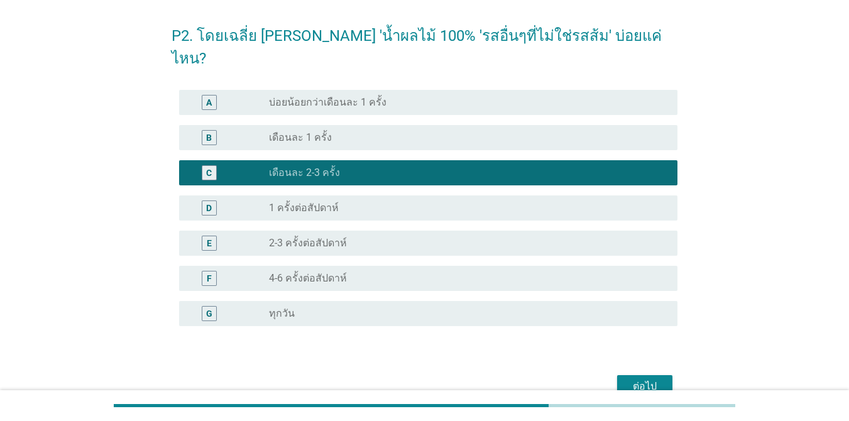
scroll to position [88, 0]
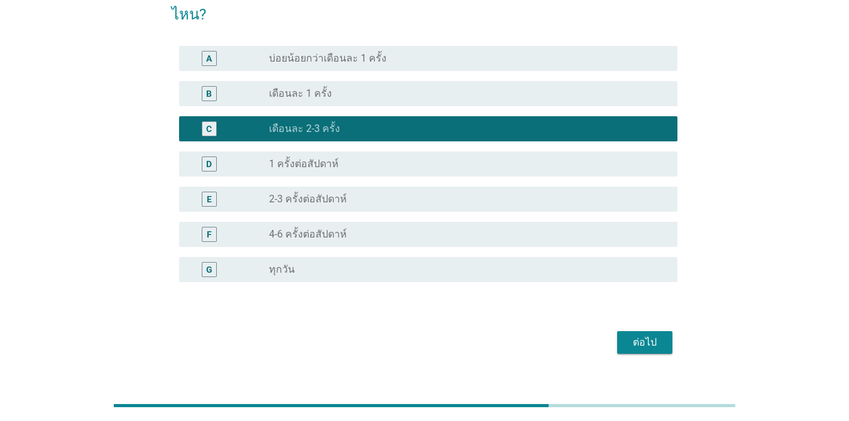
click at [618, 331] on button "ต่อไป" at bounding box center [644, 342] width 55 height 23
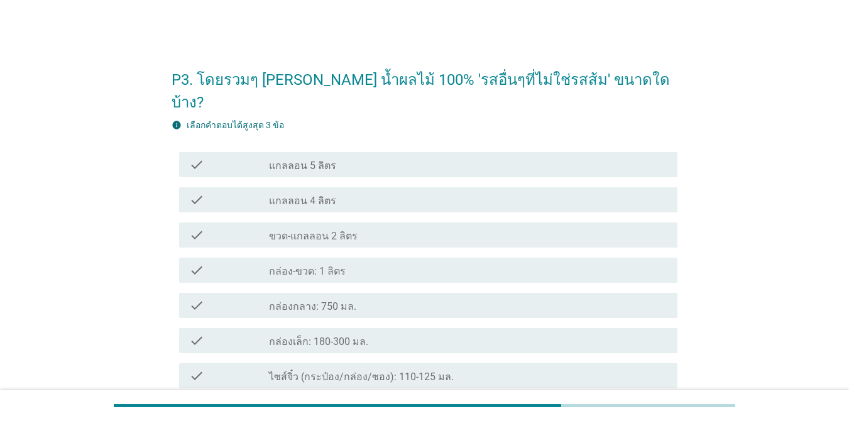
click at [321, 265] on label "กล่อง-ขวด: 1 ลิตร" at bounding box center [307, 271] width 77 height 13
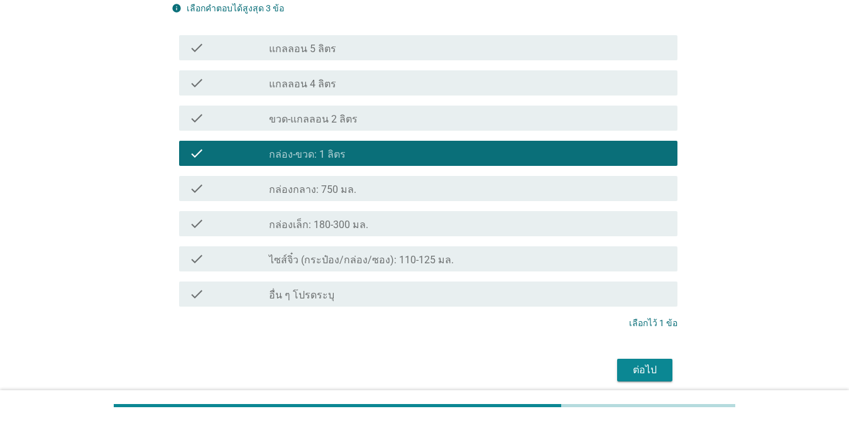
scroll to position [126, 0]
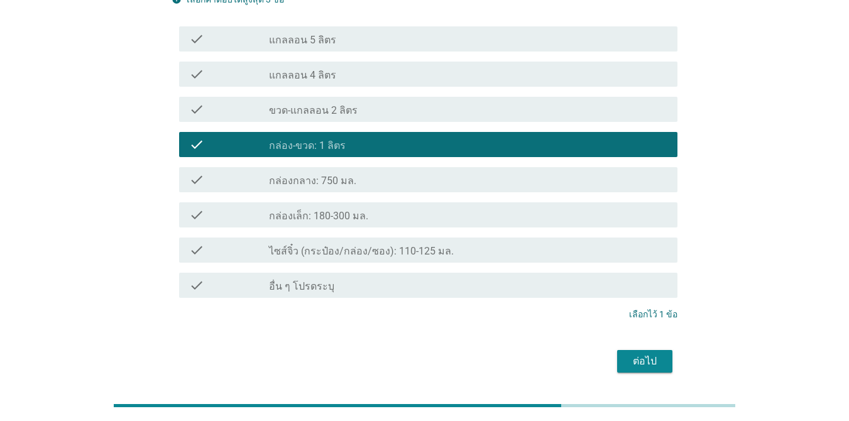
click at [392, 207] on div "check_box_outline_blank กล่องเล็ก: 180-300 มล." at bounding box center [468, 214] width 398 height 15
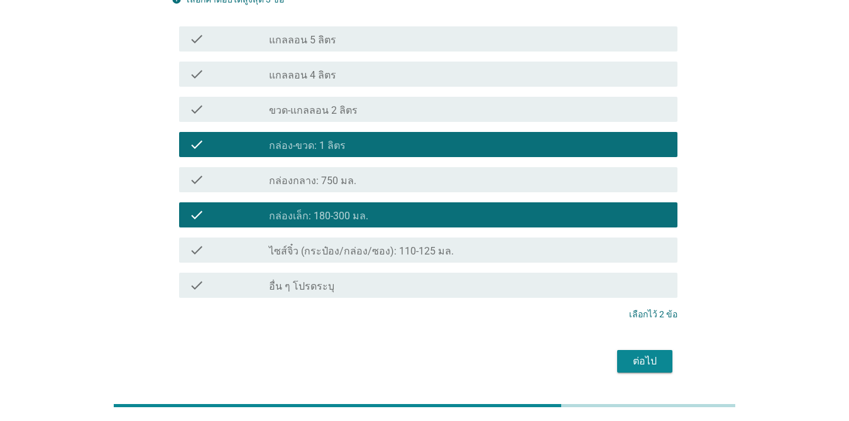
click at [618, 354] on div "ต่อไป" at bounding box center [644, 361] width 35 height 15
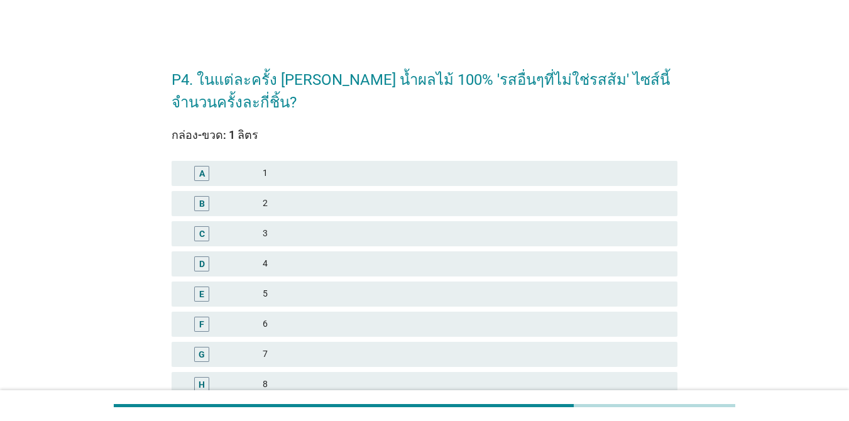
click at [300, 196] on div "2" at bounding box center [465, 203] width 405 height 15
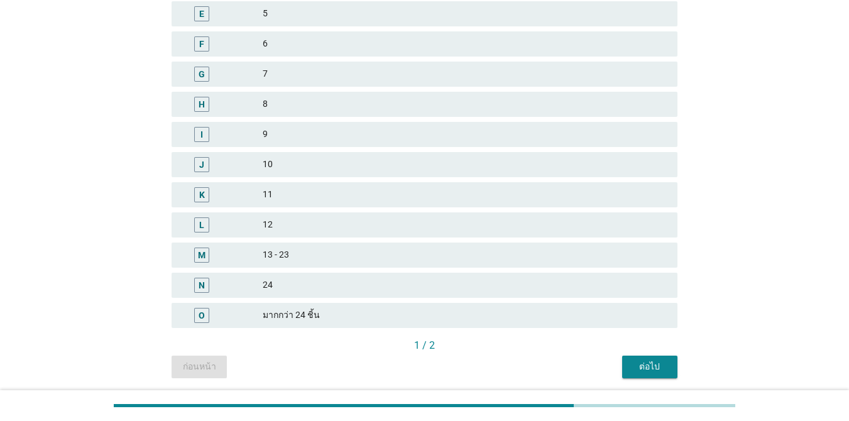
scroll to position [324, 0]
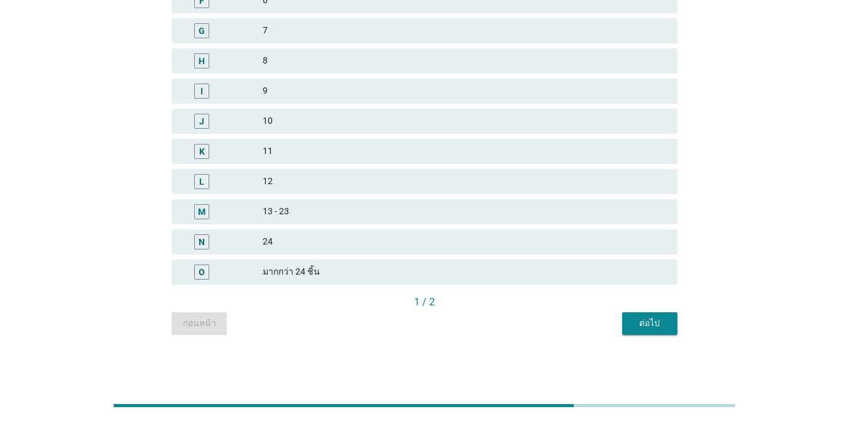
click at [618, 320] on div "ต่อไป" at bounding box center [649, 323] width 35 height 13
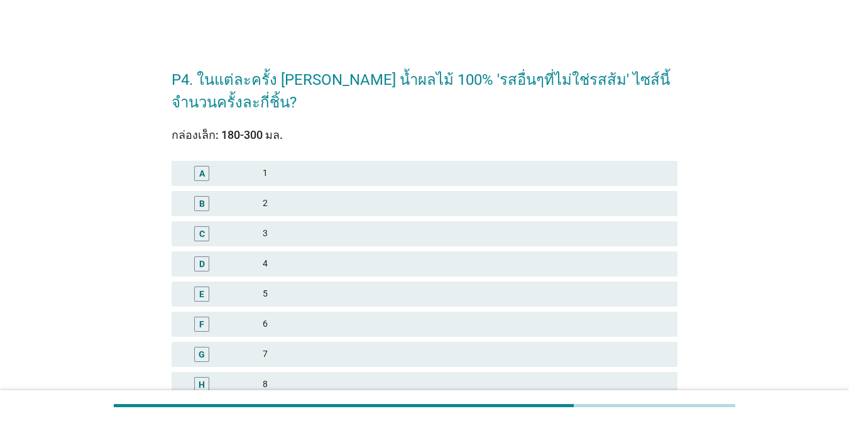
click at [285, 327] on div "6" at bounding box center [465, 324] width 405 height 15
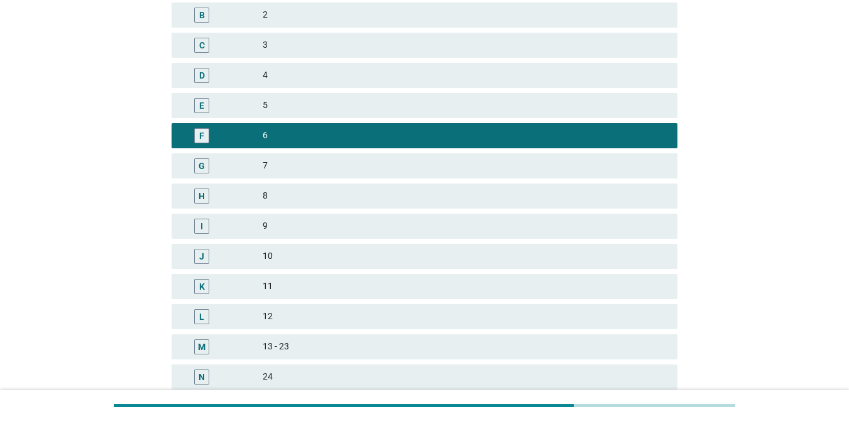
scroll to position [324, 0]
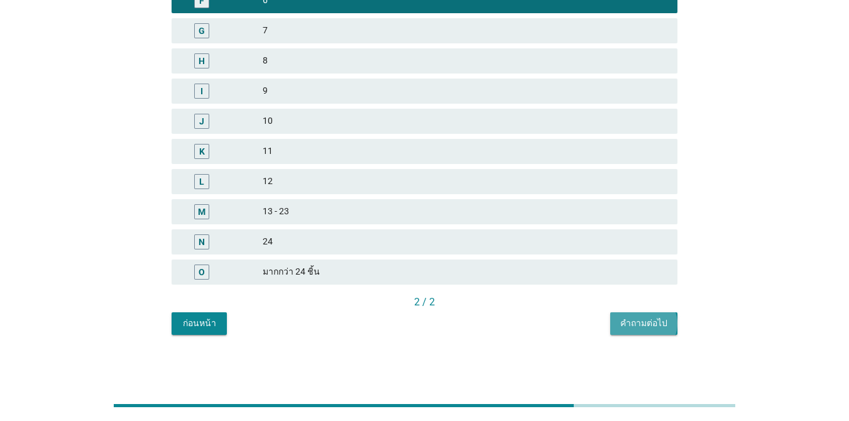
click at [618, 331] on button "คำถามต่อไป" at bounding box center [643, 323] width 67 height 23
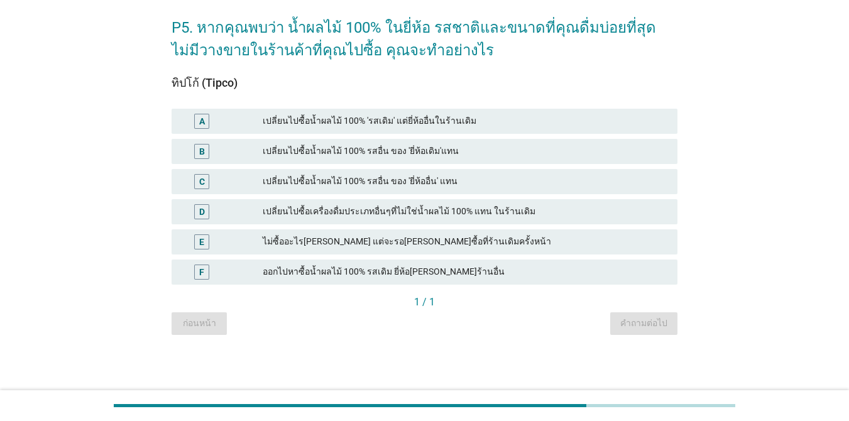
scroll to position [0, 0]
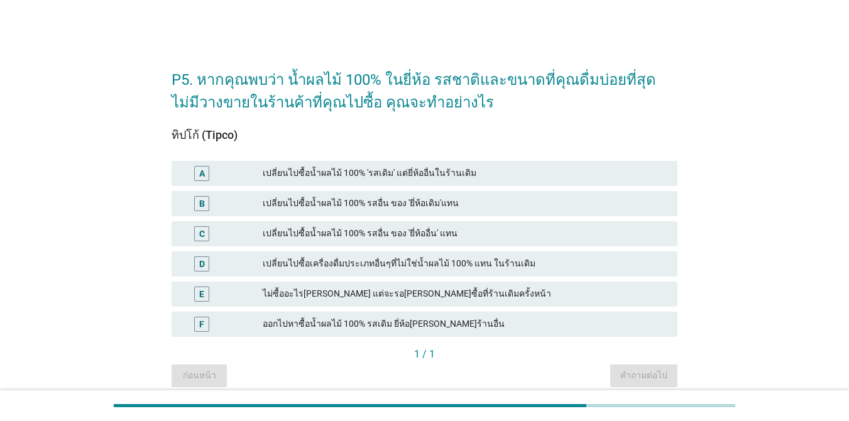
click at [437, 178] on div "เปลี่ยนไปซื้อน้ำผลไม้ 100% 'รสเดิม' แต่ยี่ห้ออื่นในร้านเดิม" at bounding box center [465, 173] width 405 height 15
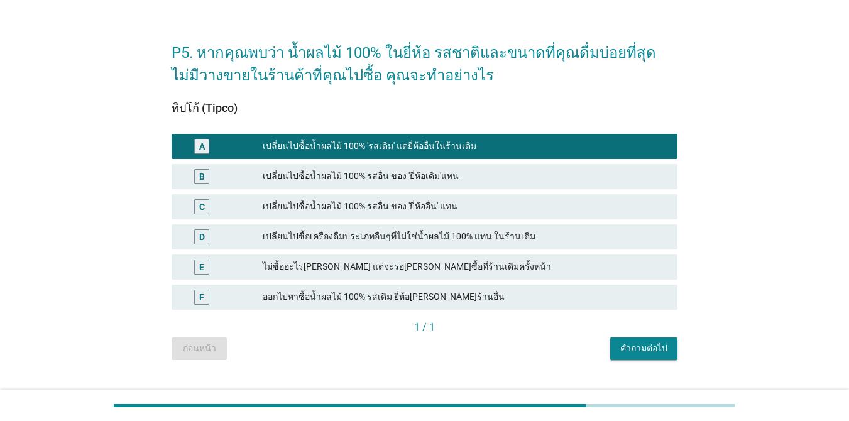
scroll to position [52, 0]
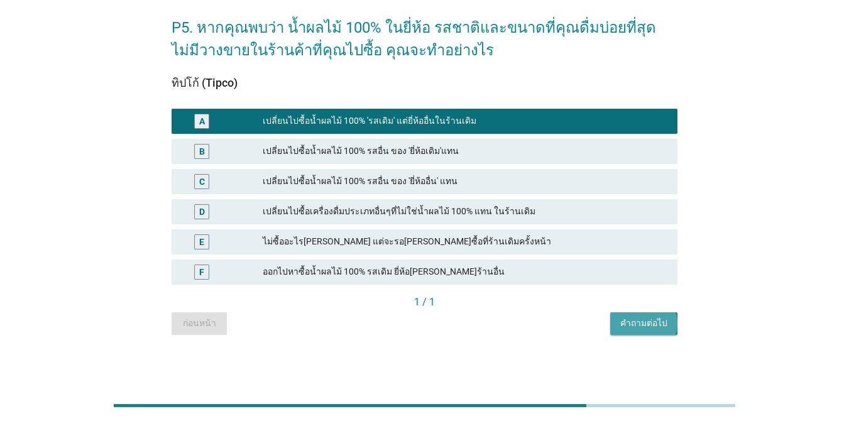
click at [618, 327] on div "คำถามต่อไป" at bounding box center [643, 323] width 47 height 13
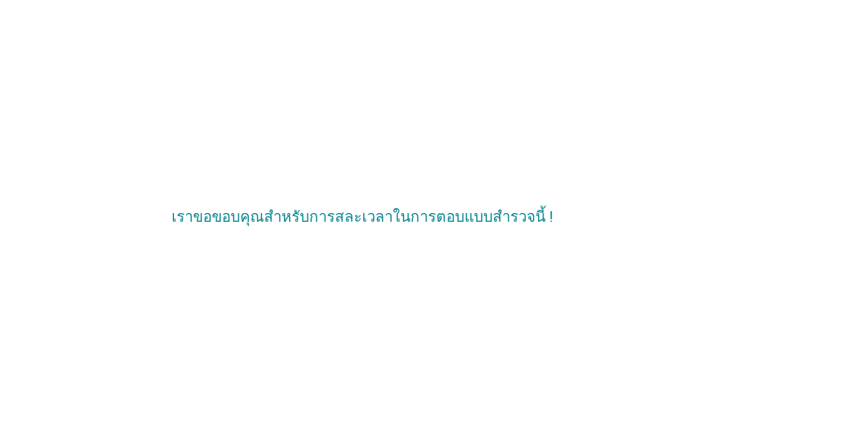
scroll to position [0, 0]
